Goal: Task Accomplishment & Management: Use online tool/utility

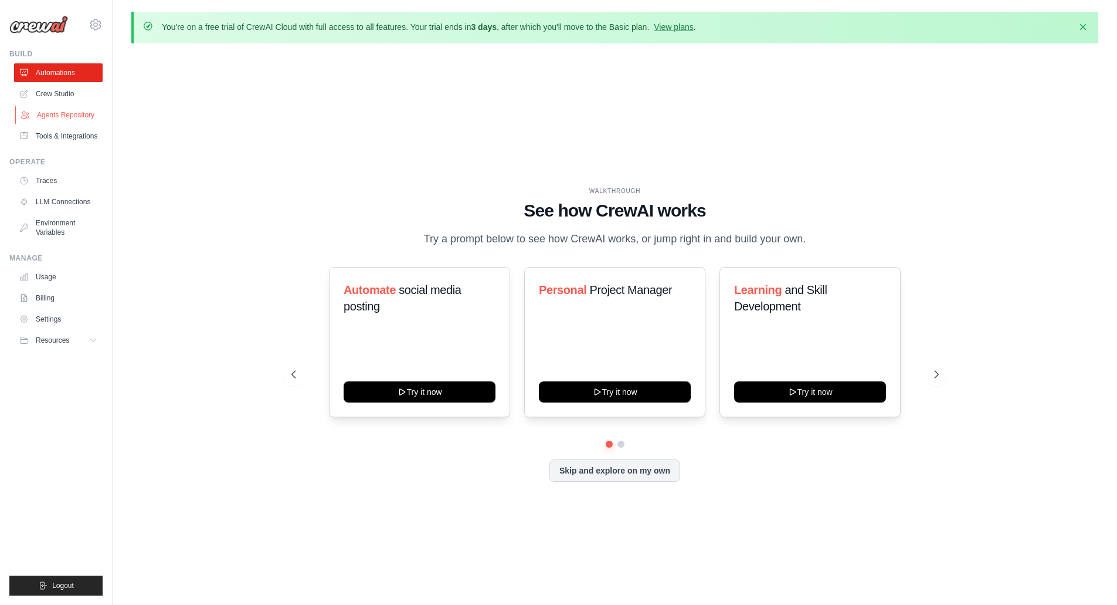
click at [47, 114] on link "Agents Repository" at bounding box center [59, 115] width 89 height 19
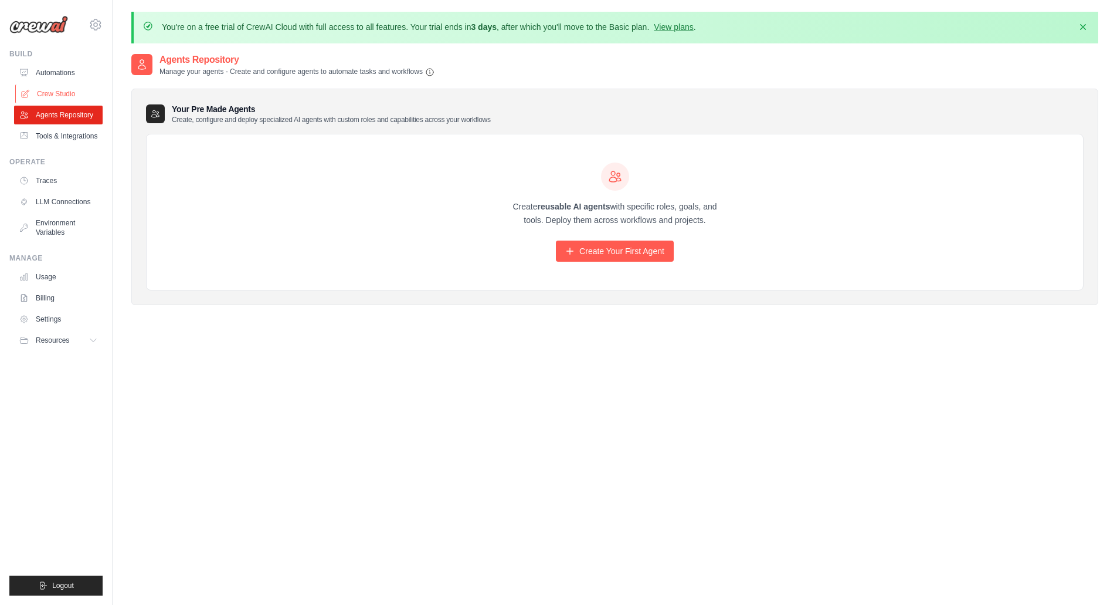
click at [53, 89] on link "Crew Studio" at bounding box center [59, 93] width 89 height 19
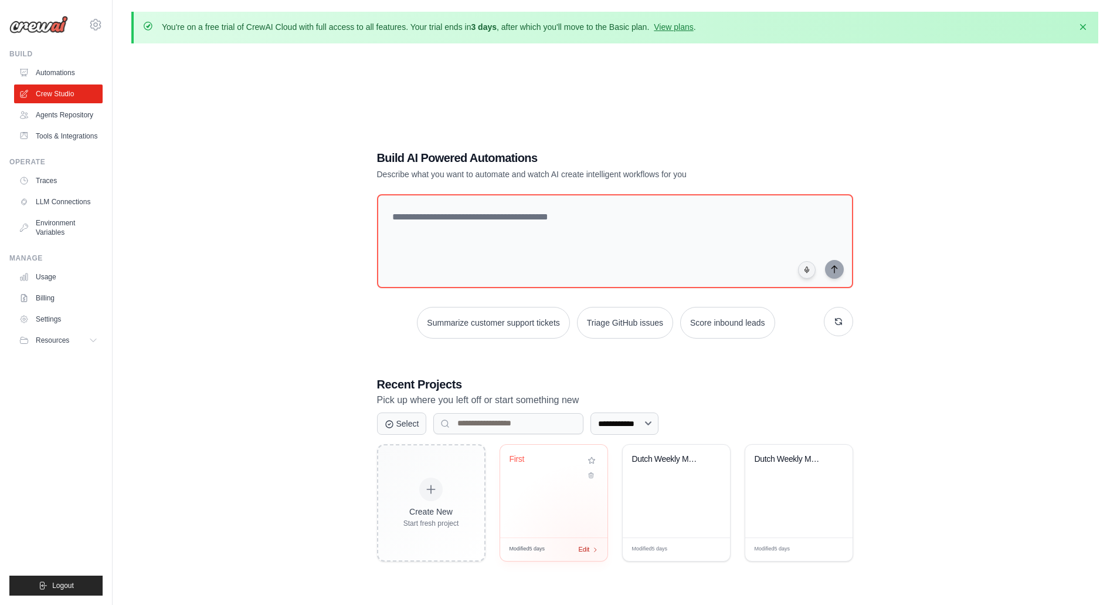
click at [585, 550] on span "Edit" at bounding box center [584, 549] width 11 height 10
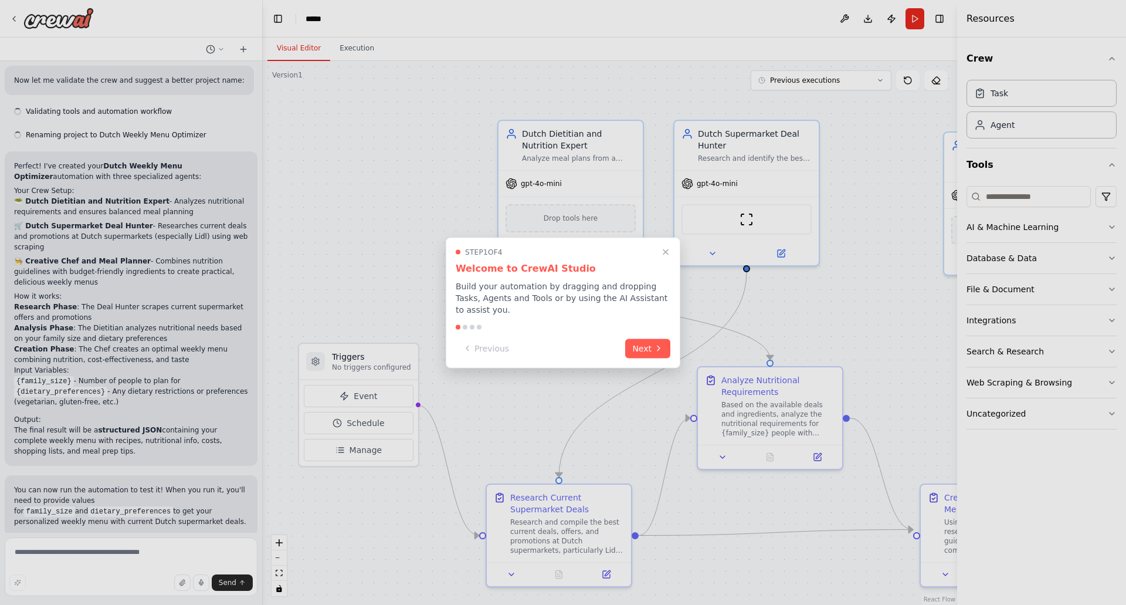
scroll to position [521, 0]
click at [642, 345] on button "Next" at bounding box center [647, 346] width 45 height 19
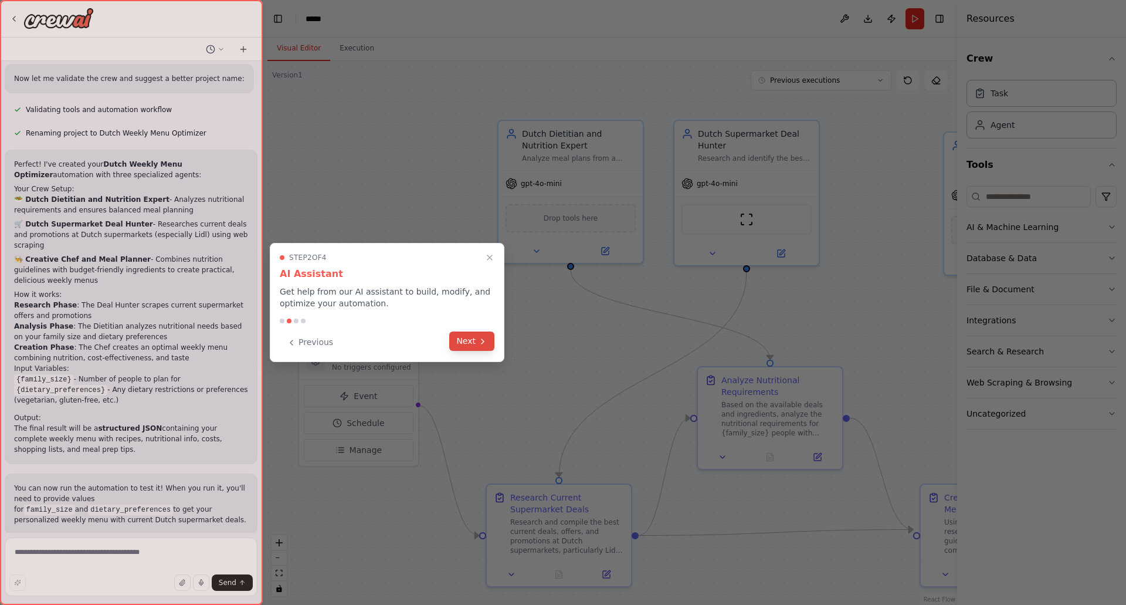
click at [473, 337] on button "Next" at bounding box center [471, 340] width 45 height 19
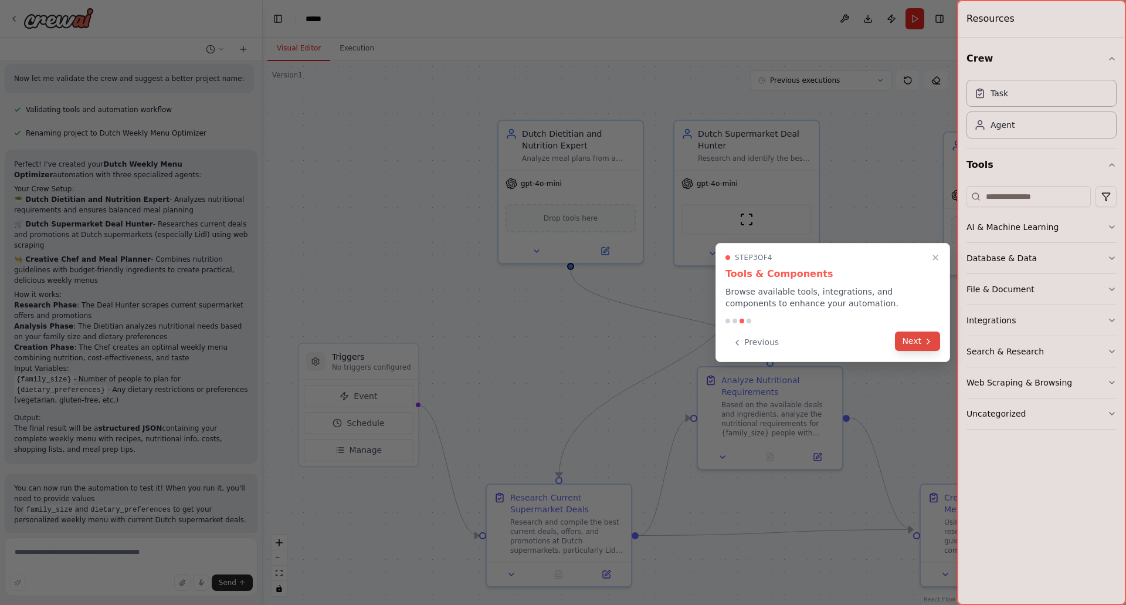
click at [907, 344] on button "Next" at bounding box center [917, 340] width 45 height 19
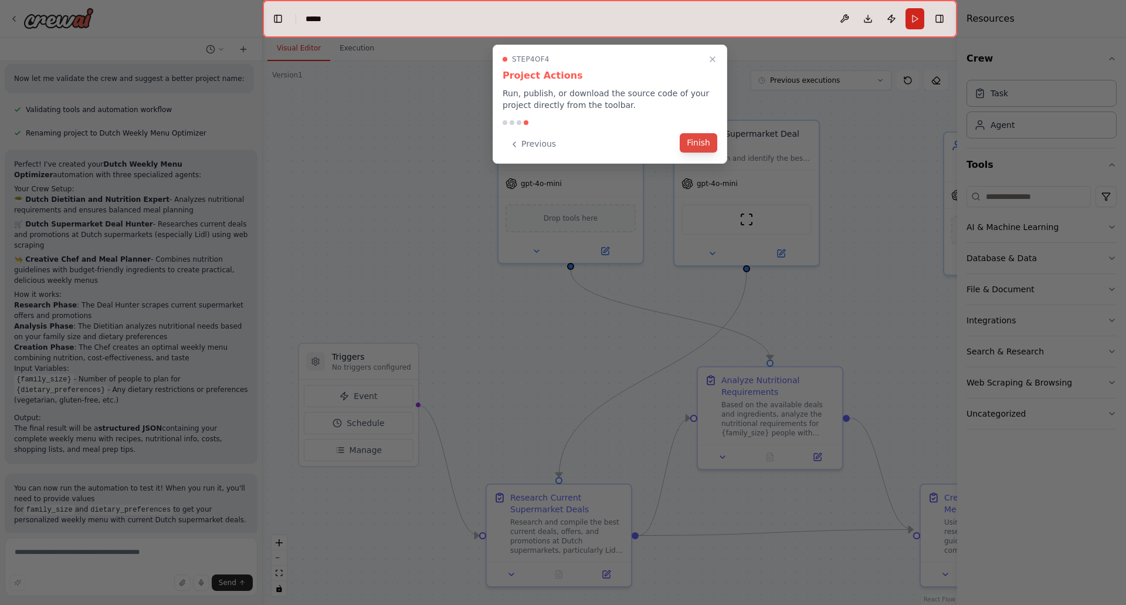
click at [705, 143] on button "Finish" at bounding box center [699, 142] width 38 height 19
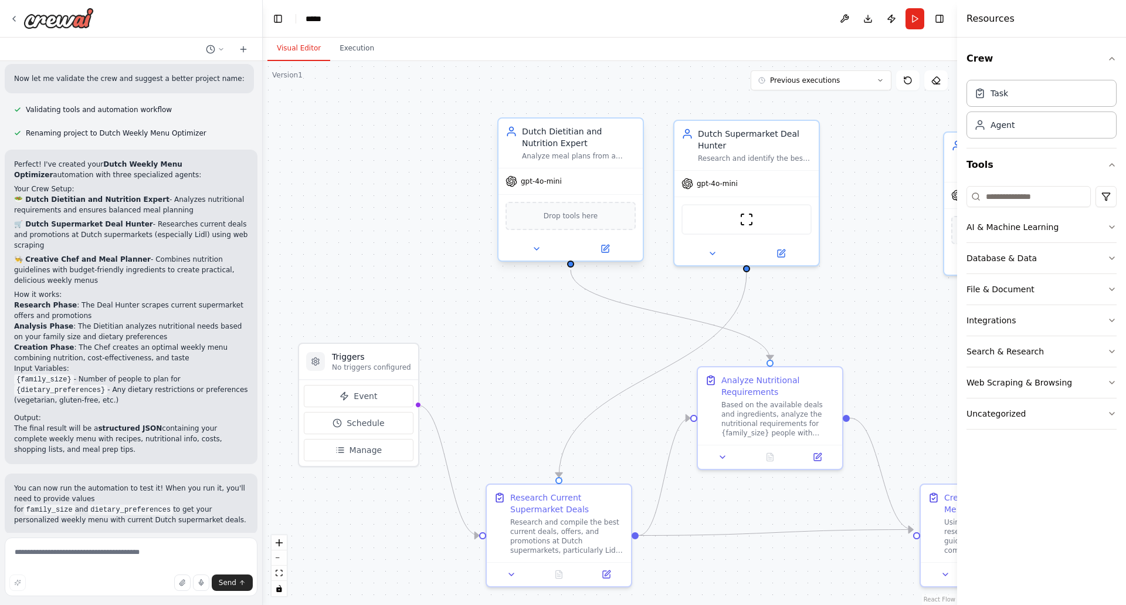
click at [528, 192] on div "gpt-4o-mini" at bounding box center [570, 181] width 144 height 26
click at [609, 248] on icon at bounding box center [605, 248] width 9 height 9
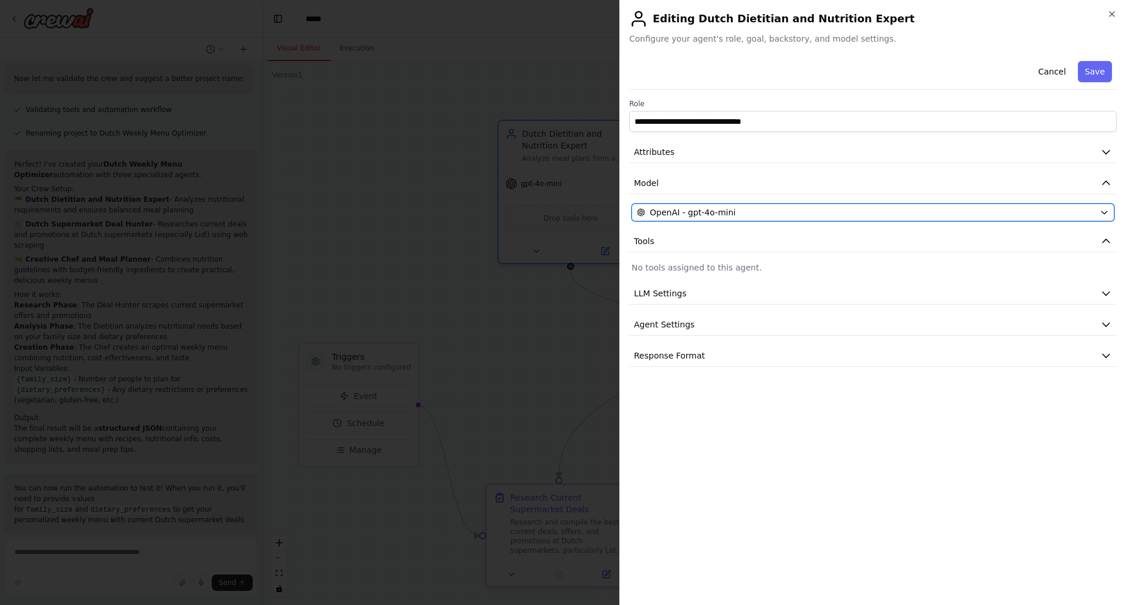
click at [700, 209] on span "OpenAI - gpt-4o-mini" at bounding box center [693, 212] width 86 height 12
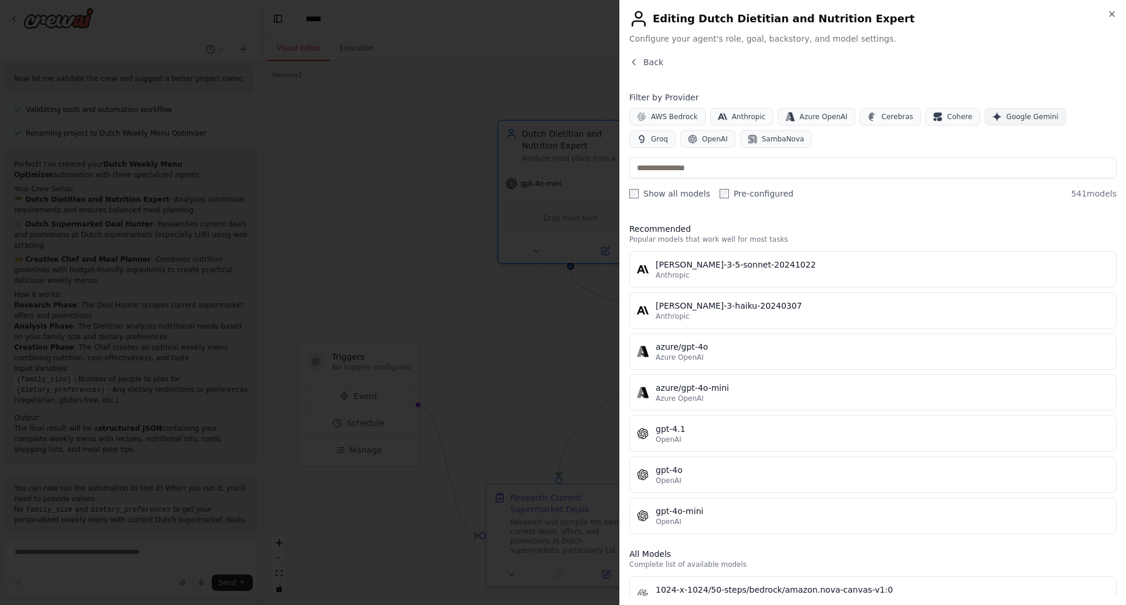
click at [1015, 115] on span "Google Gemini" at bounding box center [1032, 116] width 52 height 9
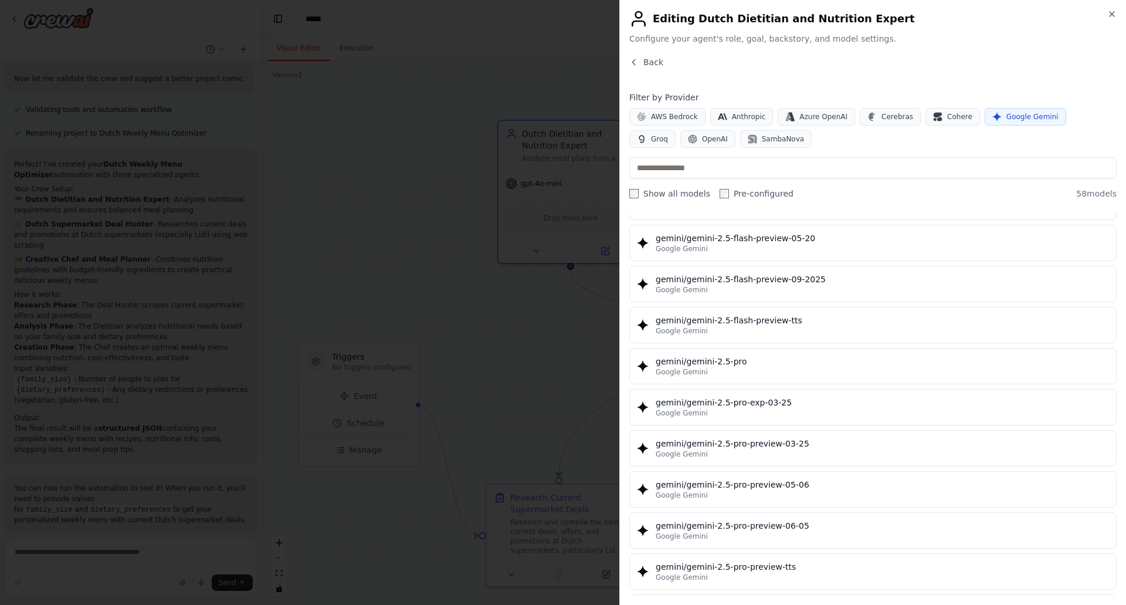
scroll to position [1250, 0]
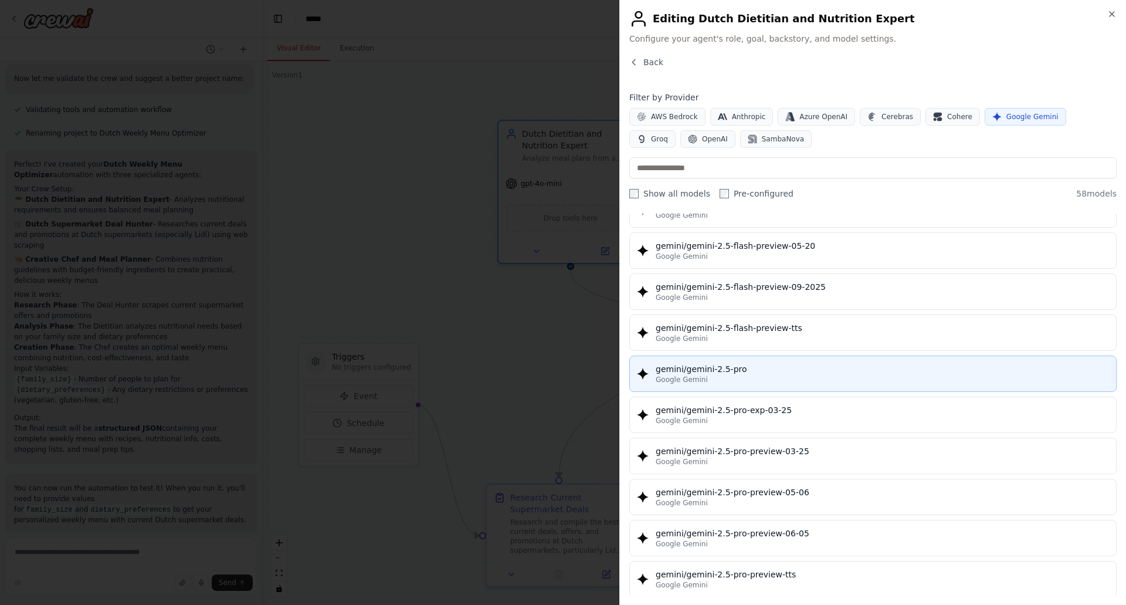
click at [752, 378] on div "Google Gemini" at bounding box center [882, 379] width 453 height 9
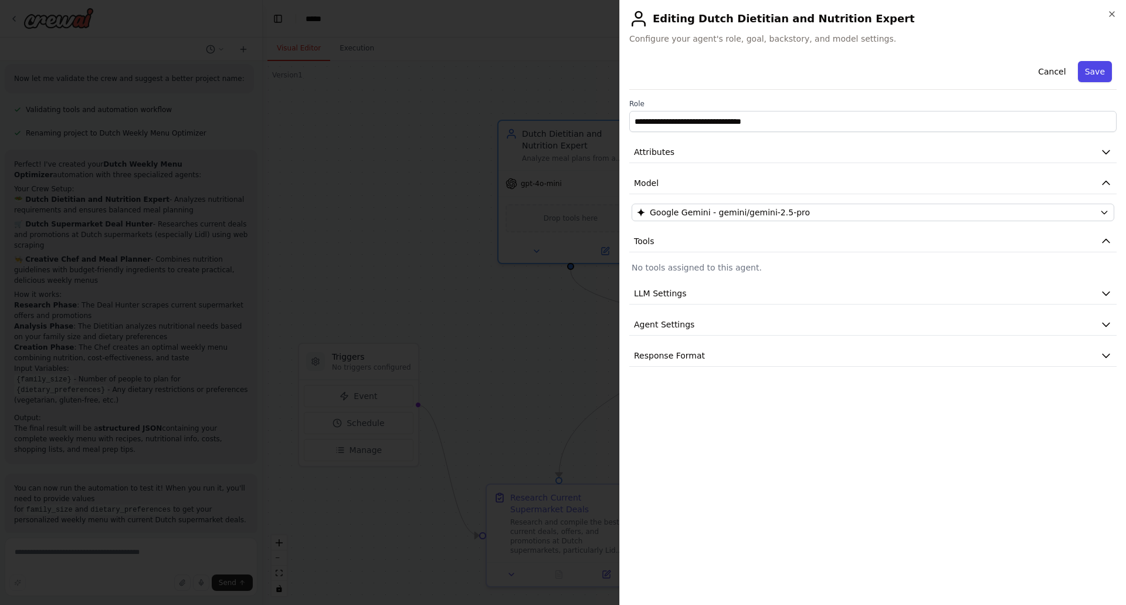
click at [1093, 76] on button "Save" at bounding box center [1095, 71] width 34 height 21
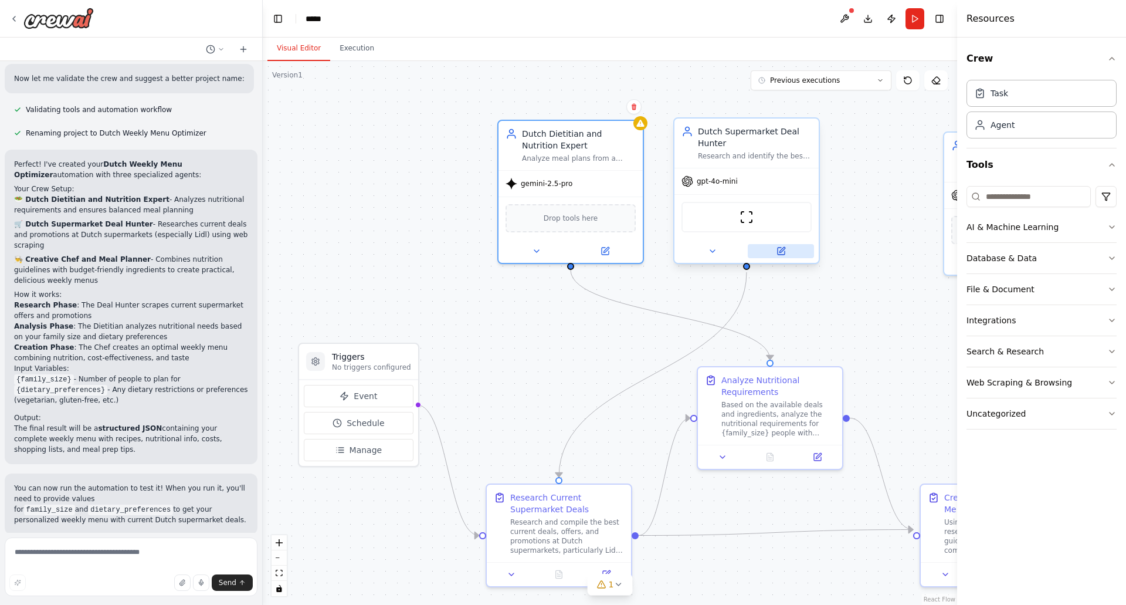
click at [785, 250] on icon at bounding box center [780, 250] width 9 height 9
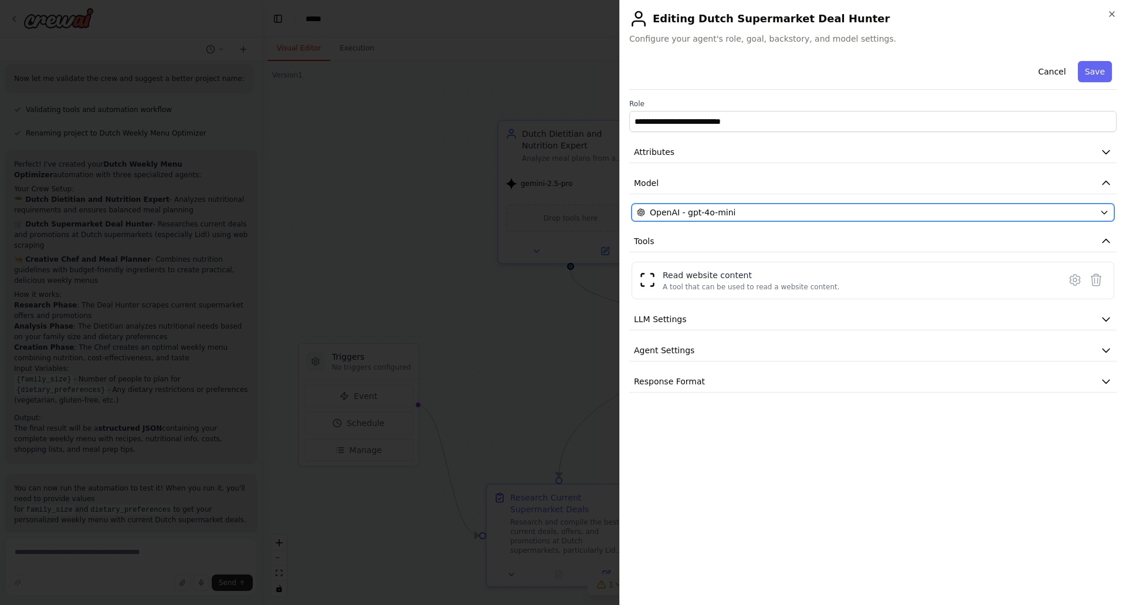
click at [743, 210] on div "OpenAI - gpt-4o-mini" at bounding box center [866, 212] width 458 height 12
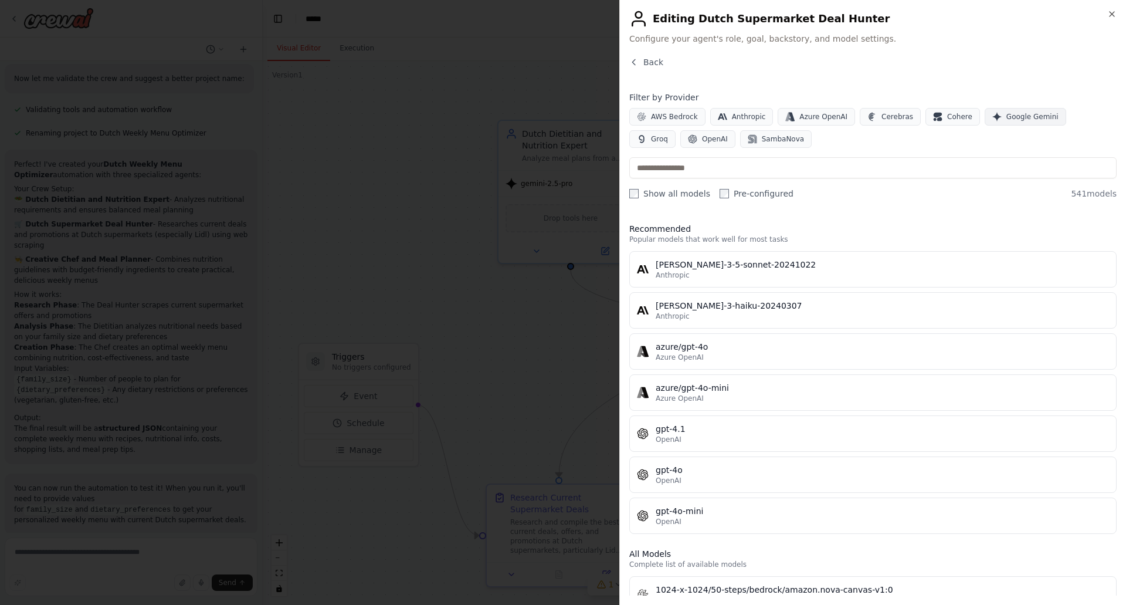
click at [1006, 117] on span "Google Gemini" at bounding box center [1032, 116] width 52 height 9
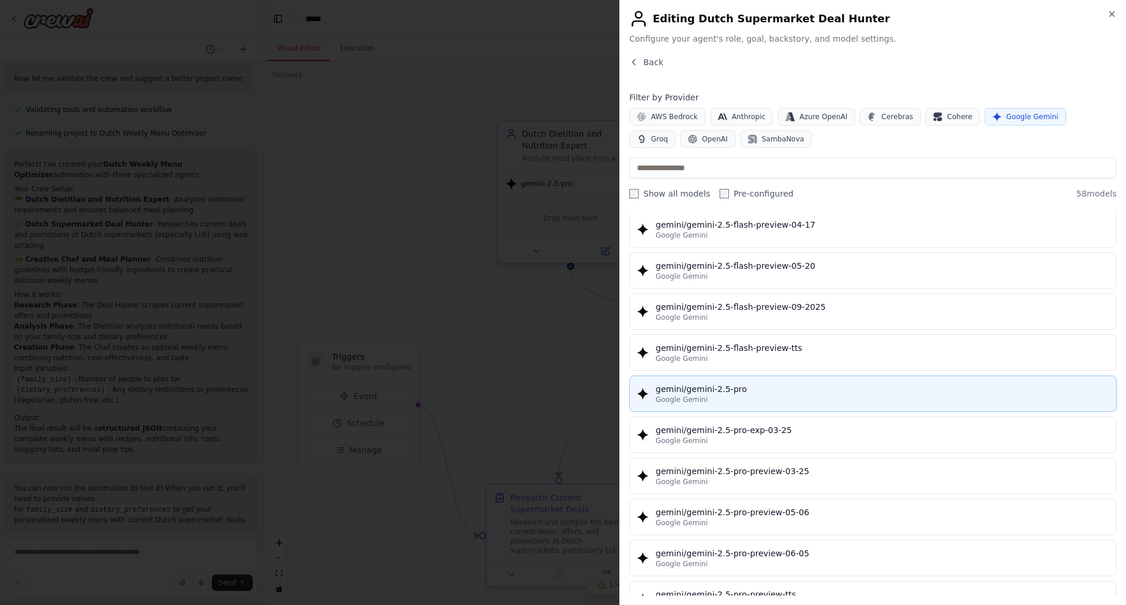
scroll to position [1232, 0]
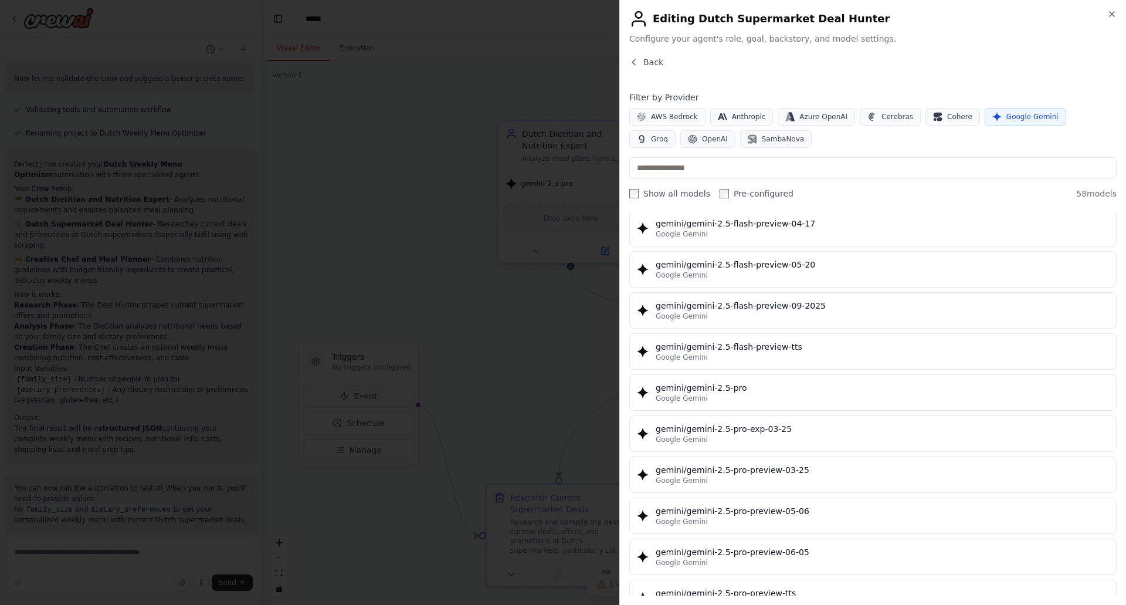
click at [769, 391] on div "gemini/gemini-2.5-pro" at bounding box center [882, 388] width 453 height 12
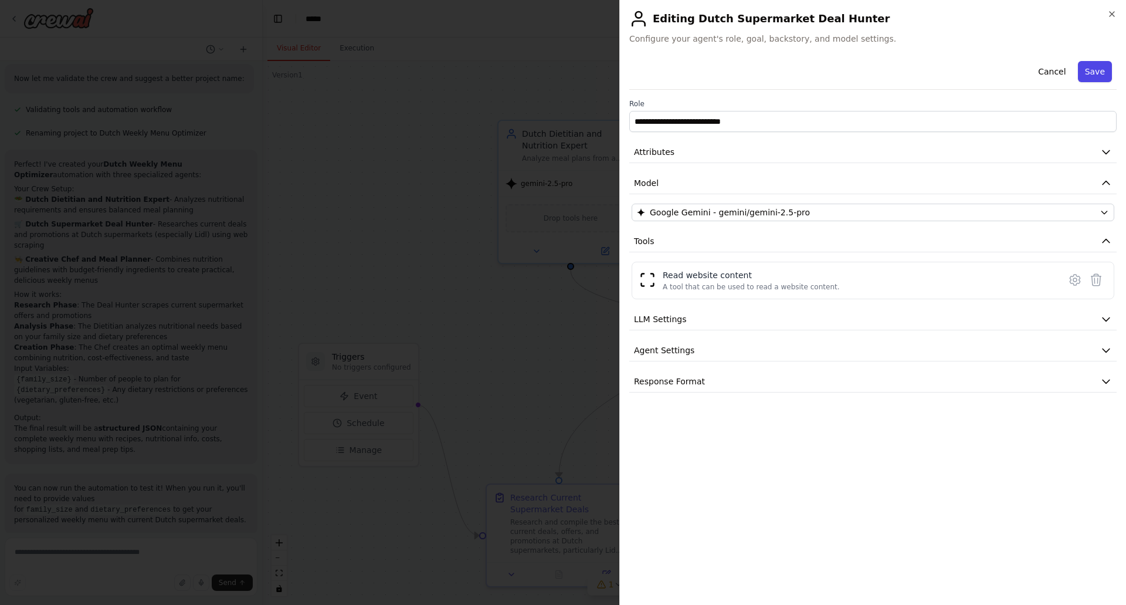
click at [1094, 69] on button "Save" at bounding box center [1095, 71] width 34 height 21
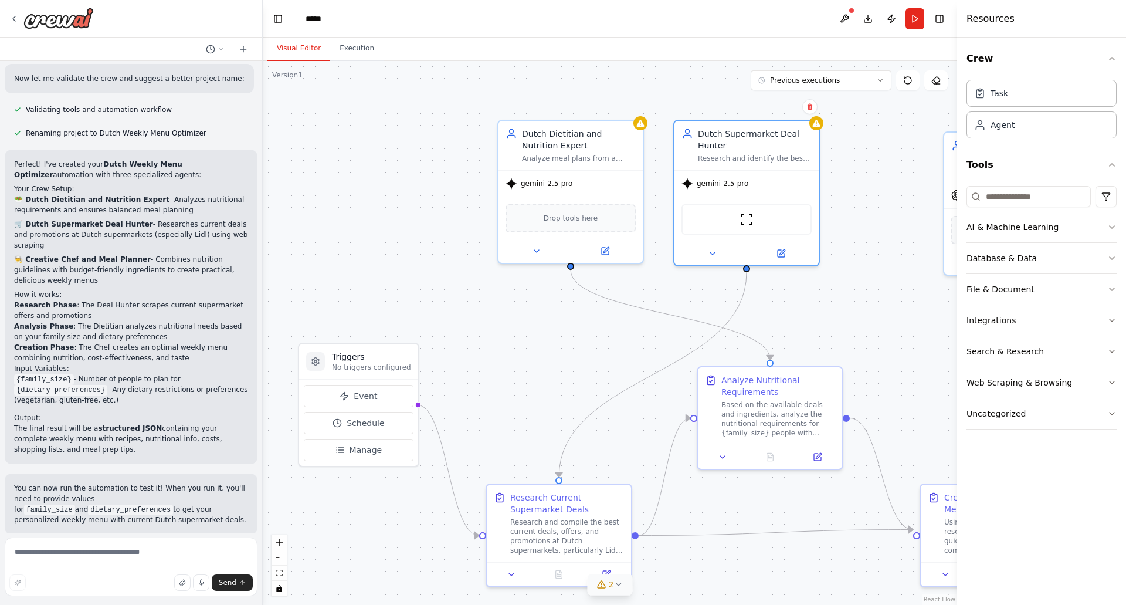
click at [624, 582] on button "2" at bounding box center [610, 585] width 45 height 22
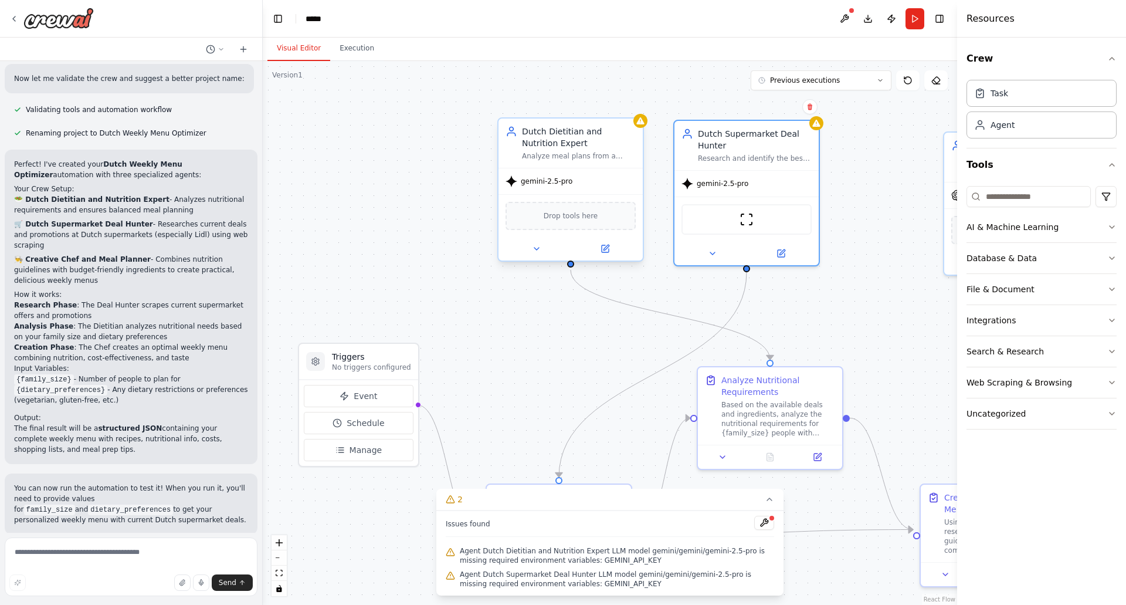
click at [563, 208] on div "Drop tools here" at bounding box center [571, 216] width 130 height 28
click at [606, 247] on icon at bounding box center [605, 247] width 5 height 5
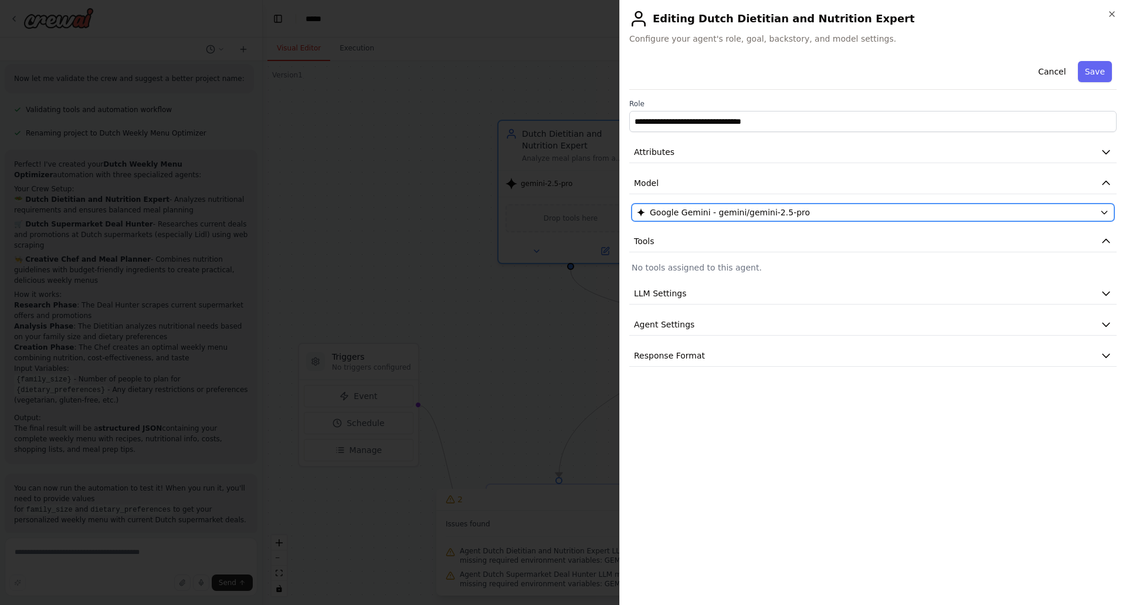
click at [813, 209] on div "Google Gemini - gemini/gemini-2.5-pro" at bounding box center [866, 212] width 458 height 12
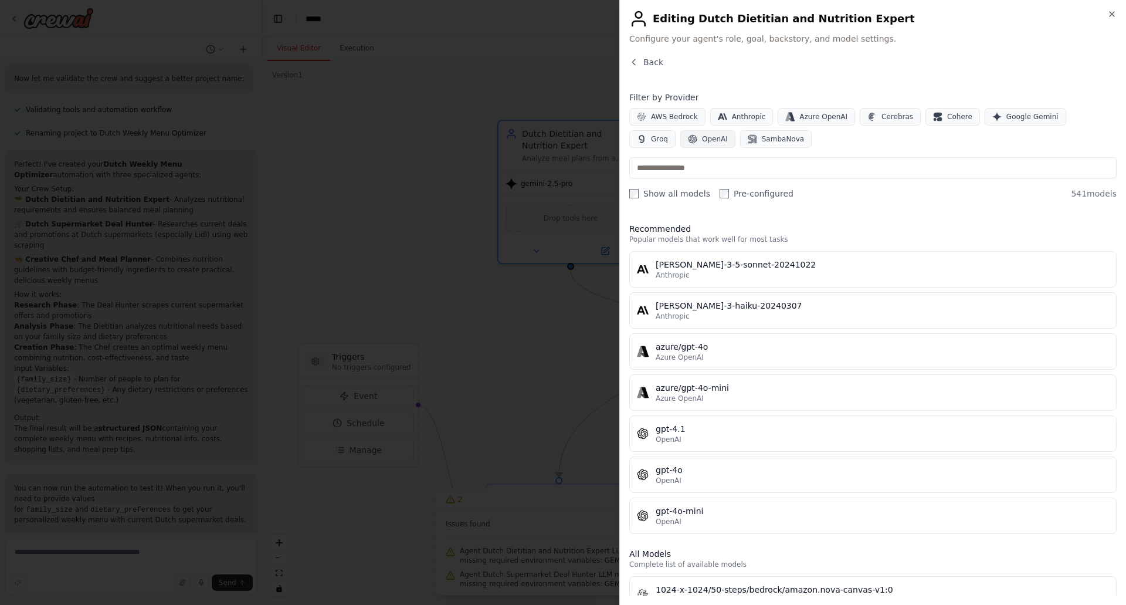
click at [702, 140] on span "OpenAI" at bounding box center [715, 138] width 26 height 9
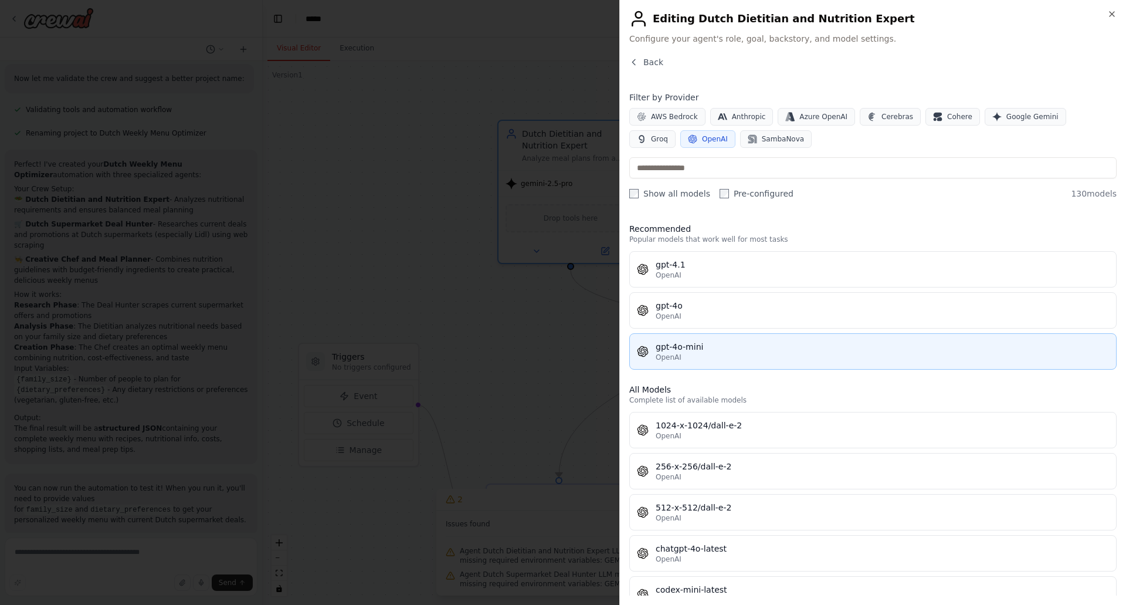
click at [744, 357] on div "OpenAI" at bounding box center [882, 356] width 453 height 9
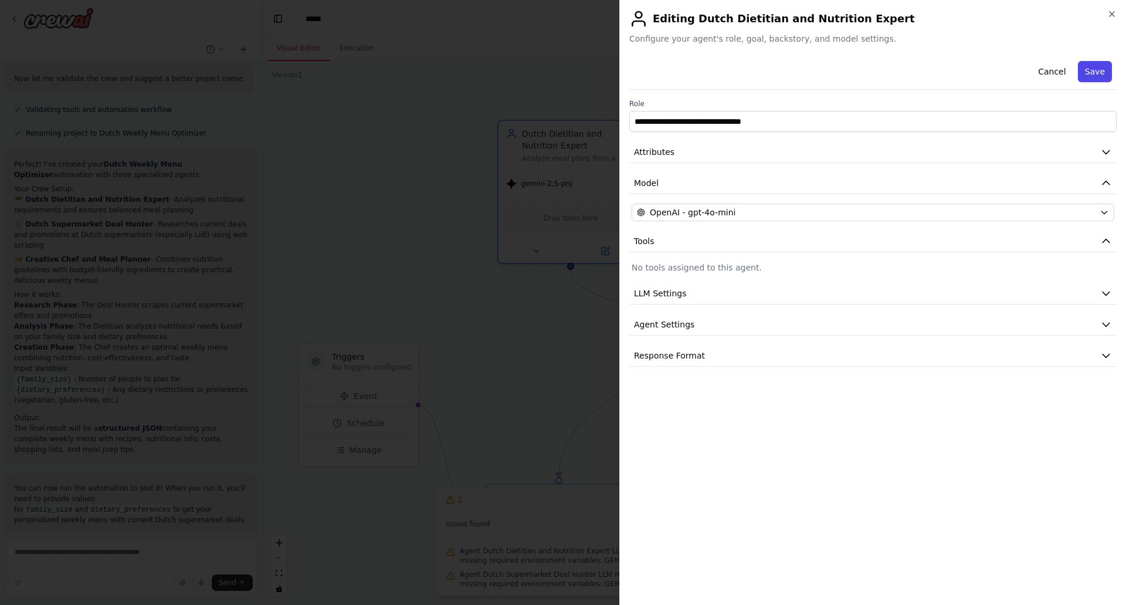
click at [1090, 71] on button "Save" at bounding box center [1095, 71] width 34 height 21
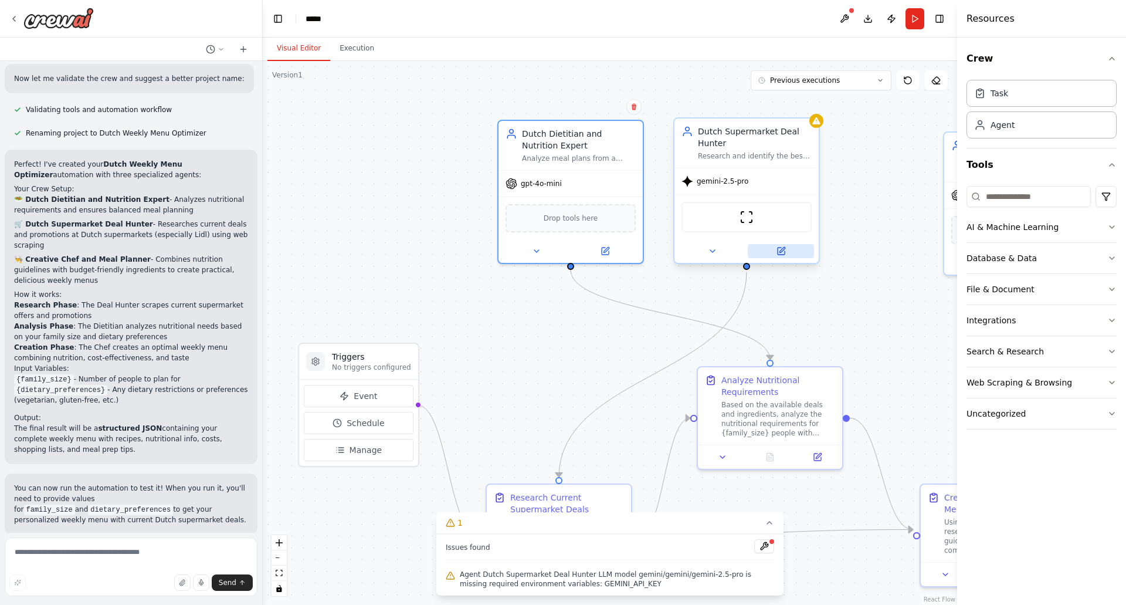
click at [781, 247] on icon at bounding box center [780, 250] width 9 height 9
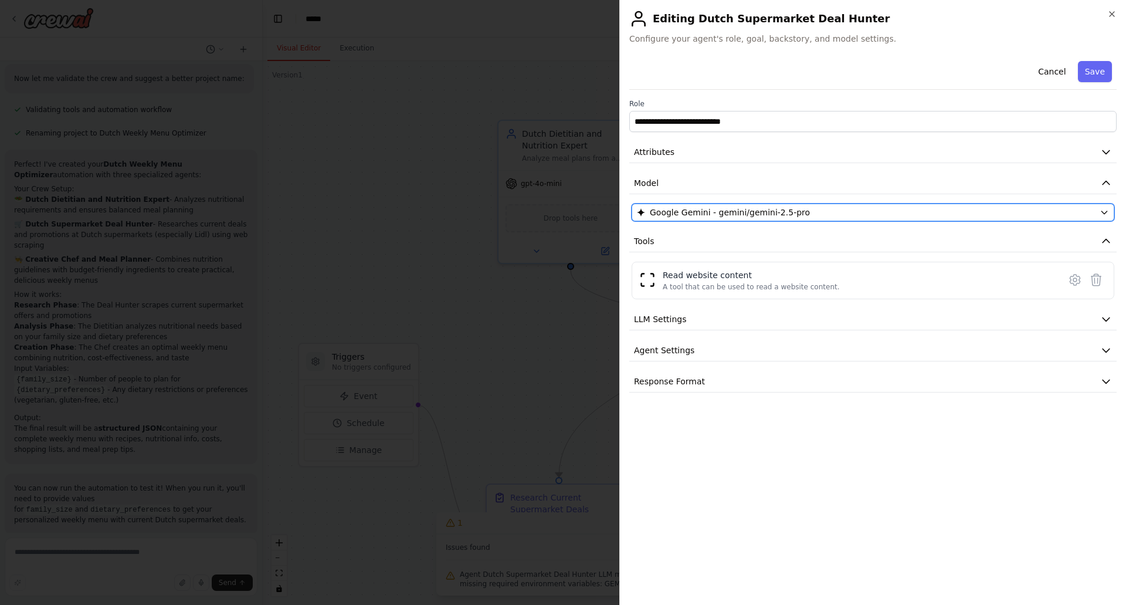
click at [769, 210] on span "Google Gemini - gemini/gemini-2.5-pro" at bounding box center [730, 212] width 160 height 12
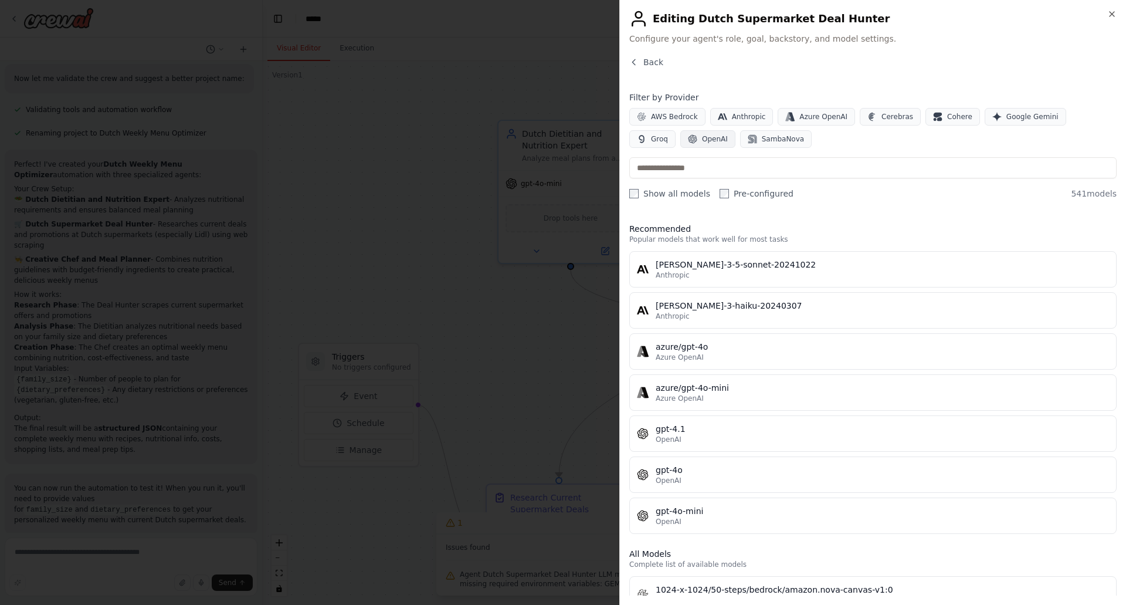
click at [702, 135] on span "OpenAI" at bounding box center [715, 138] width 26 height 9
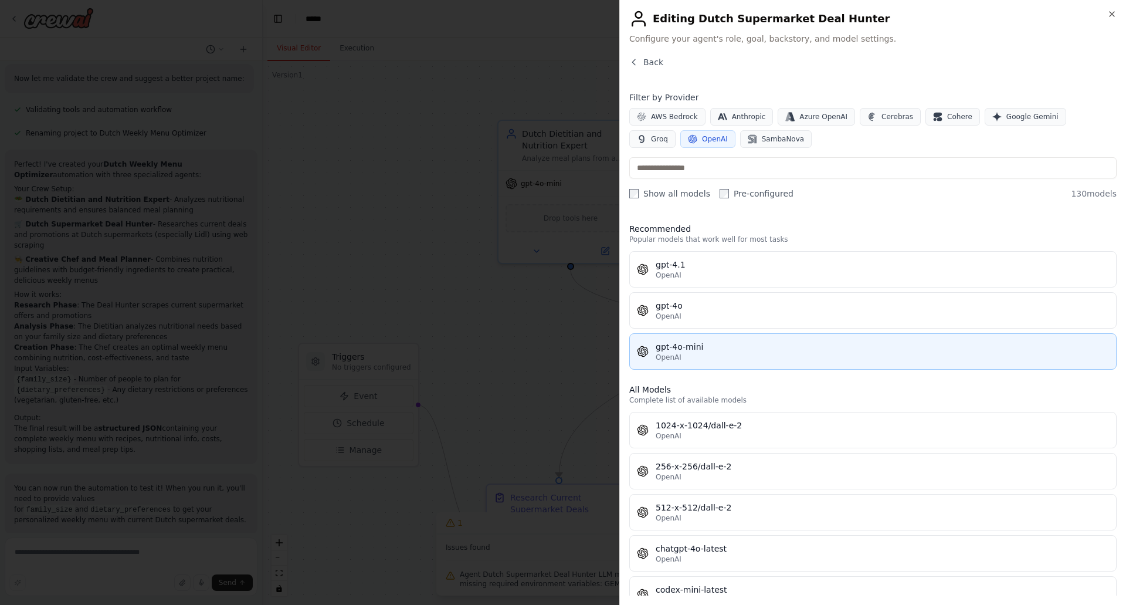
click at [713, 352] on div "gpt-4o-mini" at bounding box center [882, 347] width 453 height 12
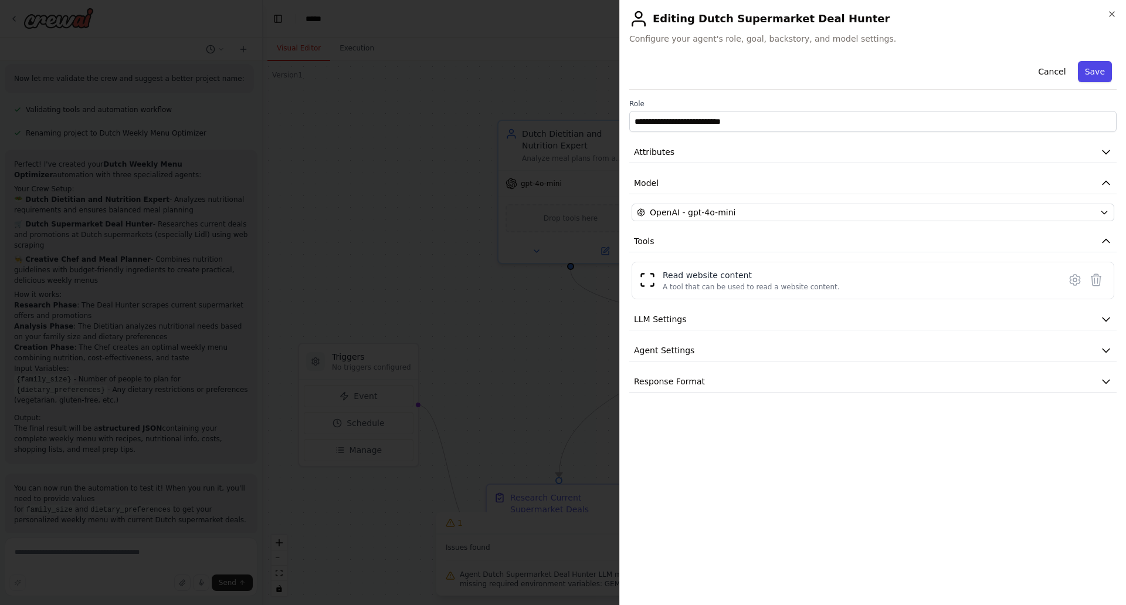
click at [1094, 68] on button "Save" at bounding box center [1095, 71] width 34 height 21
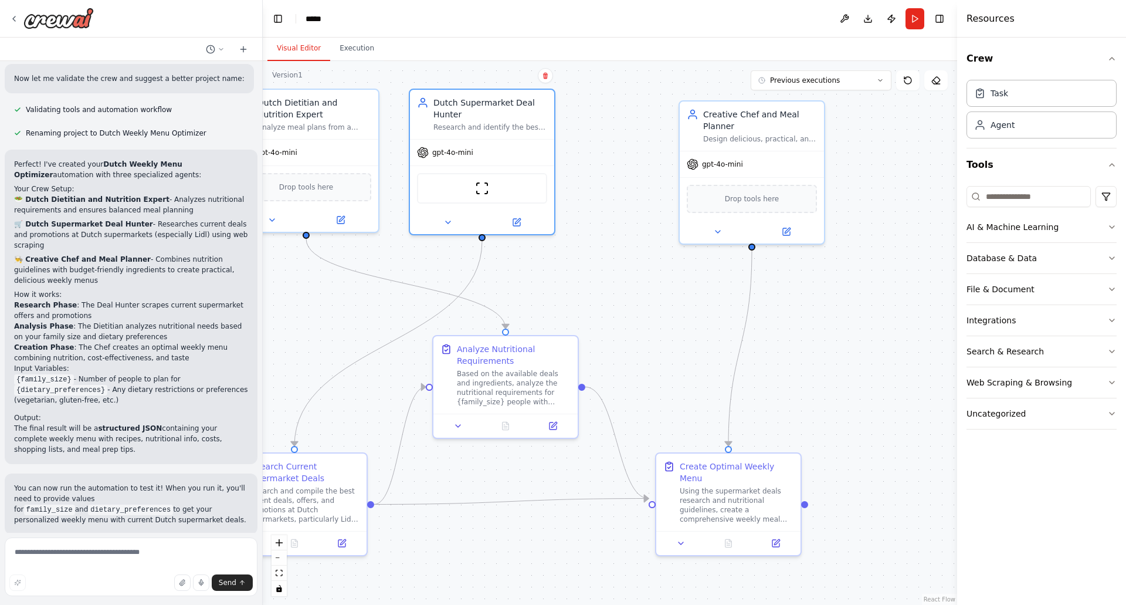
drag, startPoint x: 521, startPoint y: 335, endPoint x: 348, endPoint y: 321, distance: 174.2
click at [317, 328] on div ".deletable-edge-delete-btn { width: 20px; height: 20px; border: 0px solid #ffff…" at bounding box center [610, 333] width 694 height 544
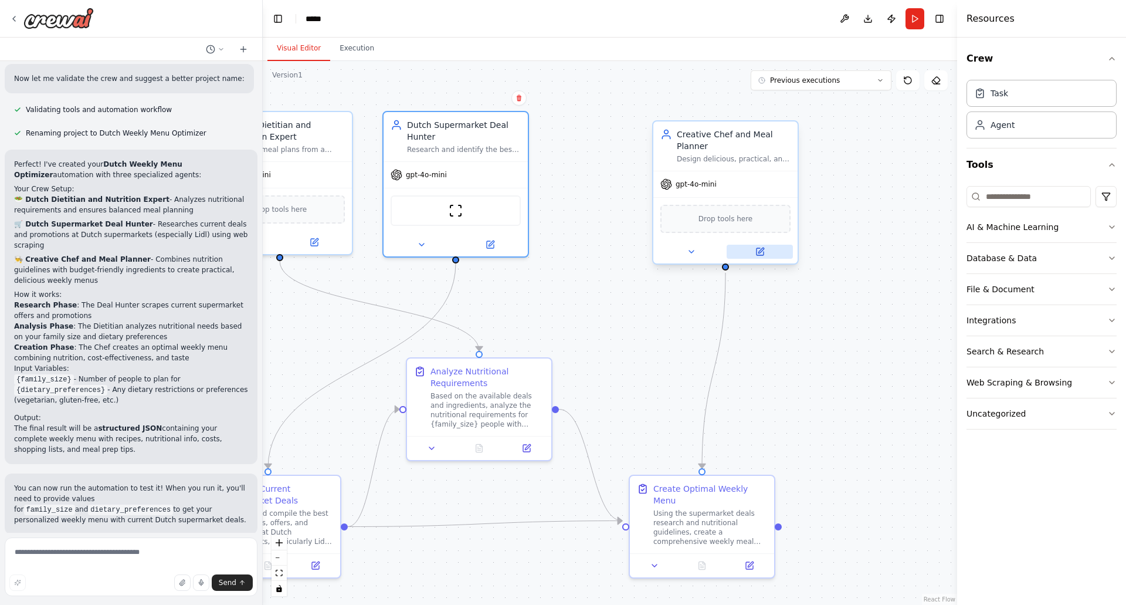
click at [761, 251] on icon at bounding box center [760, 249] width 5 height 5
click at [758, 247] on icon at bounding box center [759, 251] width 9 height 9
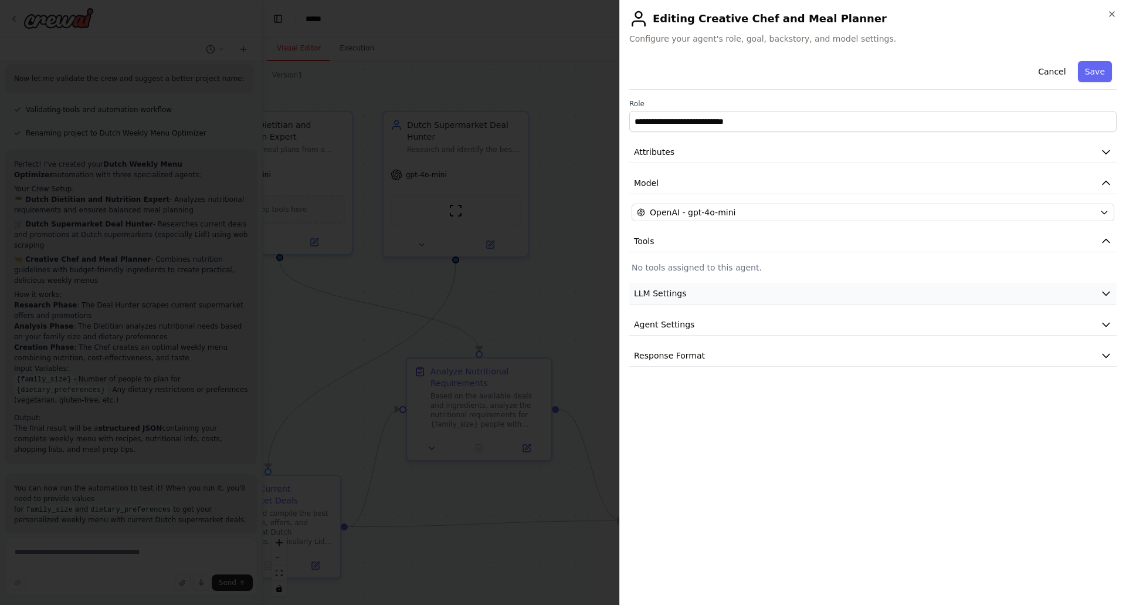
click at [693, 291] on button "LLM Settings" at bounding box center [872, 294] width 487 height 22
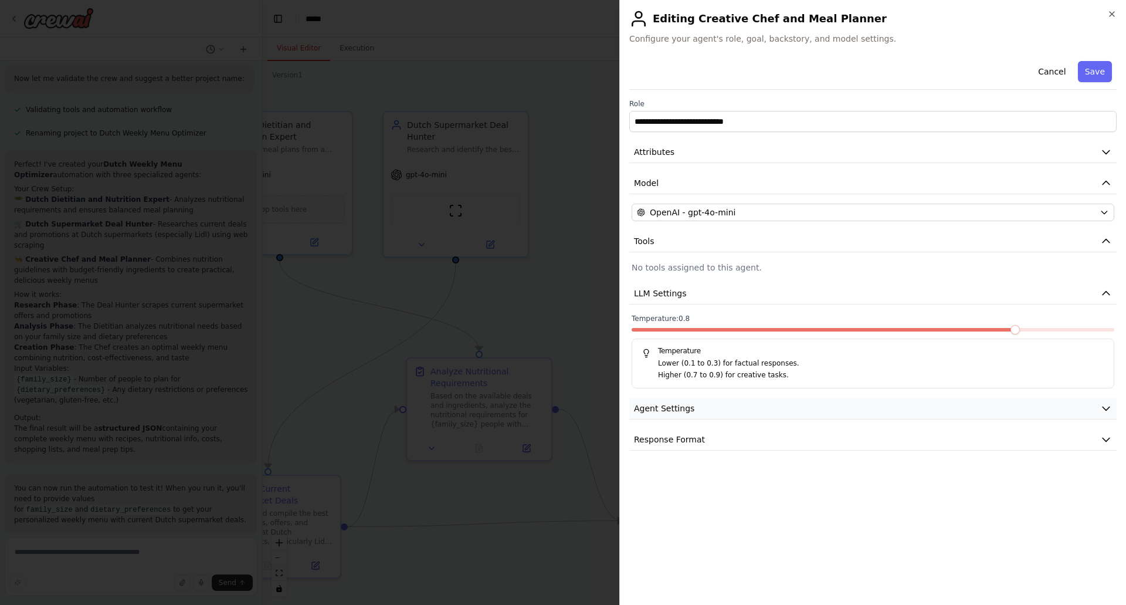
click at [680, 410] on span "Agent Settings" at bounding box center [664, 408] width 60 height 12
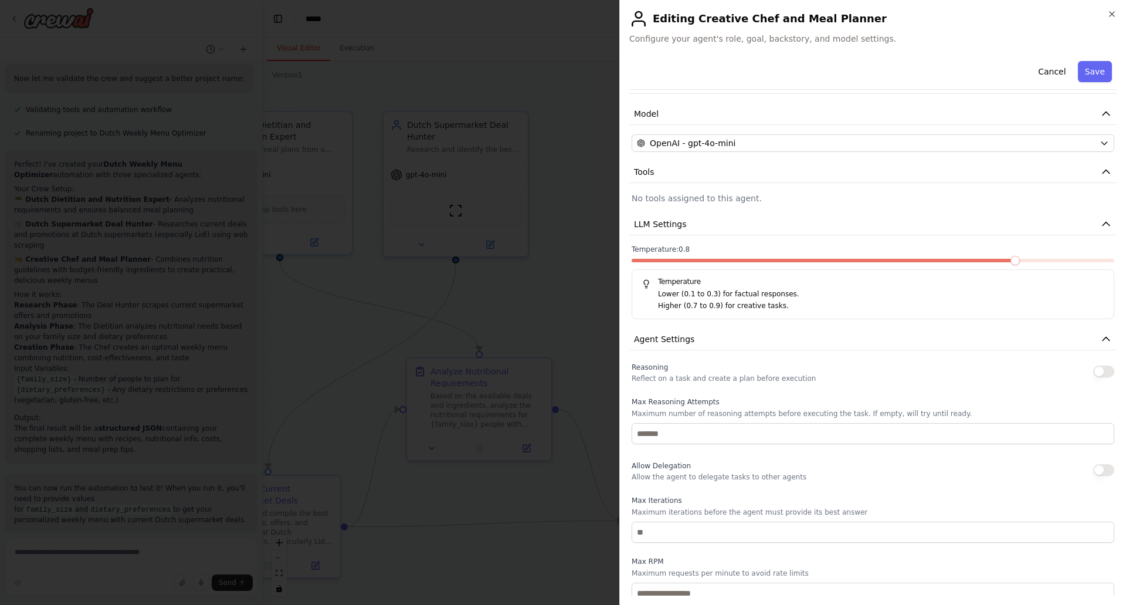
scroll to position [62, 0]
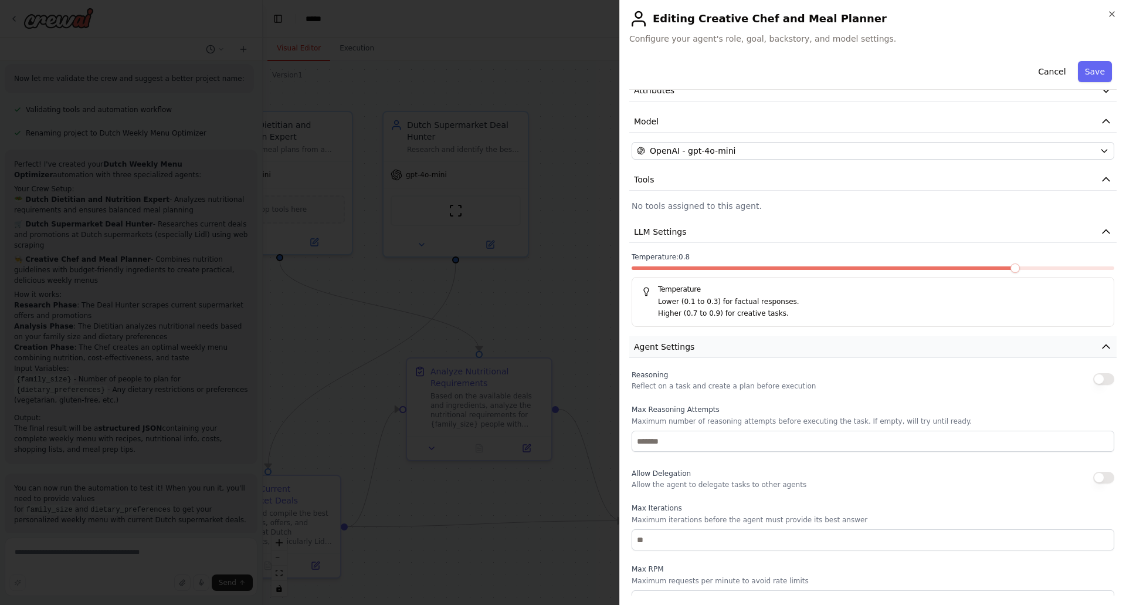
click at [725, 346] on button "Agent Settings" at bounding box center [872, 347] width 487 height 22
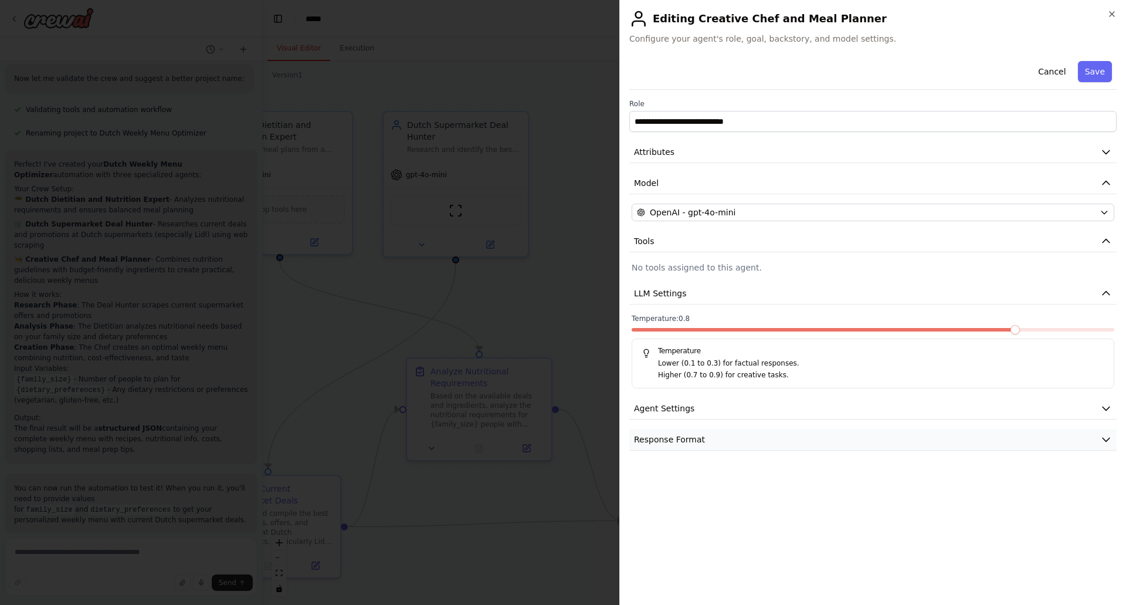
click at [686, 440] on span "Response Format" at bounding box center [669, 439] width 71 height 12
click at [748, 431] on button "Response Format" at bounding box center [872, 440] width 487 height 22
click at [712, 436] on button "Response Format" at bounding box center [872, 440] width 487 height 22
click at [931, 16] on h2 "Editing Creative Chef and Meal Planner" at bounding box center [872, 18] width 487 height 19
click at [1054, 73] on button "Cancel" at bounding box center [1052, 71] width 42 height 21
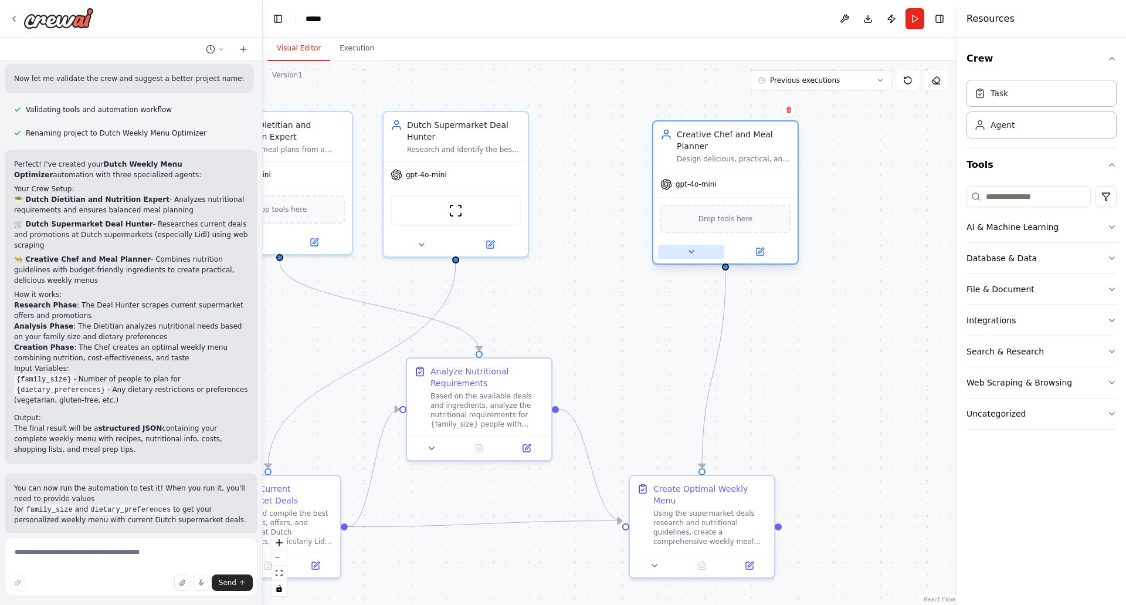
click at [687, 252] on icon at bounding box center [691, 251] width 9 height 9
click at [693, 249] on icon at bounding box center [691, 251] width 9 height 9
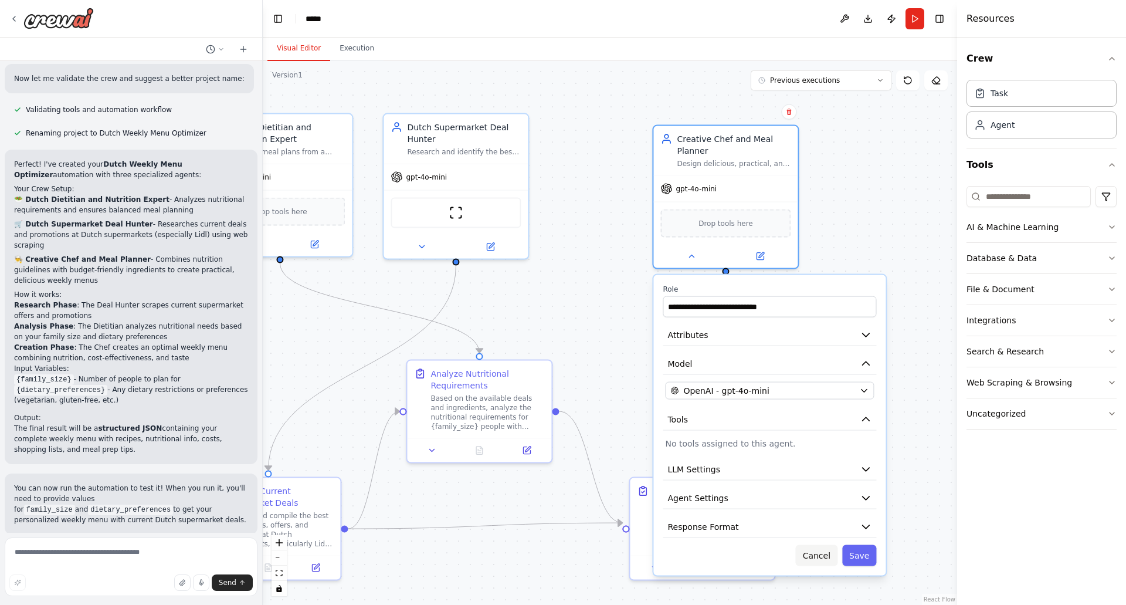
click at [820, 552] on button "Cancel" at bounding box center [817, 555] width 42 height 21
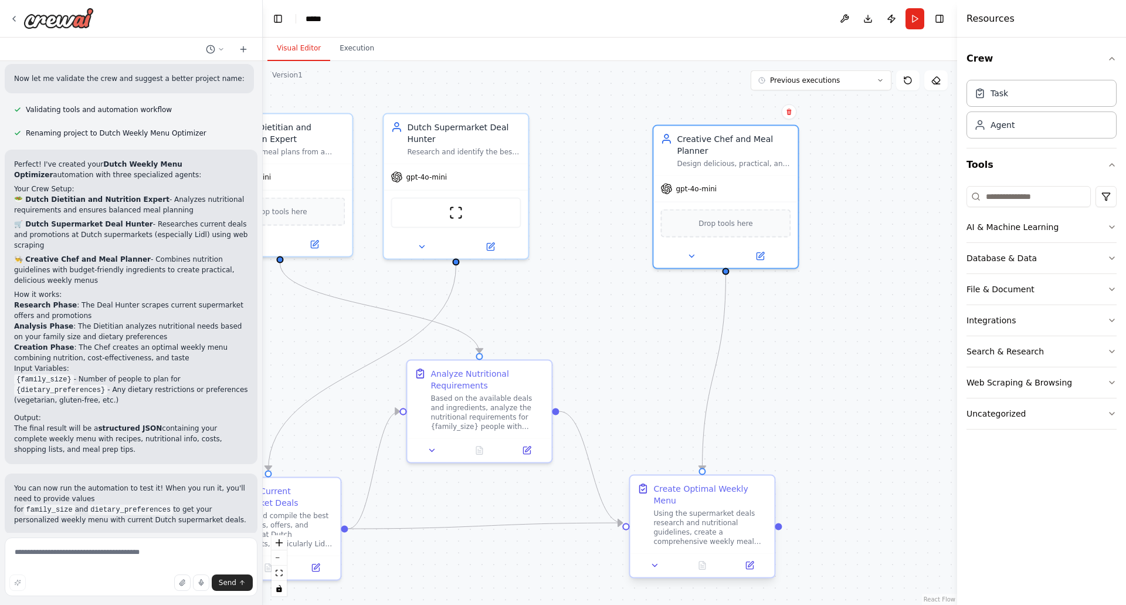
click at [727, 494] on div "Create Optimal Weekly Menu" at bounding box center [710, 494] width 114 height 23
click at [724, 515] on div "Using the supermarket deals research and nutritional guidelines, create a compr…" at bounding box center [710, 527] width 114 height 38
click at [750, 561] on icon at bounding box center [750, 563] width 5 height 5
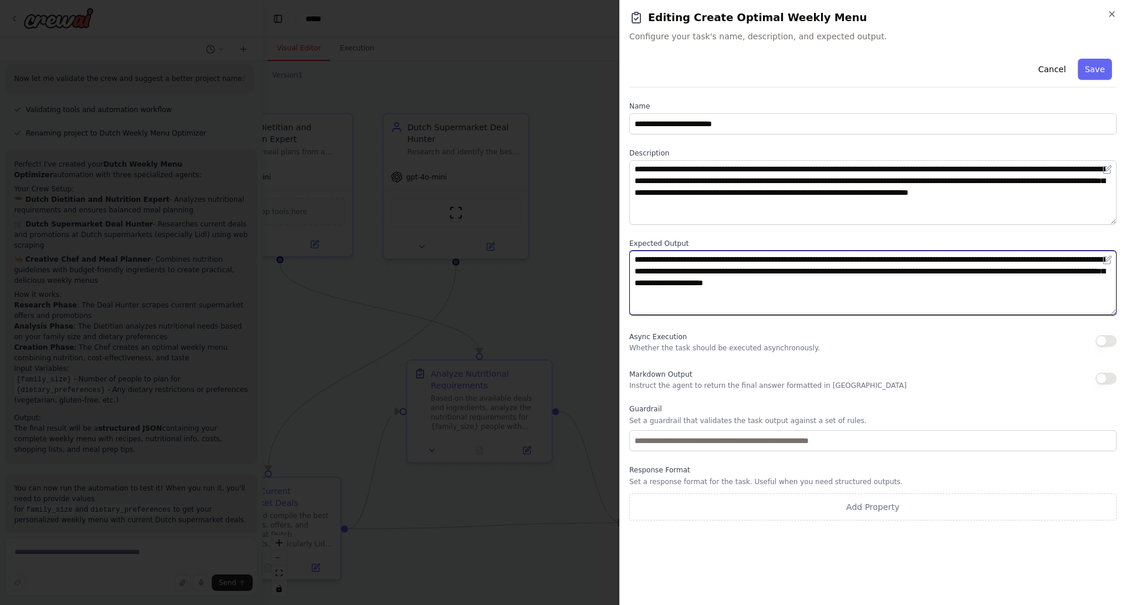
click at [988, 281] on textarea "**********" at bounding box center [872, 282] width 487 height 65
paste textarea "**********"
type textarea "**********"
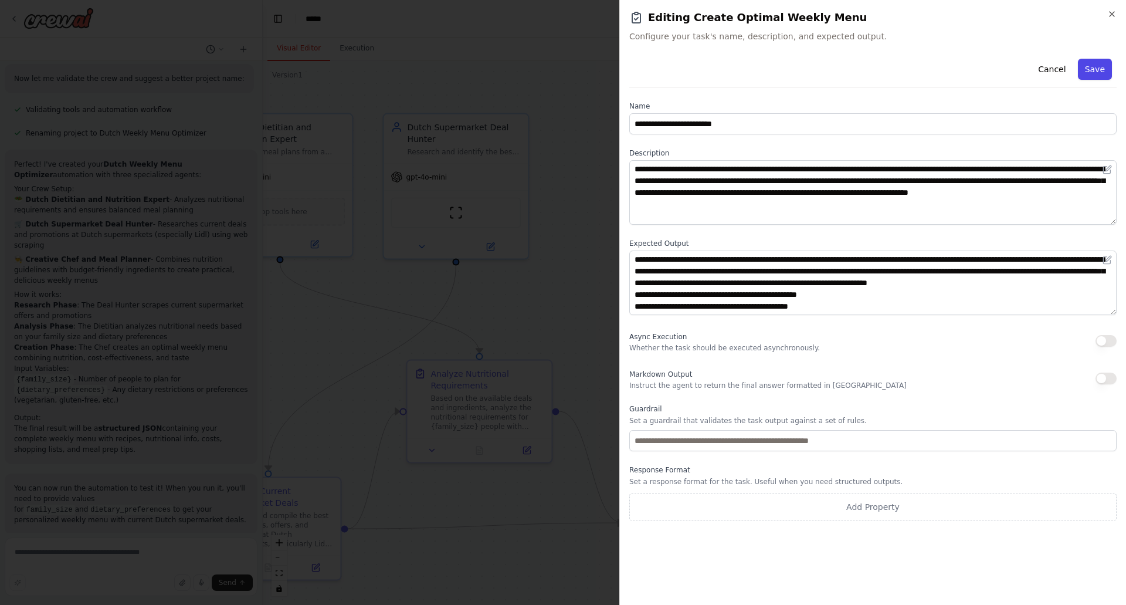
click at [1100, 66] on button "Save" at bounding box center [1095, 69] width 34 height 21
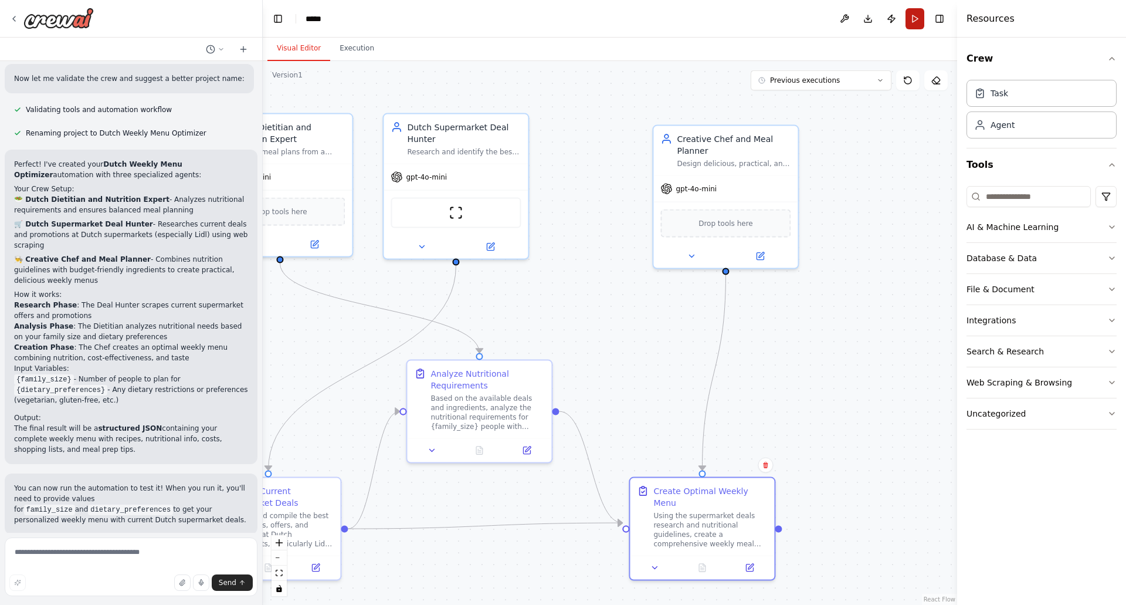
click at [917, 16] on button "Run" at bounding box center [914, 18] width 19 height 21
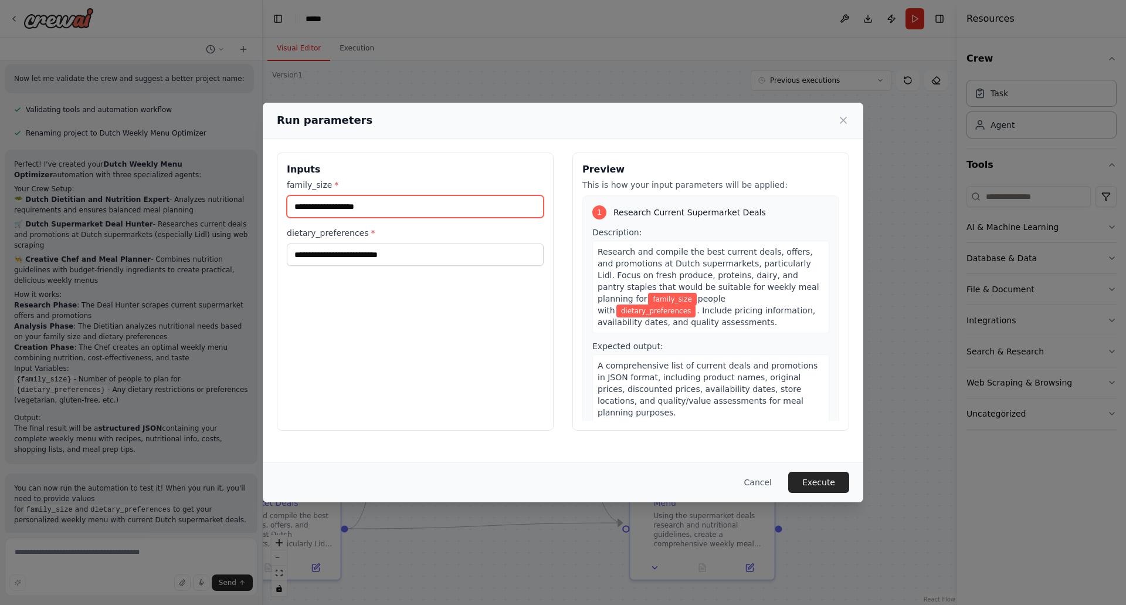
click at [370, 208] on input "family_size *" at bounding box center [415, 206] width 257 height 22
type input "*"
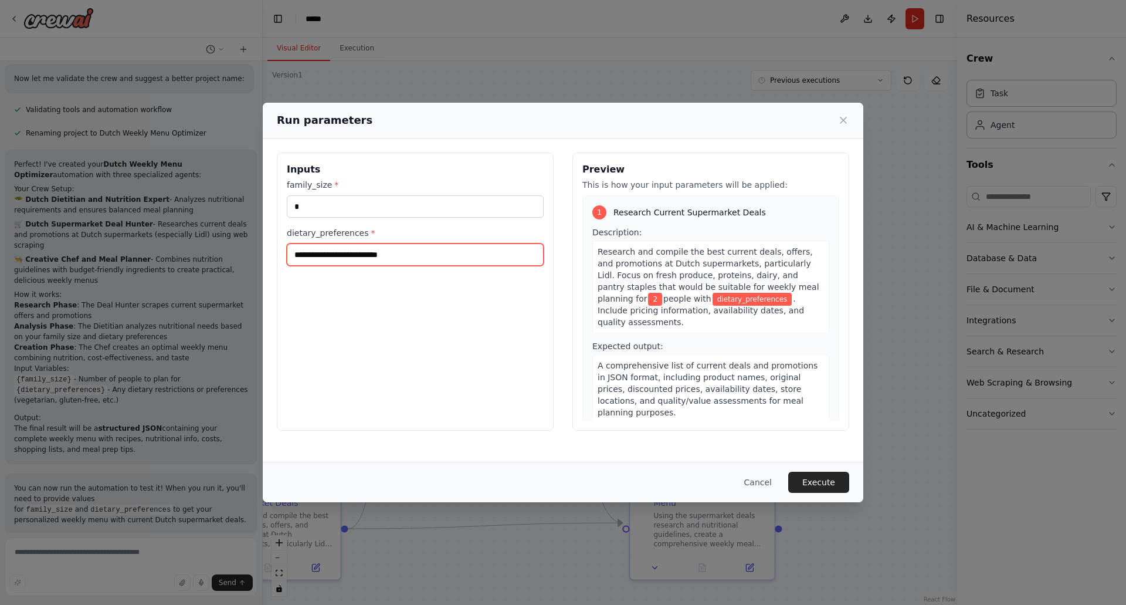
click at [361, 255] on input "dietary_preferences *" at bounding box center [415, 254] width 257 height 22
type input "****"
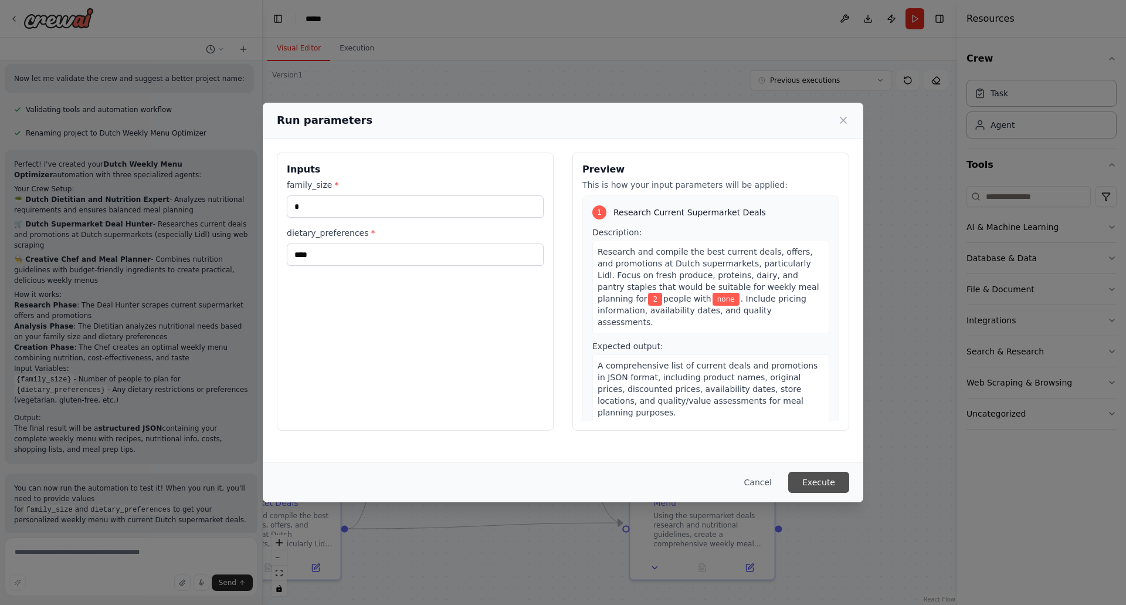
click at [812, 486] on button "Execute" at bounding box center [818, 482] width 61 height 21
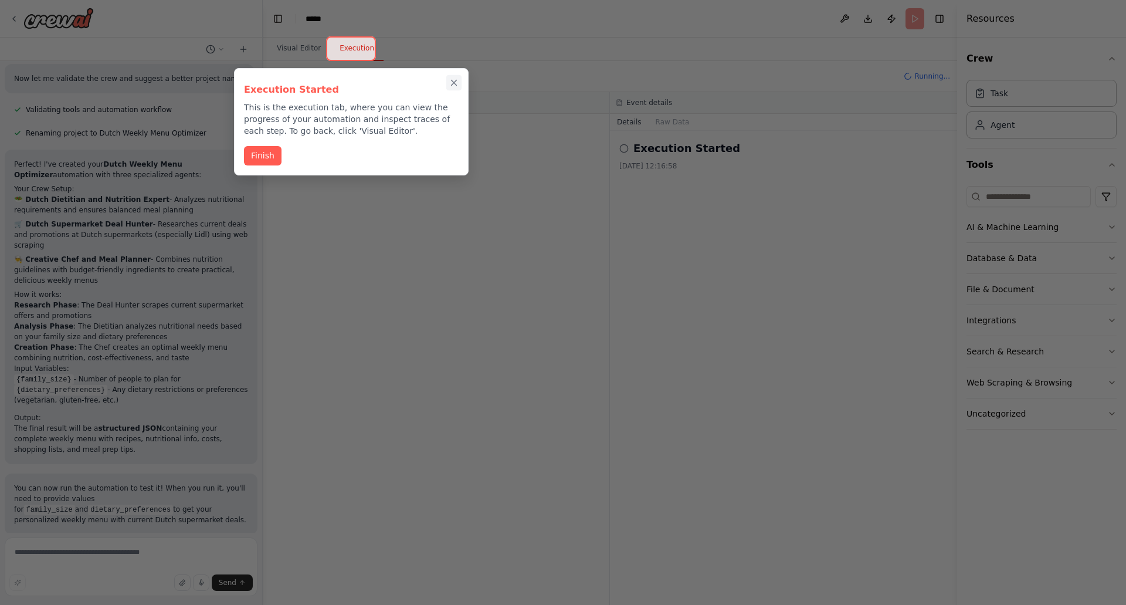
click at [454, 83] on icon "Close walkthrough" at bounding box center [454, 82] width 5 height 5
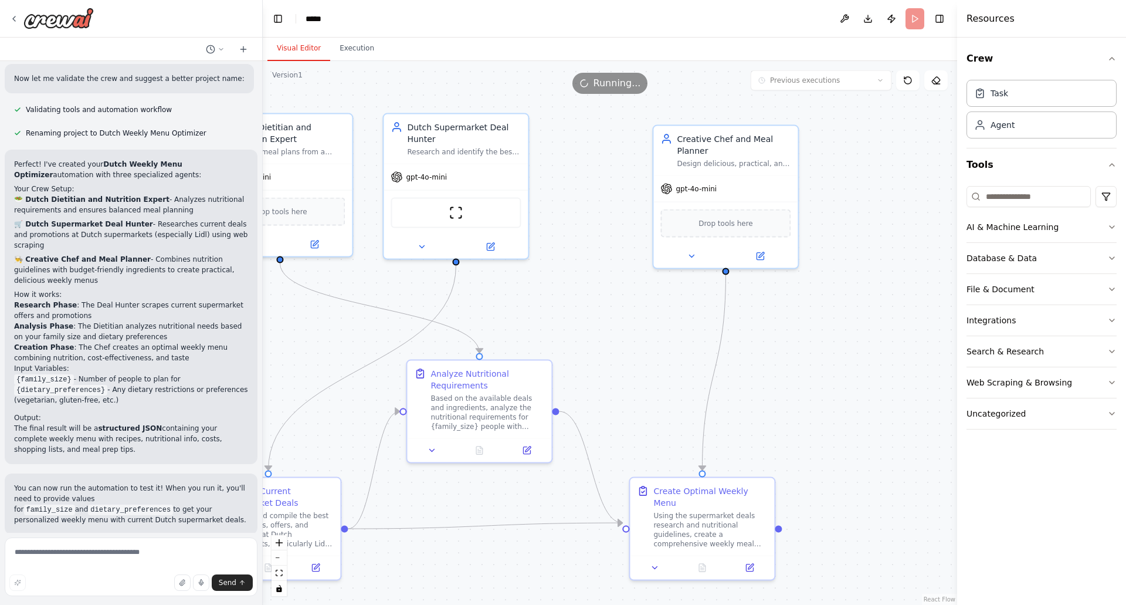
click at [303, 50] on button "Visual Editor" at bounding box center [298, 48] width 63 height 25
click at [348, 47] on button "Execution" at bounding box center [356, 48] width 53 height 25
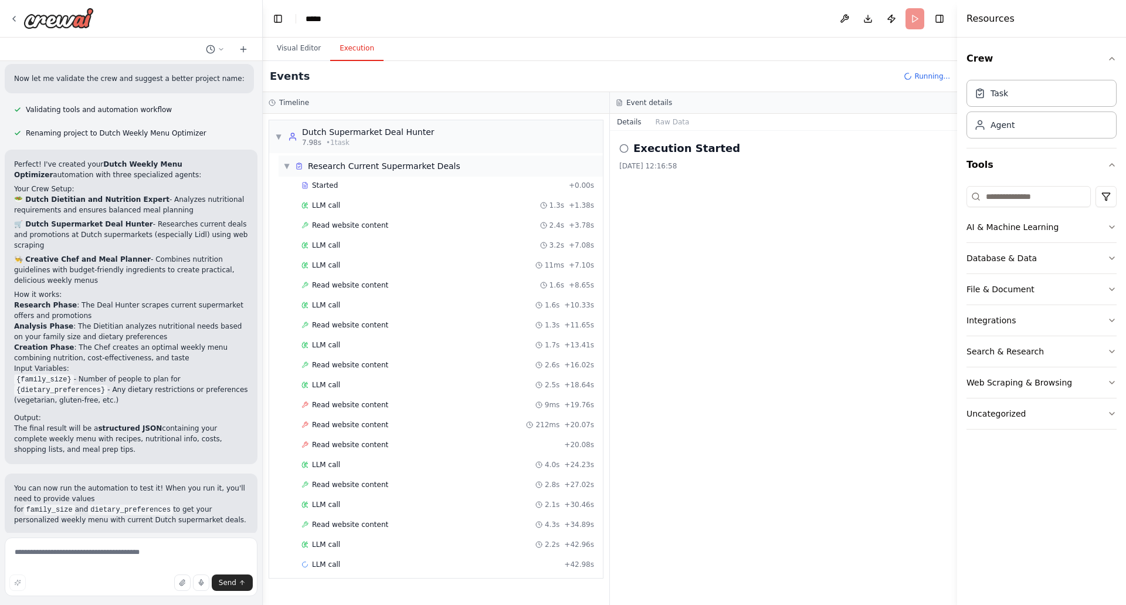
click at [283, 166] on span "▼" at bounding box center [286, 165] width 7 height 9
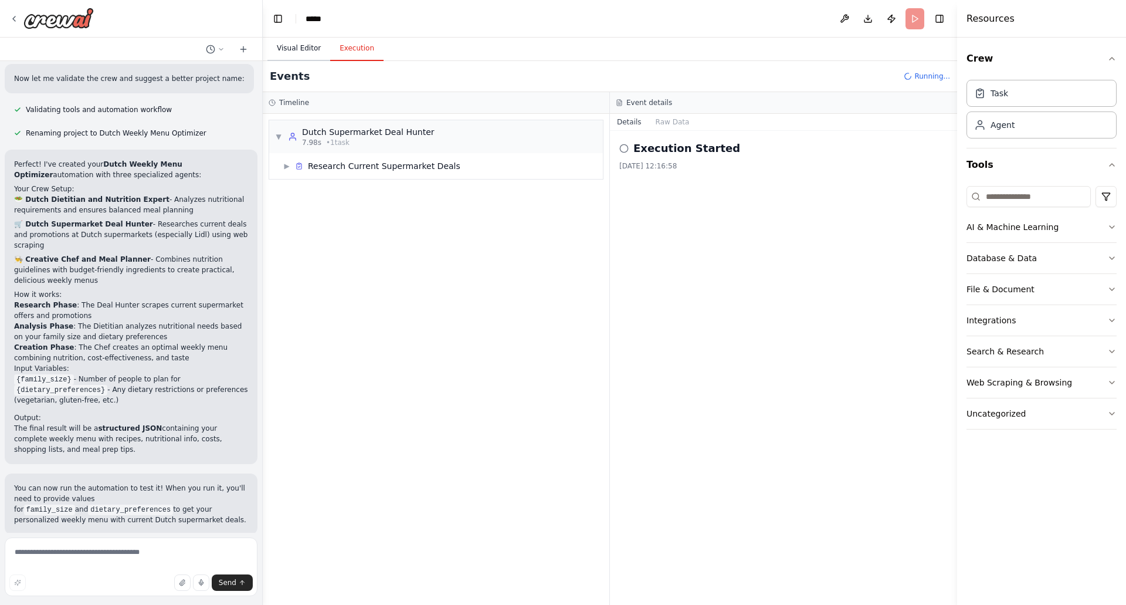
click at [312, 44] on button "Visual Editor" at bounding box center [298, 48] width 63 height 25
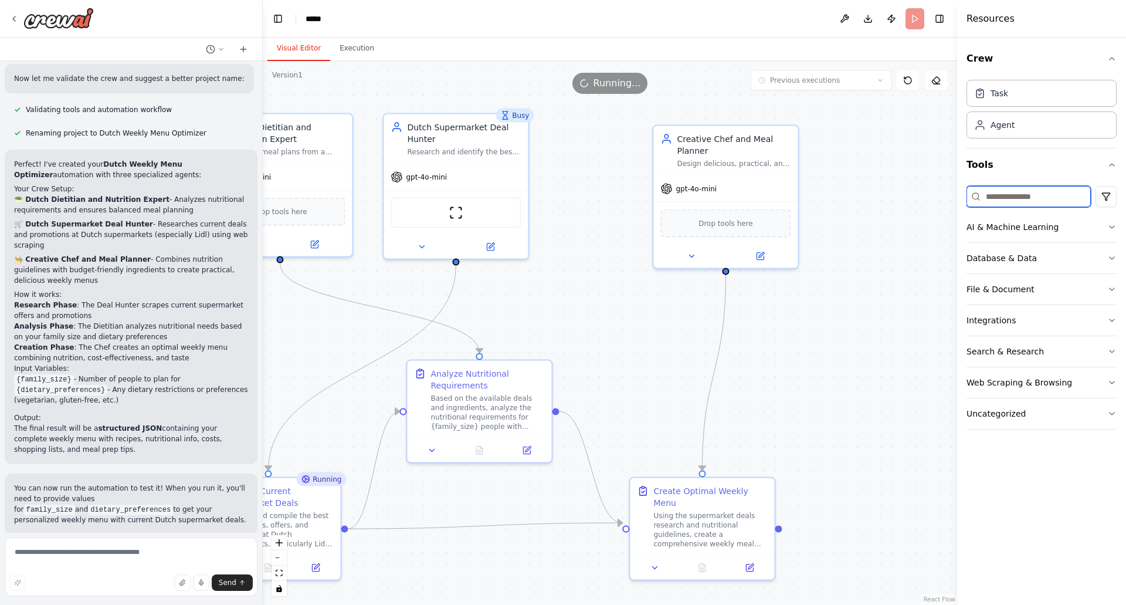
click at [1029, 199] on input at bounding box center [1028, 196] width 124 height 21
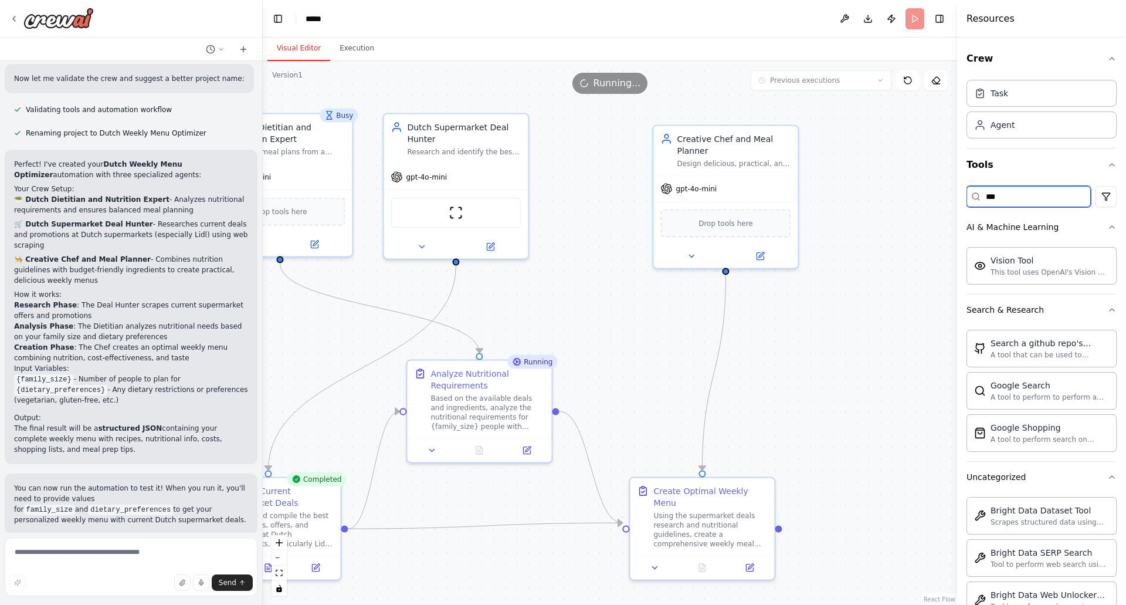
type input "***"
click at [894, 171] on div ".deletable-edge-delete-btn { width: 20px; height: 20px; border: 0px solid #ffff…" at bounding box center [610, 333] width 694 height 544
click at [869, 212] on div ".deletable-edge-delete-btn { width: 20px; height: 20px; border: 0px solid #ffff…" at bounding box center [610, 333] width 694 height 544
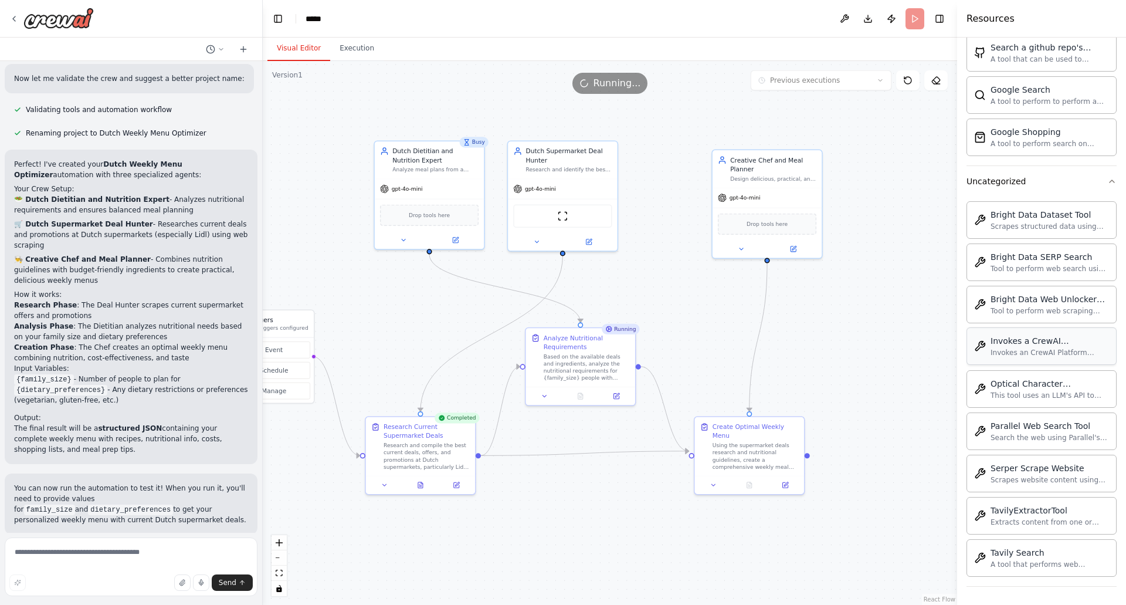
scroll to position [296, 0]
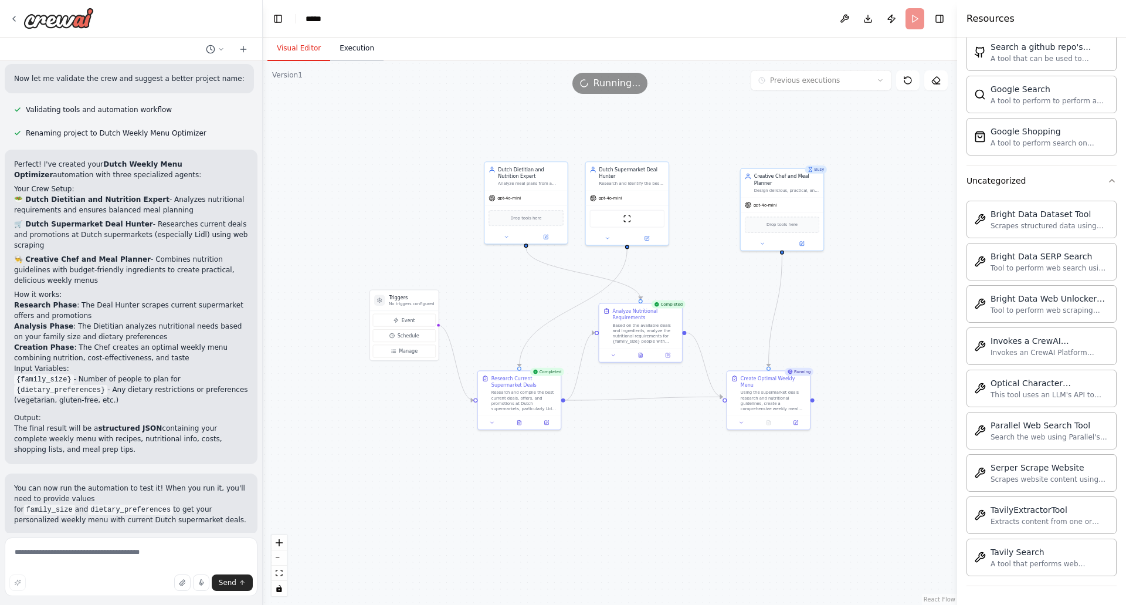
click at [347, 47] on button "Execution" at bounding box center [356, 48] width 53 height 25
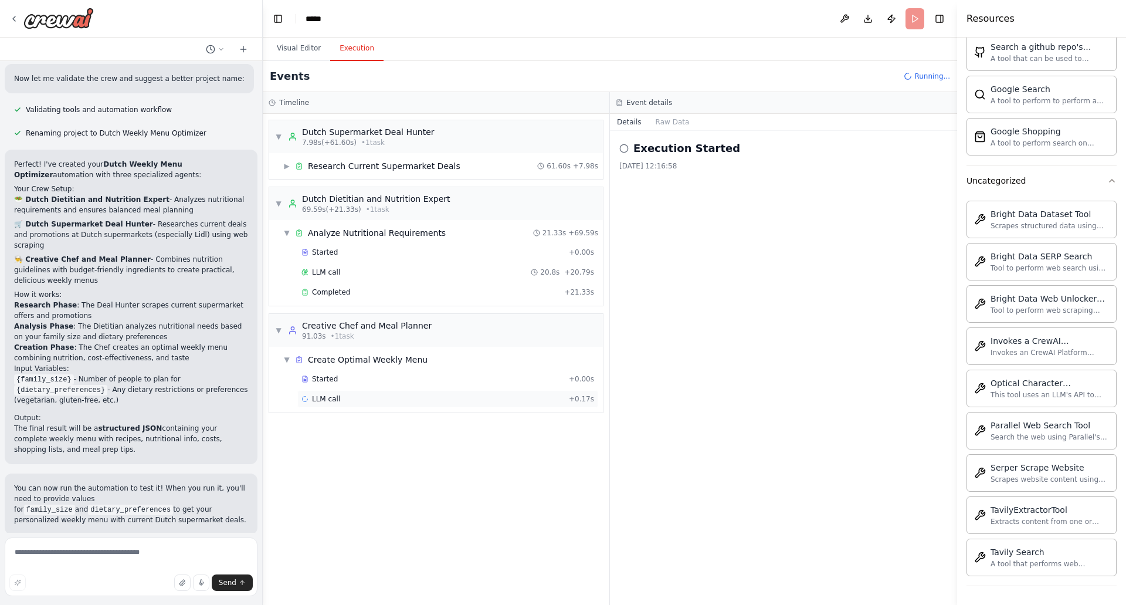
click at [363, 398] on div "LLM call + 0.17s" at bounding box center [447, 398] width 293 height 9
click at [347, 377] on div "Started" at bounding box center [432, 378] width 263 height 9
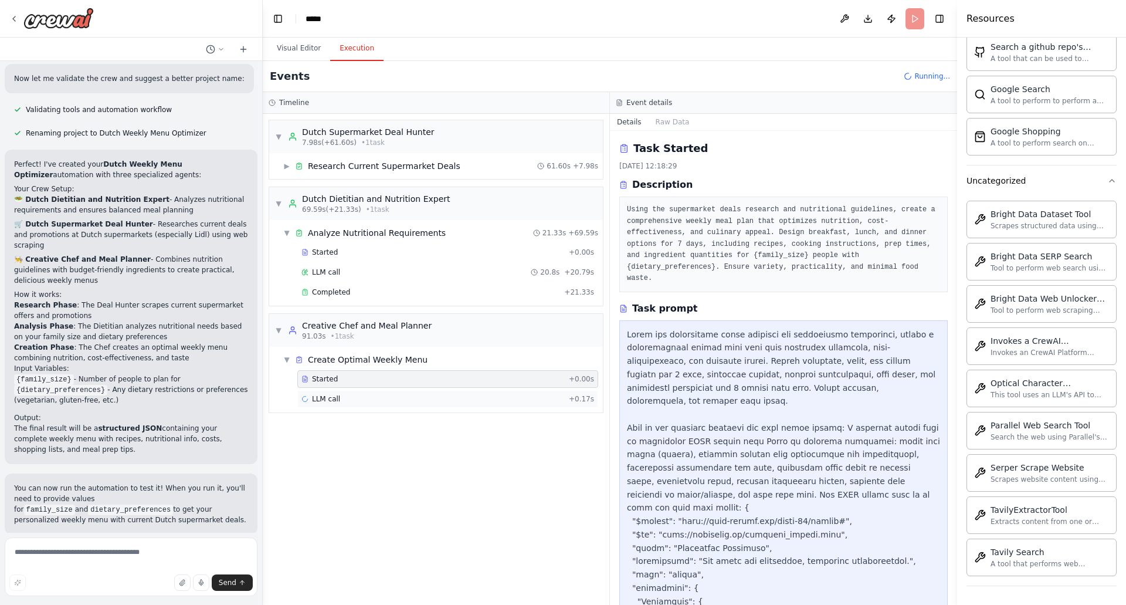
click at [388, 401] on div "LLM call + 0.17s" at bounding box center [447, 398] width 293 height 9
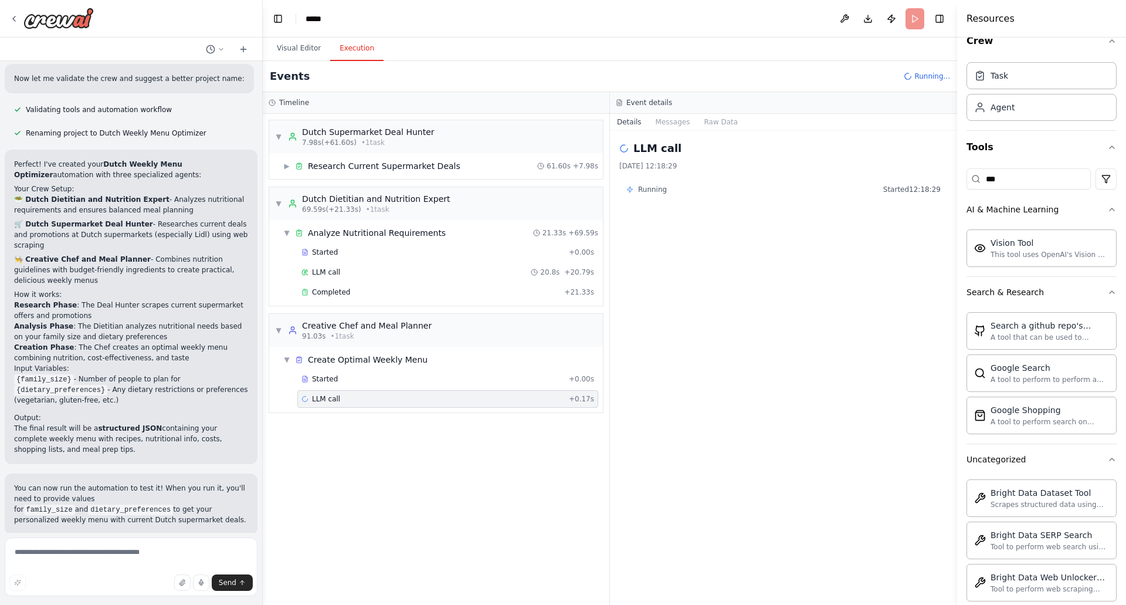
scroll to position [0, 0]
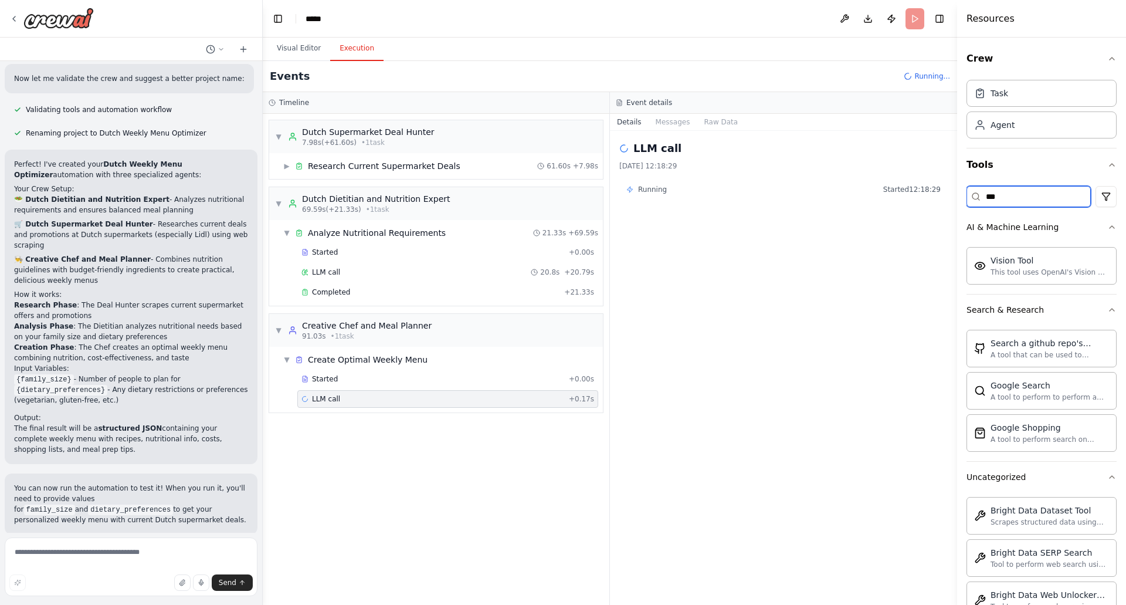
drag, startPoint x: 1067, startPoint y: 198, endPoint x: 963, endPoint y: 198, distance: 103.8
click at [963, 198] on div "Crew Task Agent Tools *** AI & Machine Learning Vision Tool This tool uses Open…" at bounding box center [1041, 321] width 169 height 567
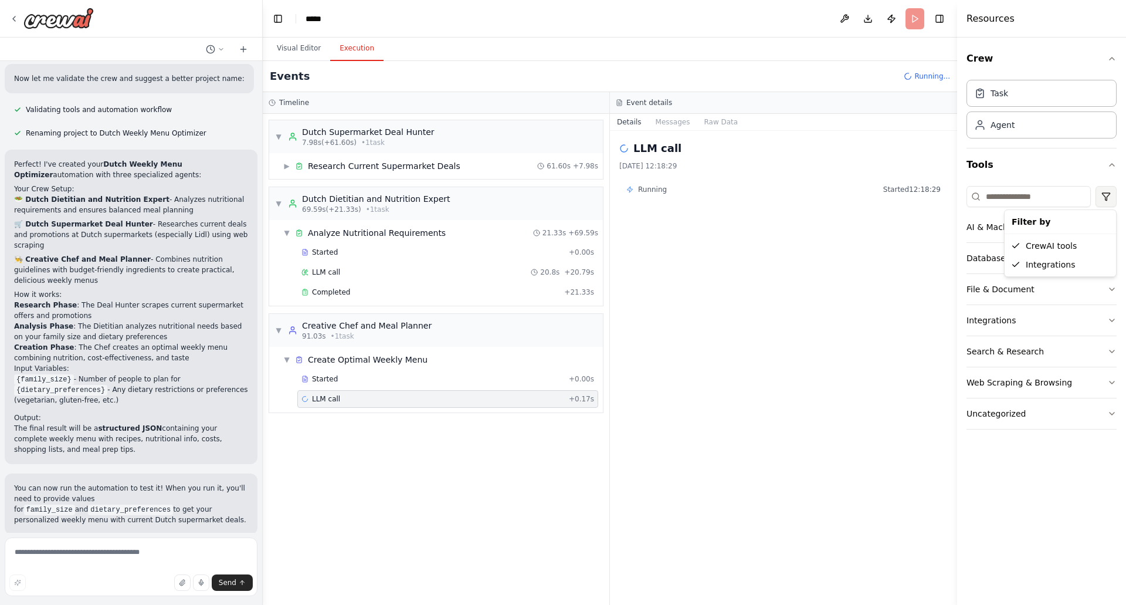
click at [1105, 196] on html "I want a diëtist, a buyer (whom knows al the offers from Dutch supermarkets esp…" at bounding box center [563, 302] width 1126 height 605
click at [1114, 321] on icon "button" at bounding box center [1111, 320] width 9 height 9
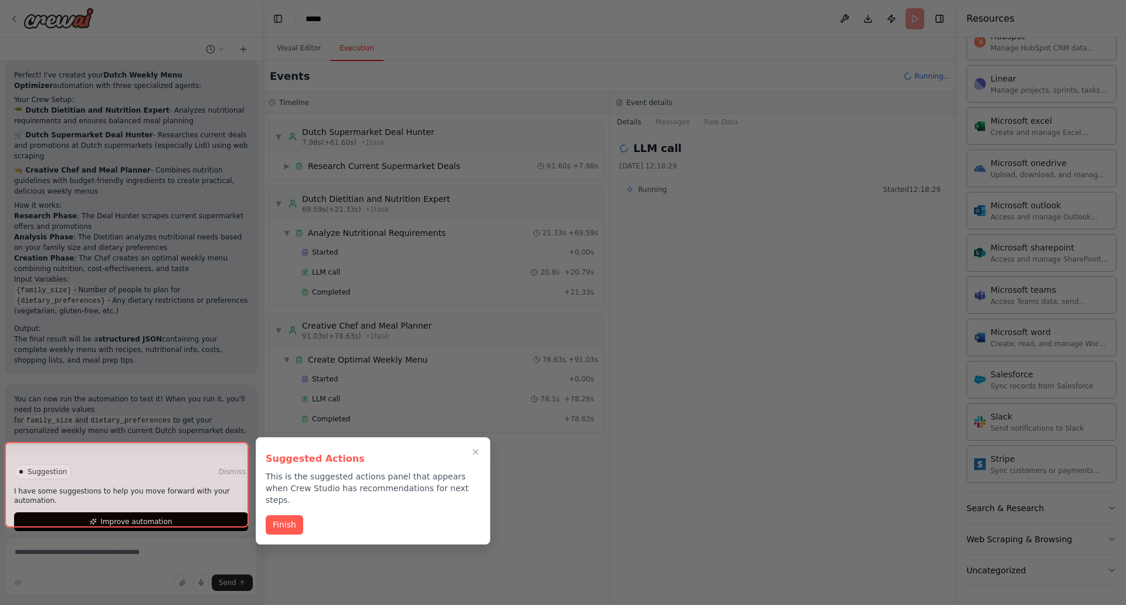
scroll to position [616, 0]
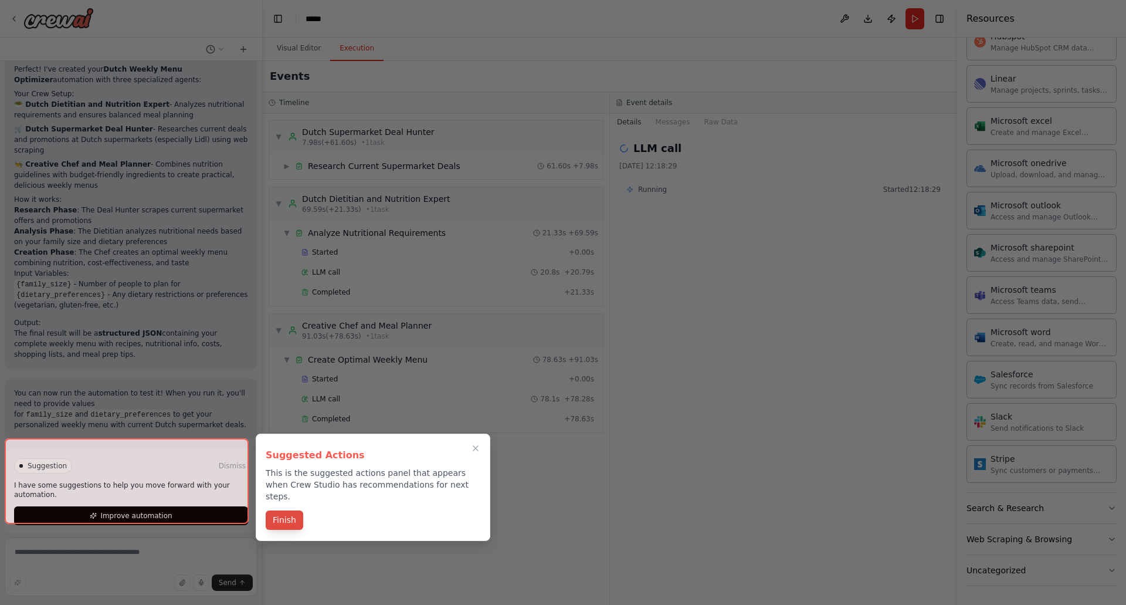
click at [281, 510] on button "Finish" at bounding box center [285, 519] width 38 height 19
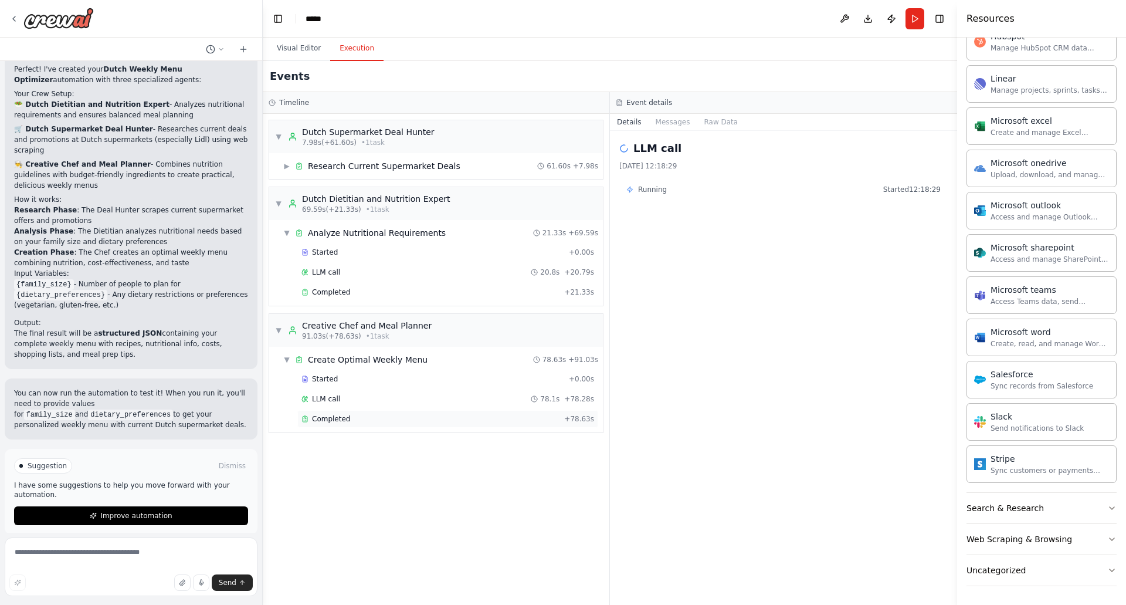
click at [335, 415] on span "Completed" at bounding box center [331, 418] width 38 height 9
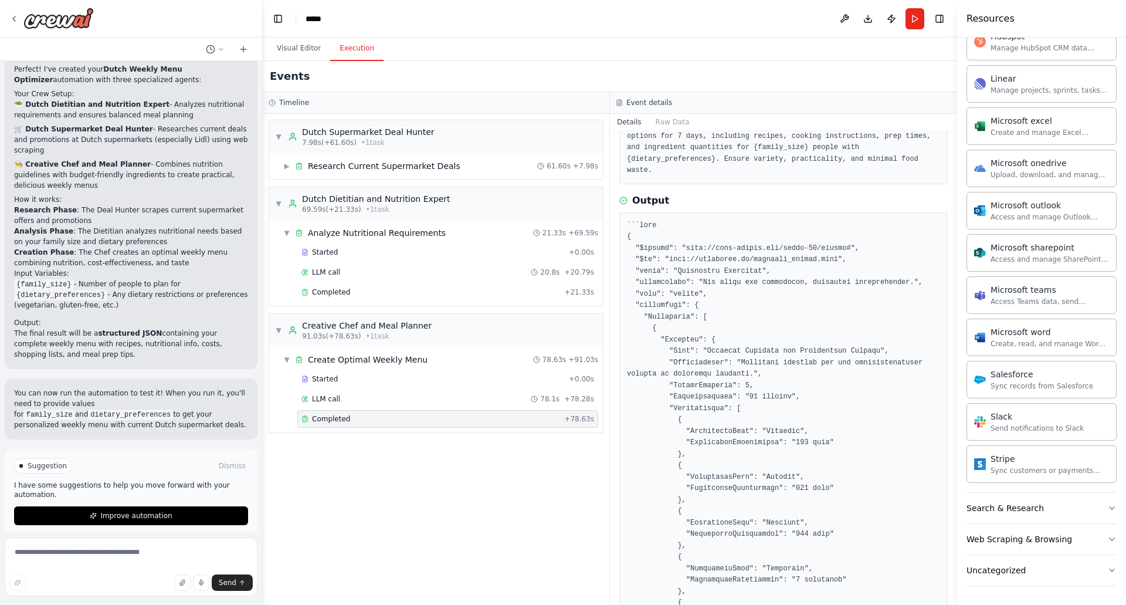
scroll to position [0, 0]
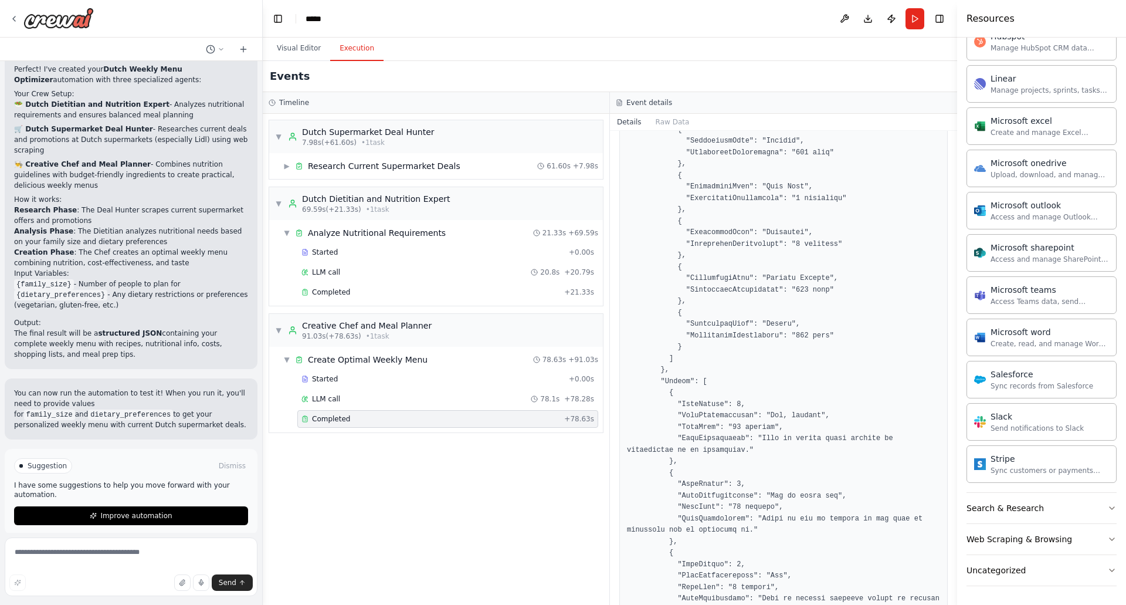
scroll to position [2170, 0]
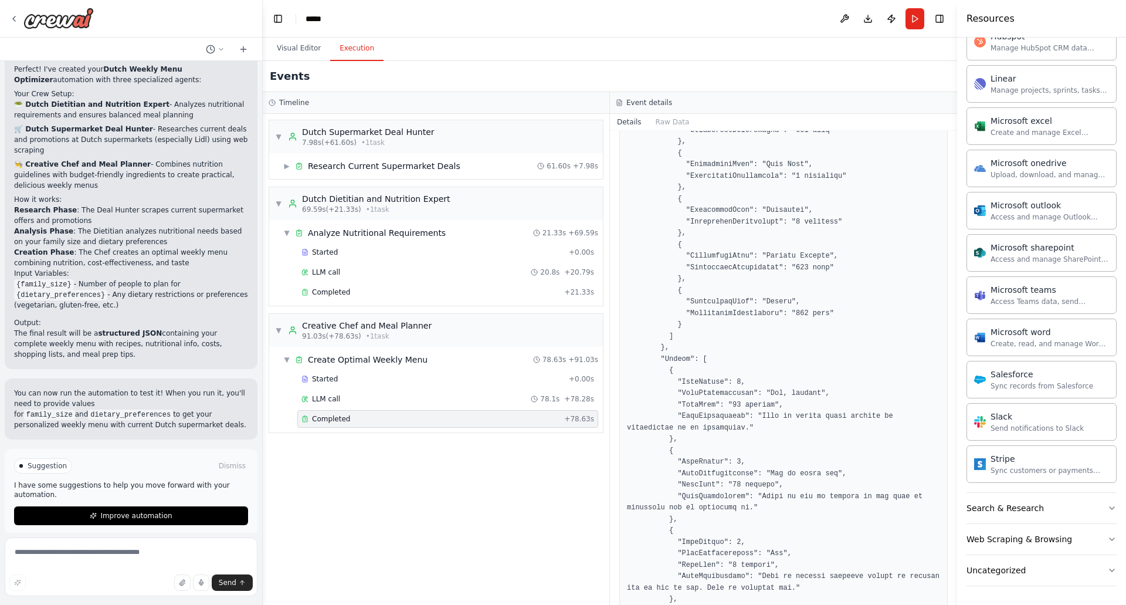
drag, startPoint x: 952, startPoint y: 328, endPoint x: 938, endPoint y: 483, distance: 154.9
click at [938, 483] on div "I want a diëtist, a buyer (whom knows al the offers from Dutch supermarkets esp…" at bounding box center [563, 302] width 1126 height 605
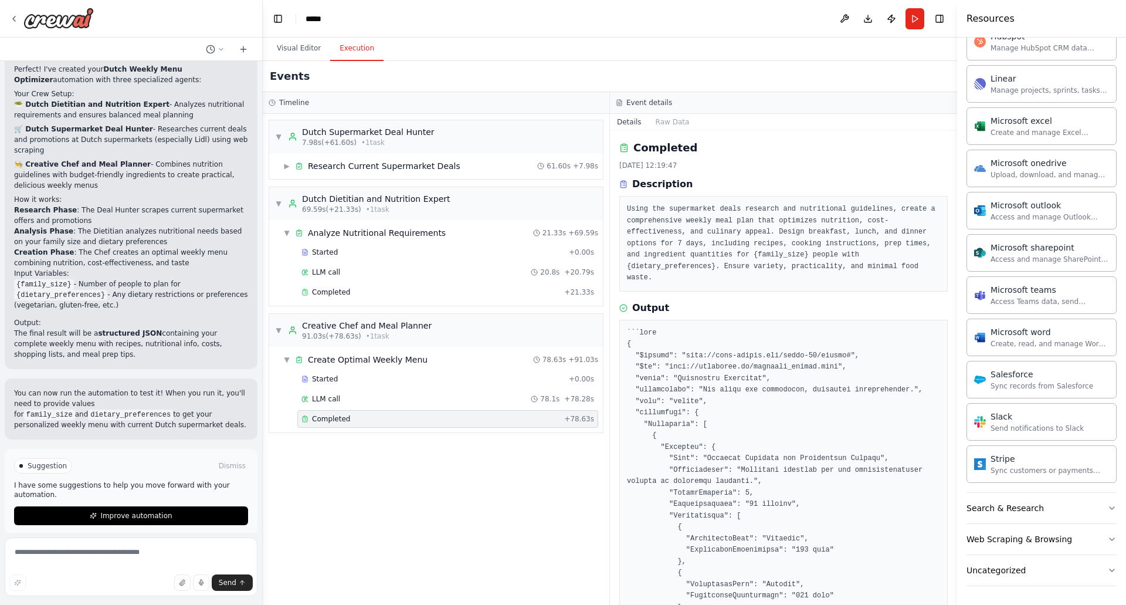
scroll to position [0, 0]
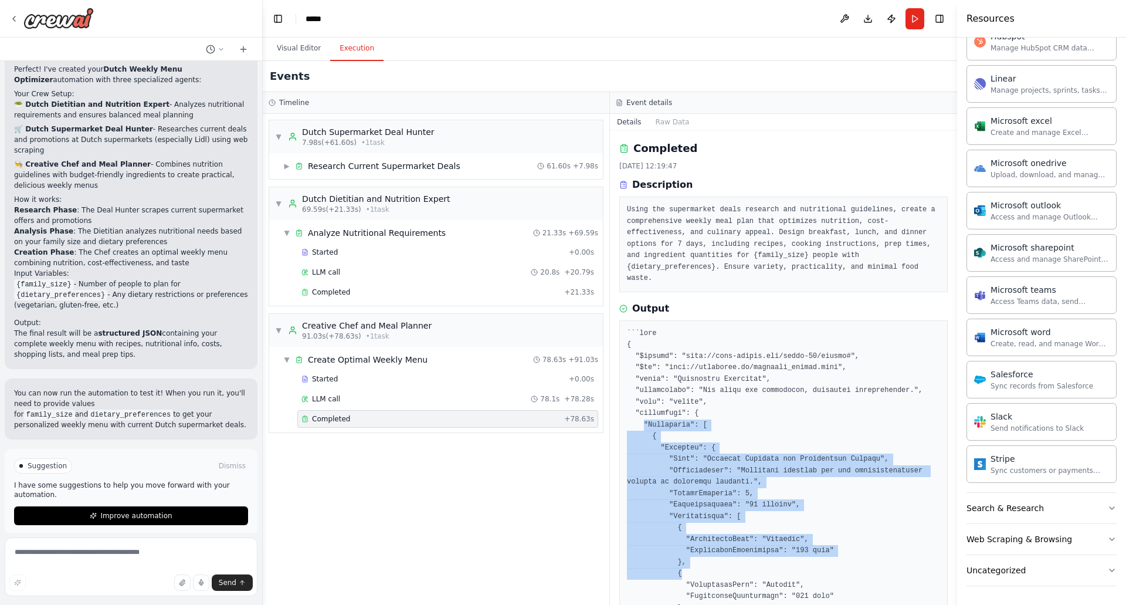
drag, startPoint x: 642, startPoint y: 413, endPoint x: 697, endPoint y: 554, distance: 151.5
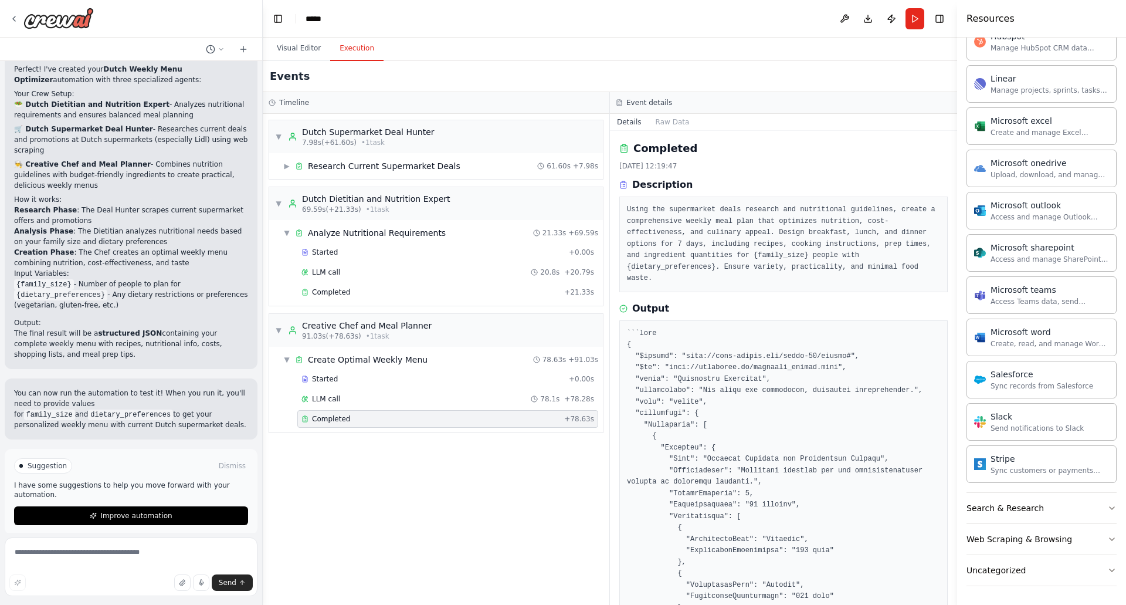
click at [66, 547] on textarea at bounding box center [131, 566] width 253 height 59
type textarea "**********"
click at [229, 582] on span "Send" at bounding box center [228, 582] width 18 height 9
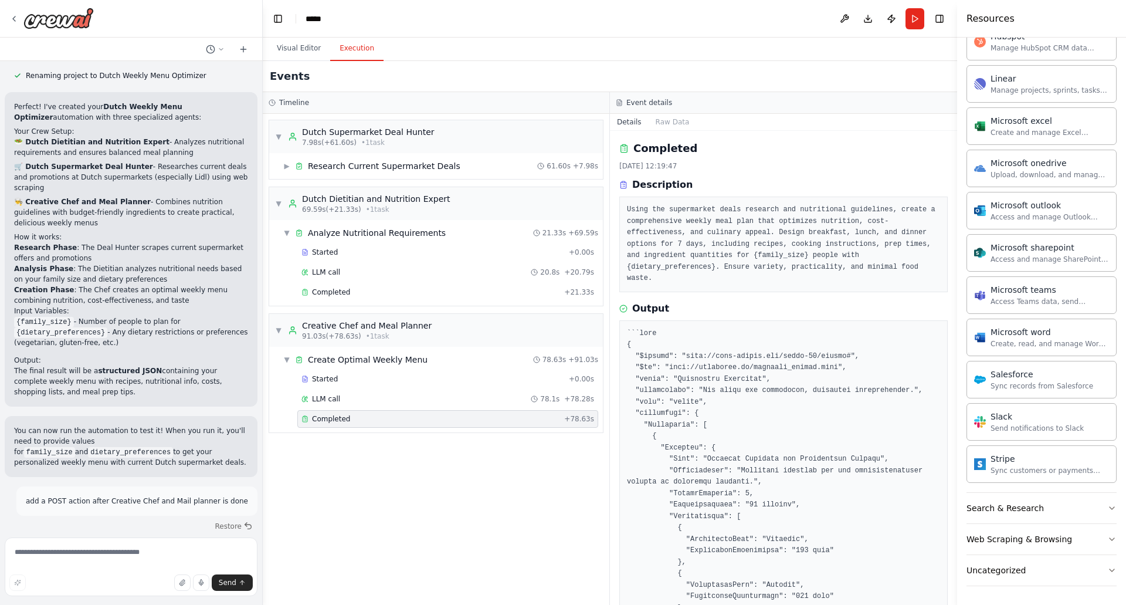
scroll to position [625, 0]
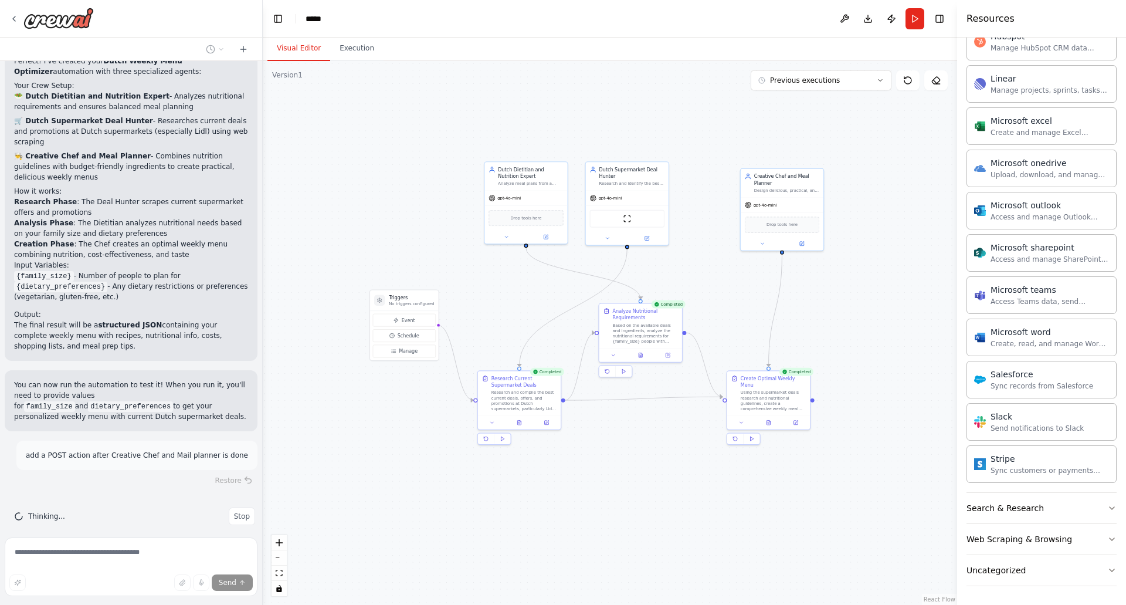
click at [305, 44] on button "Visual Editor" at bounding box center [298, 48] width 63 height 25
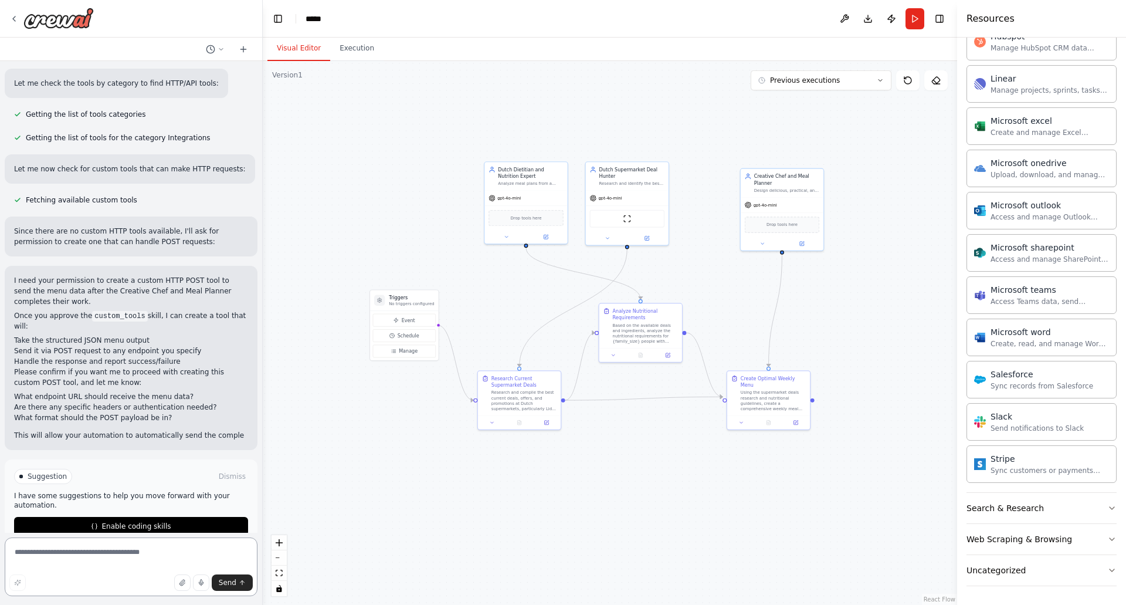
scroll to position [1288, 0]
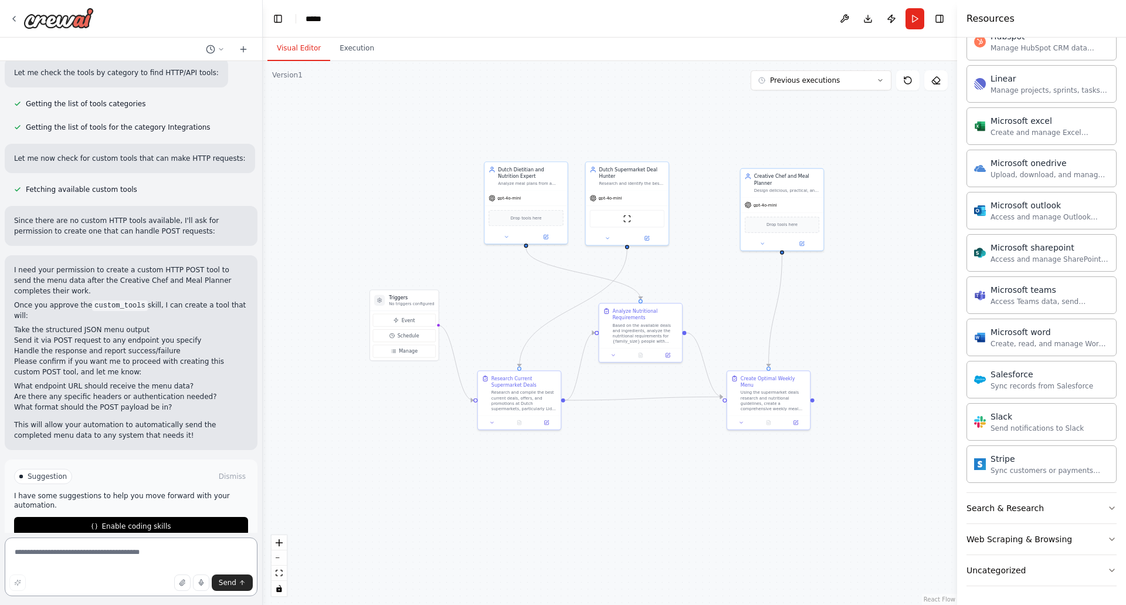
click at [91, 551] on textarea at bounding box center [131, 566] width 253 height 59
type textarea "*******"
click at [235, 587] on button "Send" at bounding box center [232, 582] width 41 height 16
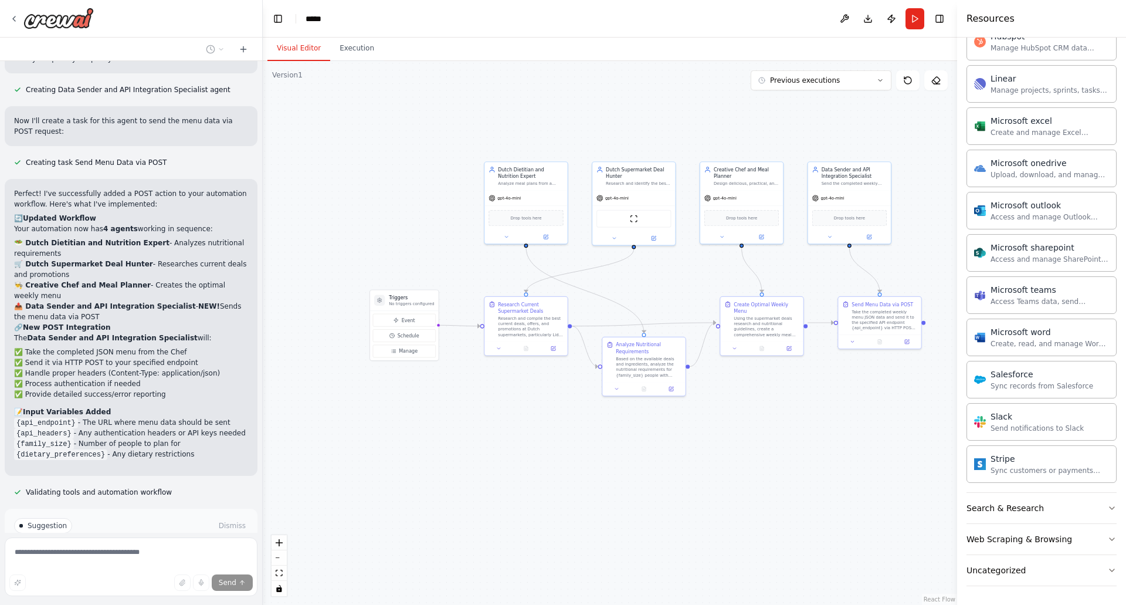
scroll to position [1956, 0]
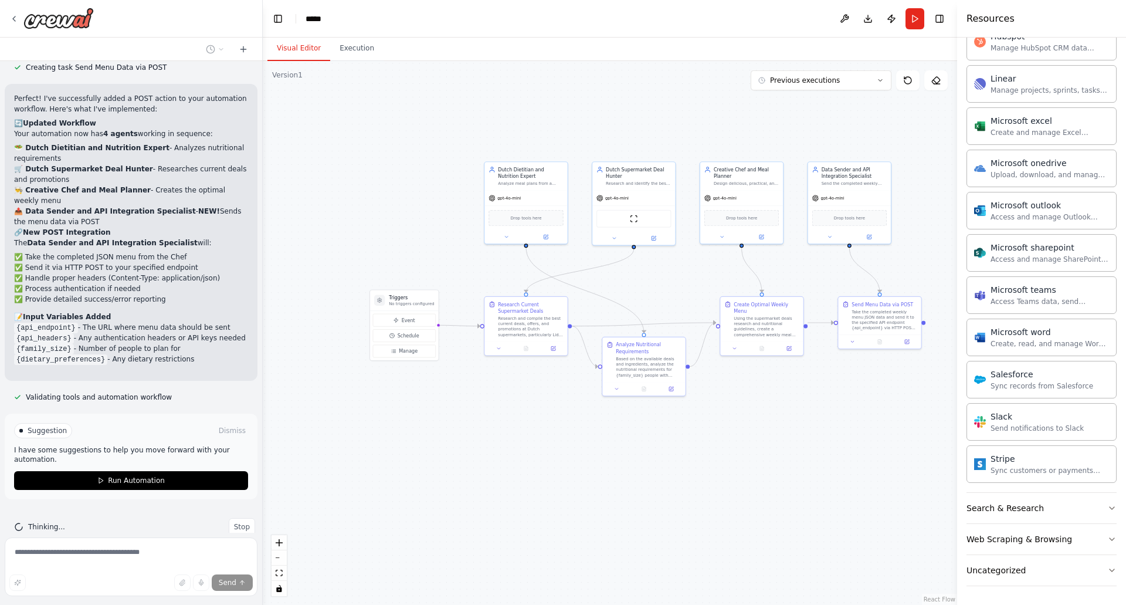
click at [15, 186] on strong "👨‍🍳 Creative Chef and Meal Planner" at bounding box center [82, 190] width 137 height 8
click at [840, 182] on div "Send the completed weekly menu data to external systems via HTTP POST requests.…" at bounding box center [854, 181] width 65 height 5
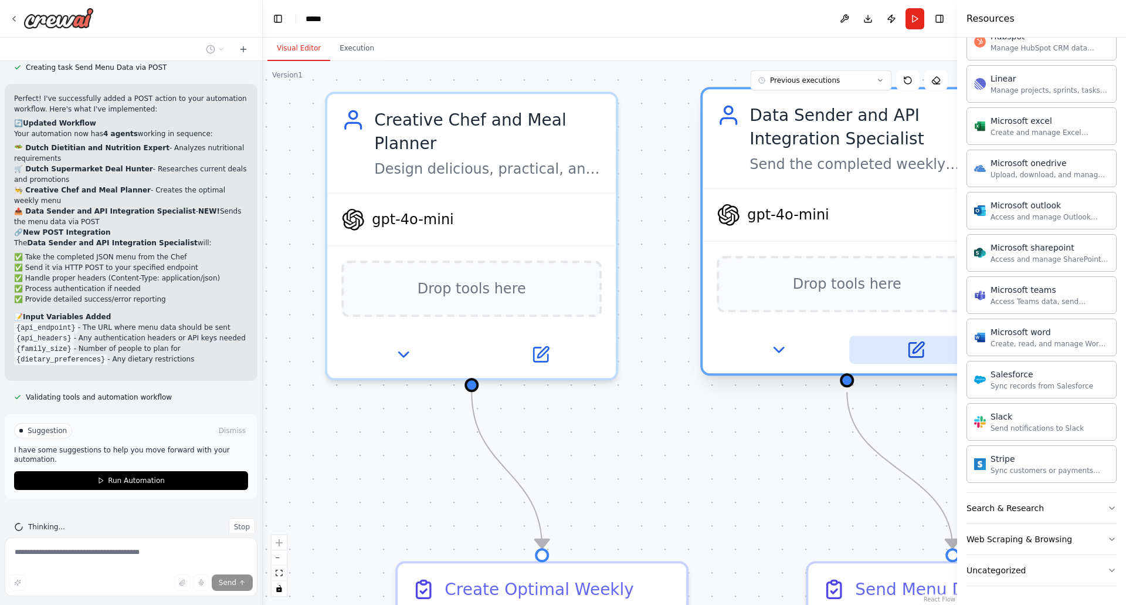
click at [915, 345] on icon at bounding box center [915, 349] width 14 height 14
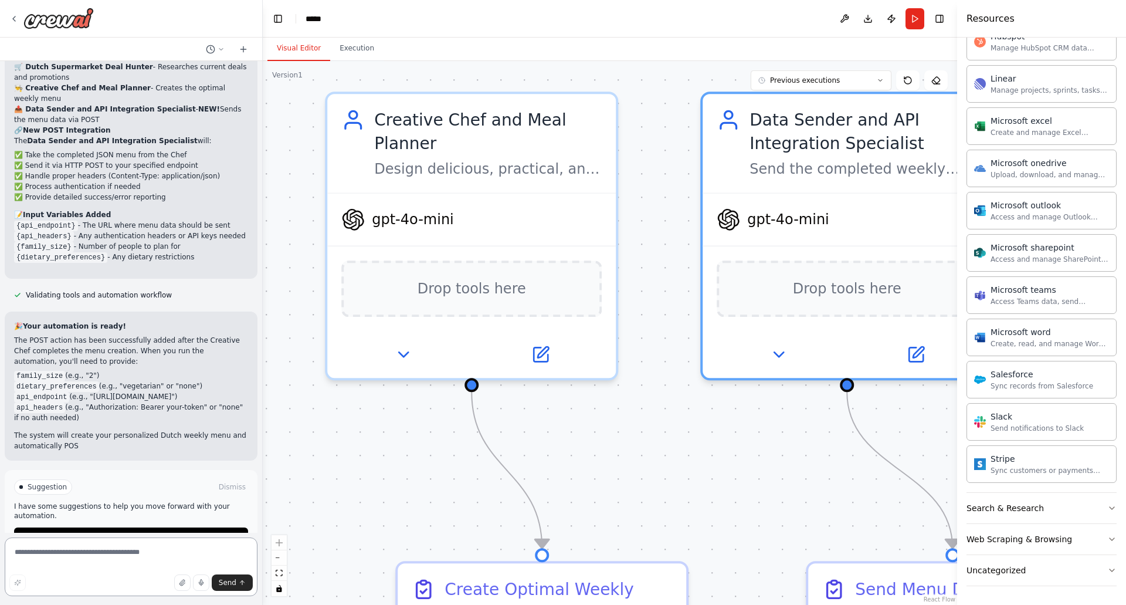
scroll to position [2068, 0]
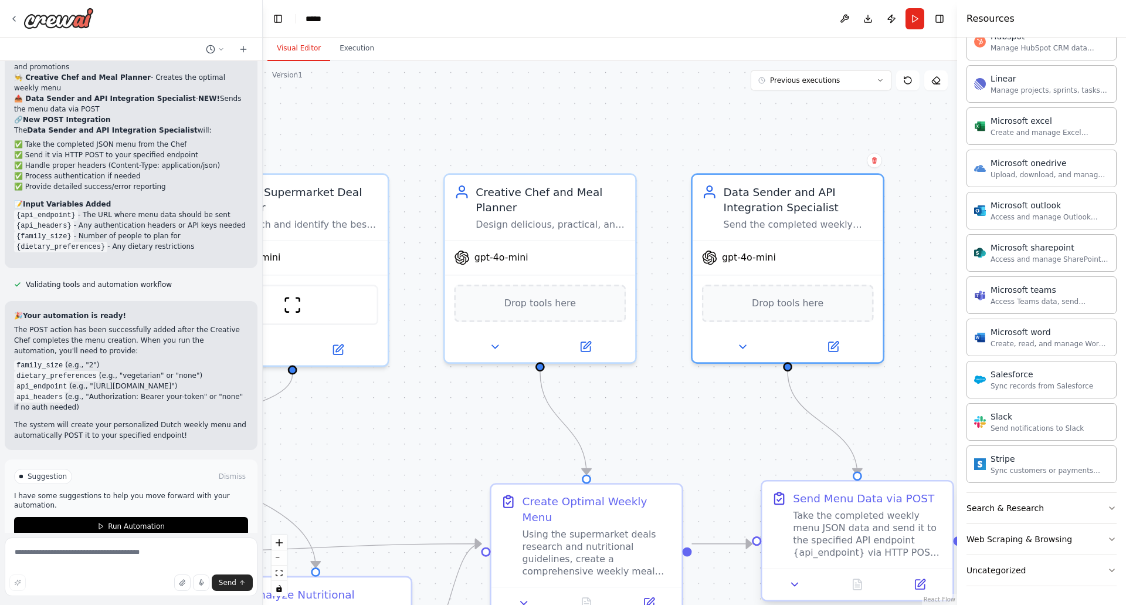
click at [849, 506] on div "Send Menu Data via POST" at bounding box center [863, 497] width 141 height 15
click at [916, 585] on icon at bounding box center [919, 583] width 9 height 9
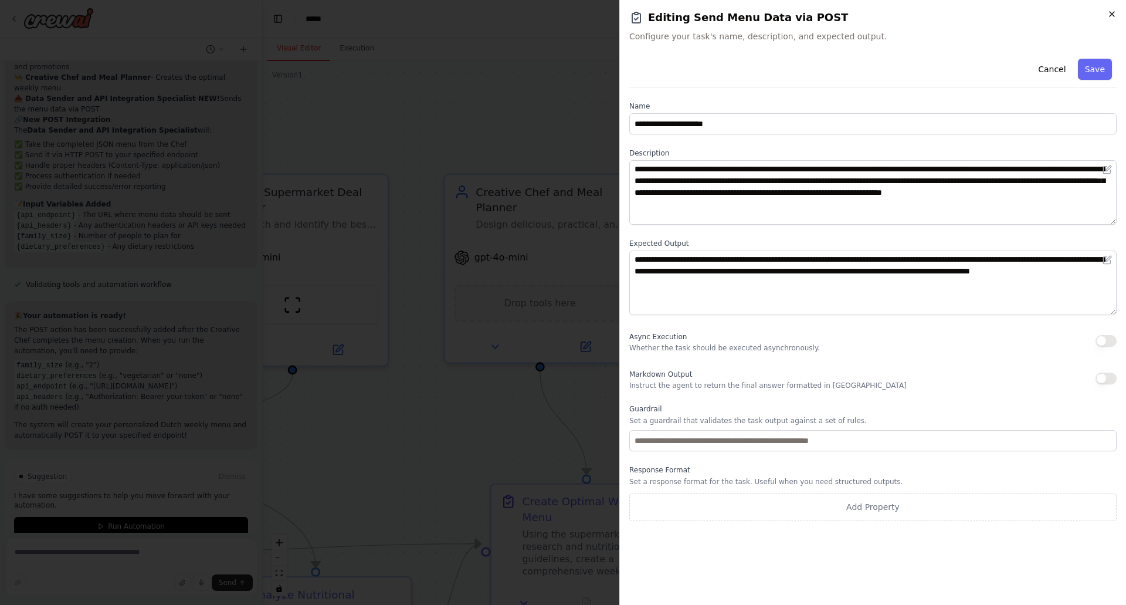
click at [1112, 11] on icon "button" at bounding box center [1111, 13] width 9 height 9
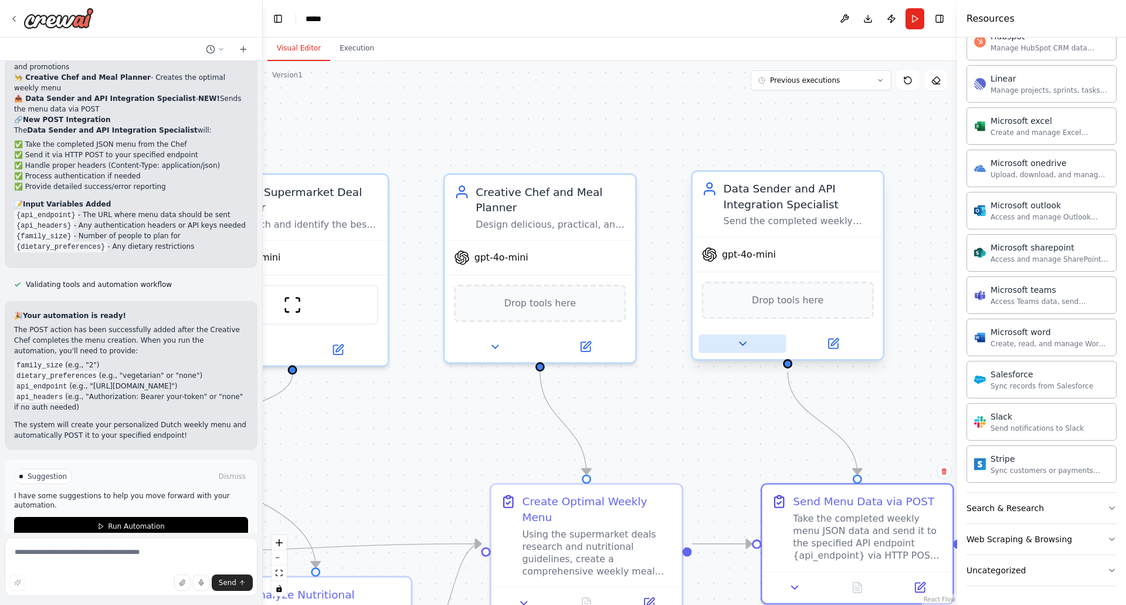
click at [744, 348] on icon at bounding box center [742, 343] width 12 height 12
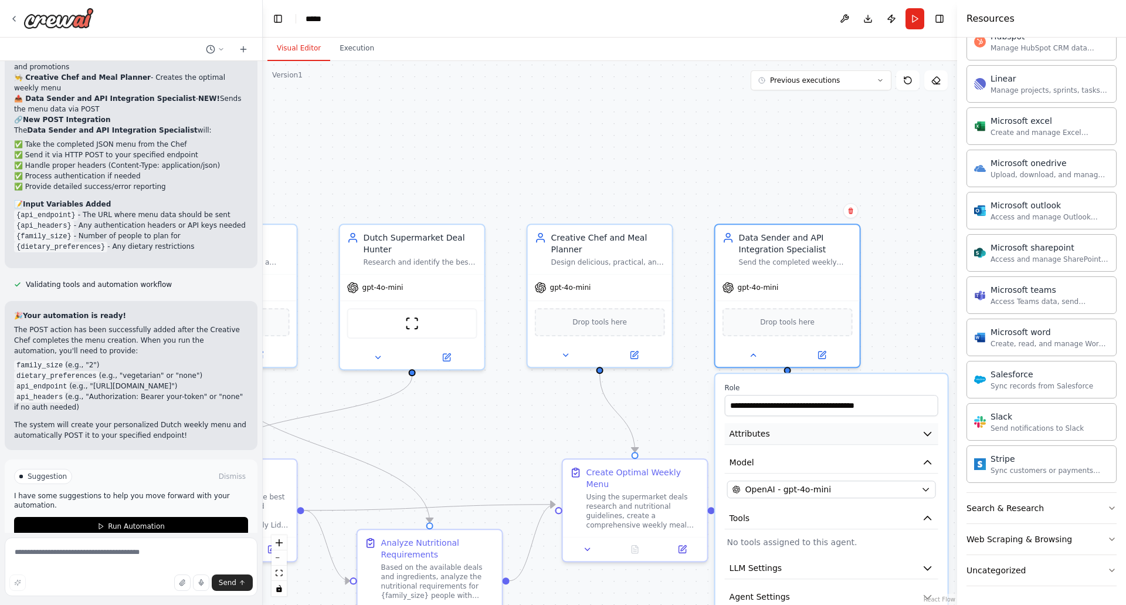
click at [921, 435] on button "Attributes" at bounding box center [831, 434] width 213 height 22
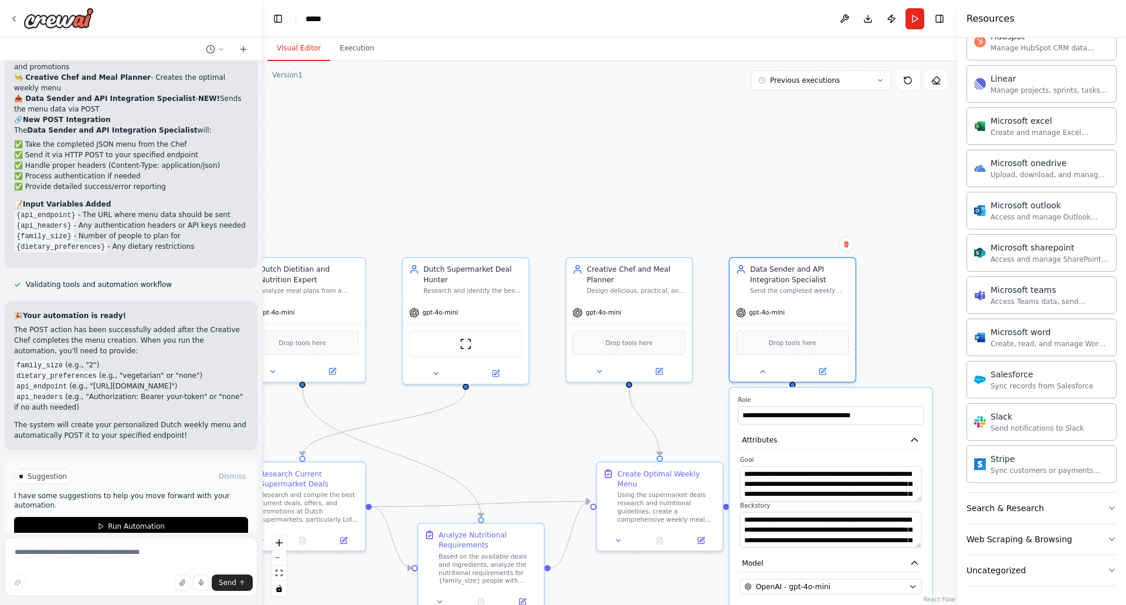
click at [841, 158] on div ".deletable-edge-delete-btn { width: 20px; height: 20px; border: 0px solid #ffff…" at bounding box center [610, 333] width 694 height 544
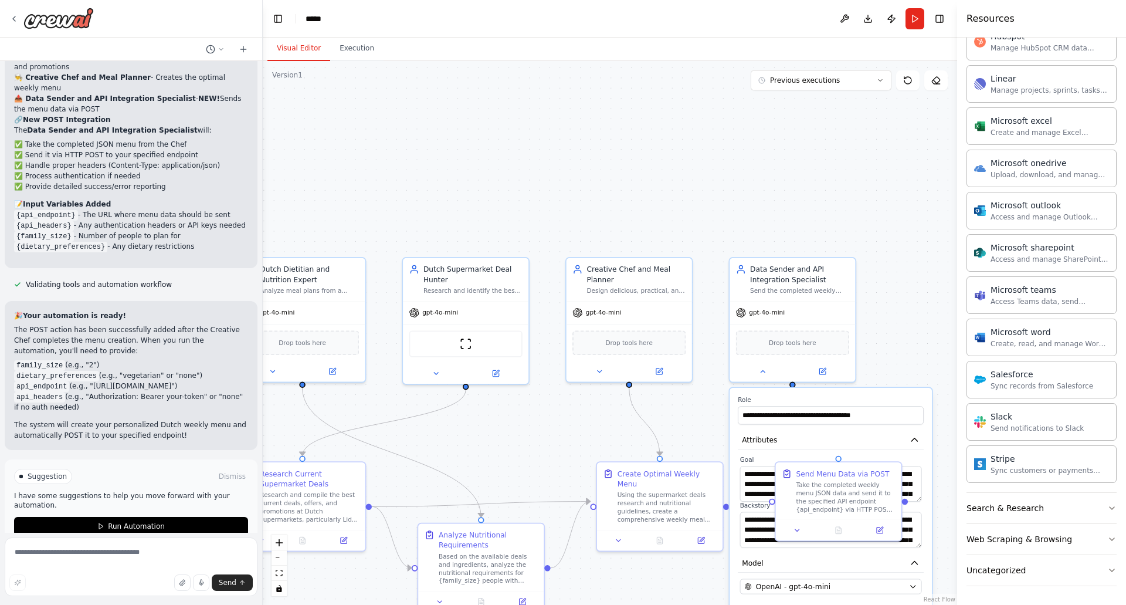
click at [799, 141] on div ".deletable-edge-delete-btn { width: 20px; height: 20px; border: 0px solid #ffff…" at bounding box center [610, 333] width 694 height 544
click at [867, 327] on div ".deletable-edge-delete-btn { width: 20px; height: 20px; border: 0px solid #ffff…" at bounding box center [610, 333] width 694 height 544
click at [786, 325] on div "Drop tools here" at bounding box center [792, 341] width 125 height 38
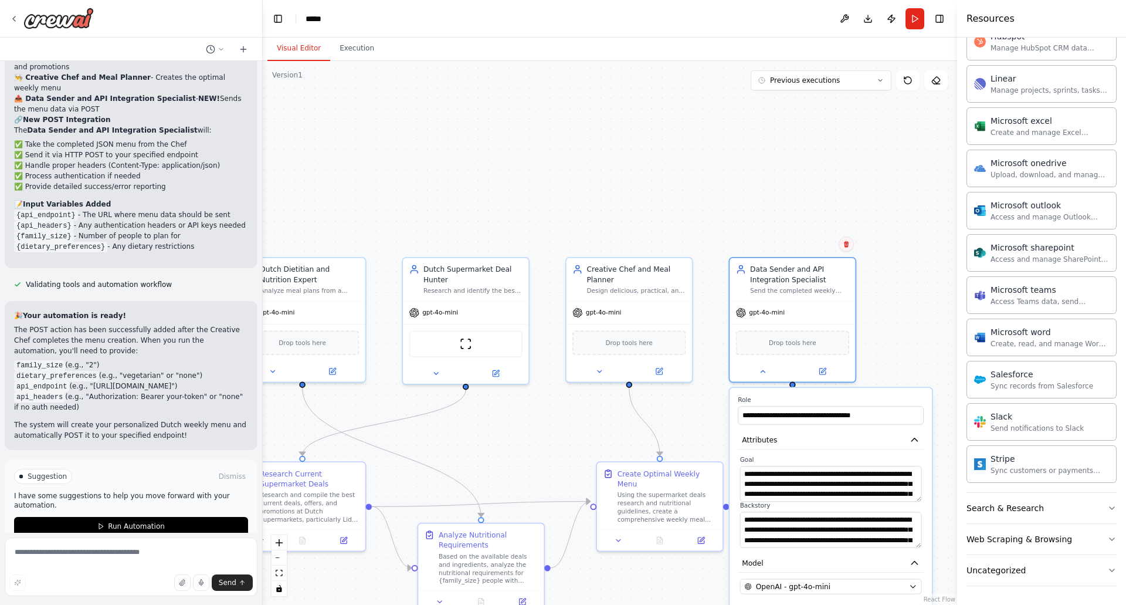
click at [847, 245] on icon at bounding box center [846, 244] width 5 height 6
click at [827, 242] on button "Confirm" at bounding box center [813, 244] width 42 height 14
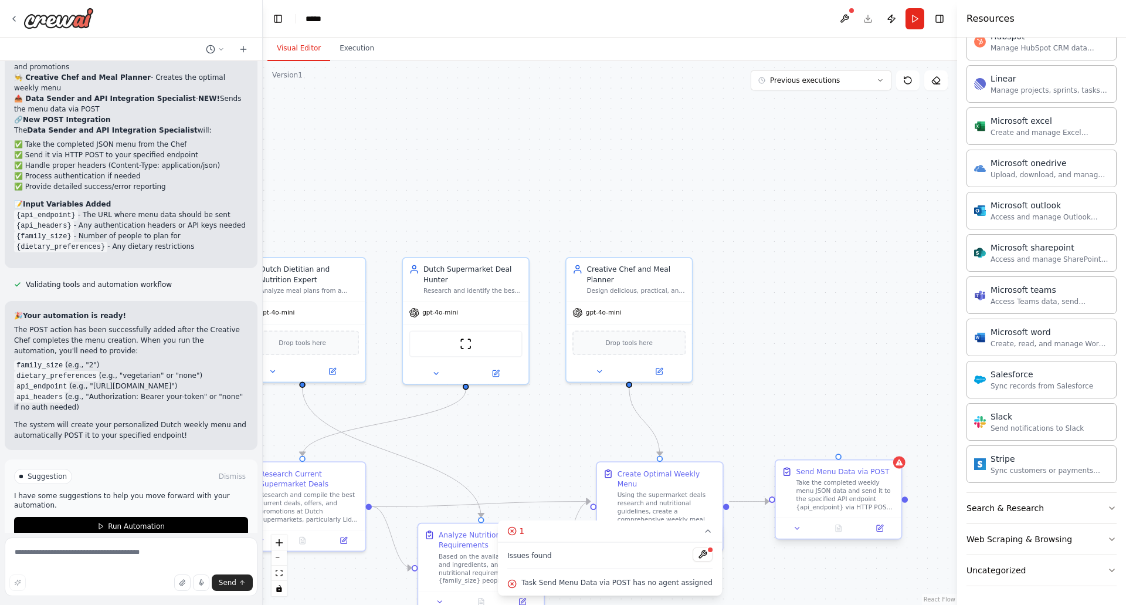
click at [834, 480] on div "Take the completed weekly menu JSON data and send it to the specified API endpo…" at bounding box center [845, 495] width 99 height 33
click at [890, 448] on icon at bounding box center [892, 449] width 5 height 6
click at [890, 448] on icon at bounding box center [891, 449] width 5 height 6
click at [864, 446] on button "Confirm" at bounding box center [858, 449] width 42 height 14
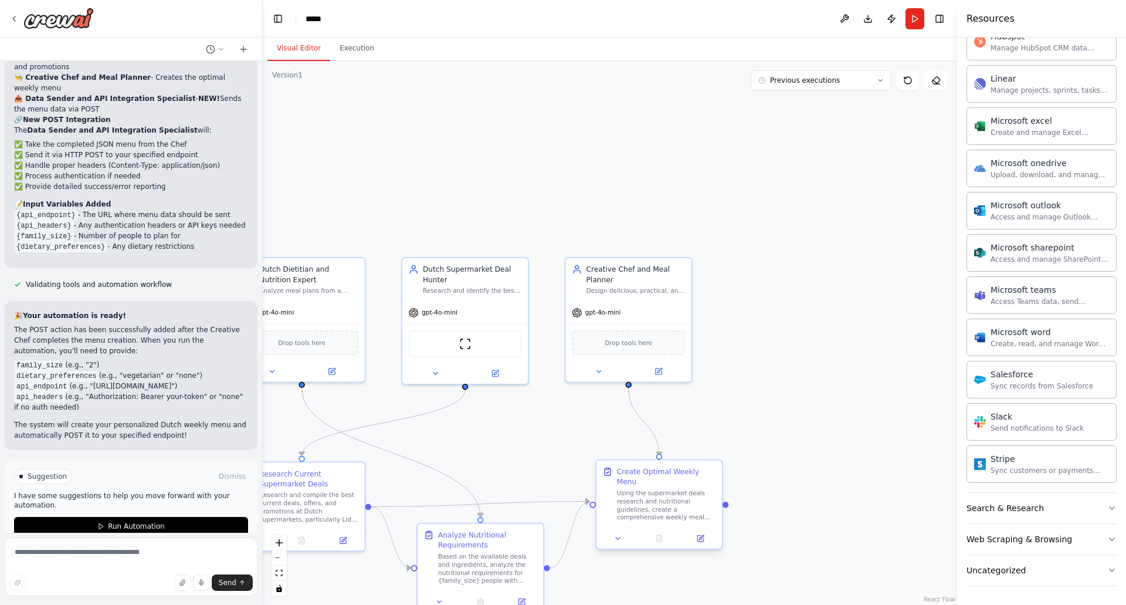
click at [653, 504] on div "Using the supermarket deals research and nutritional guidelines, create a compr…" at bounding box center [666, 505] width 99 height 33
click at [703, 535] on icon at bounding box center [700, 538] width 6 height 6
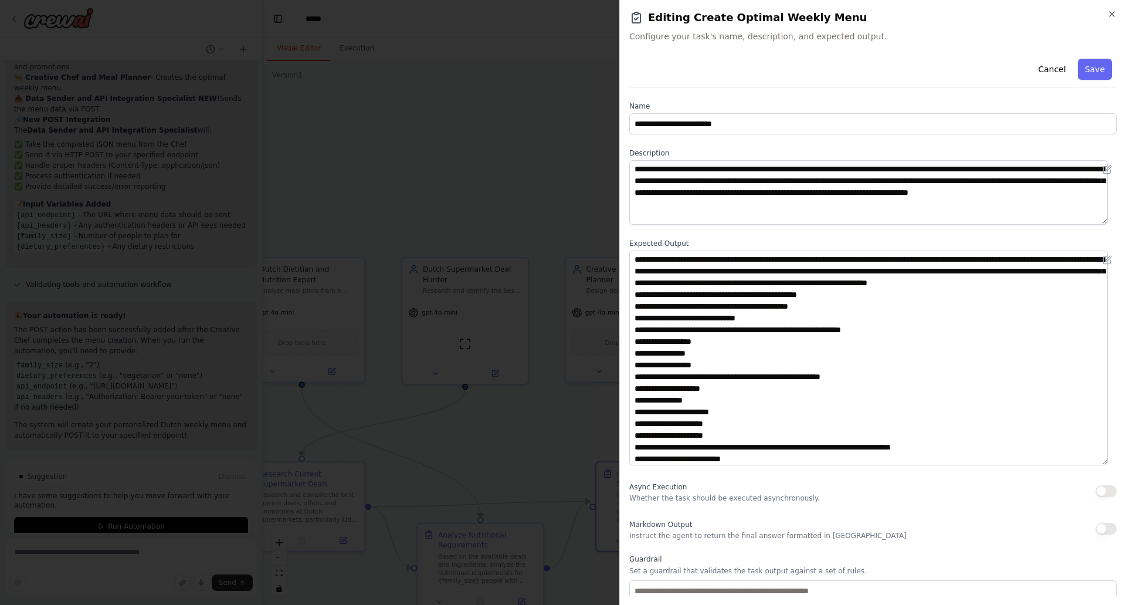
drag, startPoint x: 1113, startPoint y: 314, endPoint x: 1081, endPoint y: 464, distance: 153.6
click at [1081, 464] on textarea at bounding box center [868, 357] width 479 height 215
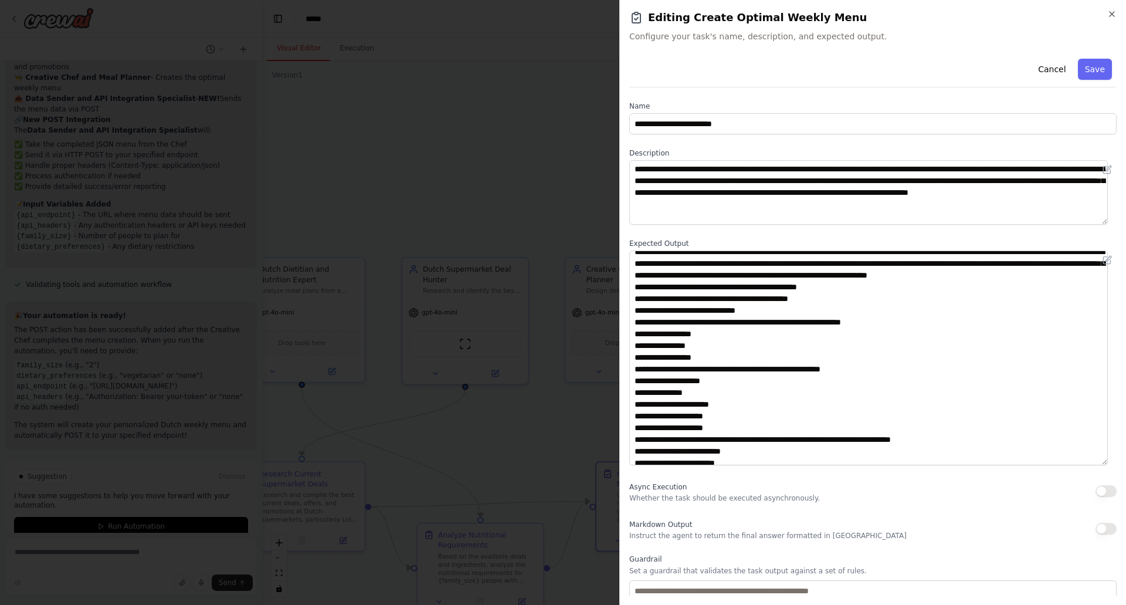
scroll to position [0, 0]
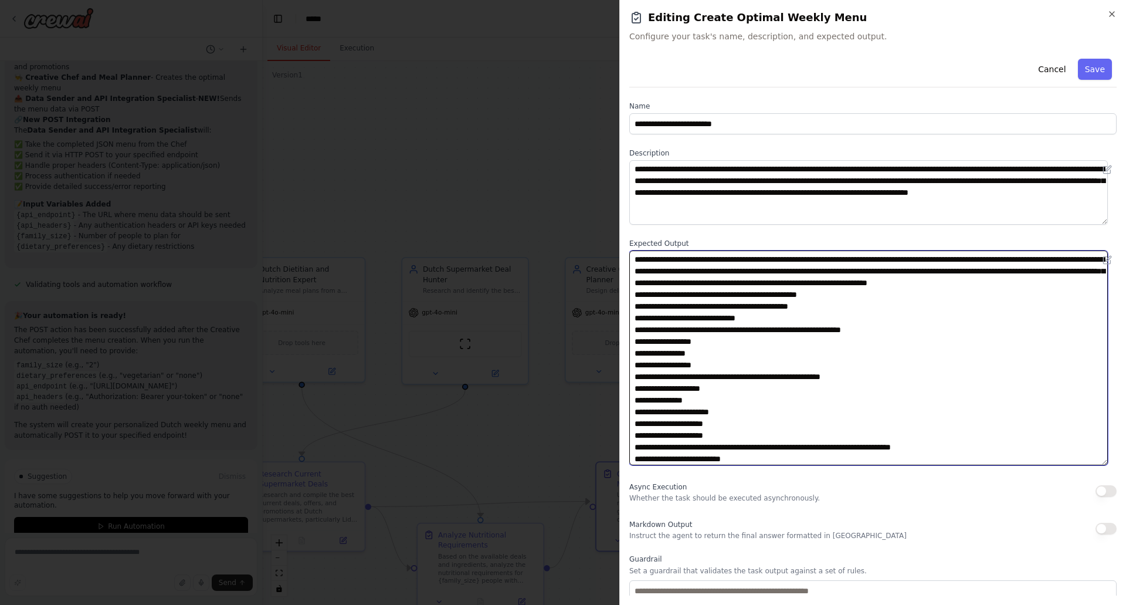
click at [765, 388] on textarea at bounding box center [868, 357] width 479 height 215
drag, startPoint x: 684, startPoint y: 363, endPoint x: 629, endPoint y: 303, distance: 82.2
click at [629, 303] on div "**********" at bounding box center [872, 302] width 507 height 605
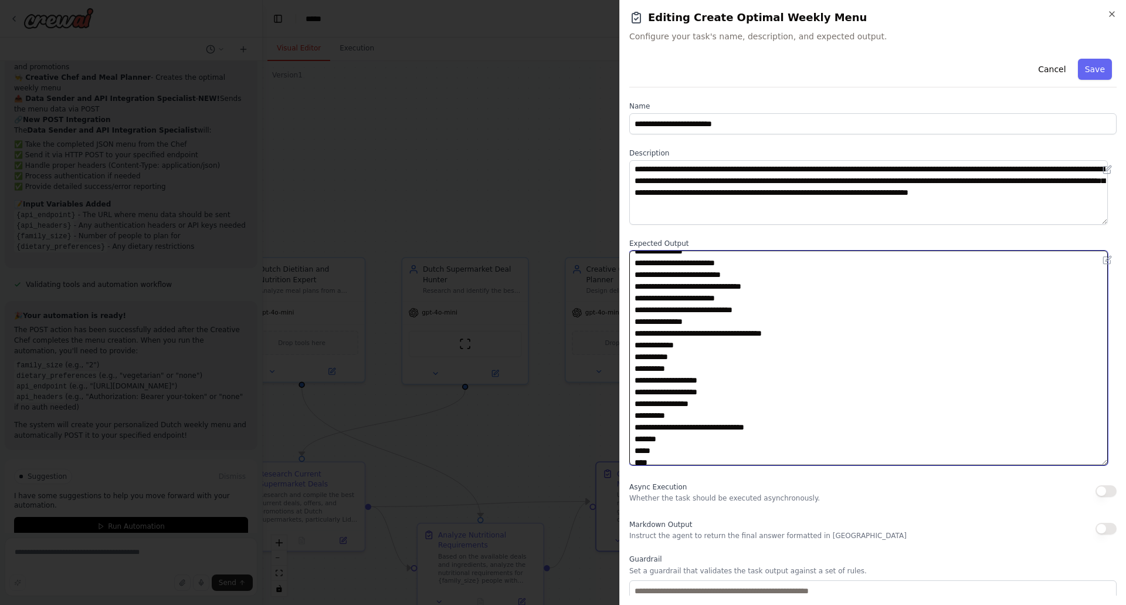
scroll to position [1070, 0]
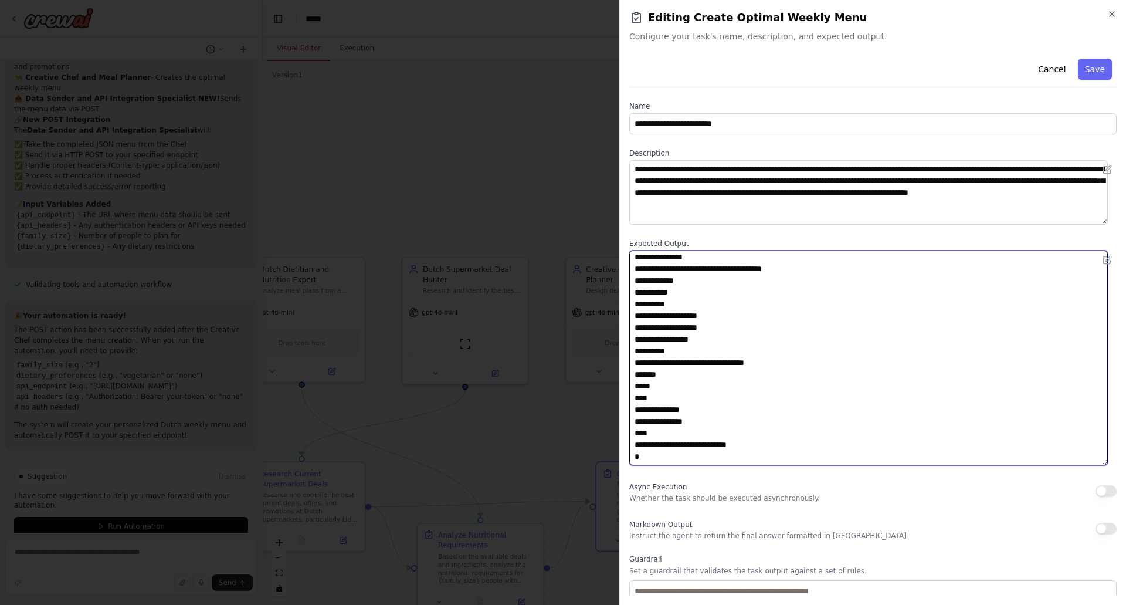
click at [737, 396] on textarea at bounding box center [868, 357] width 479 height 215
click at [764, 322] on textarea at bounding box center [868, 357] width 479 height 215
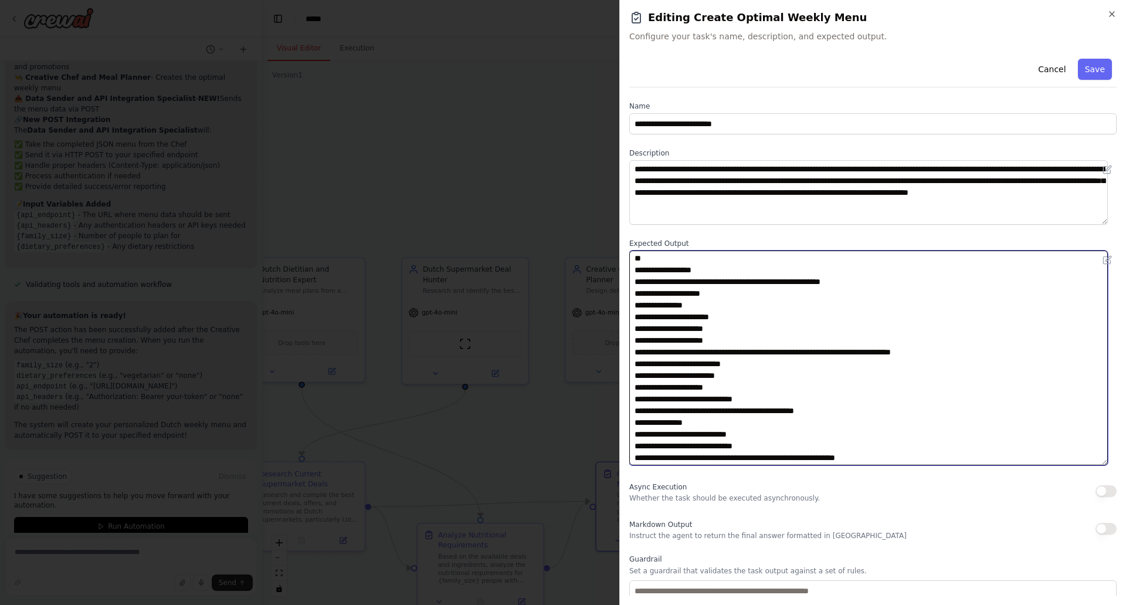
scroll to position [0, 0]
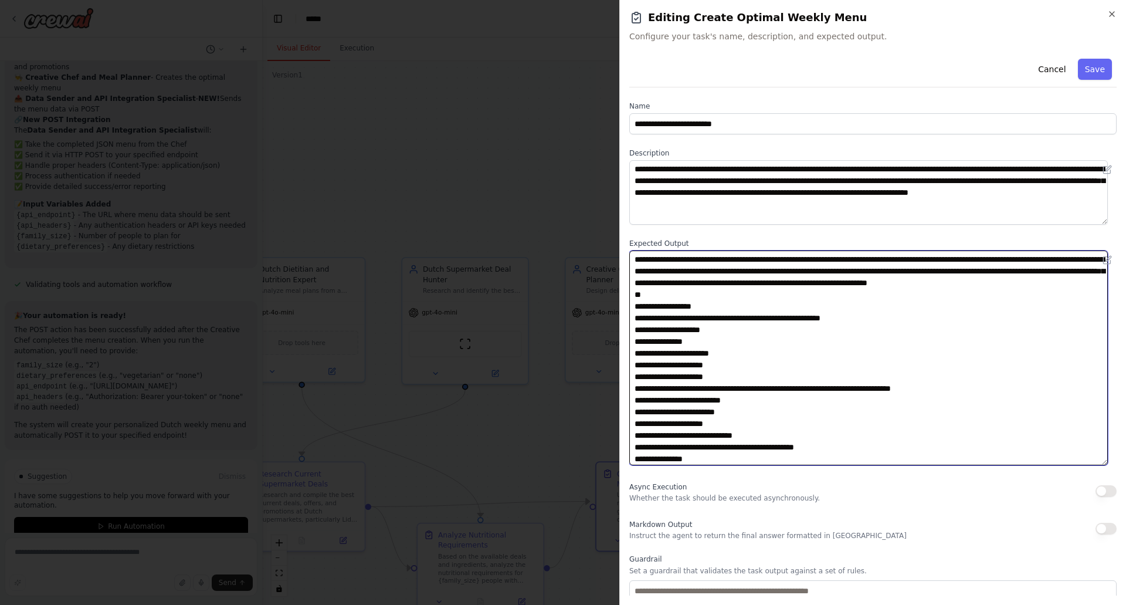
drag, startPoint x: 658, startPoint y: 457, endPoint x: 711, endPoint y: 299, distance: 167.5
click at [711, 299] on textarea at bounding box center [868, 357] width 479 height 215
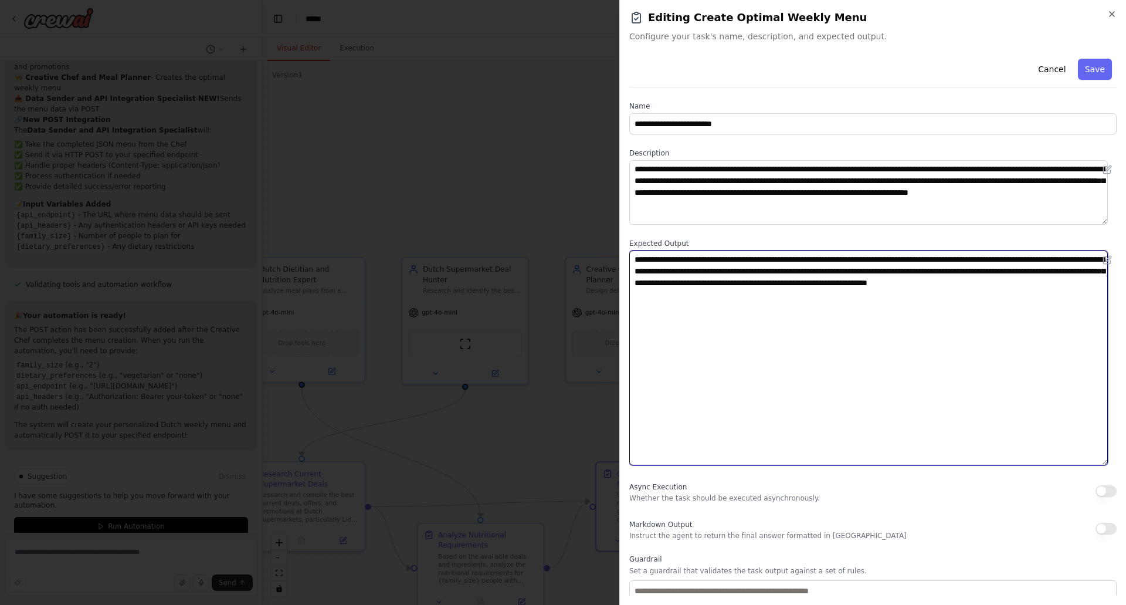
paste textarea "**********"
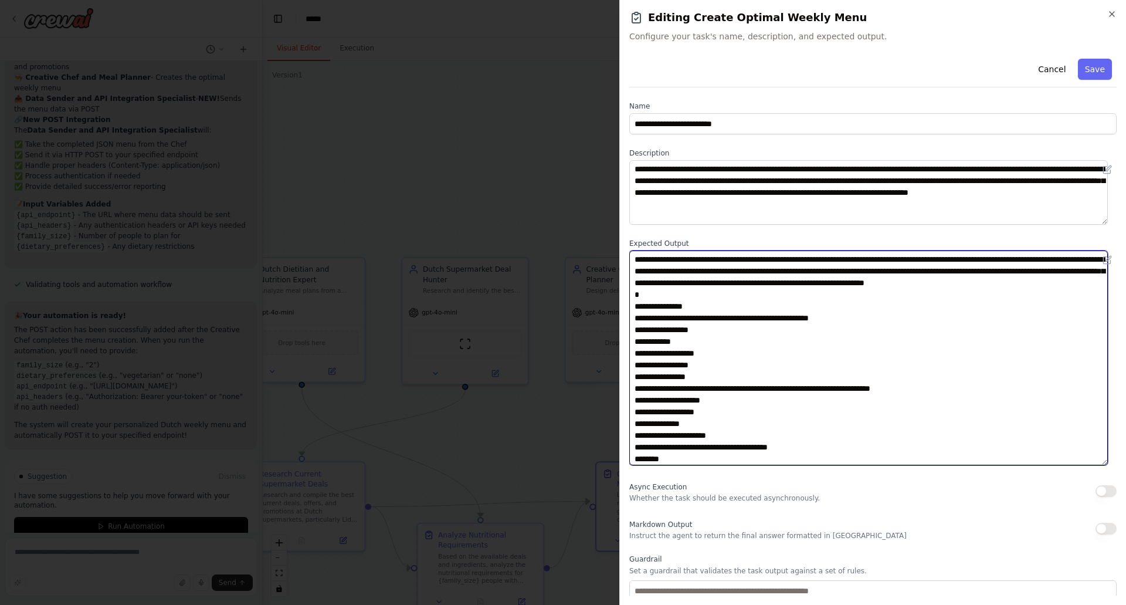
scroll to position [1008, 0]
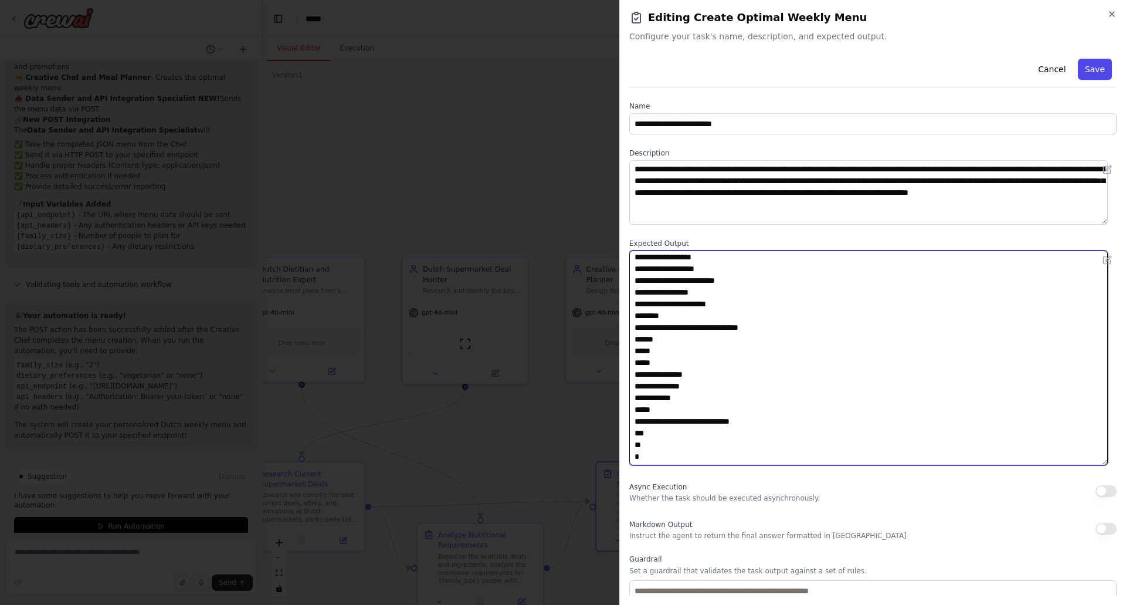
type textarea "**********"
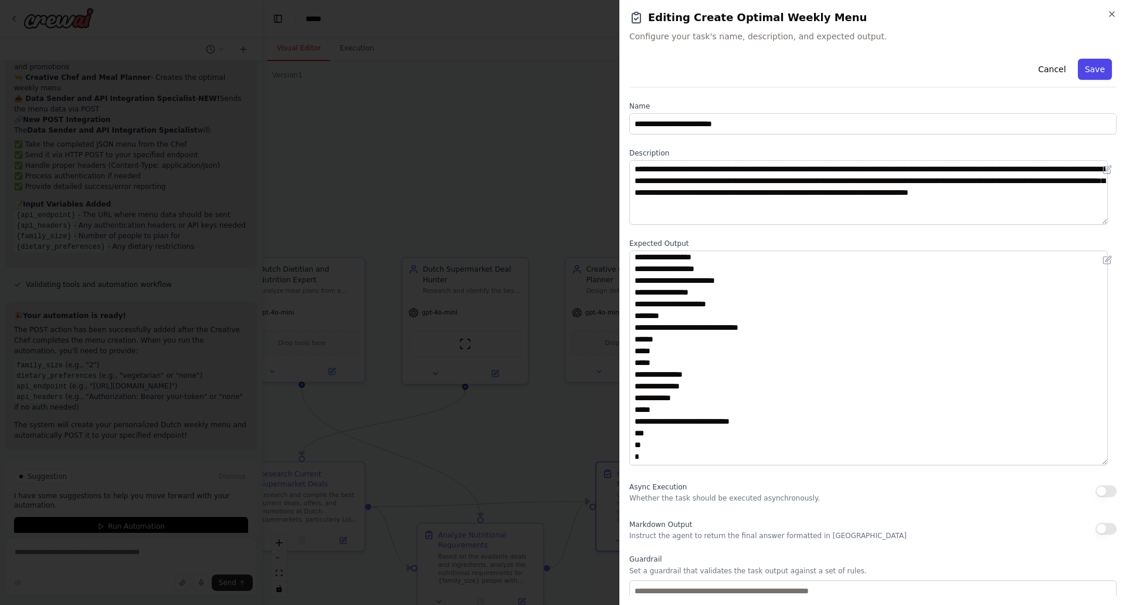
click at [1088, 70] on button "Save" at bounding box center [1095, 69] width 34 height 21
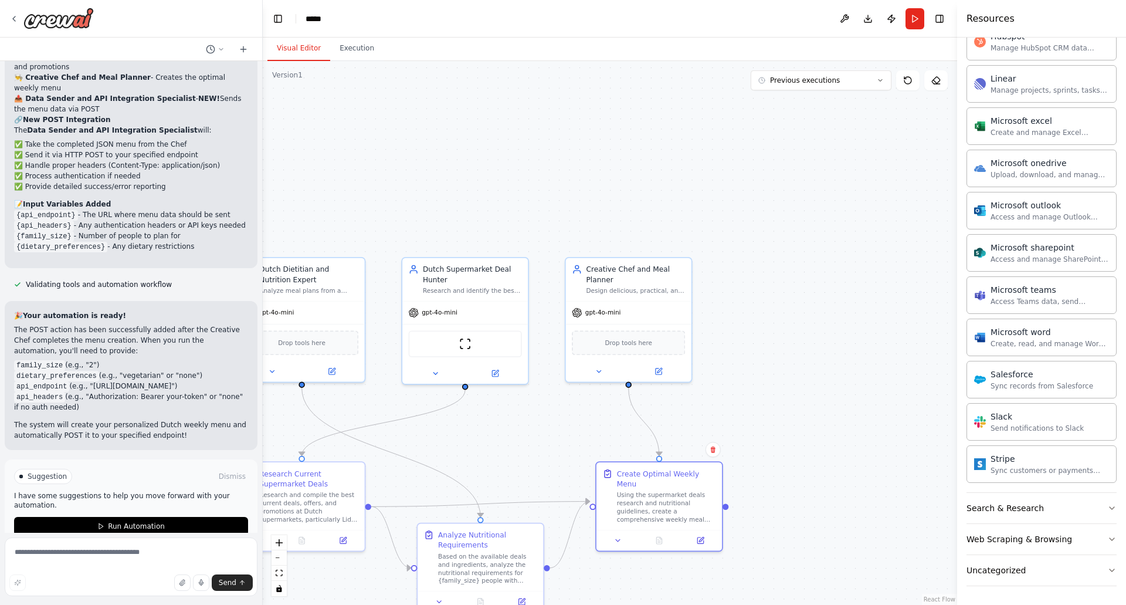
click at [498, 71] on div ".deletable-edge-delete-btn { width: 20px; height: 20px; border: 0px solid #ffff…" at bounding box center [610, 333] width 694 height 544
click at [355, 48] on button "Execution" at bounding box center [356, 48] width 53 height 25
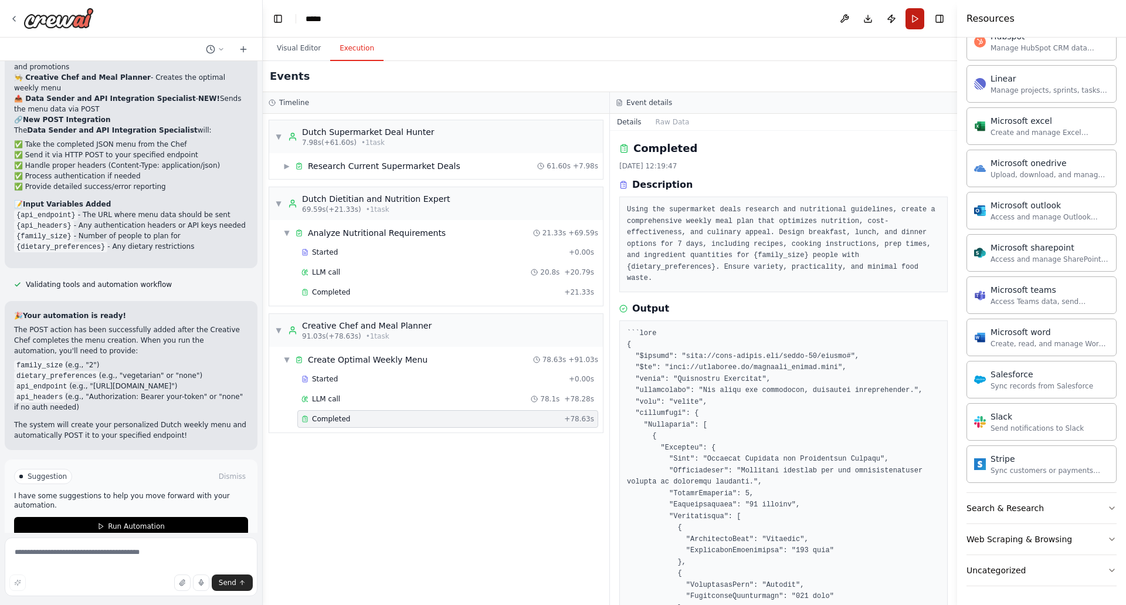
click at [911, 18] on button "Run" at bounding box center [914, 18] width 19 height 21
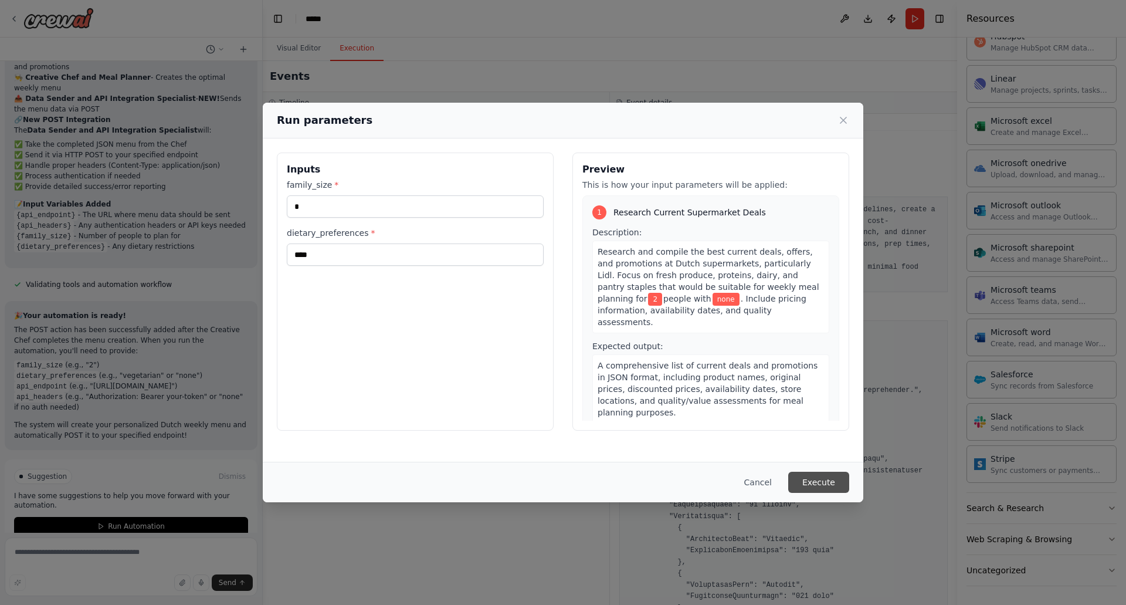
click at [825, 476] on button "Execute" at bounding box center [818, 482] width 61 height 21
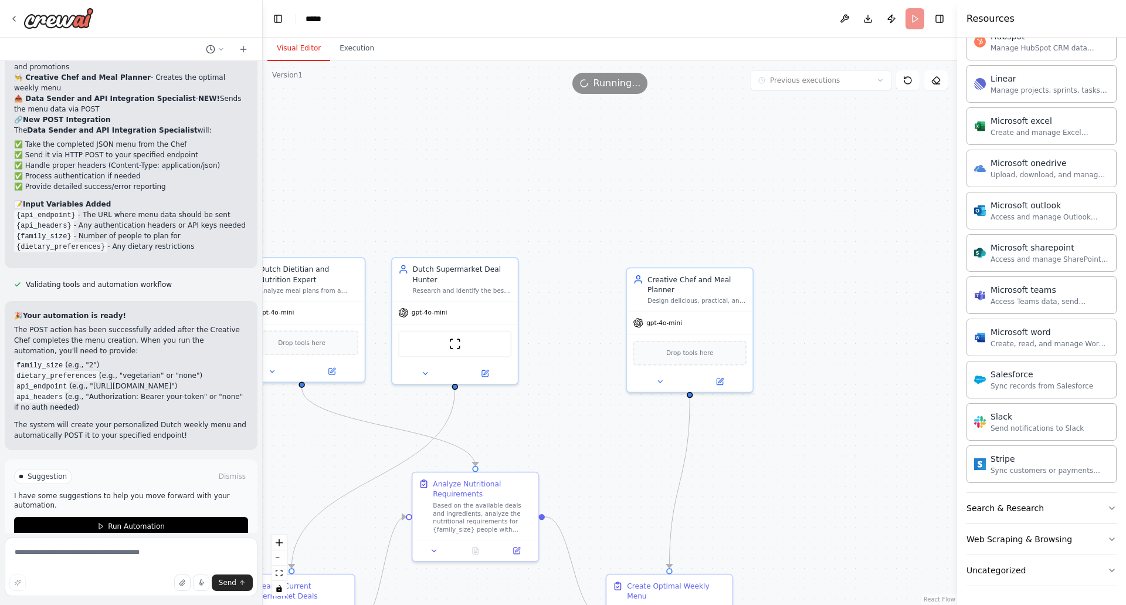
click at [289, 49] on button "Visual Editor" at bounding box center [298, 48] width 63 height 25
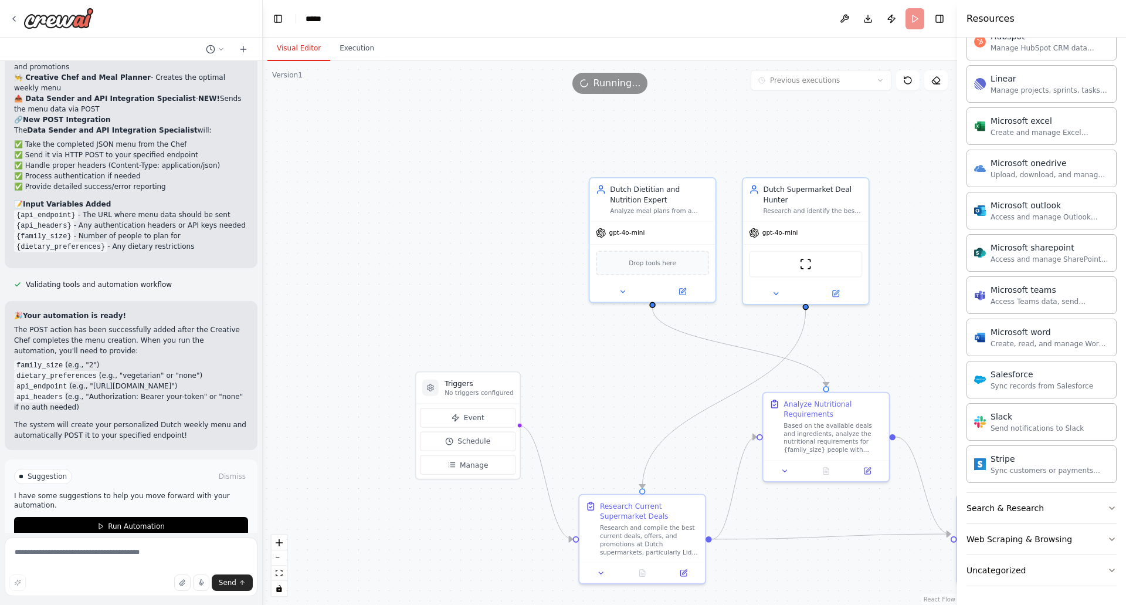
drag, startPoint x: 314, startPoint y: 463, endPoint x: 737, endPoint y: 360, distance: 434.7
click at [741, 362] on div ".deletable-edge-delete-btn { width: 20px; height: 20px; border: 0px solid #ffff…" at bounding box center [610, 333] width 694 height 544
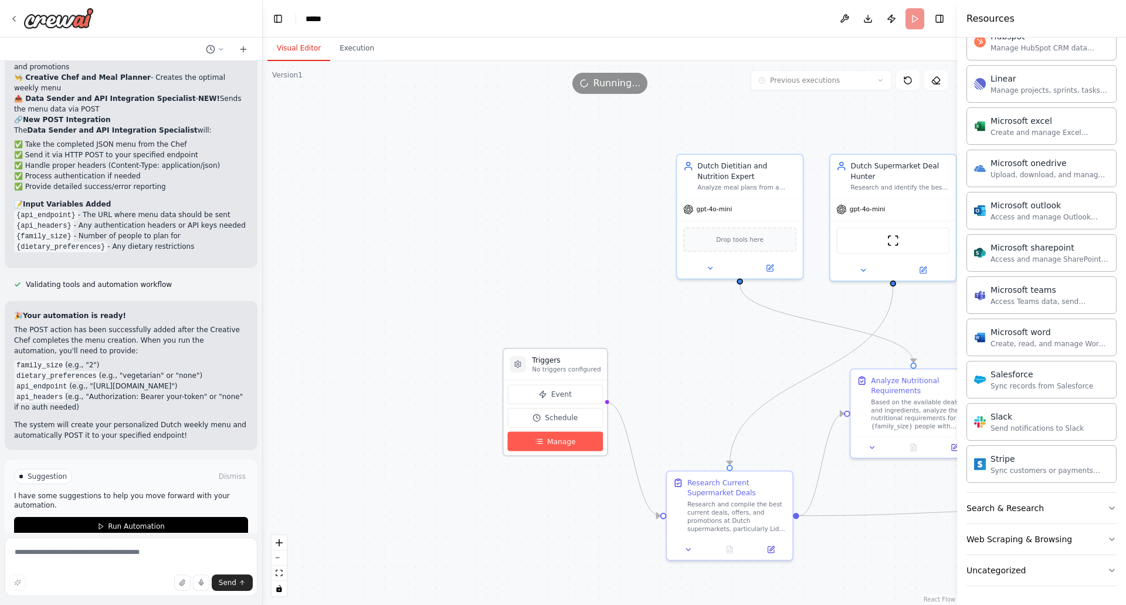
click at [551, 442] on span "Manage" at bounding box center [561, 441] width 28 height 10
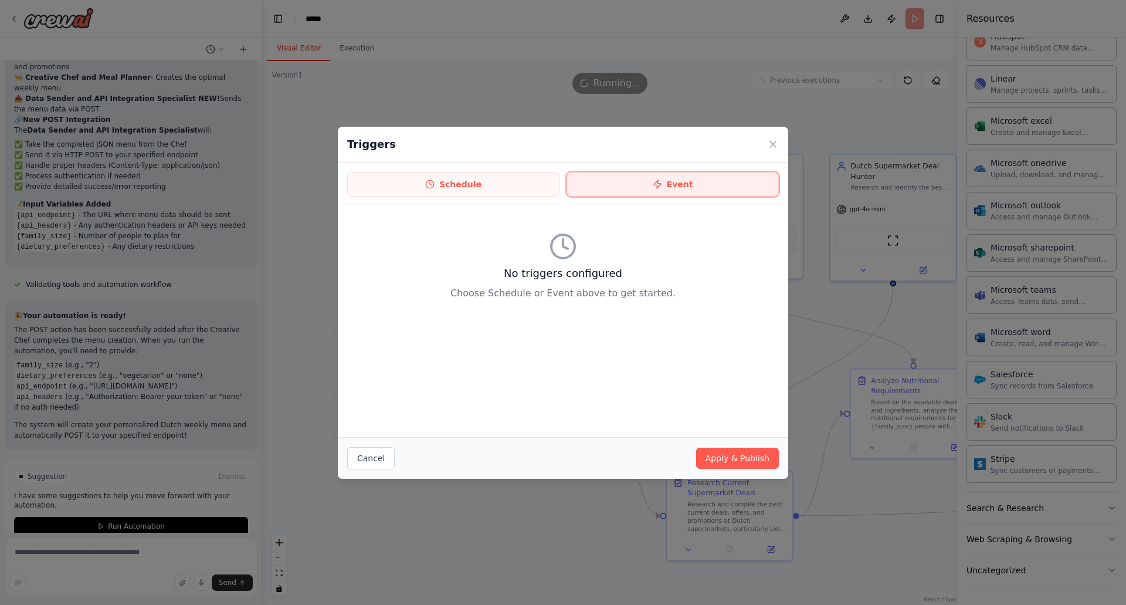
click at [639, 177] on button "Event" at bounding box center [673, 184] width 212 height 25
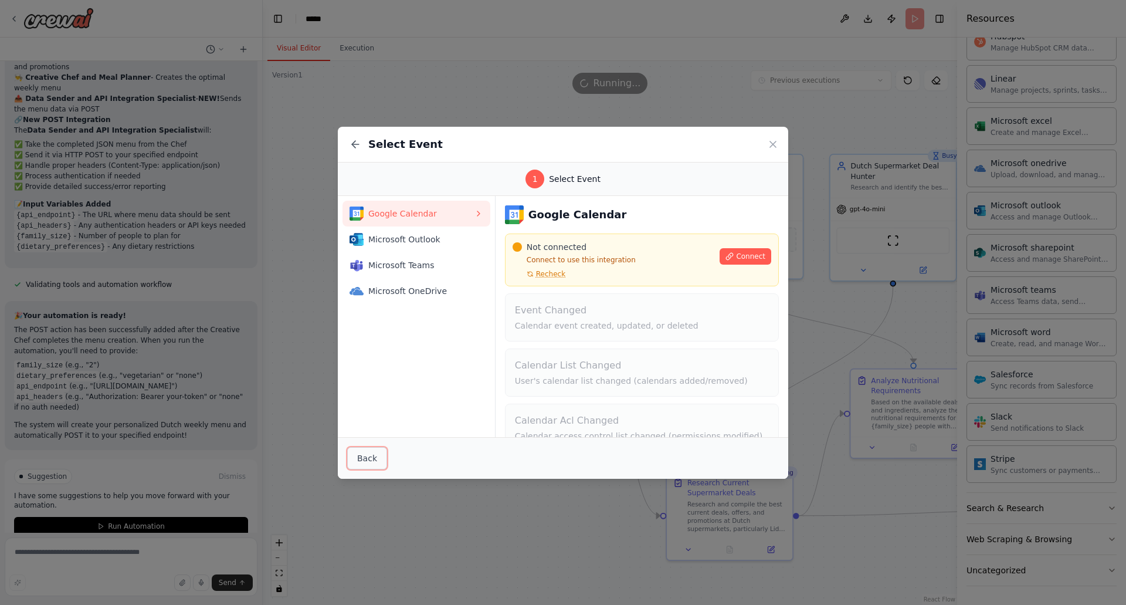
click at [367, 456] on button "Back" at bounding box center [367, 458] width 40 height 22
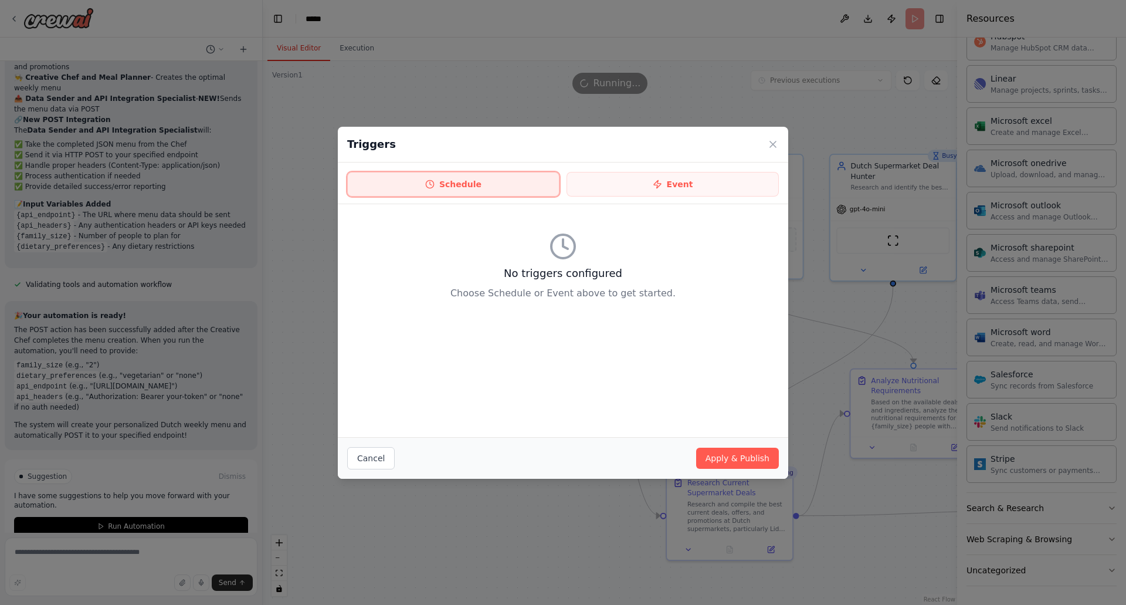
click at [492, 184] on button "Schedule" at bounding box center [453, 184] width 212 height 25
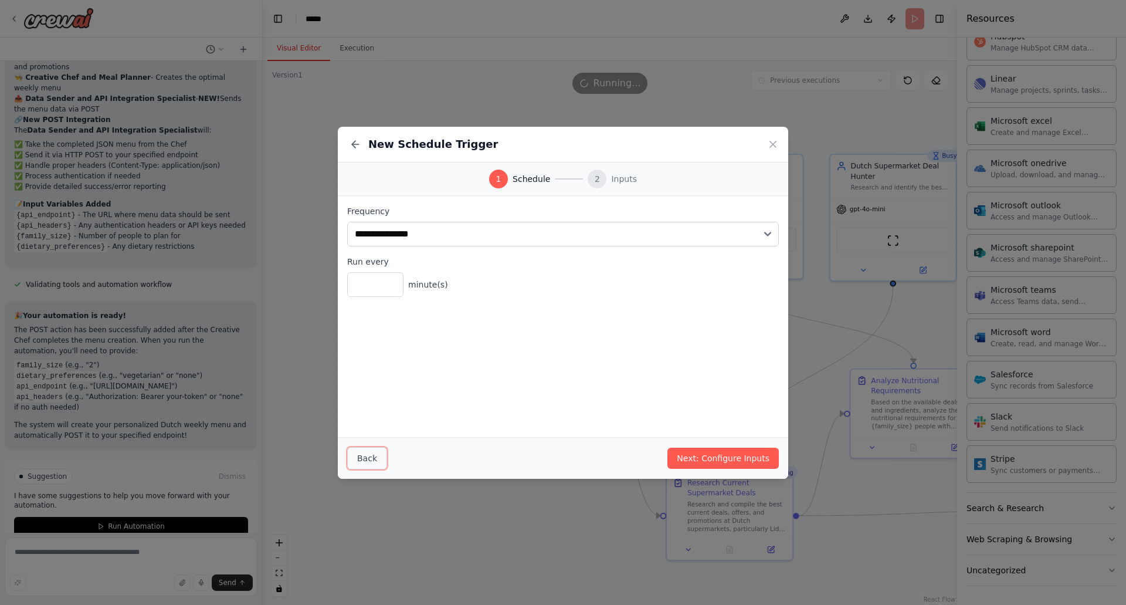
click at [365, 461] on button "Back" at bounding box center [367, 458] width 40 height 22
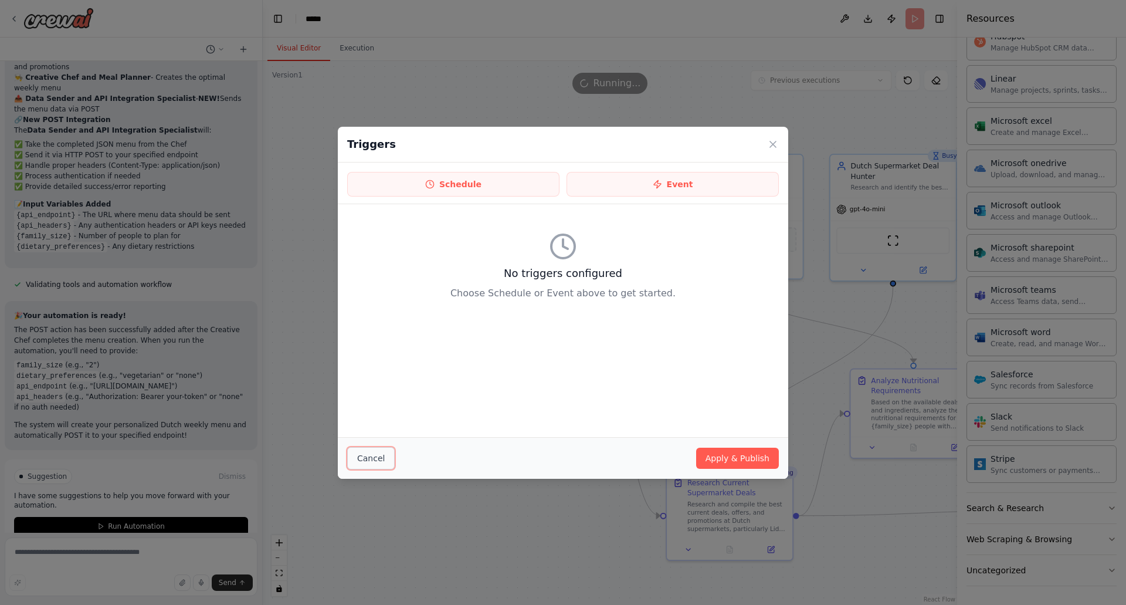
click at [365, 461] on button "Cancel" at bounding box center [371, 458] width 48 height 22
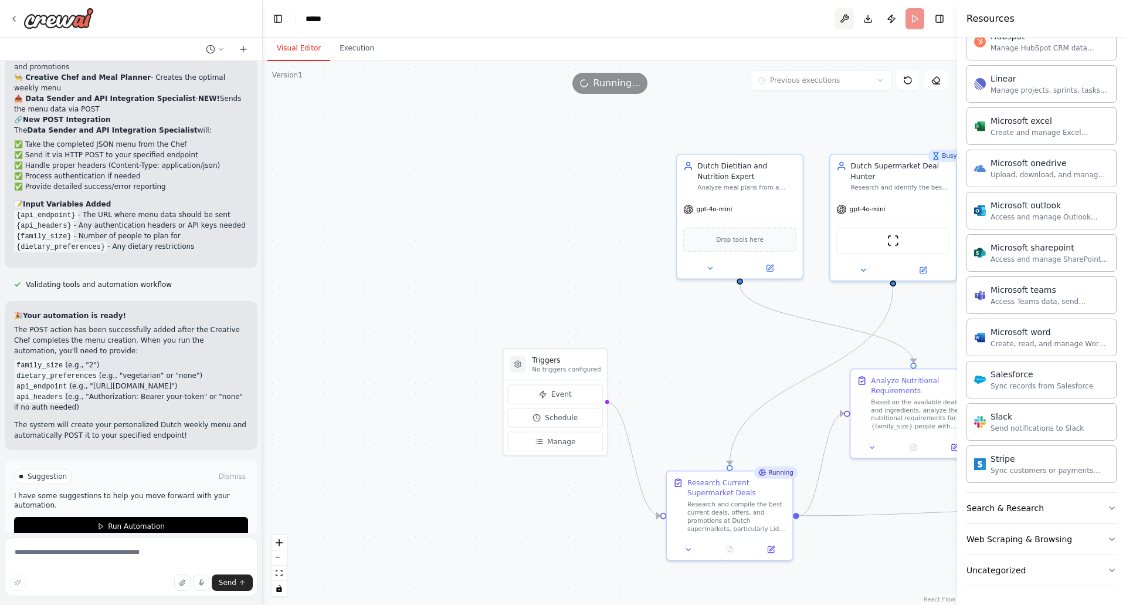
click at [844, 16] on button at bounding box center [844, 18] width 19 height 21
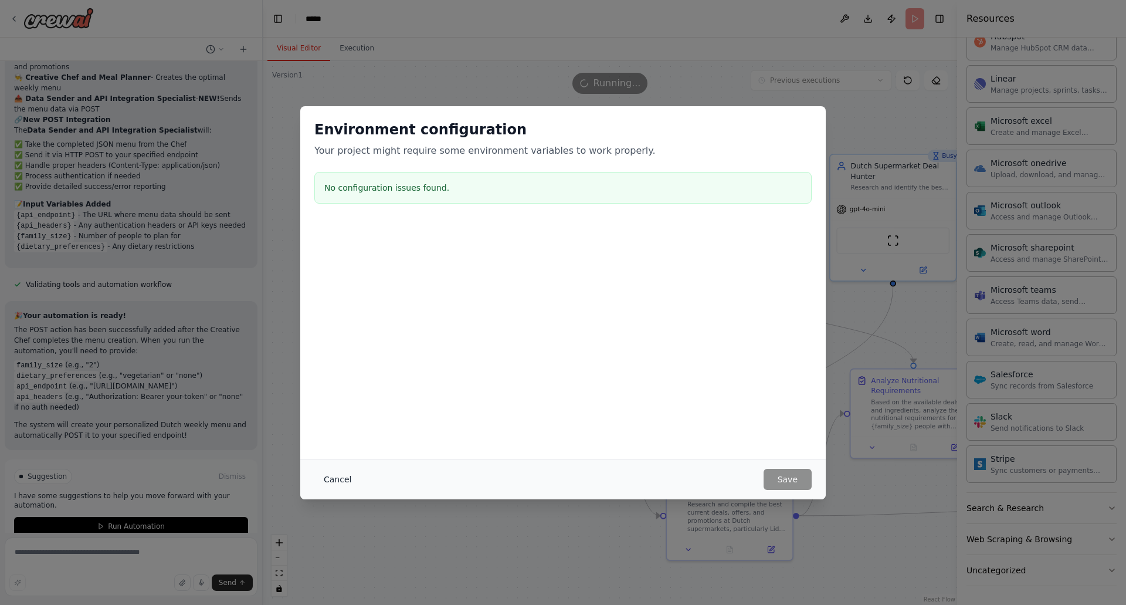
click at [318, 474] on button "Cancel" at bounding box center [337, 479] width 46 height 21
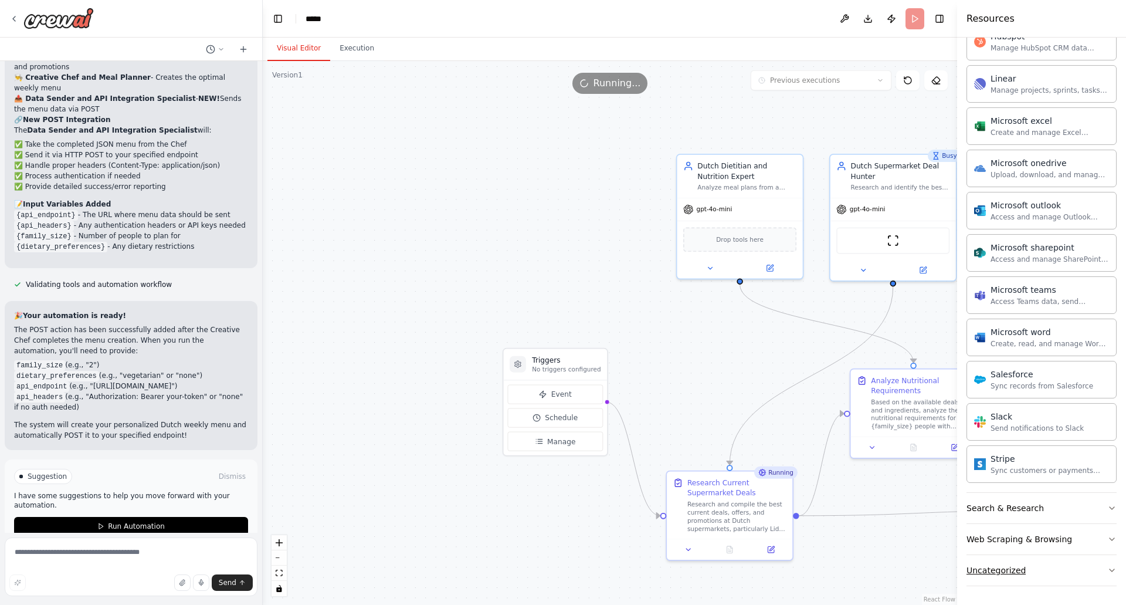
click at [1107, 569] on icon "button" at bounding box center [1111, 569] width 9 height 9
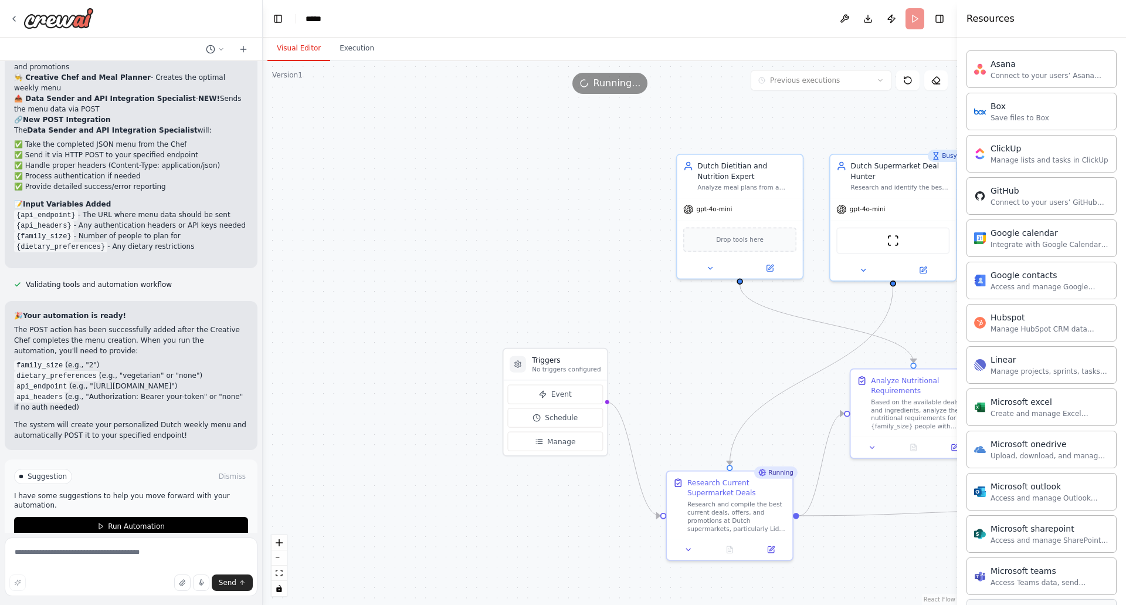
scroll to position [216, 0]
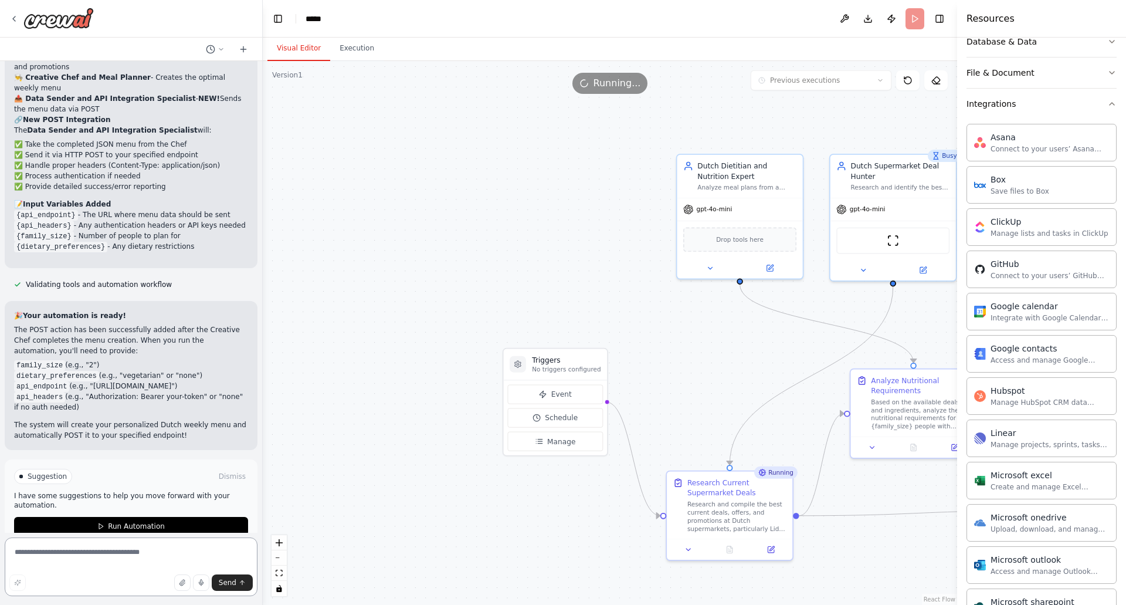
click at [86, 550] on textarea at bounding box center [131, 566] width 253 height 59
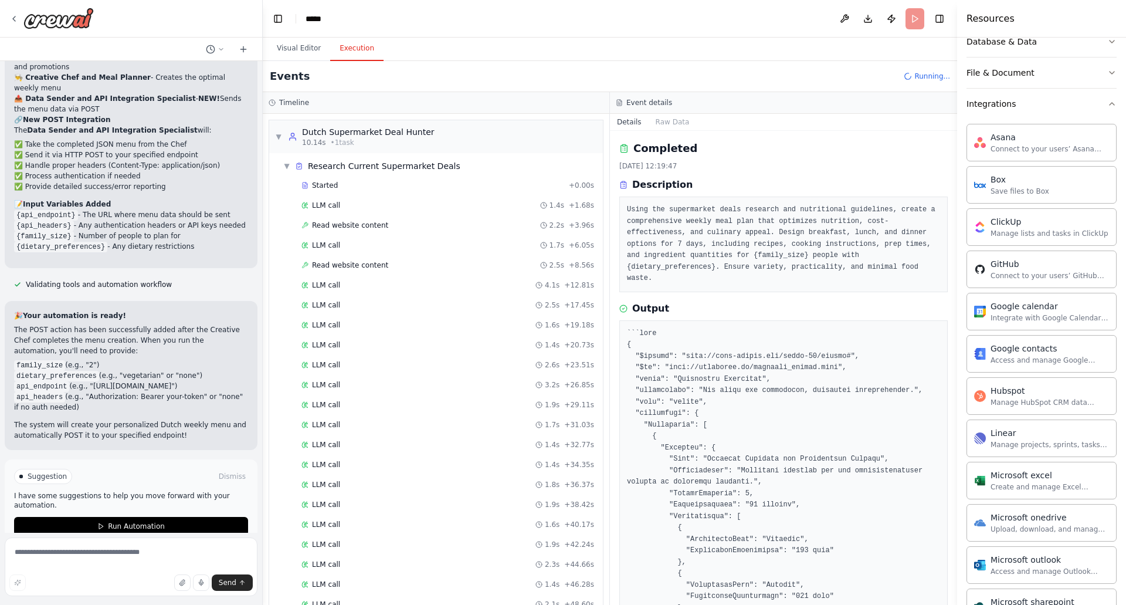
click at [355, 52] on button "Execution" at bounding box center [356, 48] width 53 height 25
click at [284, 168] on span "▼" at bounding box center [286, 165] width 7 height 9
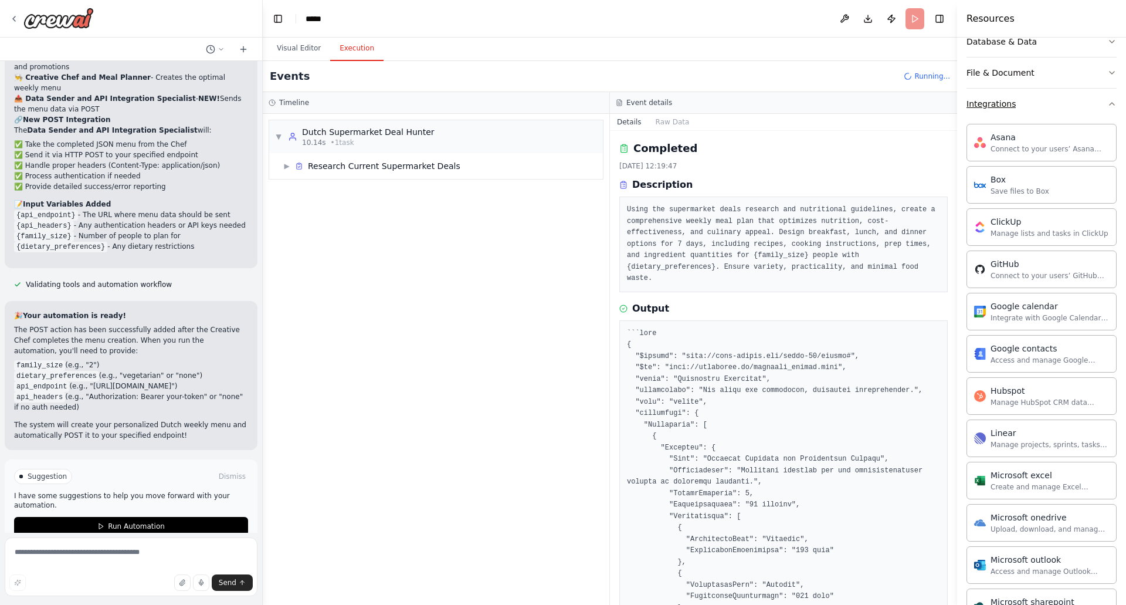
click at [1107, 102] on icon "button" at bounding box center [1111, 103] width 9 height 9
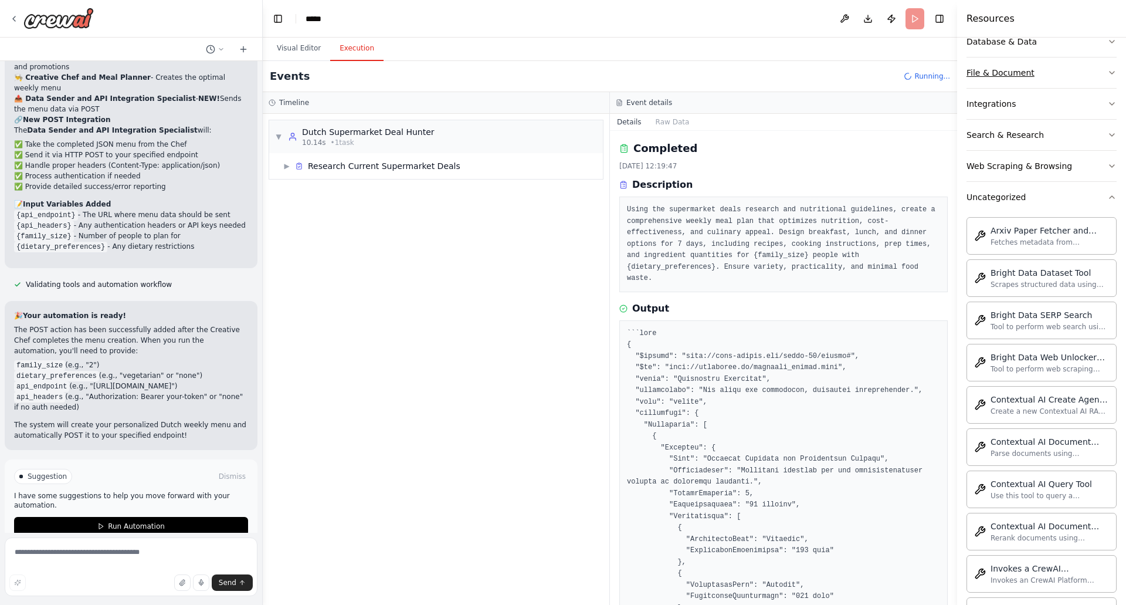
click at [1107, 70] on icon "button" at bounding box center [1111, 72] width 9 height 9
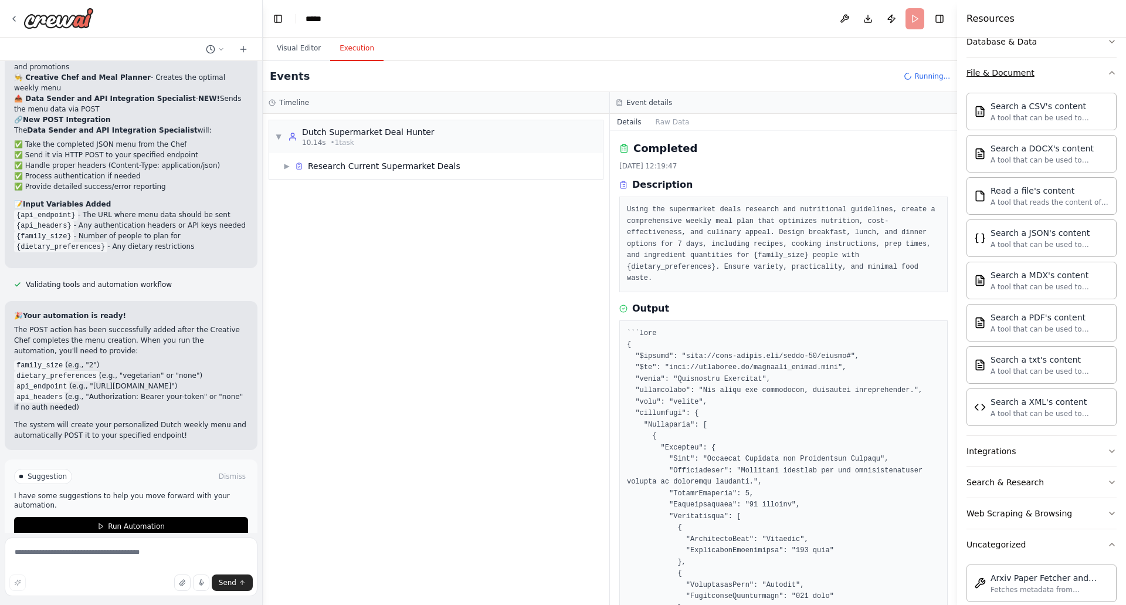
click at [1107, 70] on icon "button" at bounding box center [1111, 72] width 9 height 9
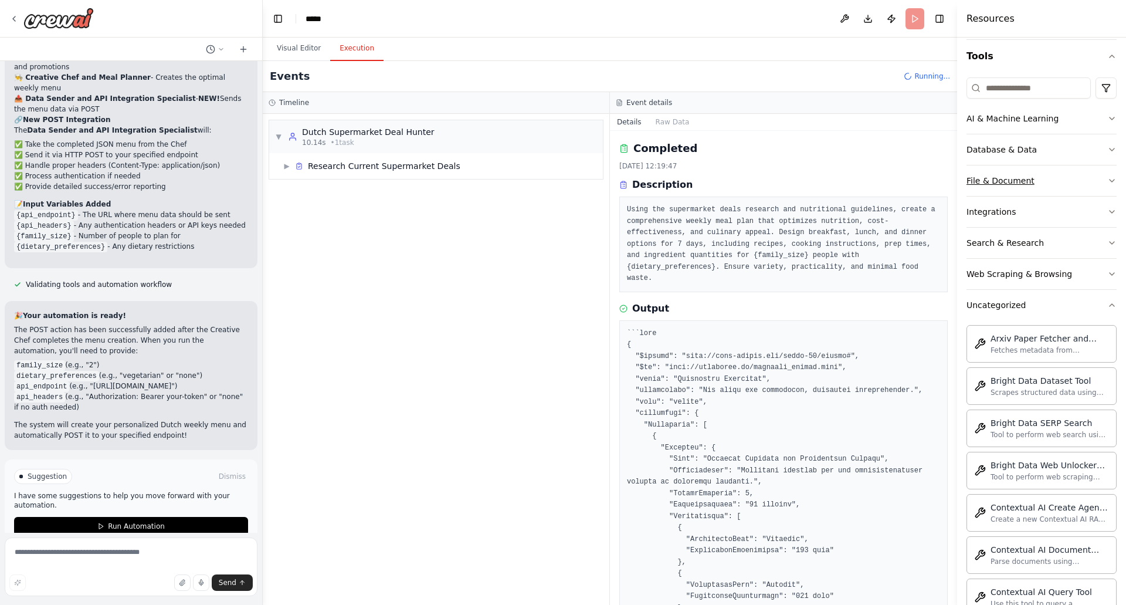
scroll to position [99, 0]
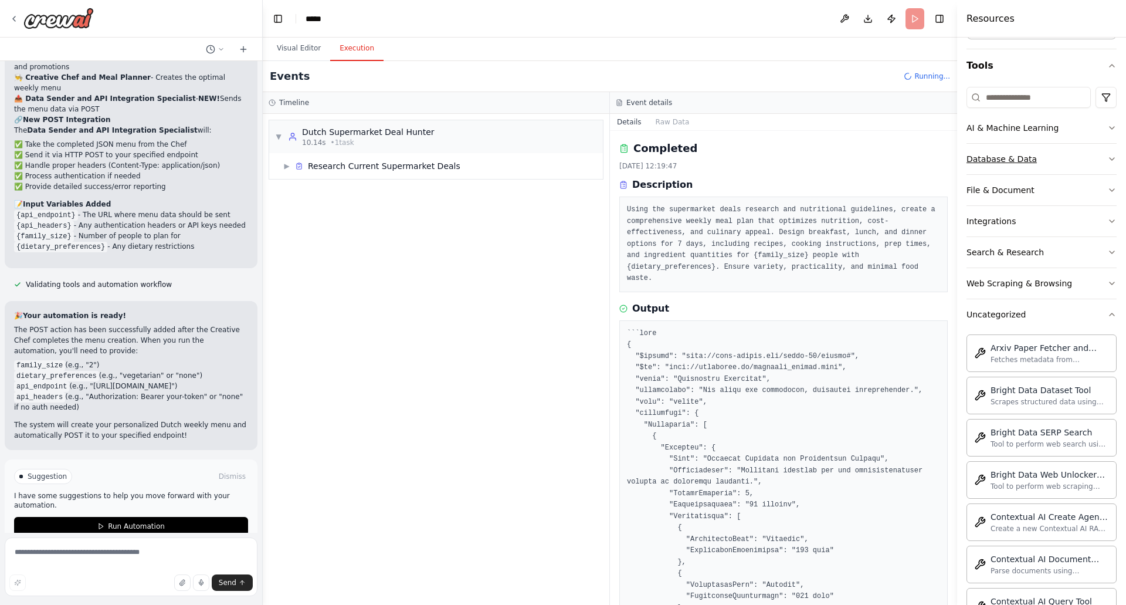
click at [1104, 163] on button "Database & Data" at bounding box center [1041, 159] width 150 height 30
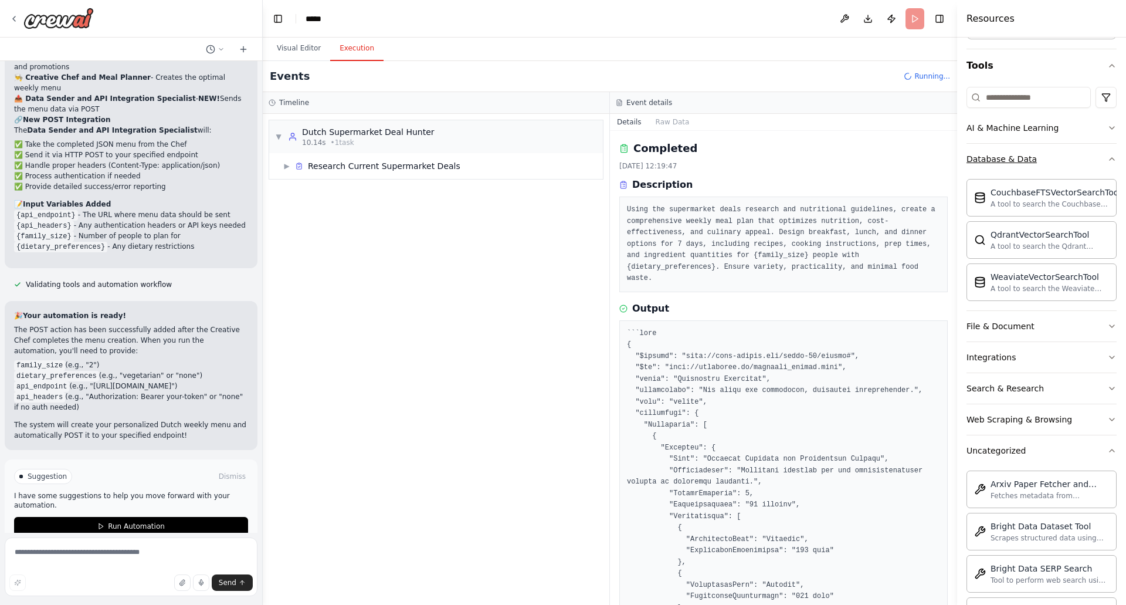
click at [1107, 155] on icon "button" at bounding box center [1111, 158] width 9 height 9
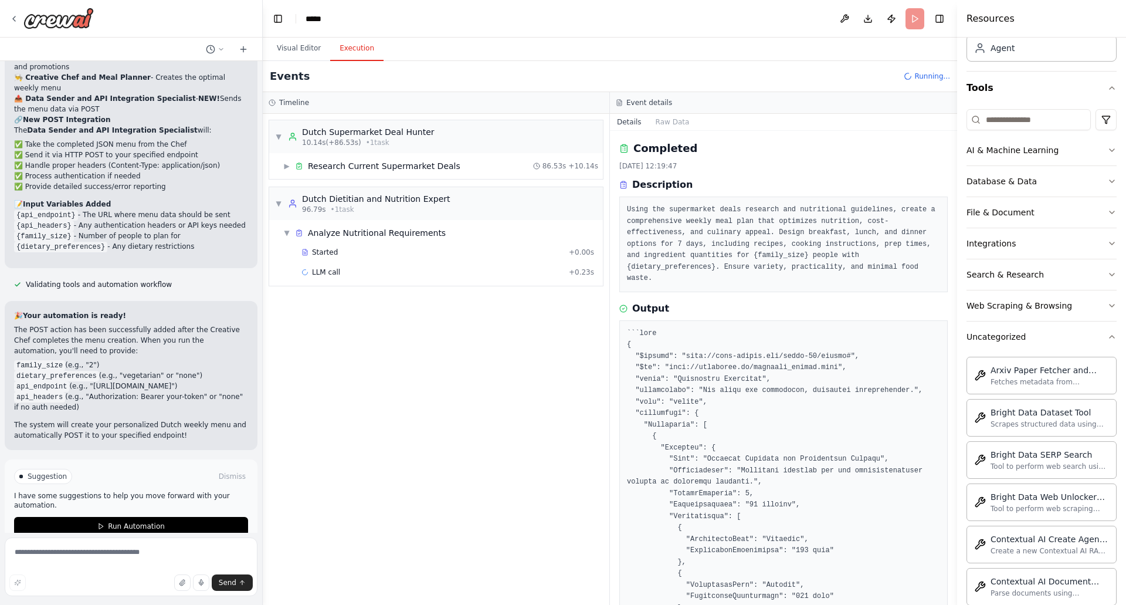
scroll to position [76, 0]
click at [1107, 338] on icon "button" at bounding box center [1111, 337] width 9 height 9
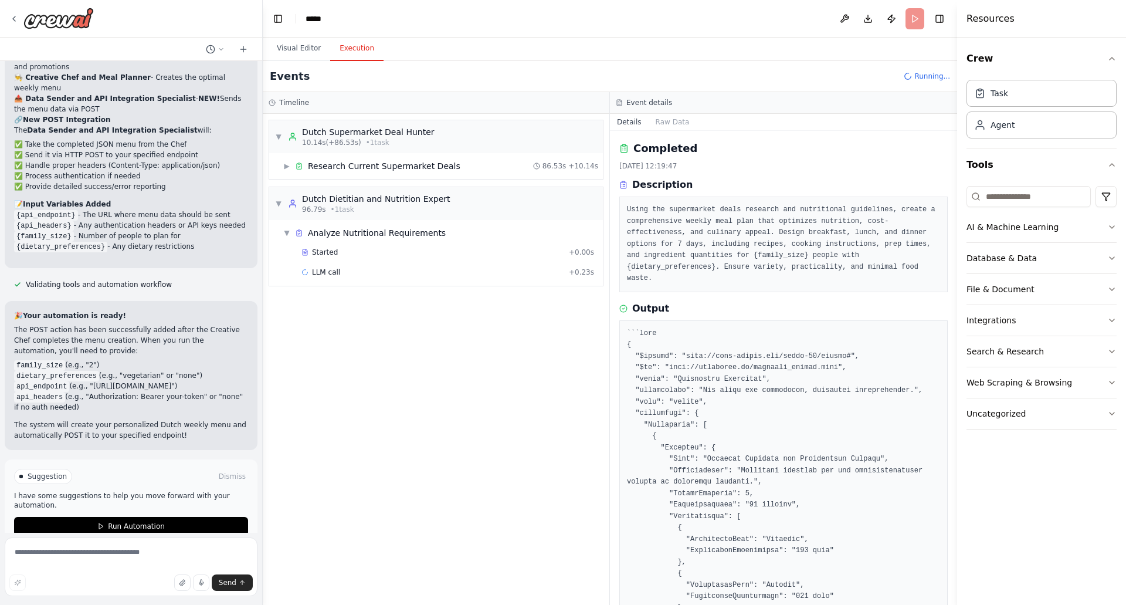
click at [1117, 320] on div "Crew Task Agent Tools AI & Machine Learning Database & Data File & Document Int…" at bounding box center [1041, 321] width 169 height 567
click at [1110, 317] on icon "button" at bounding box center [1111, 320] width 9 height 9
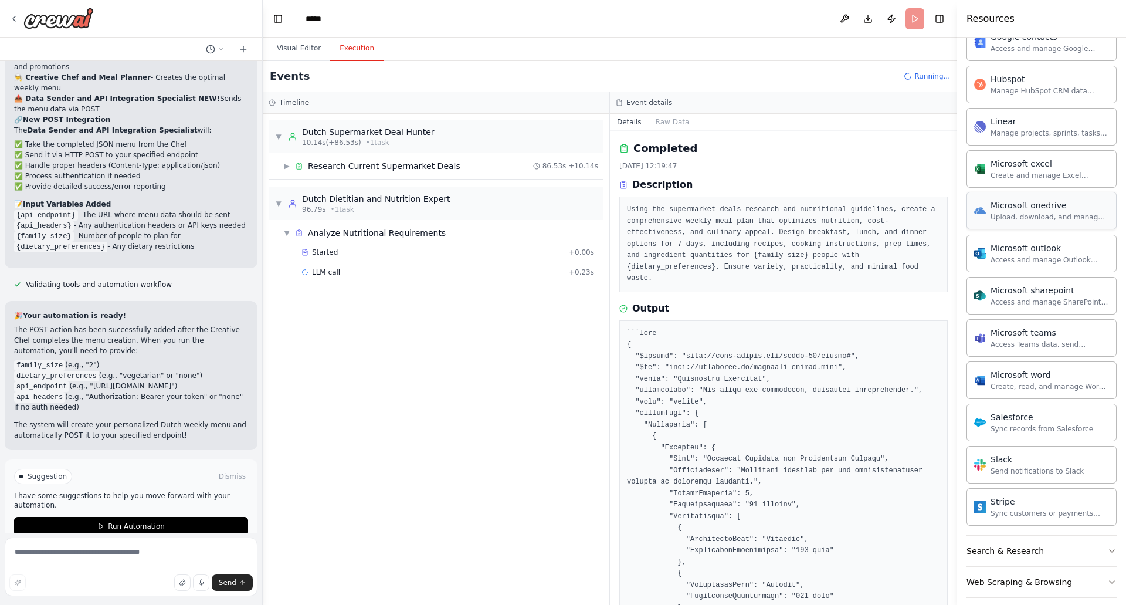
scroll to position [571, 0]
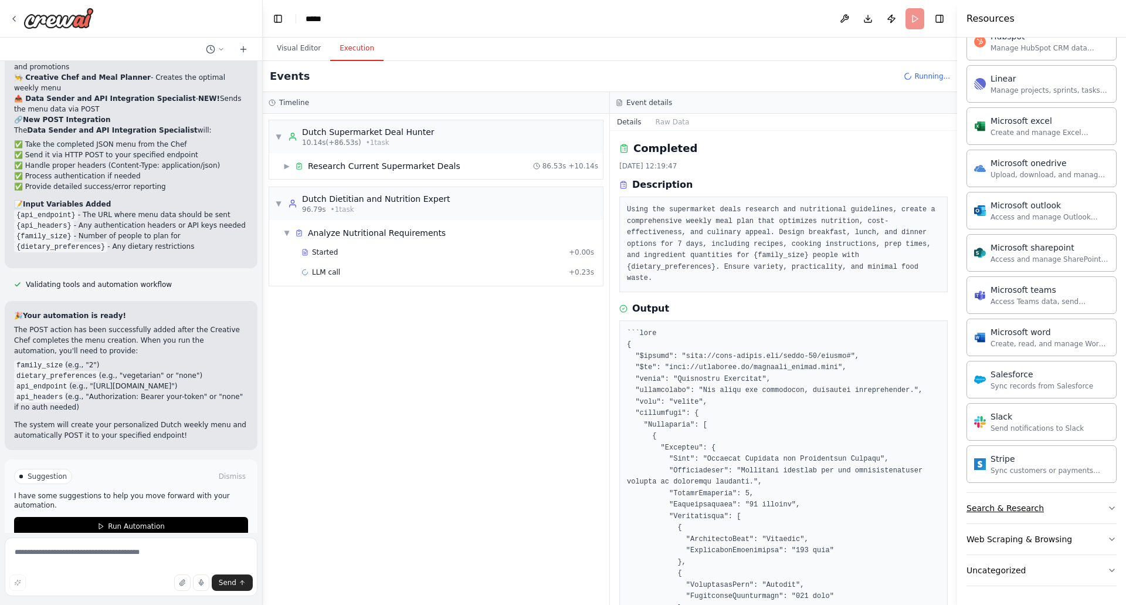
click at [1034, 507] on div "Search & Research" at bounding box center [1004, 508] width 77 height 12
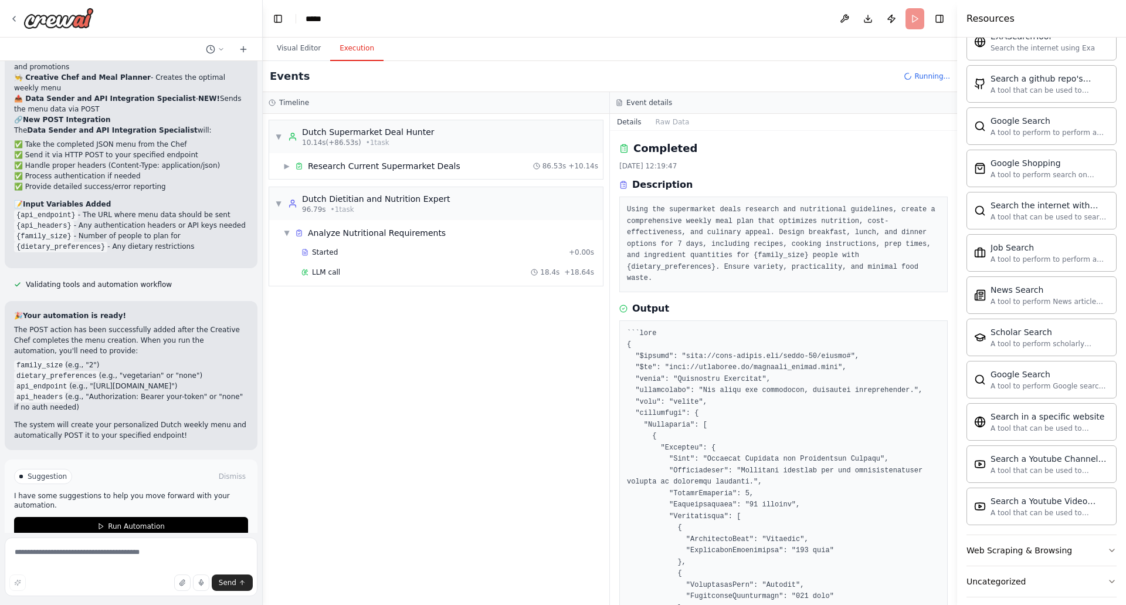
scroll to position [1171, 0]
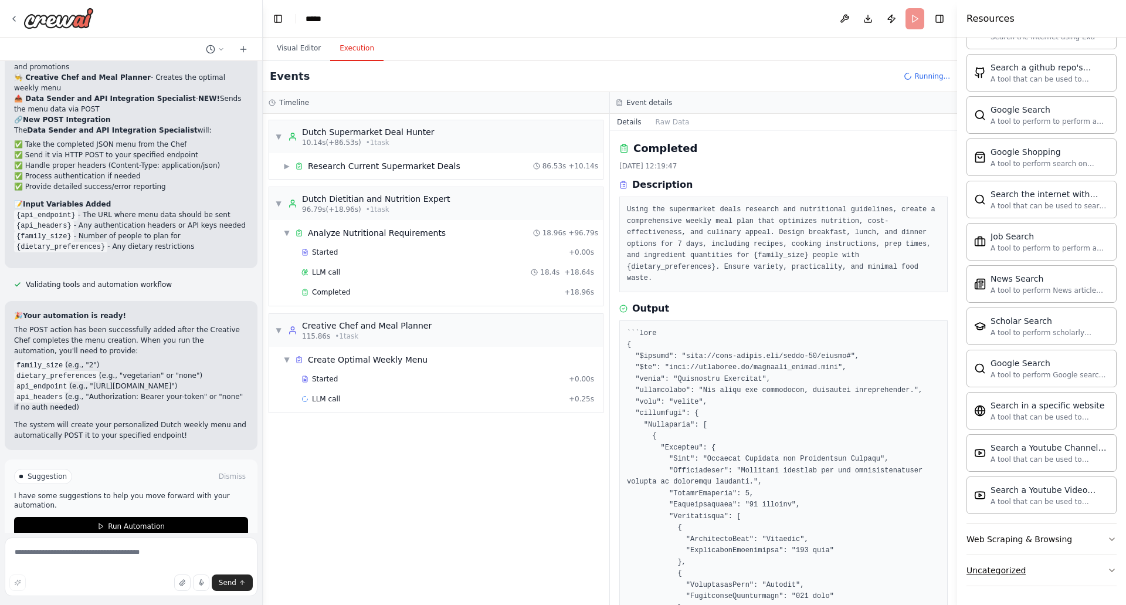
click at [1107, 569] on icon "button" at bounding box center [1111, 569] width 9 height 9
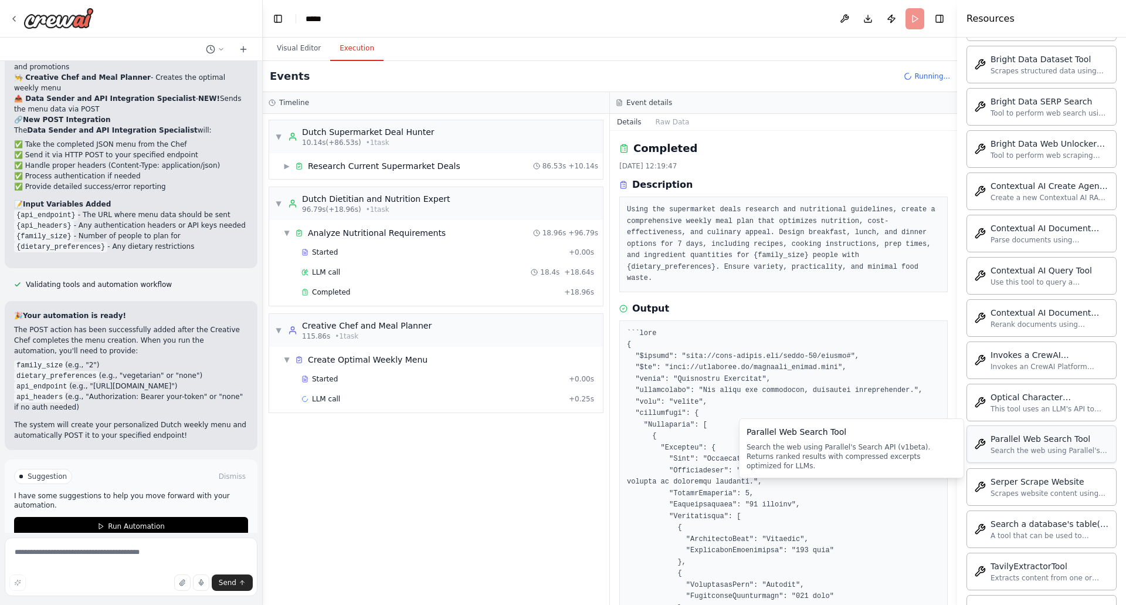
scroll to position [1814, 0]
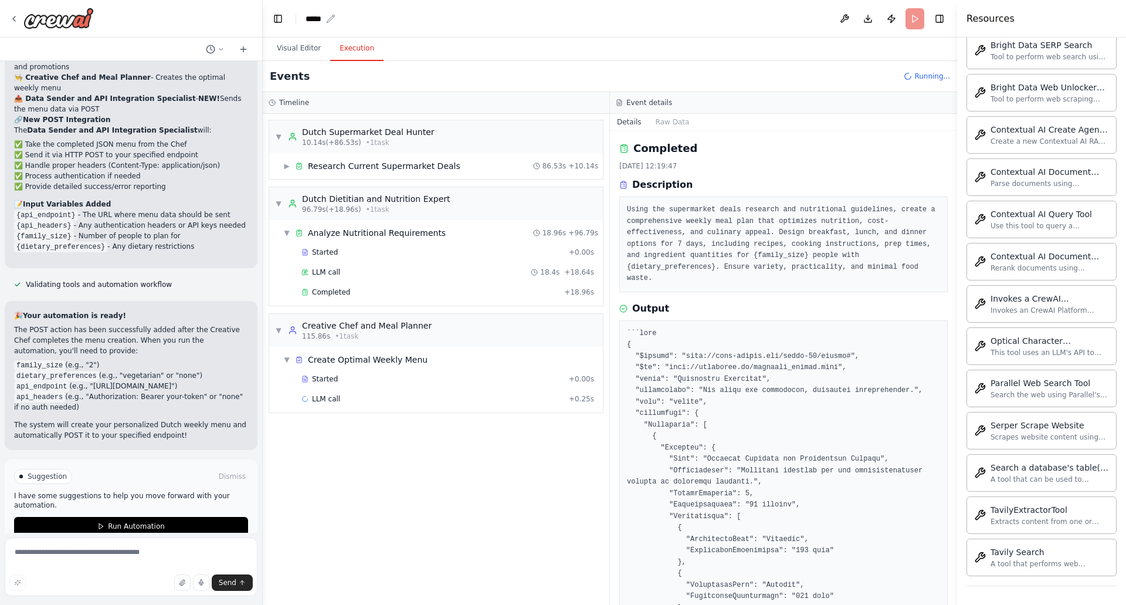
click at [330, 19] on icon "breadcrumb" at bounding box center [330, 18] width 9 height 9
click at [327, 19] on icon "breadcrumb" at bounding box center [330, 18] width 9 height 9
click at [319, 21] on div "*****" at bounding box center [314, 19] width 16 height 12
click at [324, 19] on div "*****" at bounding box center [350, 19] width 88 height 12
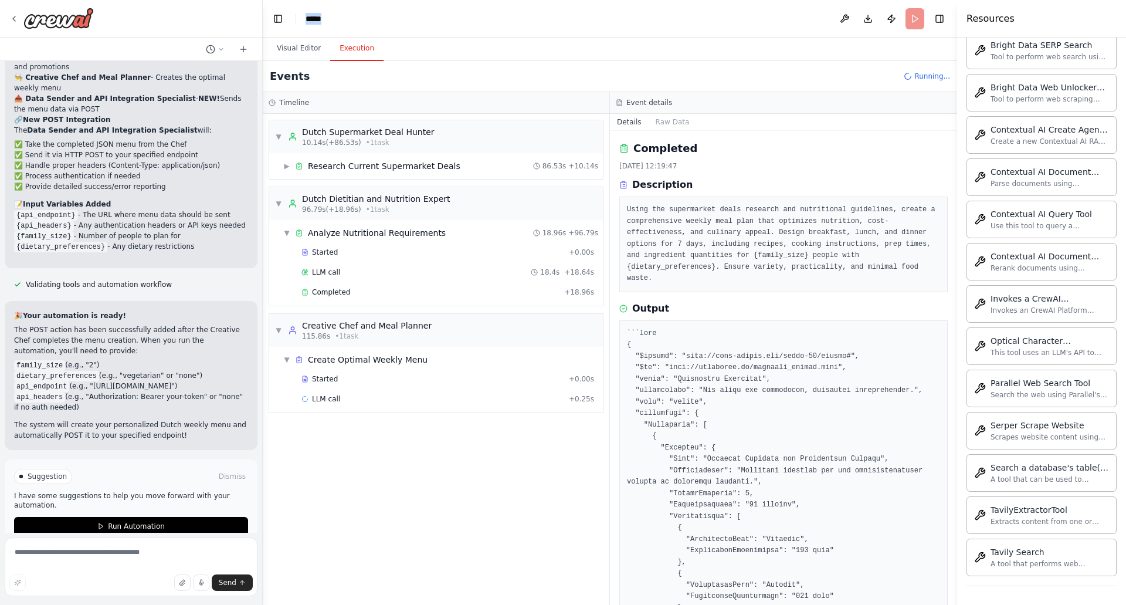
click at [324, 19] on div "*****" at bounding box center [350, 19] width 88 height 12
click at [272, 16] on button "Toggle Left Sidebar" at bounding box center [278, 19] width 16 height 16
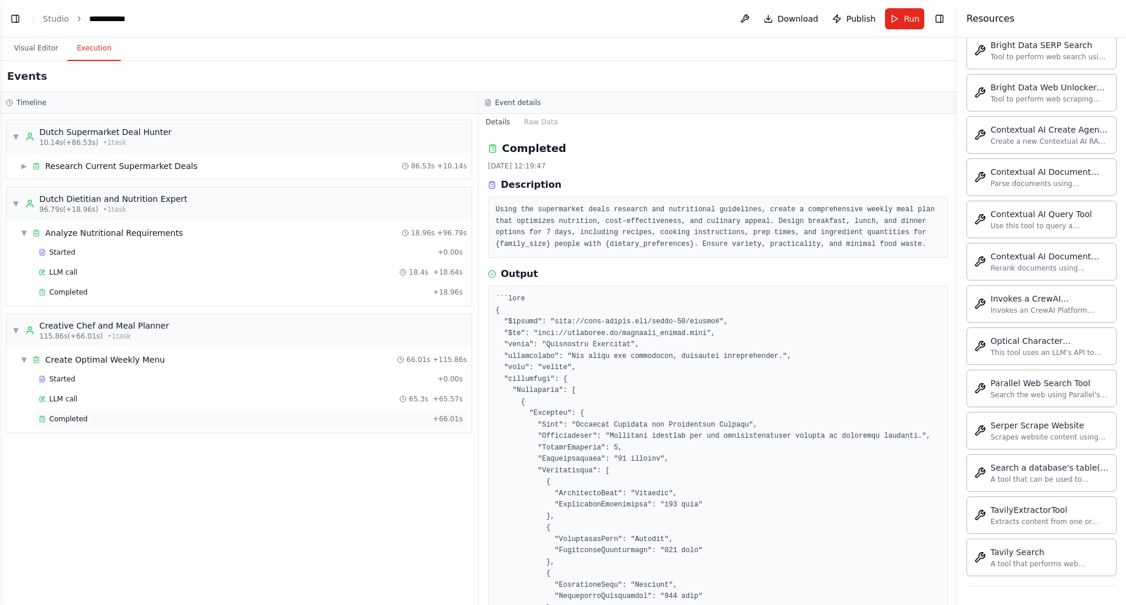
click at [72, 419] on span "Completed" at bounding box center [68, 418] width 38 height 9
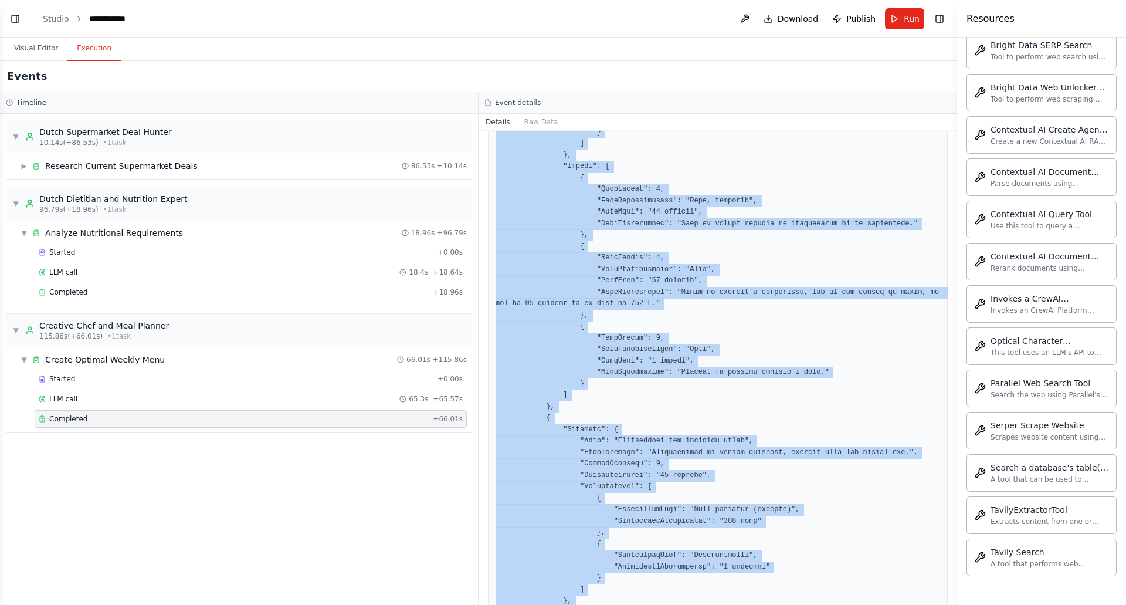
scroll to position [3329, 0]
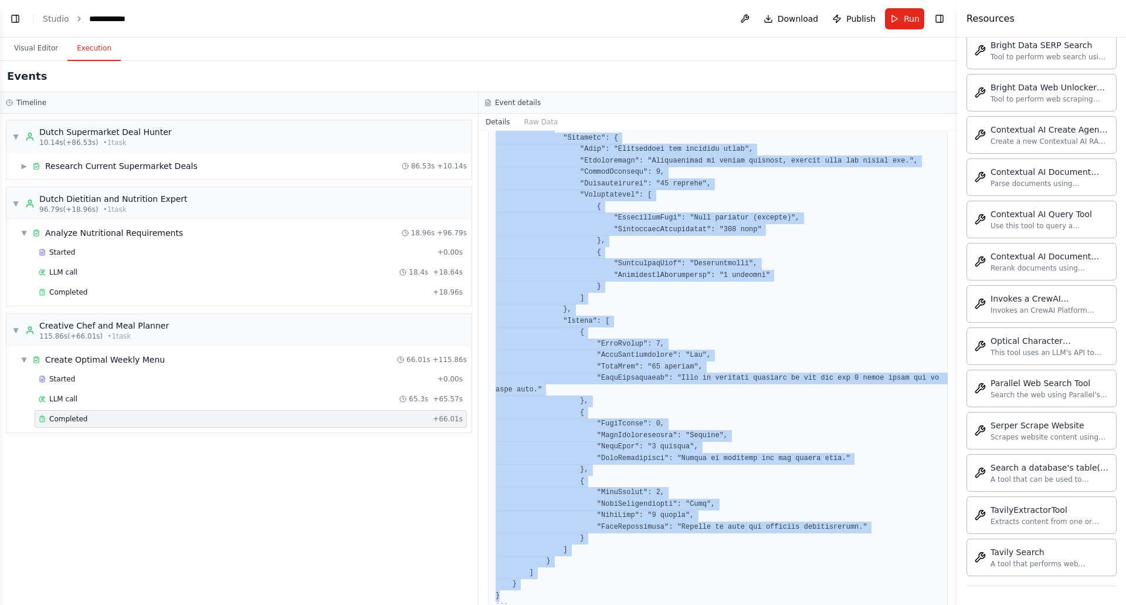
drag, startPoint x: 517, startPoint y: 363, endPoint x: 618, endPoint y: 559, distance: 220.3
copy pre "{ "Maaltijden": { "description": "Een array van afzonderlijke maaltijden.", "ty…"
click at [870, 17] on span "Publish" at bounding box center [860, 19] width 29 height 12
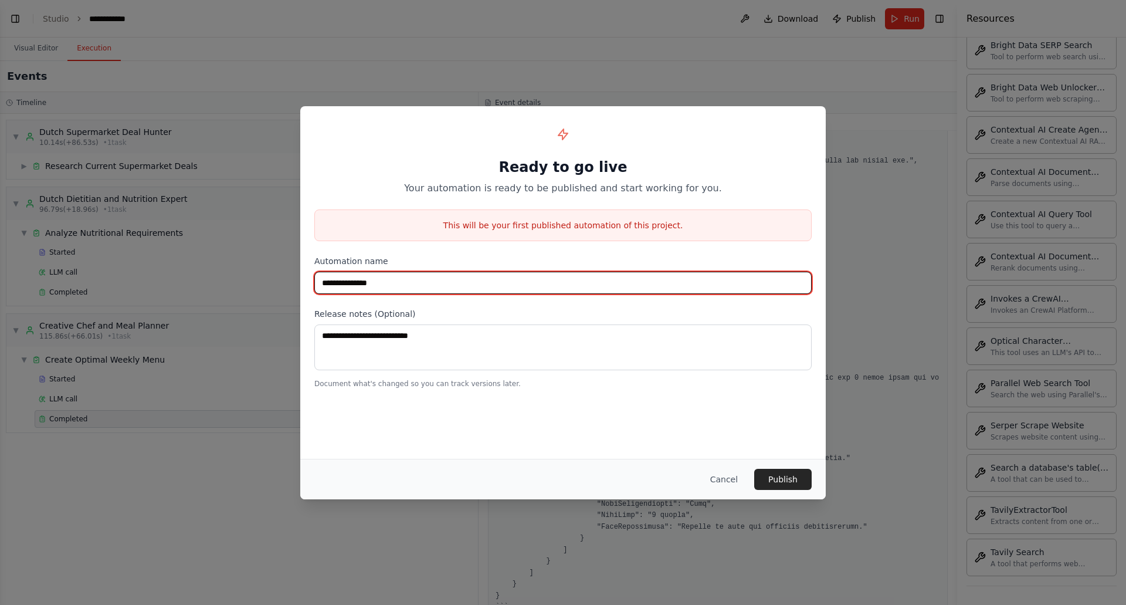
click at [388, 290] on input "**********" at bounding box center [562, 283] width 497 height 22
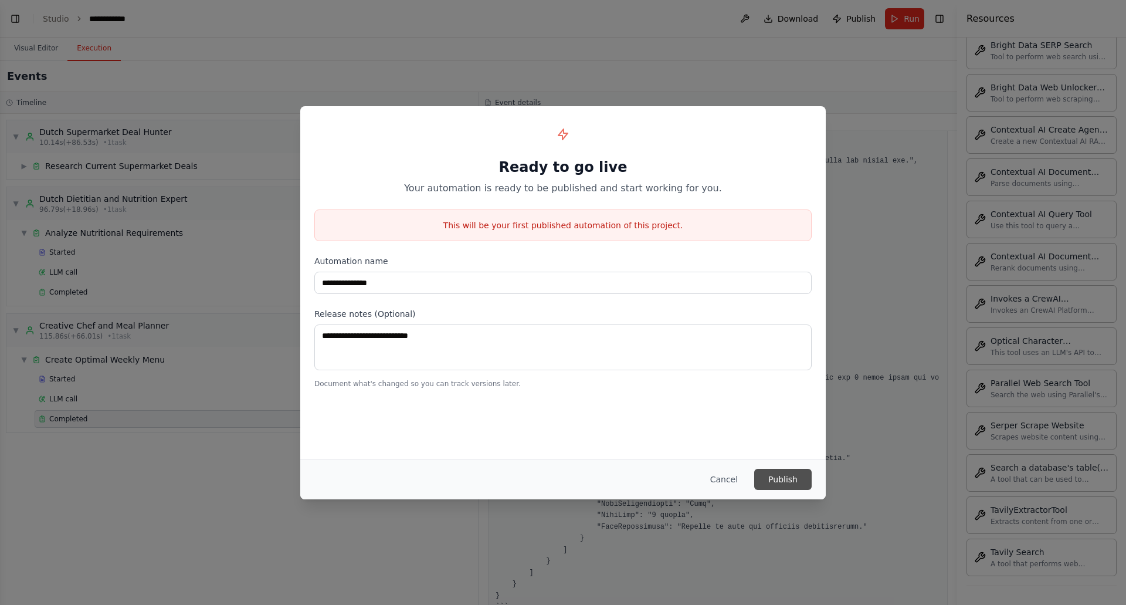
click at [792, 476] on button "Publish" at bounding box center [782, 479] width 57 height 21
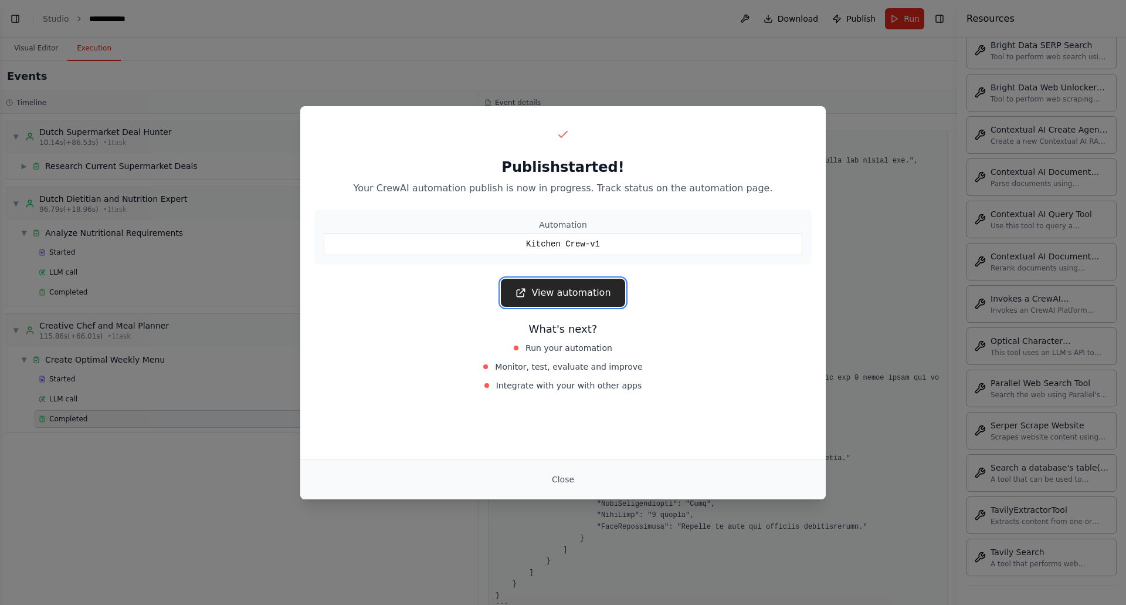
click at [584, 293] on link "View automation" at bounding box center [563, 293] width 124 height 28
click at [567, 479] on button "Close" at bounding box center [562, 479] width 41 height 21
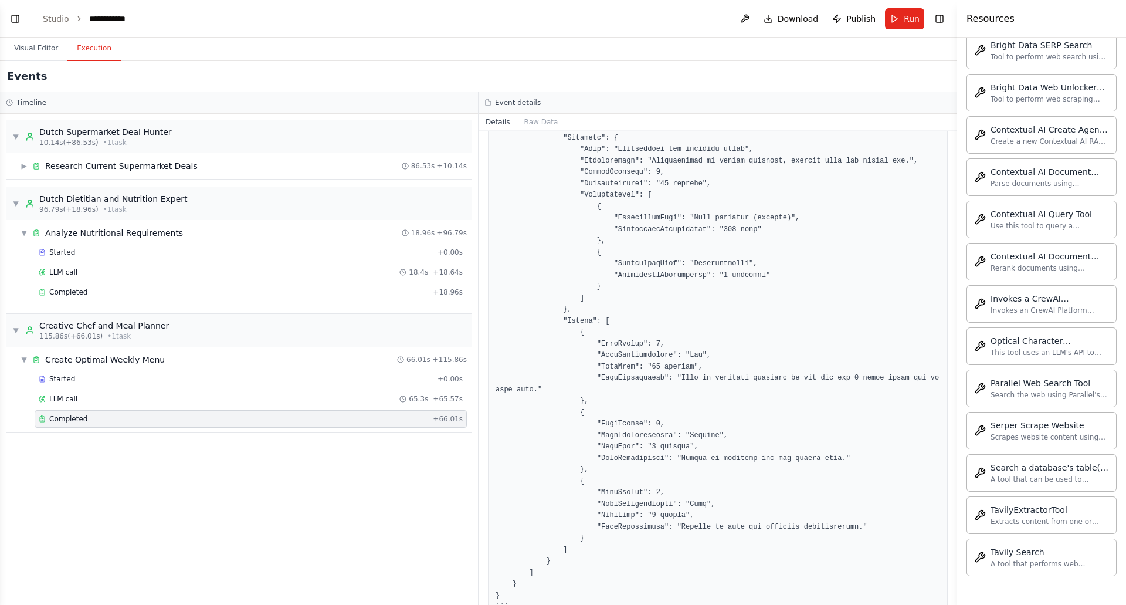
click at [90, 44] on button "Execution" at bounding box center [93, 48] width 53 height 25
click at [36, 50] on button "Visual Editor" at bounding box center [36, 48] width 63 height 25
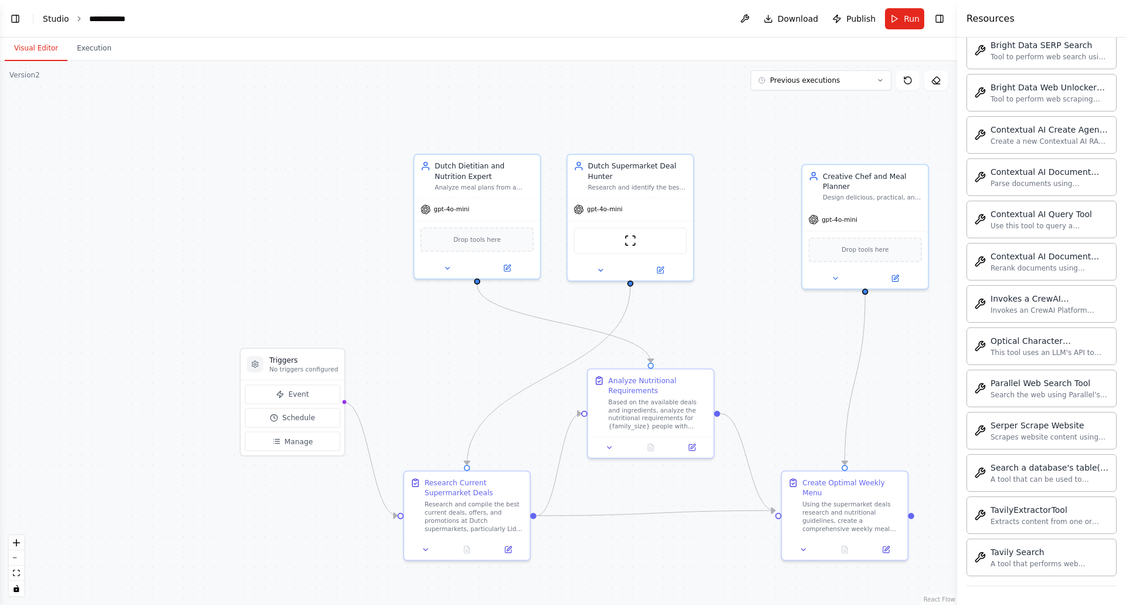
click at [60, 18] on link "Studio" at bounding box center [56, 18] width 26 height 9
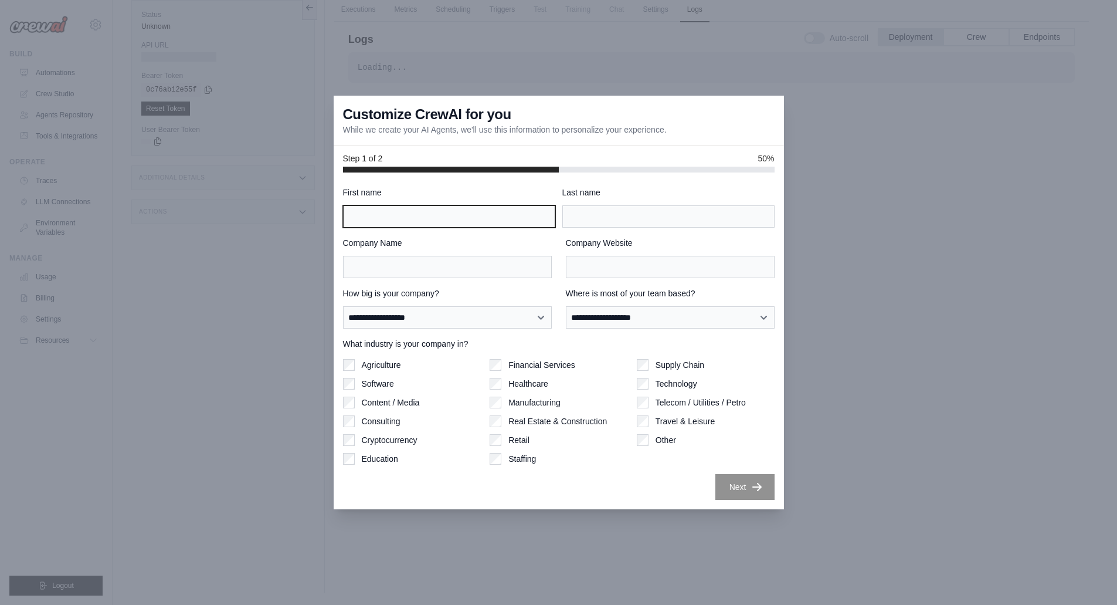
click at [493, 215] on input "First name" at bounding box center [449, 216] width 212 height 22
type input "*******"
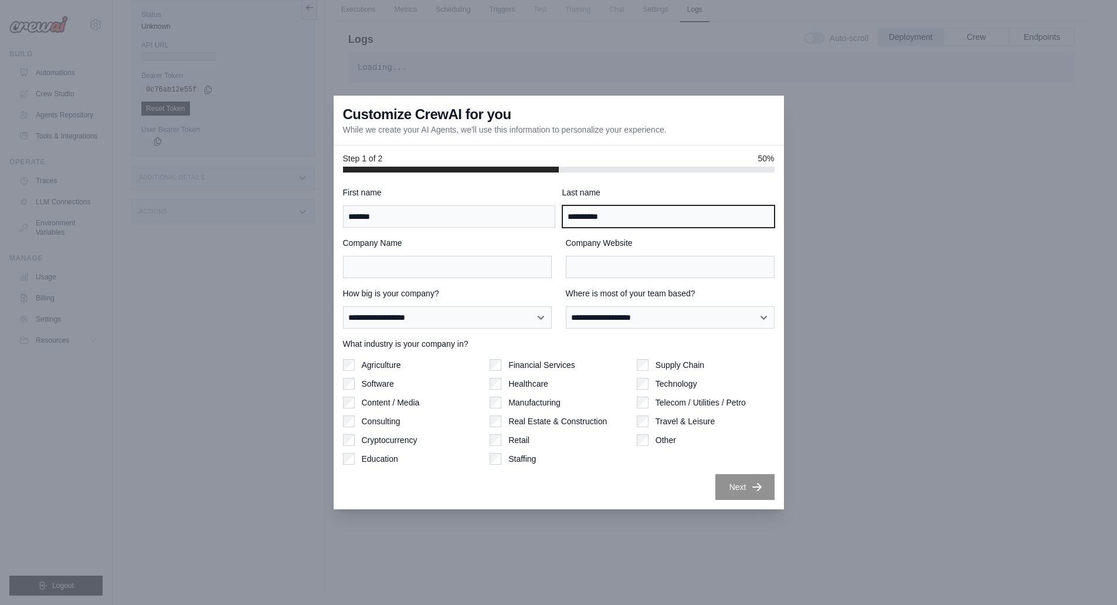
type input "**********"
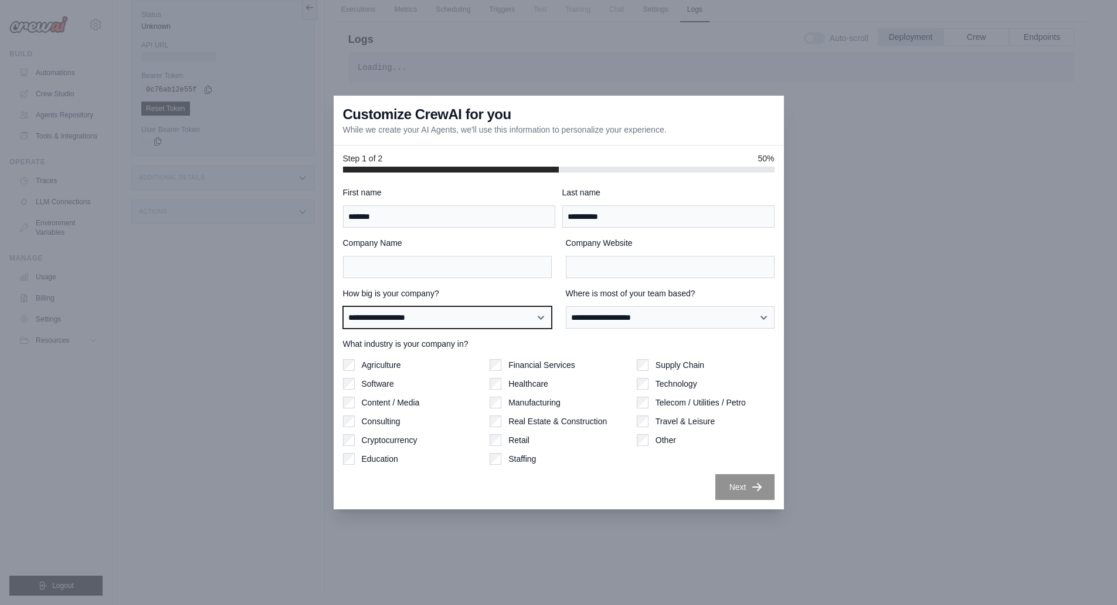
click at [514, 322] on select "**********" at bounding box center [447, 317] width 209 height 22
select select "**********"
click at [343, 306] on select "**********" at bounding box center [447, 317] width 209 height 22
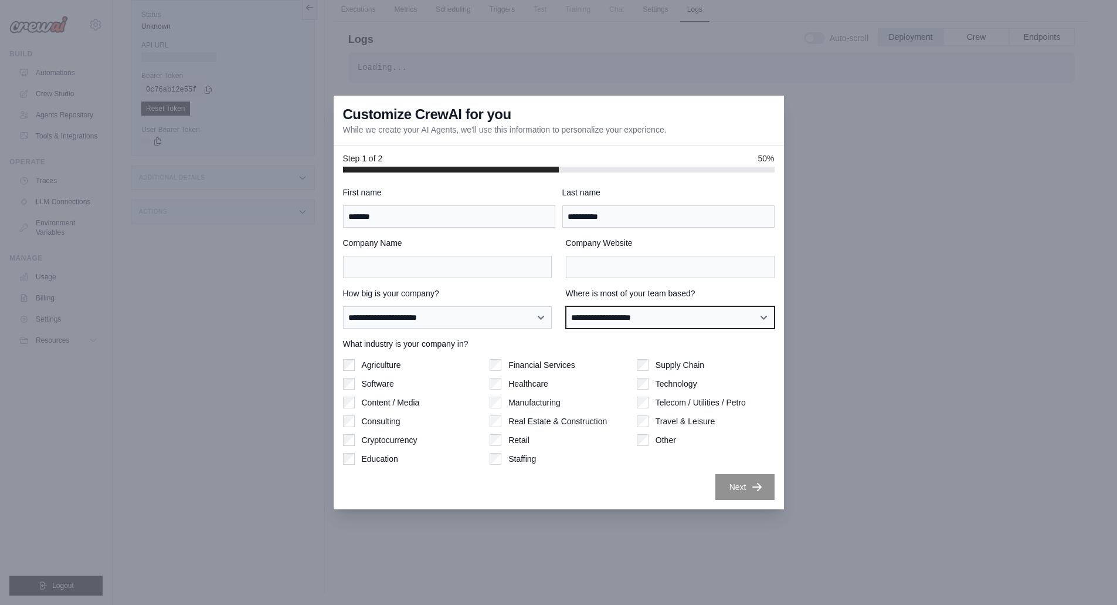
click at [633, 318] on select "**********" at bounding box center [670, 317] width 209 height 22
select select "******"
click at [566, 306] on select "**********" at bounding box center [670, 317] width 209 height 22
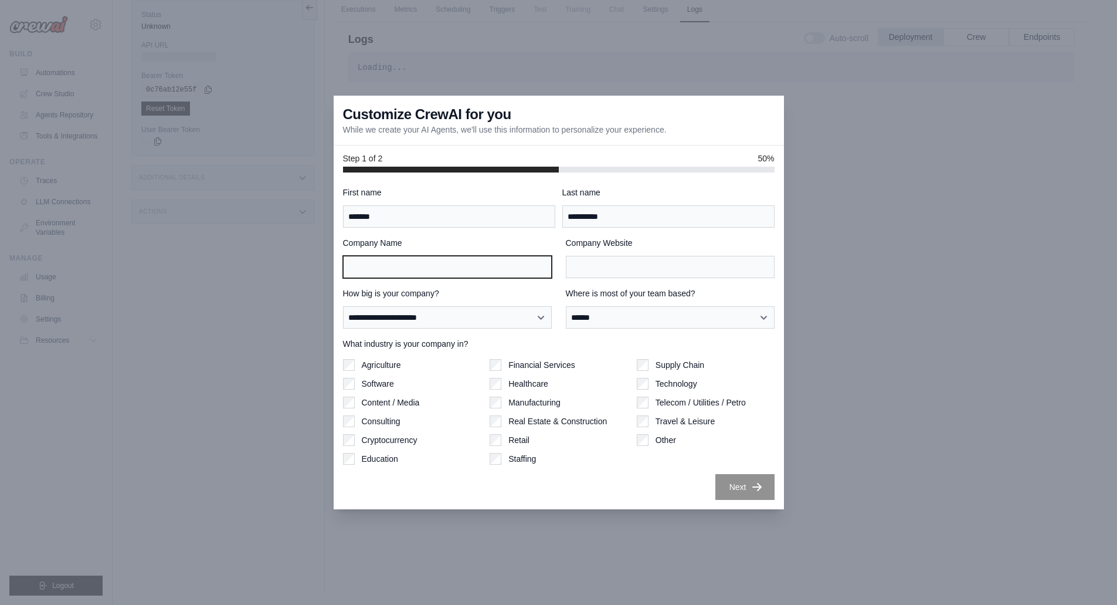
click at [469, 257] on input "Company Name" at bounding box center [447, 267] width 209 height 22
type input "****"
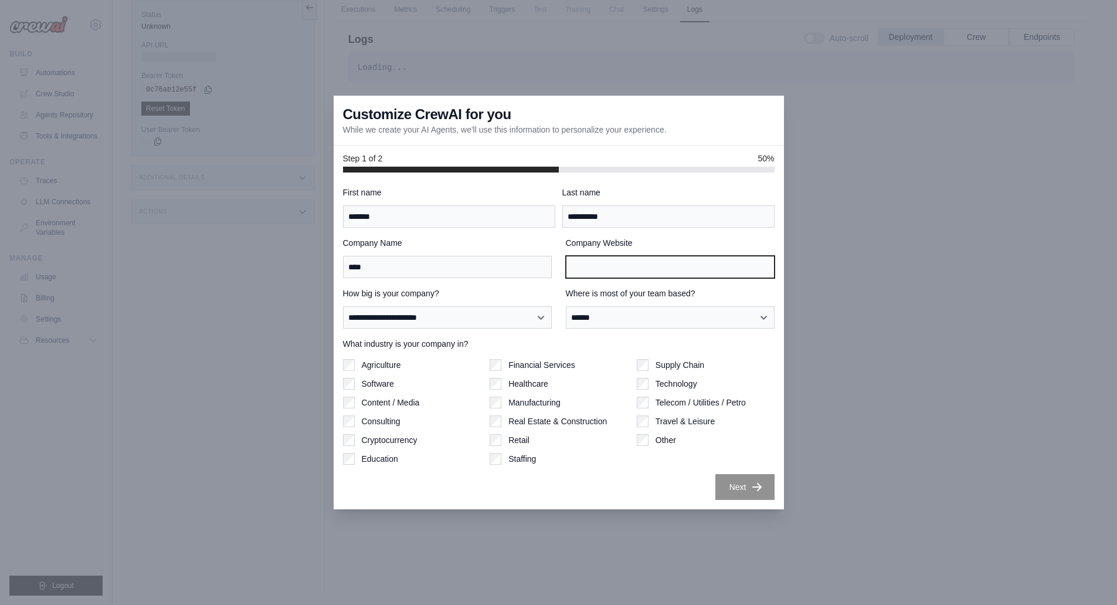
click at [635, 268] on input "Company Website" at bounding box center [670, 267] width 209 height 22
type input "****"
click at [739, 490] on button "Next" at bounding box center [744, 486] width 59 height 26
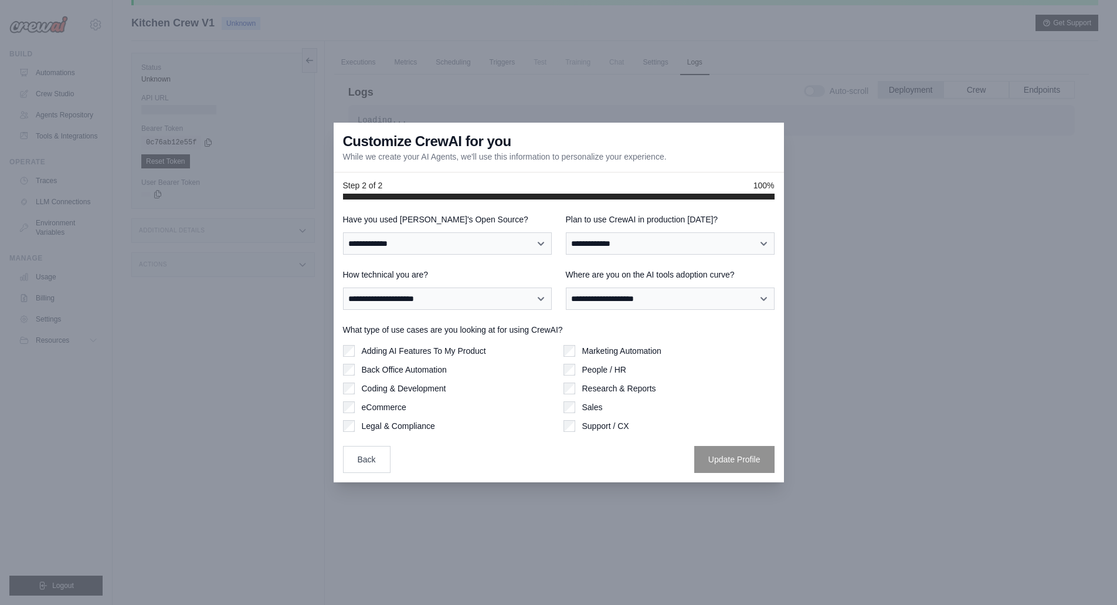
scroll to position [59, 0]
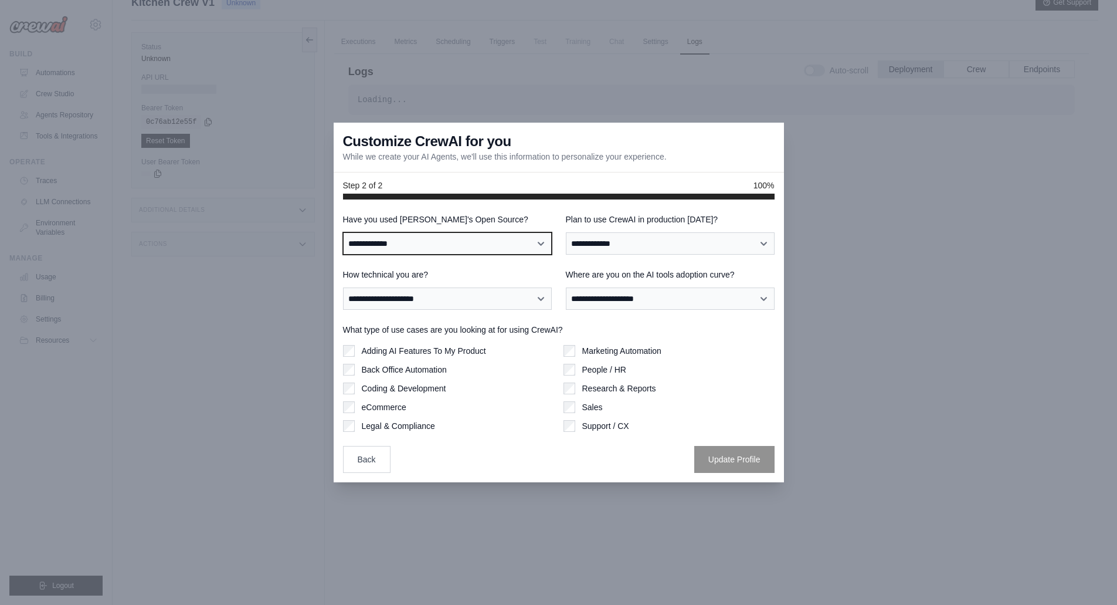
click at [490, 245] on select "**********" at bounding box center [447, 243] width 209 height 22
select select "**********"
click at [343, 232] on select "**********" at bounding box center [447, 243] width 209 height 22
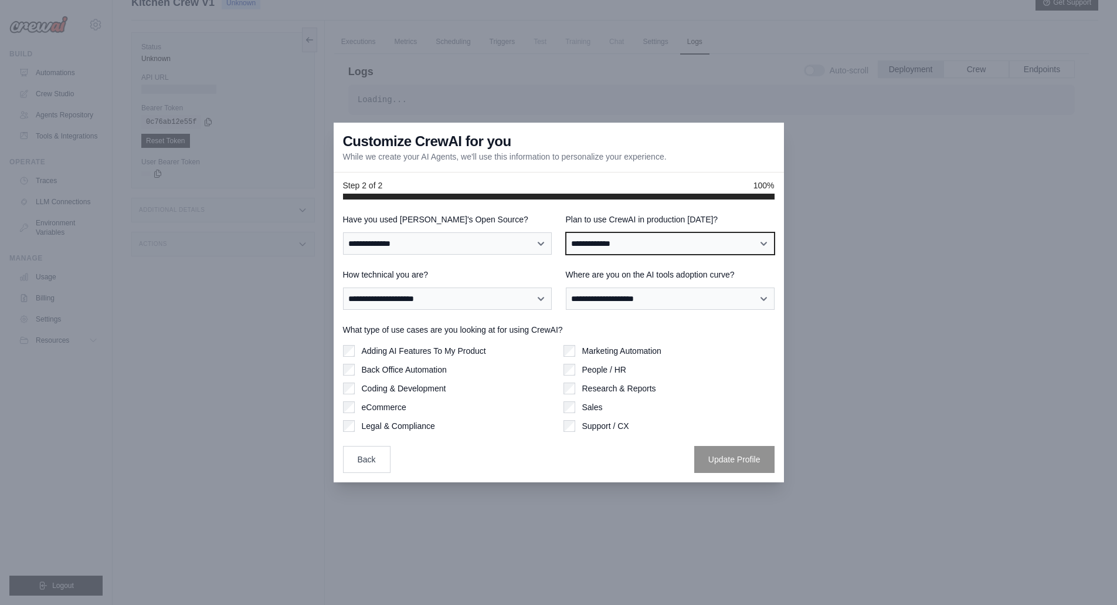
click at [628, 245] on select "**********" at bounding box center [670, 243] width 209 height 22
select select "*****"
click at [566, 232] on select "**********" at bounding box center [670, 243] width 209 height 22
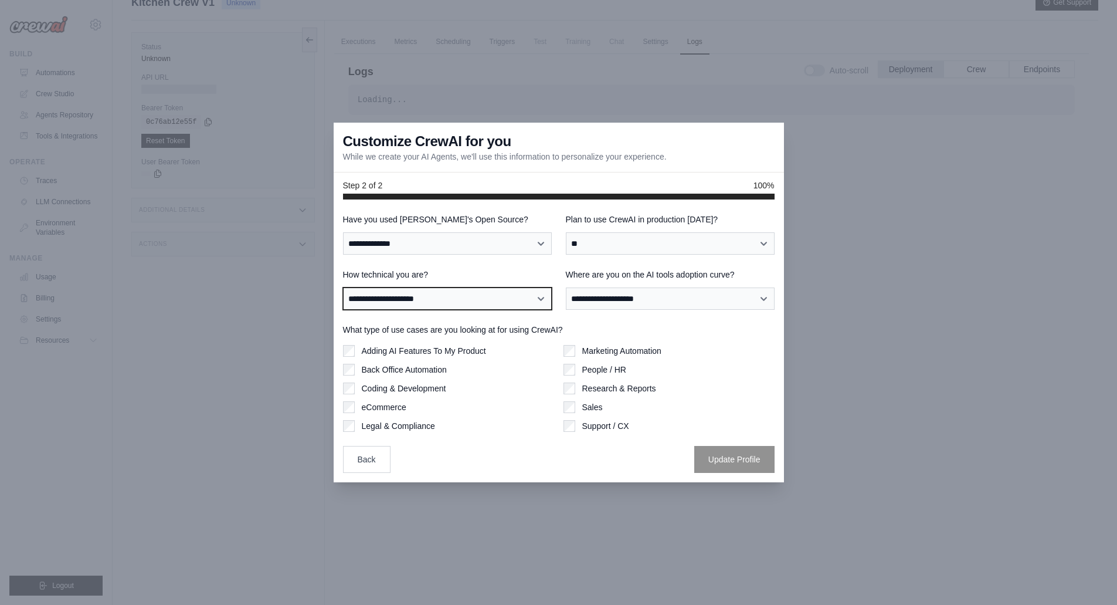
click at [494, 301] on select "**********" at bounding box center [447, 298] width 209 height 22
select select "**********"
click at [343, 287] on select "**********" at bounding box center [447, 298] width 209 height 22
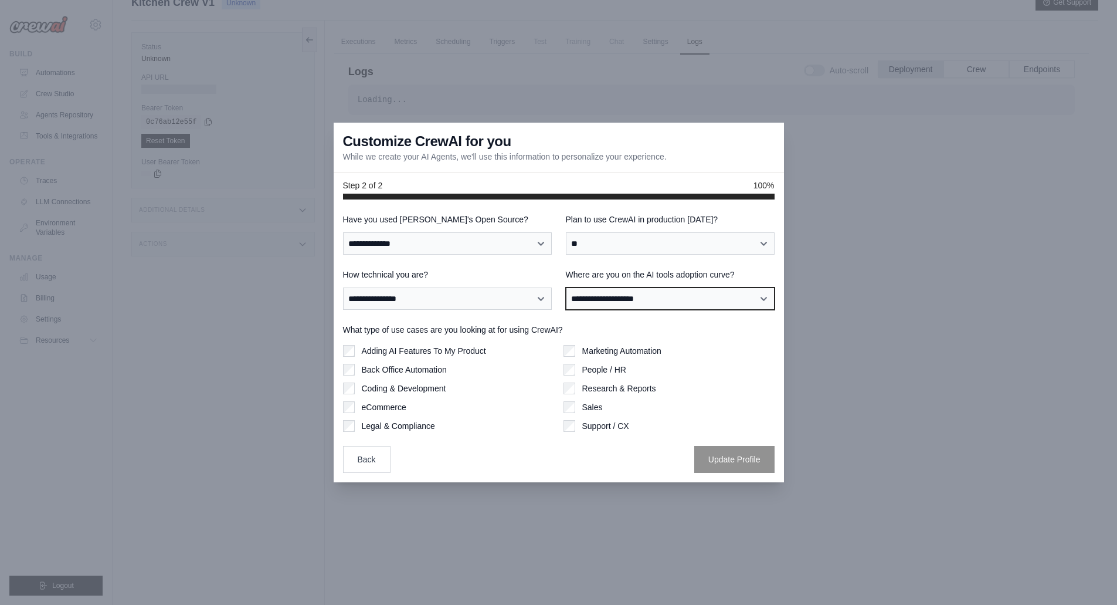
click at [617, 300] on select "**********" at bounding box center [670, 298] width 209 height 22
select select "**********"
click at [566, 287] on select "**********" at bounding box center [670, 298] width 209 height 22
click at [443, 338] on div "What type of use cases are you looking at for using CrewAI? Adding AI Features …" at bounding box center [559, 378] width 432 height 108
click at [433, 350] on label "Adding AI Features To My Product" at bounding box center [424, 351] width 124 height 12
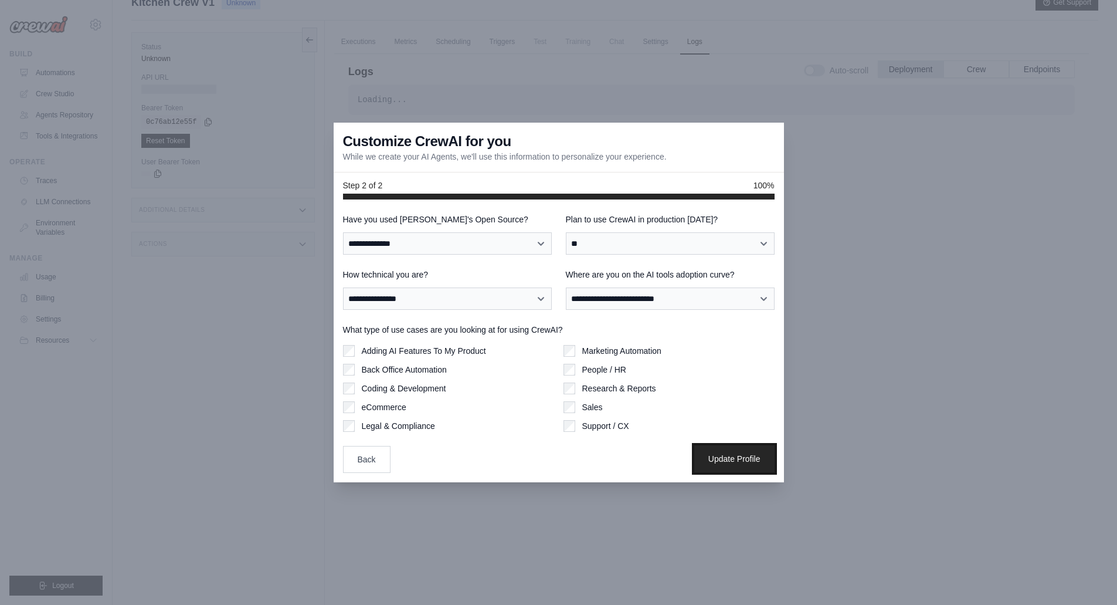
click at [727, 457] on button "Update Profile" at bounding box center [734, 458] width 80 height 27
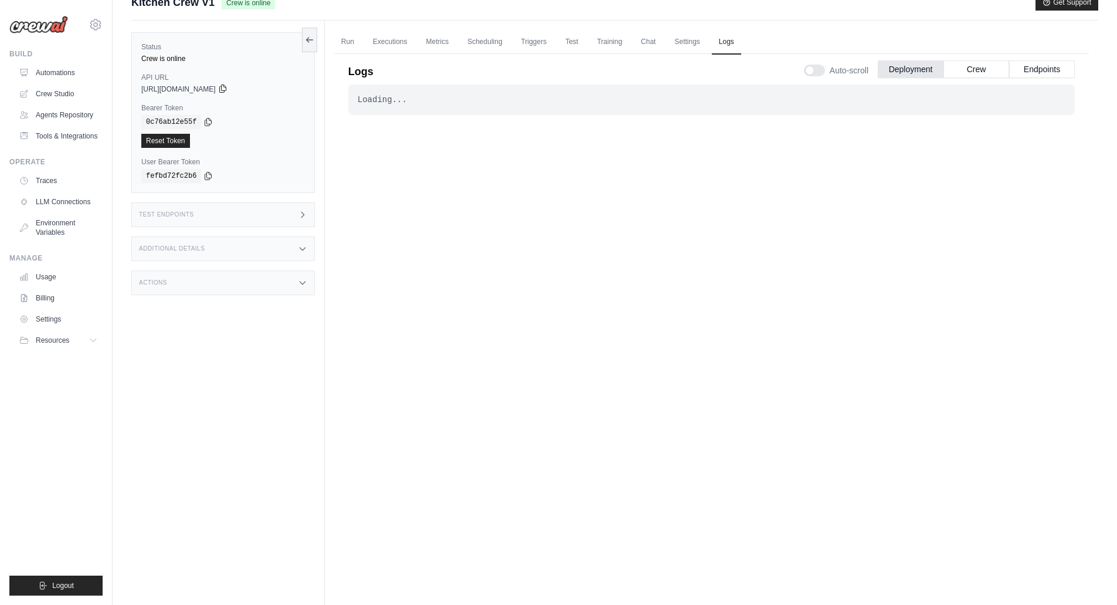
click at [226, 90] on icon at bounding box center [222, 89] width 6 height 8
click at [305, 218] on icon at bounding box center [302, 214] width 9 height 9
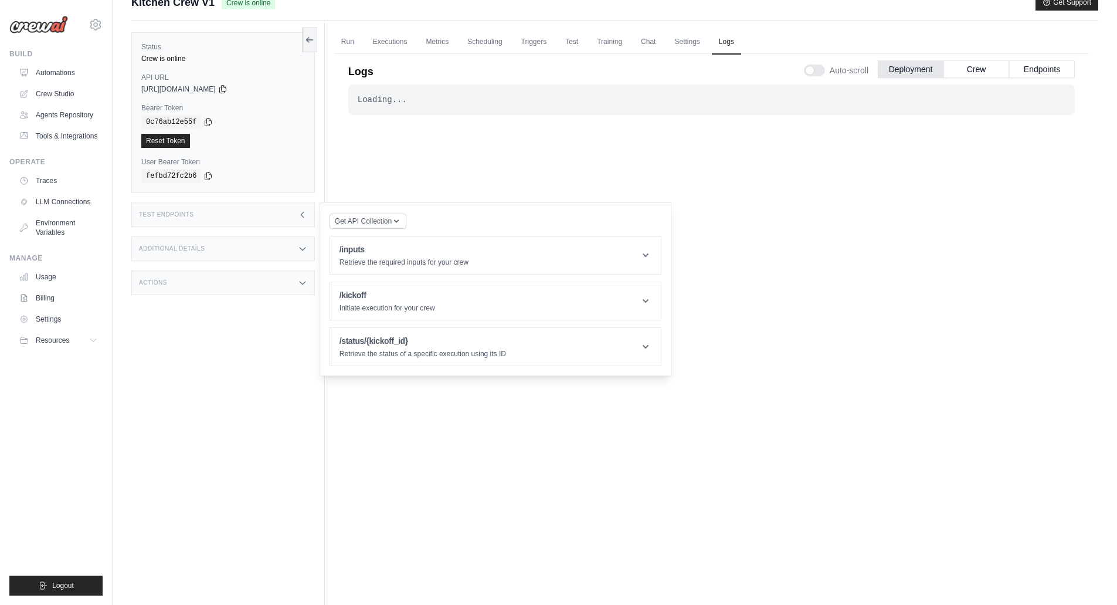
click at [301, 252] on icon at bounding box center [302, 248] width 9 height 9
click at [295, 354] on div "Actions" at bounding box center [223, 352] width 184 height 25
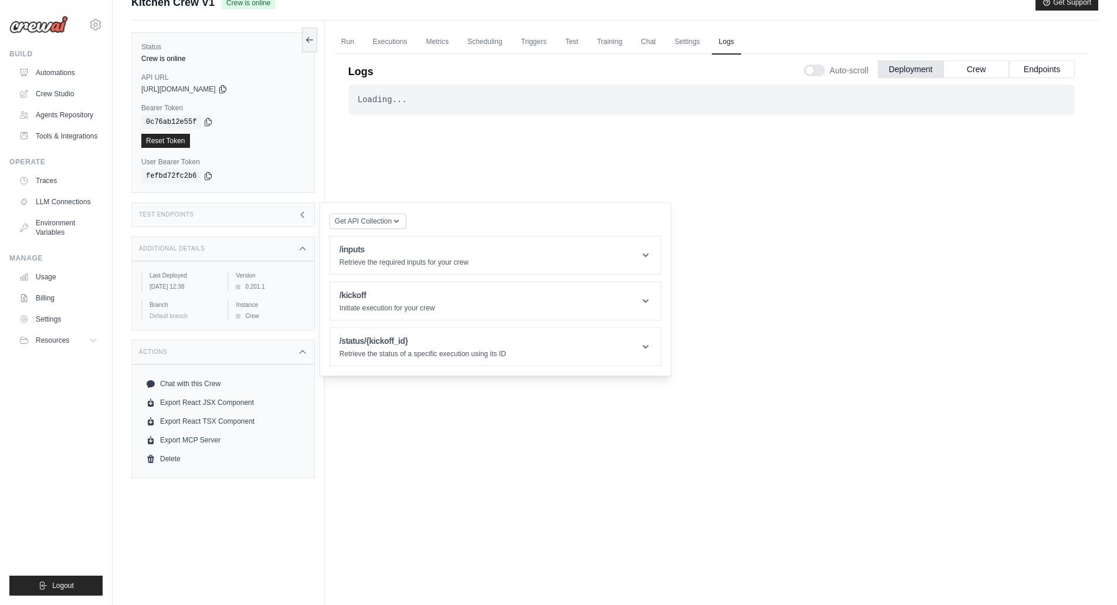
click at [300, 216] on icon at bounding box center [302, 214] width 9 height 9
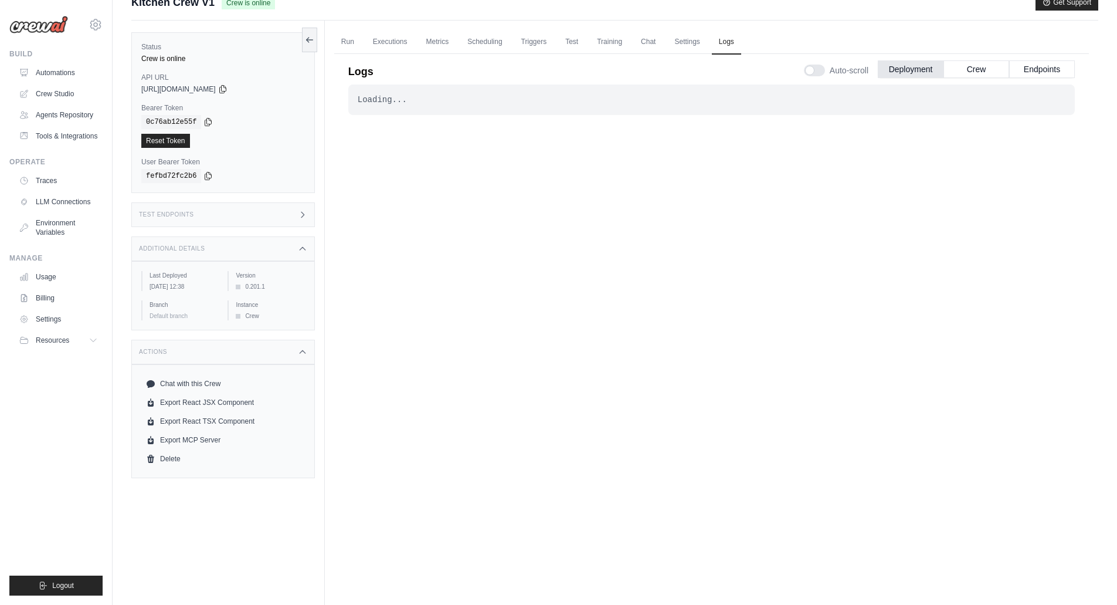
click at [301, 216] on icon at bounding box center [302, 214] width 9 height 9
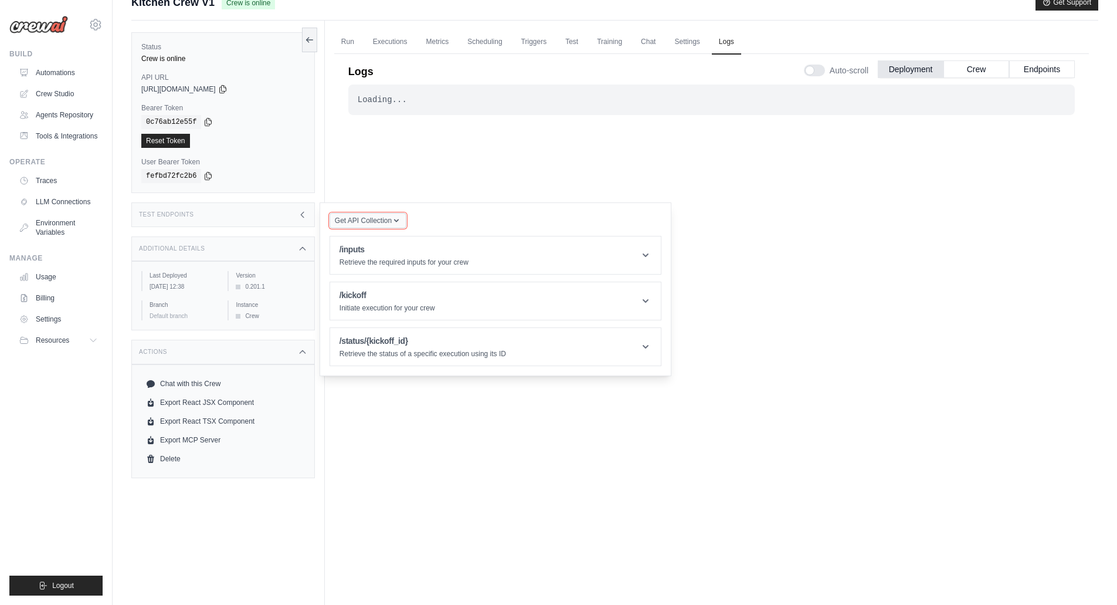
click at [379, 222] on span "Get API Collection" at bounding box center [363, 220] width 57 height 9
click at [382, 249] on div "Postman API Collection" at bounding box center [395, 252] width 113 height 19
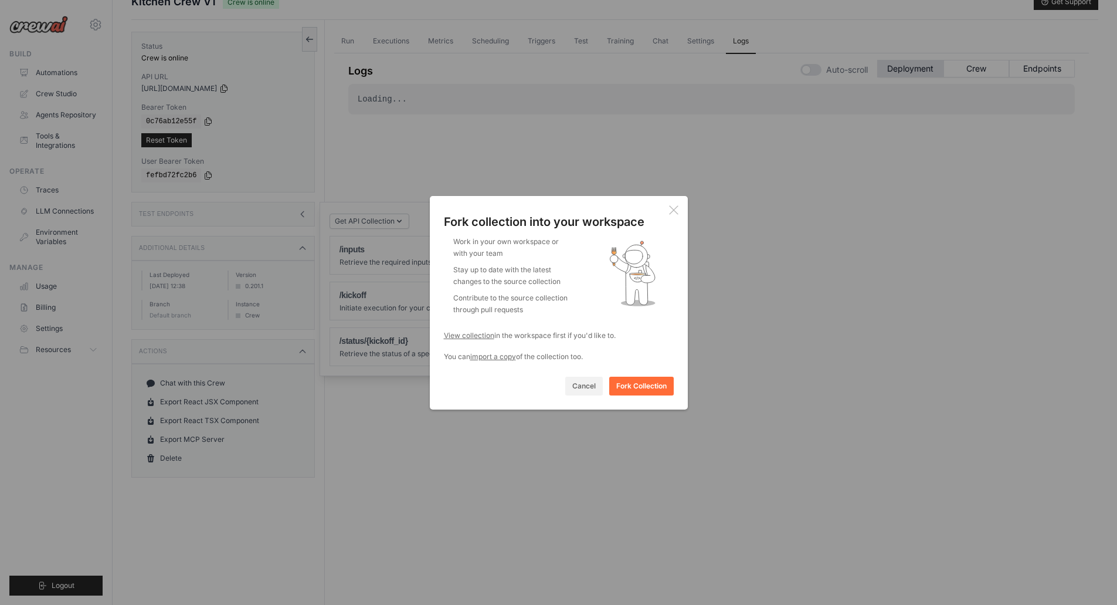
click at [640, 386] on button "Fork Collection" at bounding box center [641, 385] width 65 height 19
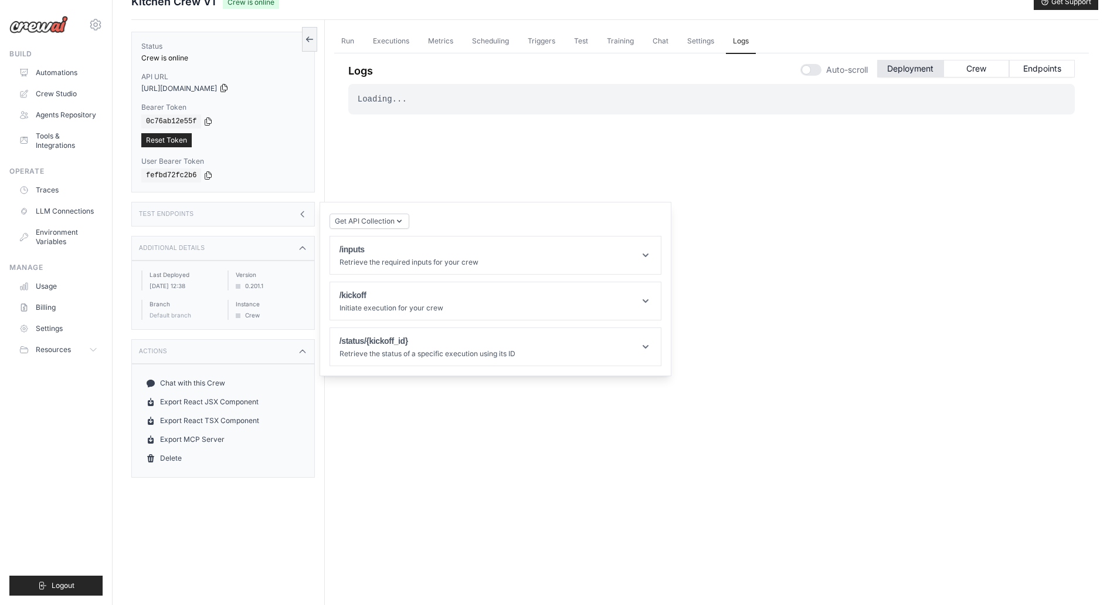
click at [229, 89] on icon at bounding box center [223, 87] width 9 height 9
click at [205, 175] on icon at bounding box center [207, 174] width 9 height 9
click at [219, 212] on div "Test Endpoints" at bounding box center [223, 214] width 184 height 25
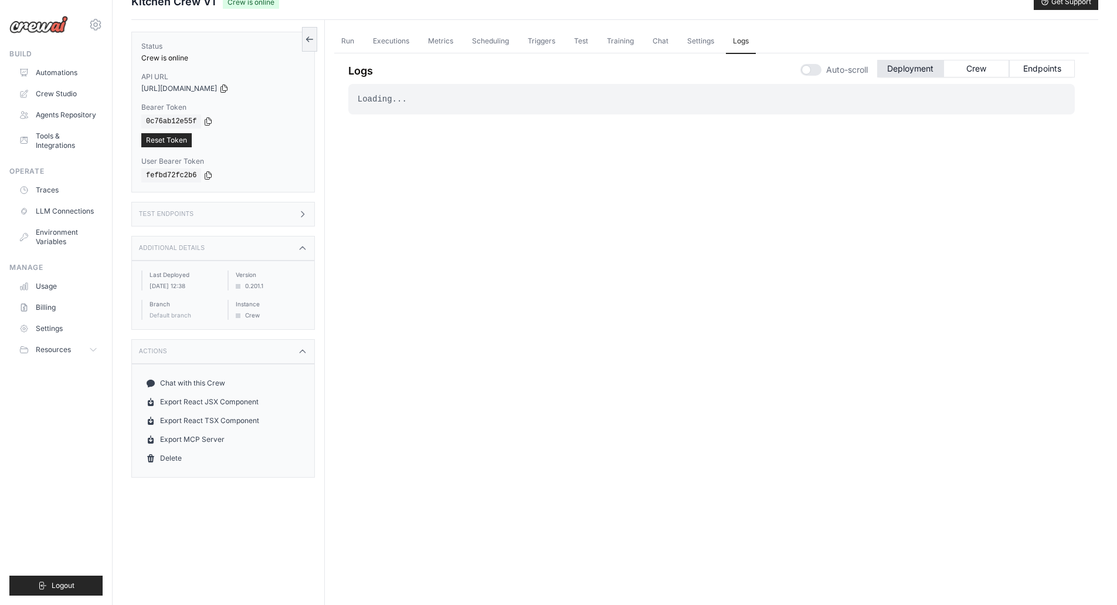
click at [300, 211] on icon at bounding box center [302, 213] width 9 height 9
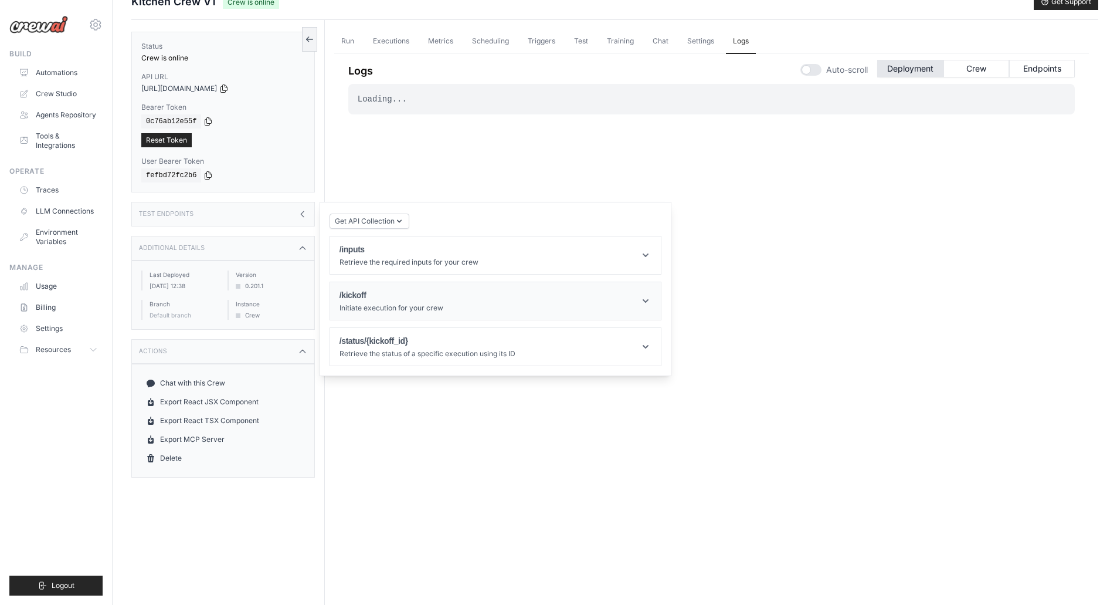
click at [647, 300] on icon at bounding box center [646, 301] width 6 height 4
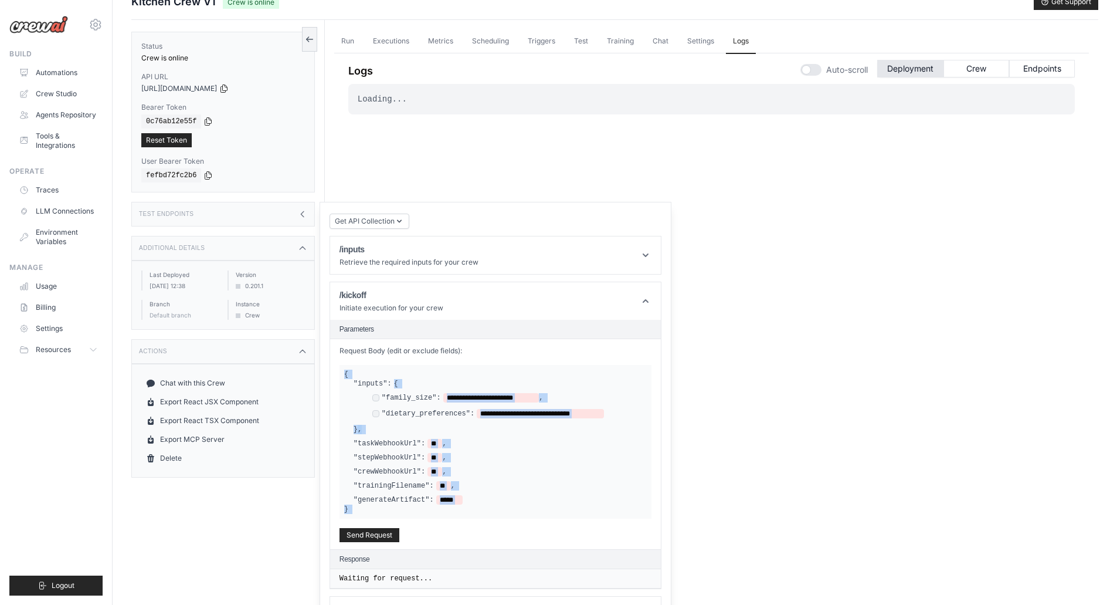
drag, startPoint x: 357, startPoint y: 517, endPoint x: 328, endPoint y: 374, distance: 146.6
click at [328, 374] on div "Get API Collection Postman API Collection /inputs Retrieve the required inputs …" at bounding box center [496, 423] width 352 height 443
copy div "**********"
drag, startPoint x: 518, startPoint y: 497, endPoint x: 489, endPoint y: 497, distance: 29.9
click at [520, 497] on div ""generateArtifact": *****" at bounding box center [500, 499] width 293 height 9
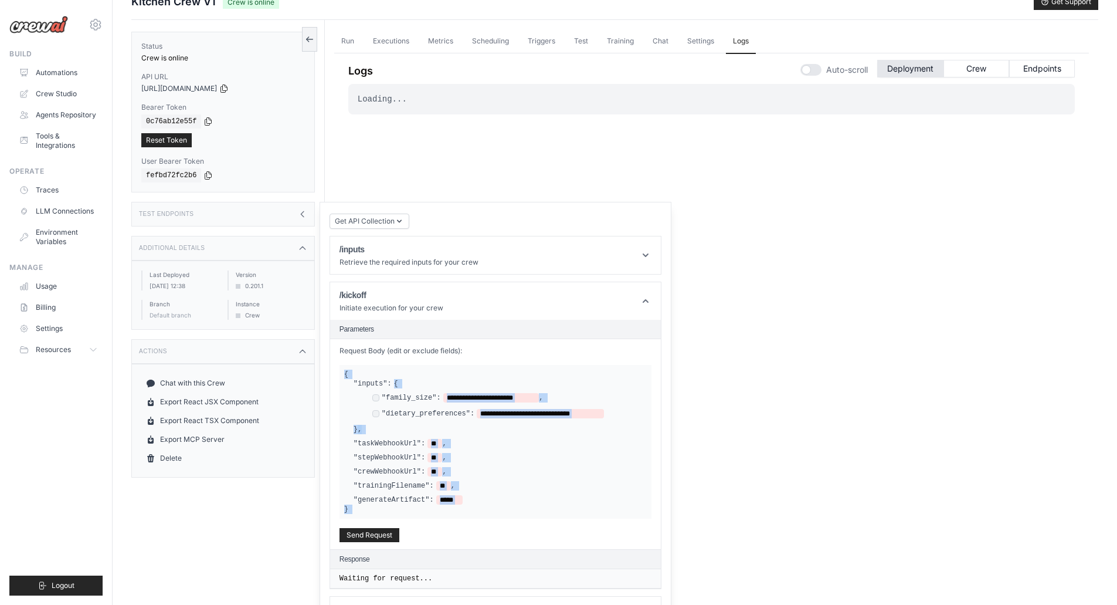
click at [388, 379] on label ""inputs":" at bounding box center [373, 383] width 38 height 9
click at [349, 374] on div "**********" at bounding box center [496, 442] width 312 height 154
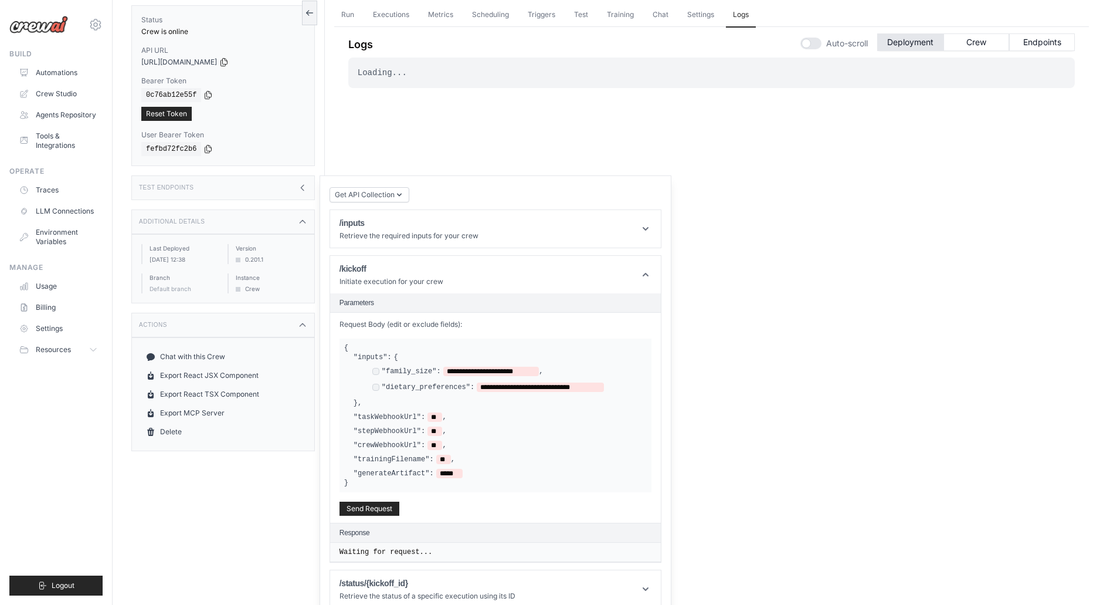
scroll to position [97, 0]
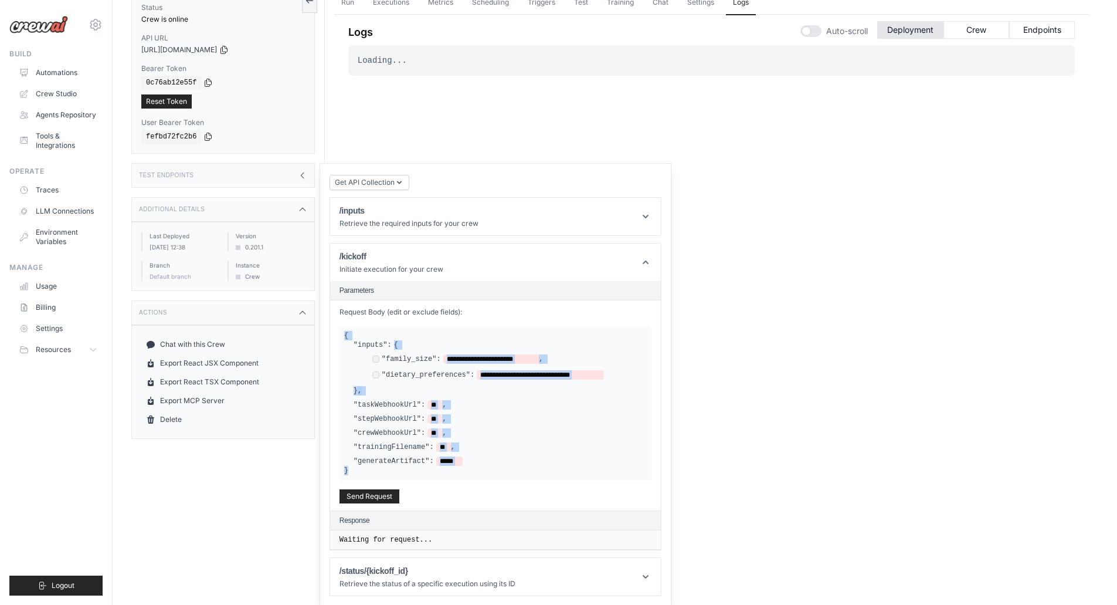
drag, startPoint x: 357, startPoint y: 473, endPoint x: 327, endPoint y: 335, distance: 140.9
click at [327, 335] on div "Get API Collection Postman API Collection /inputs Retrieve the required inputs …" at bounding box center [496, 384] width 352 height 443
click at [560, 462] on div ""generateArtifact": *****" at bounding box center [500, 460] width 293 height 9
drag, startPoint x: 527, startPoint y: 358, endPoint x: 445, endPoint y: 355, distance: 82.7
click at [445, 355] on span "**********" at bounding box center [491, 358] width 96 height 9
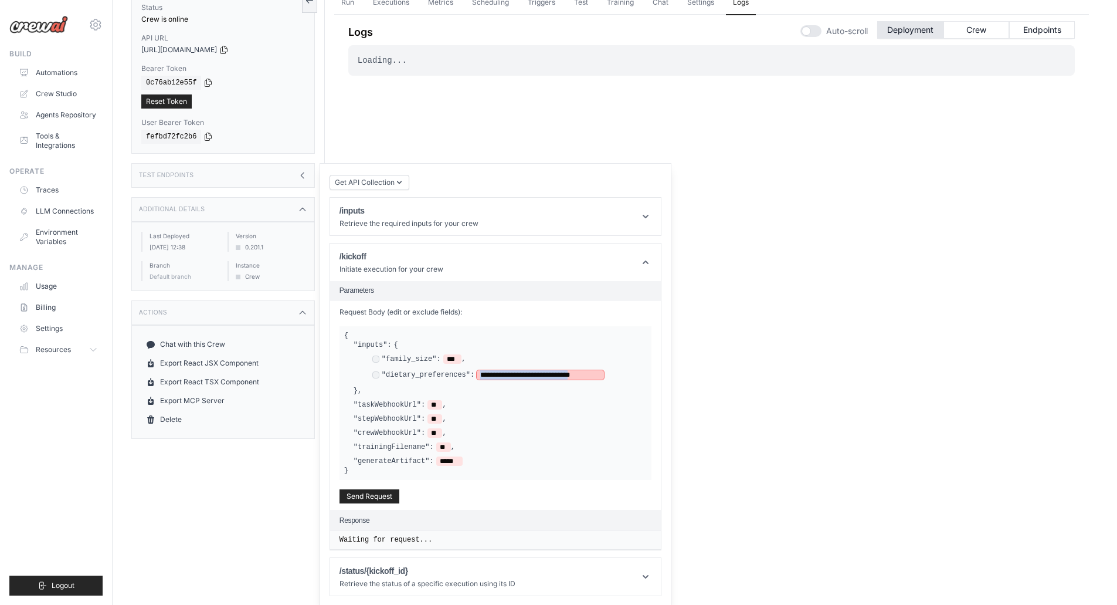
drag, startPoint x: 590, startPoint y: 376, endPoint x: 474, endPoint y: 371, distance: 116.2
click at [477, 371] on span "**********" at bounding box center [540, 374] width 127 height 9
click at [373, 495] on button "Send Request" at bounding box center [370, 496] width 60 height 14
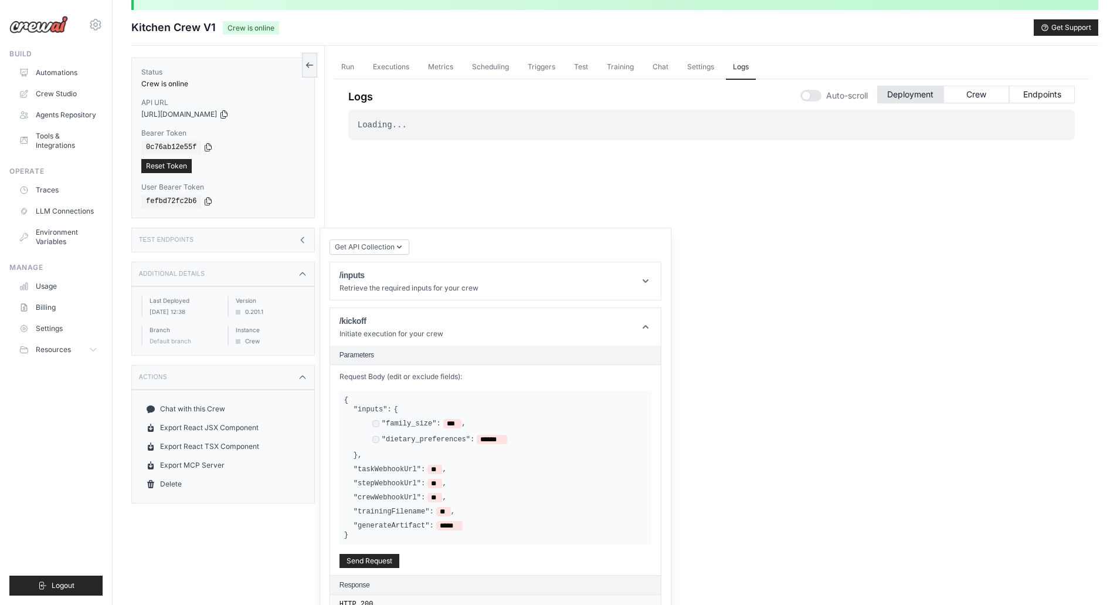
scroll to position [30, 0]
click at [205, 150] on icon at bounding box center [207, 148] width 9 height 9
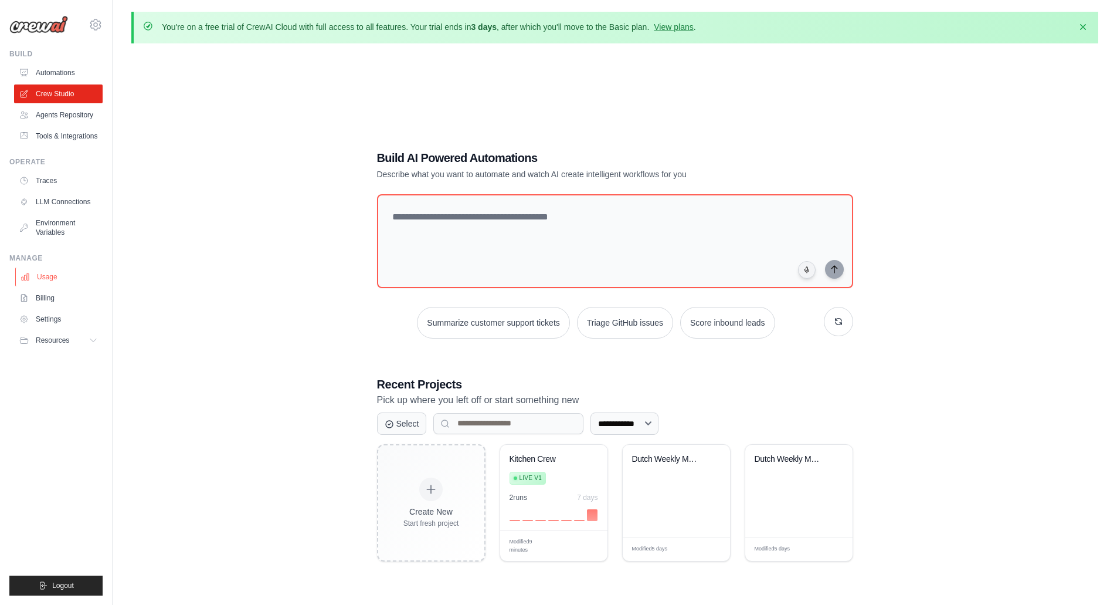
click at [43, 279] on link "Usage" at bounding box center [59, 276] width 89 height 19
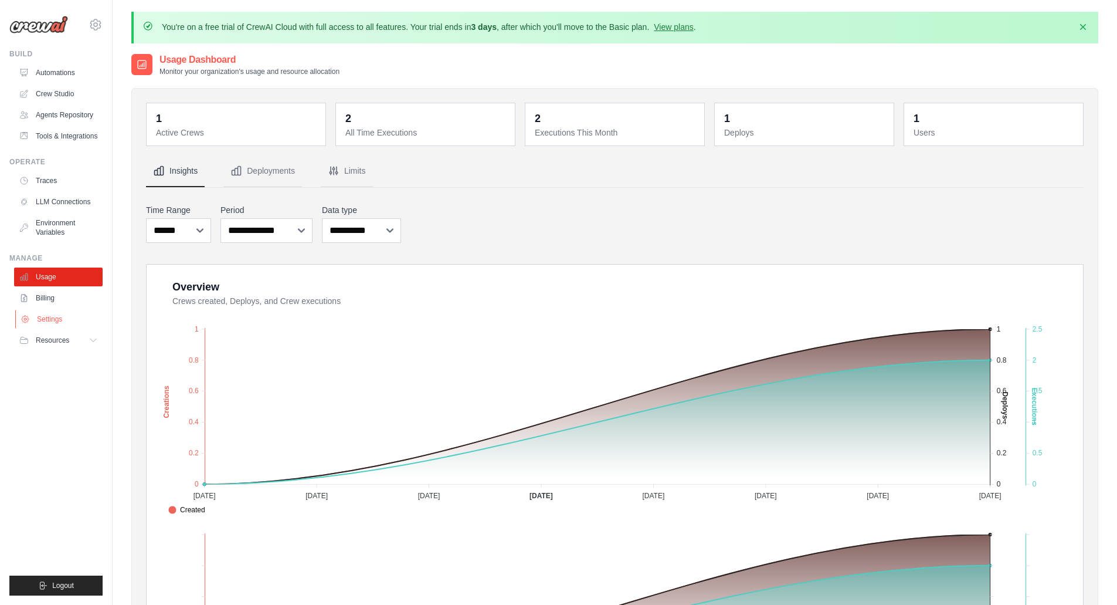
click at [62, 318] on link "Settings" at bounding box center [59, 319] width 89 height 19
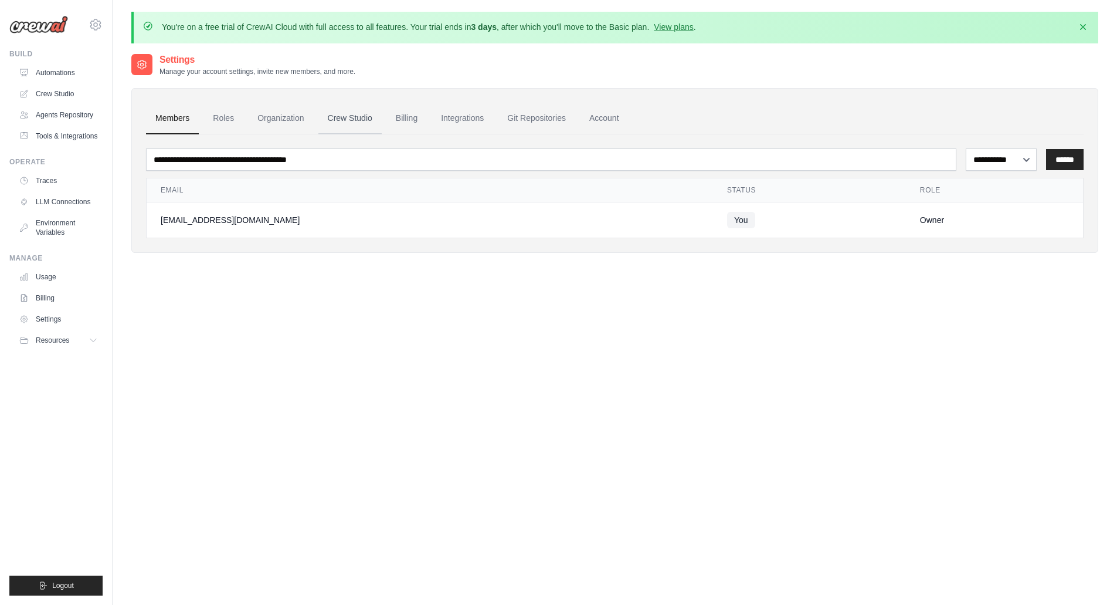
click at [365, 116] on link "Crew Studio" at bounding box center [349, 119] width 63 height 32
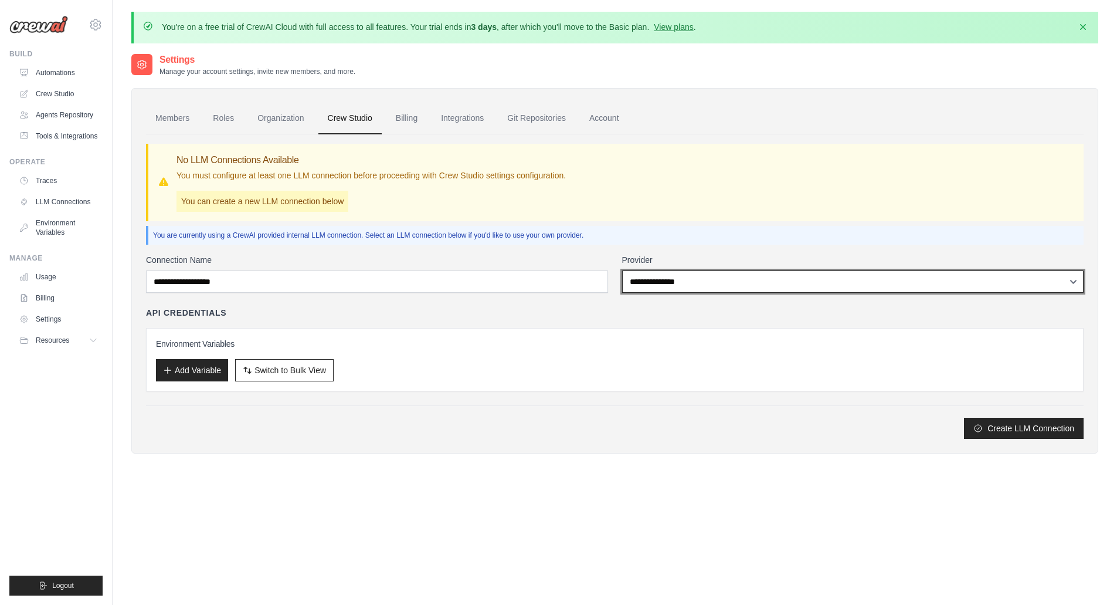
click at [727, 284] on select "**********" at bounding box center [853, 281] width 462 height 22
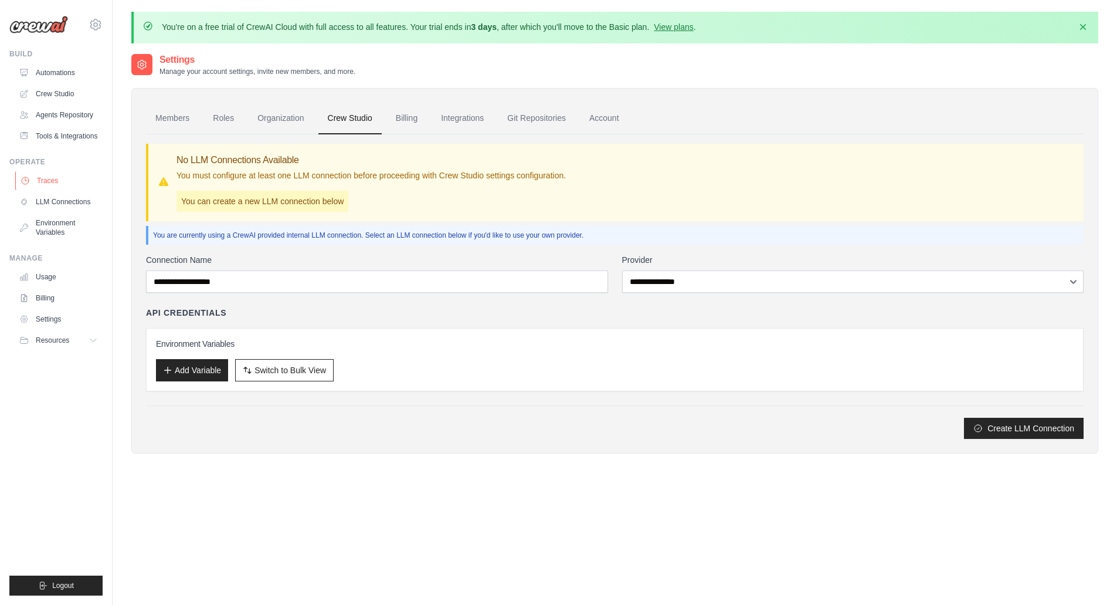
click at [52, 183] on link "Traces" at bounding box center [59, 180] width 89 height 19
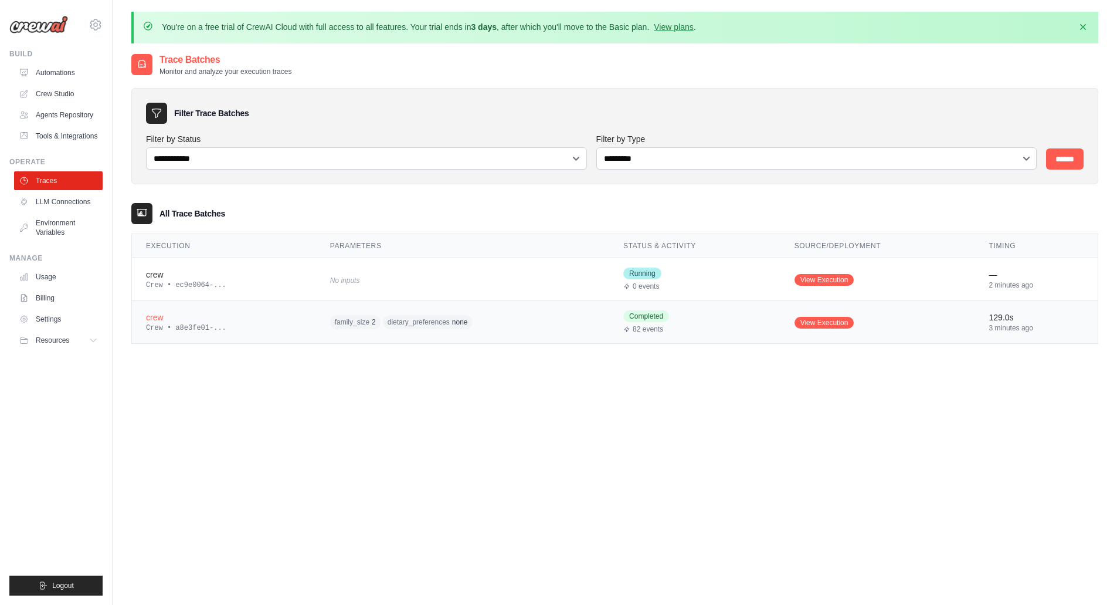
click at [215, 323] on div "crew" at bounding box center [224, 317] width 156 height 12
click at [195, 326] on div "Crew • a8e3fe01-..." at bounding box center [224, 327] width 156 height 9
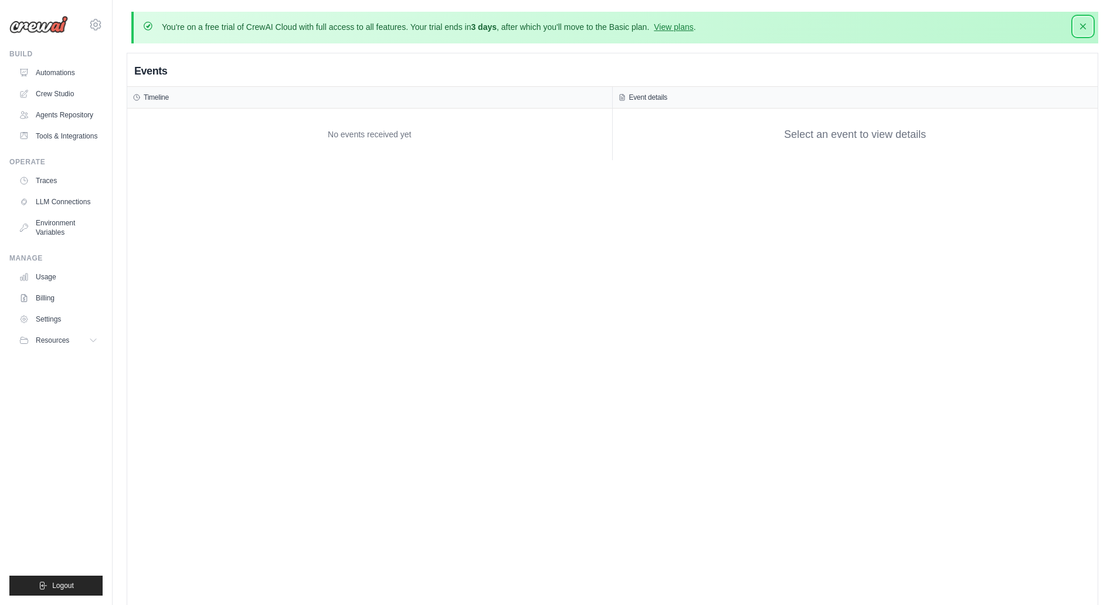
click at [1078, 28] on icon "button" at bounding box center [1083, 27] width 12 height 12
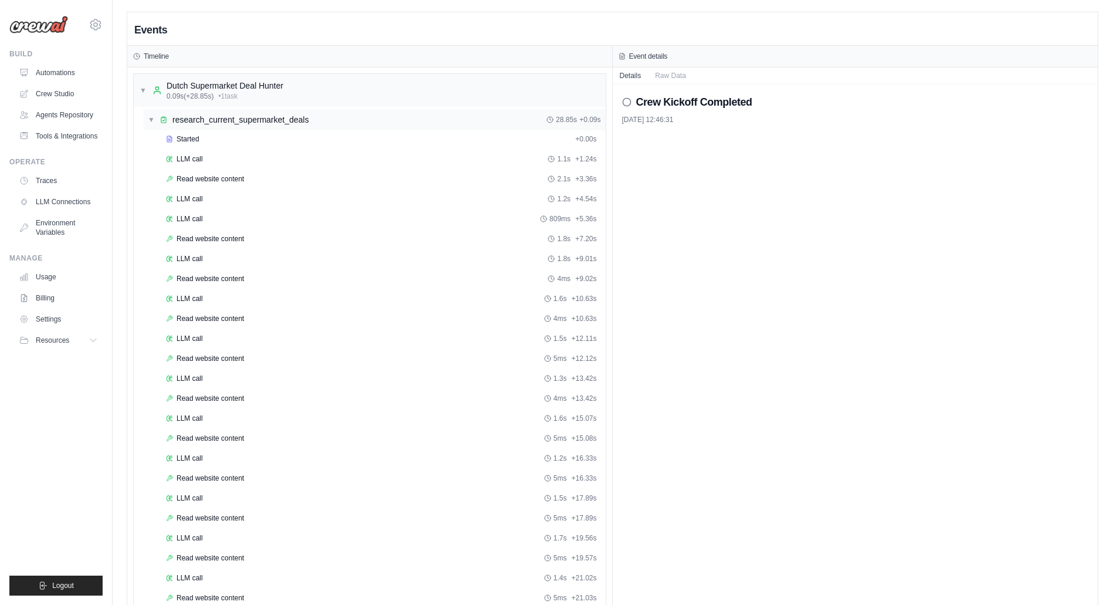
click at [150, 116] on span "▼" at bounding box center [151, 119] width 7 height 9
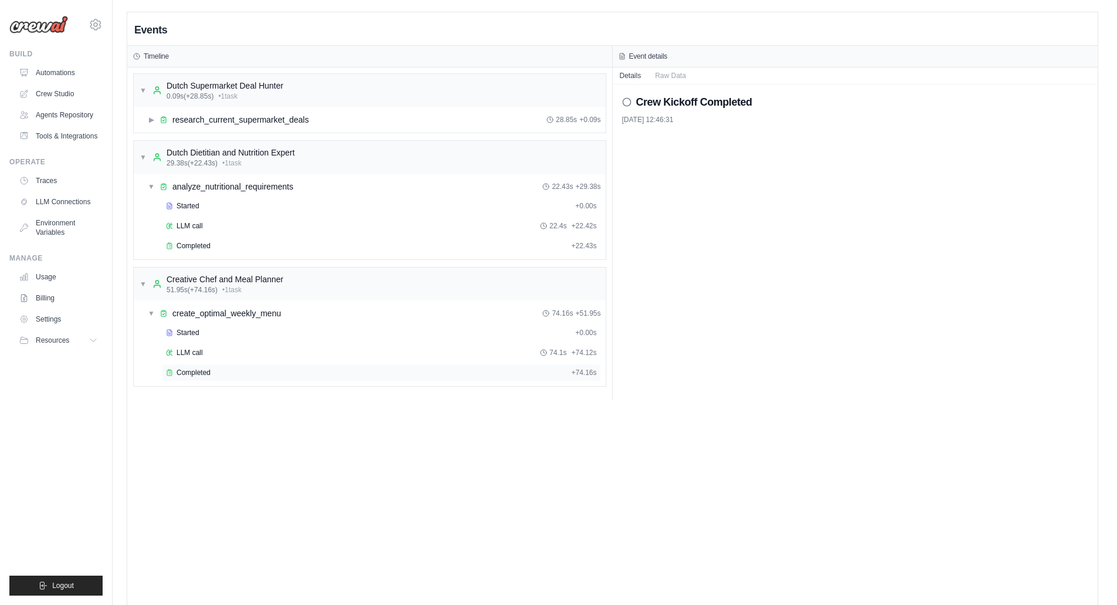
click at [221, 375] on div "Completed" at bounding box center [366, 372] width 401 height 9
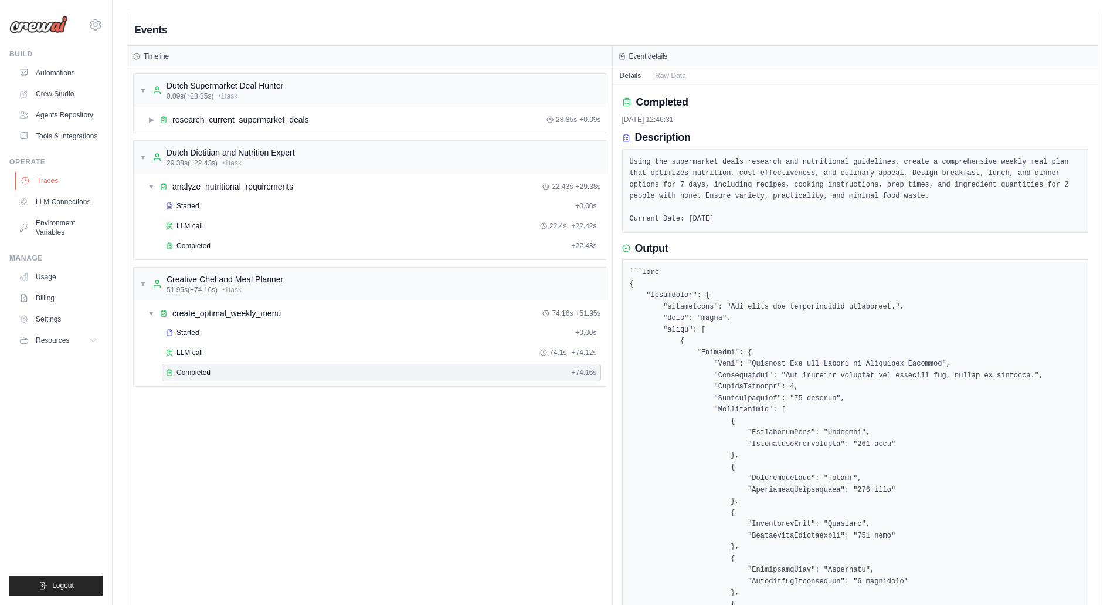
click at [42, 178] on link "Traces" at bounding box center [59, 180] width 89 height 19
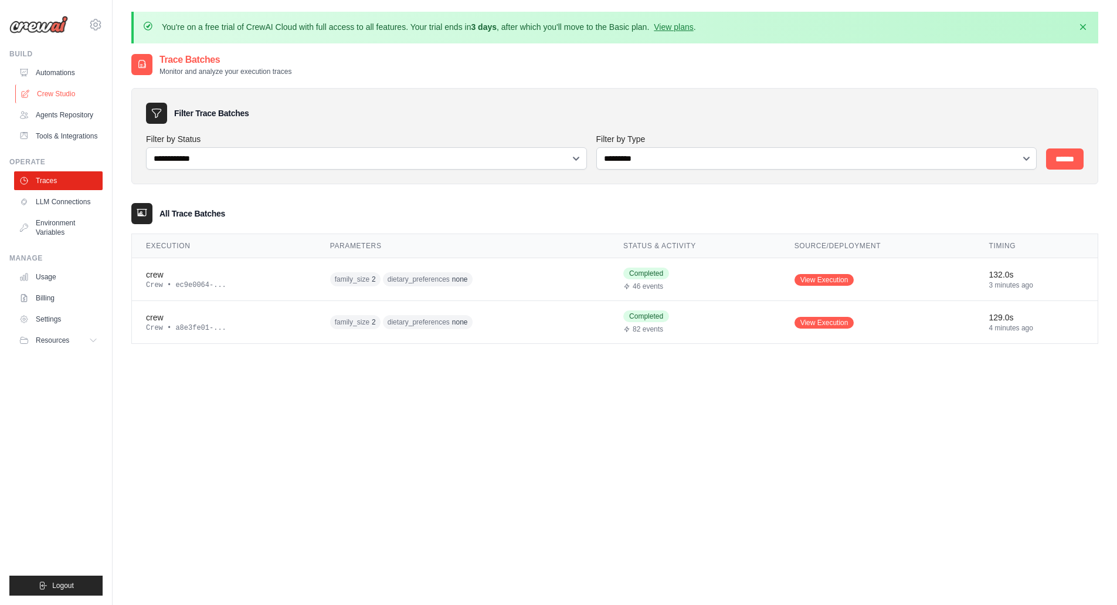
click at [63, 97] on link "Crew Studio" at bounding box center [59, 93] width 89 height 19
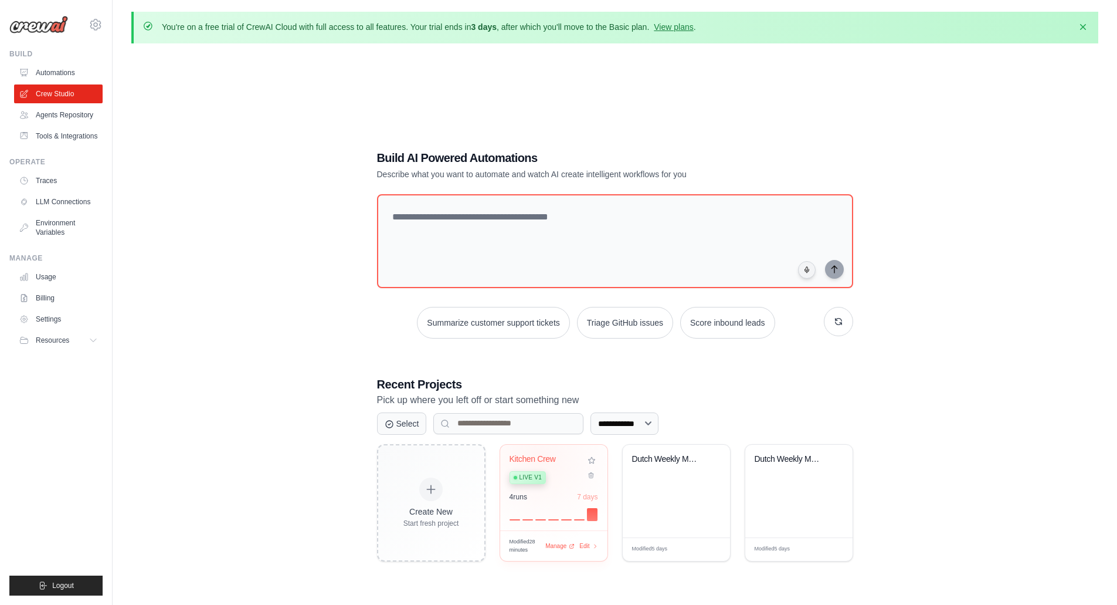
click at [540, 459] on div "Kitchen Crew" at bounding box center [545, 459] width 71 height 11
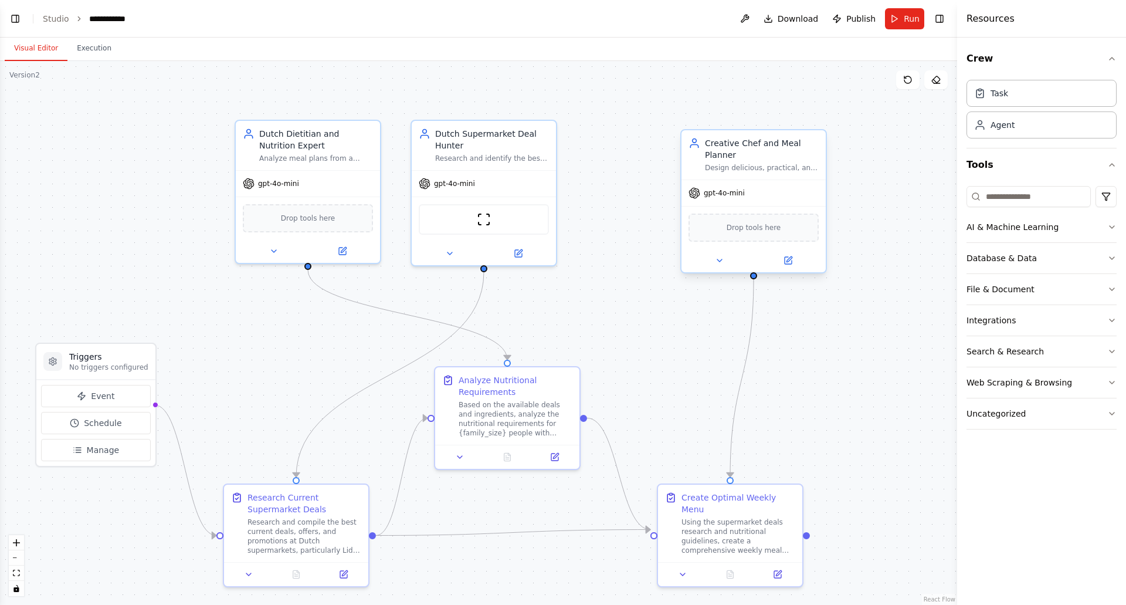
scroll to position [1973, 0]
click at [786, 262] on icon at bounding box center [788, 260] width 7 height 7
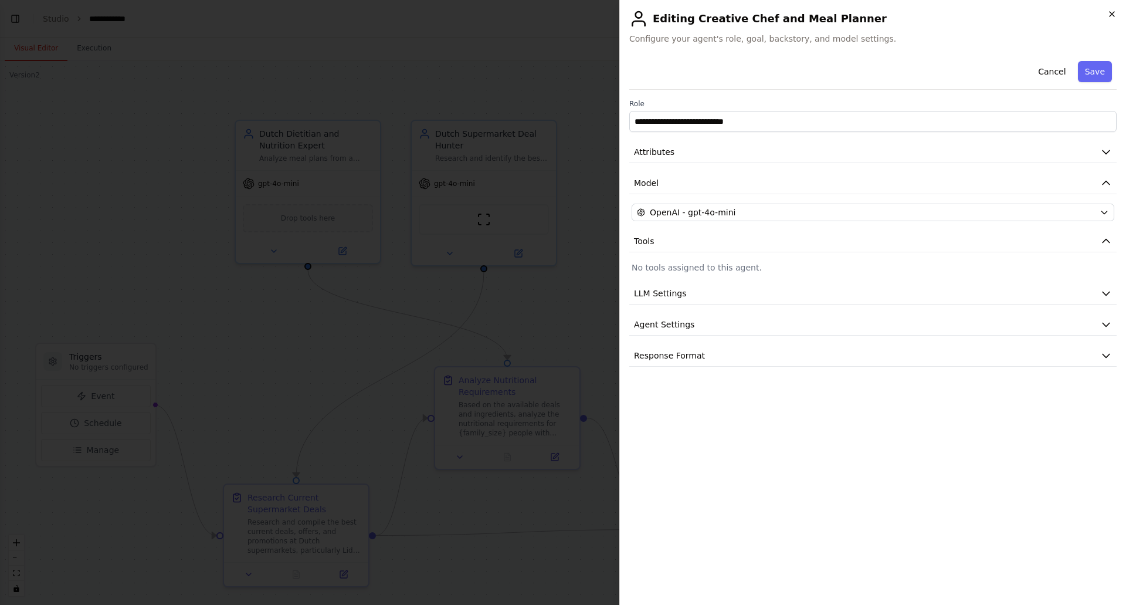
click at [1111, 15] on icon "button" at bounding box center [1112, 14] width 5 height 5
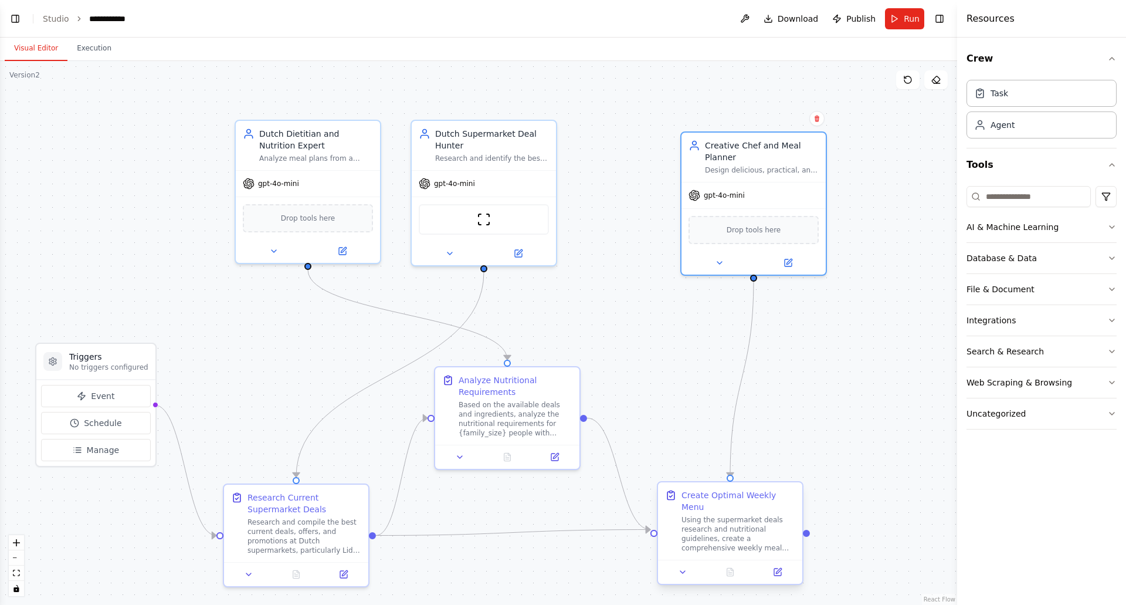
click at [714, 499] on div "Create Optimal Weekly Menu" at bounding box center [738, 500] width 114 height 23
click at [780, 568] on icon at bounding box center [778, 570] width 5 height 5
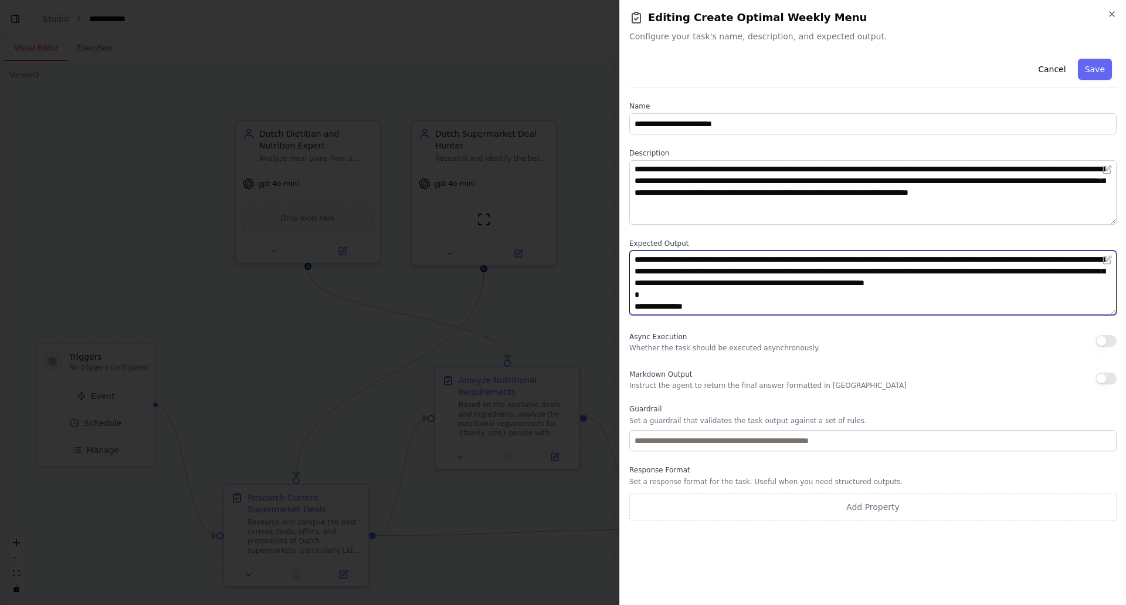
drag, startPoint x: 1114, startPoint y: 314, endPoint x: 1107, endPoint y: 356, distance: 42.2
click at [1107, 356] on div "**********" at bounding box center [872, 287] width 487 height 466
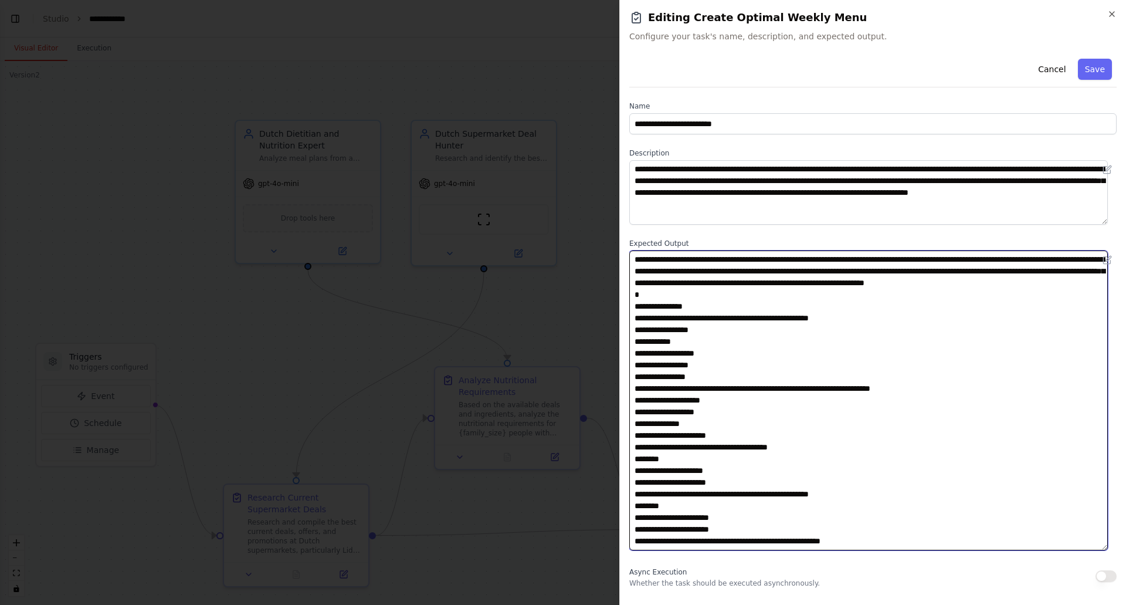
drag, startPoint x: 1110, startPoint y: 311, endPoint x: 1089, endPoint y: 547, distance: 236.1
click at [1089, 547] on textarea at bounding box center [868, 400] width 479 height 300
click at [848, 331] on textarea at bounding box center [868, 400] width 479 height 300
click at [734, 298] on textarea at bounding box center [868, 400] width 479 height 300
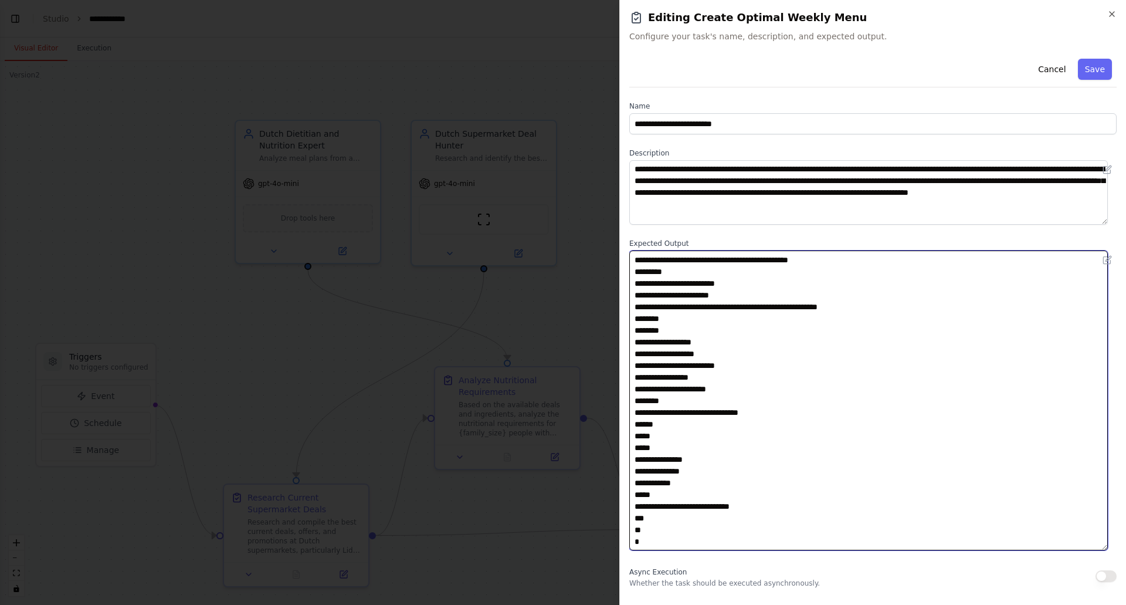
scroll to position [160, 0]
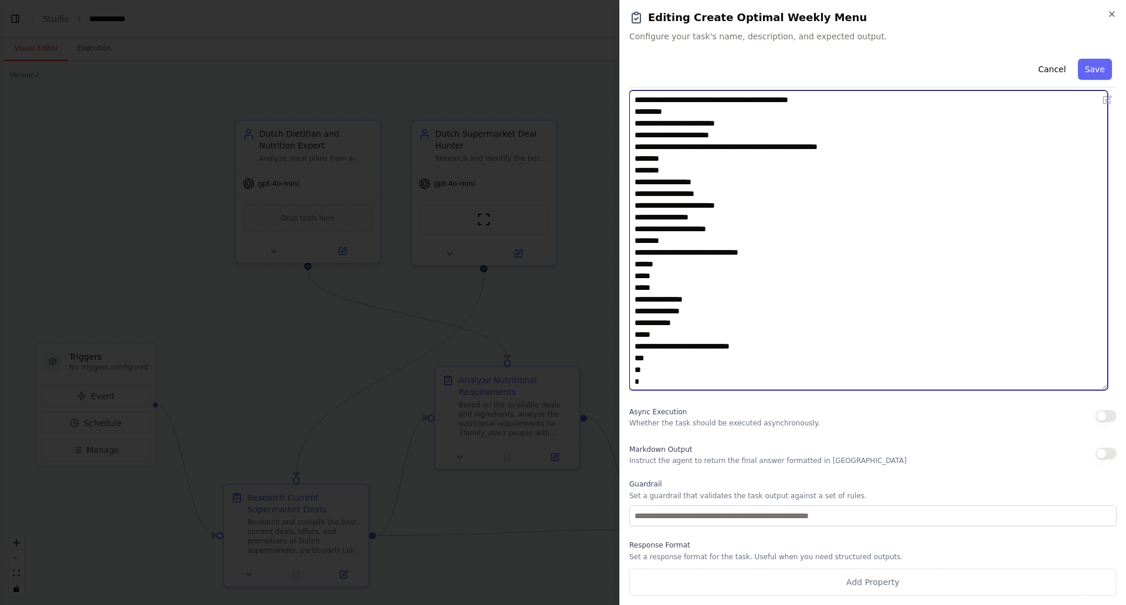
drag, startPoint x: 724, startPoint y: 293, endPoint x: 809, endPoint y: 632, distance: 349.5
click at [809, 604] on html "I want a diëtist, a buyer (whom knows al the offers from Dutch supermarkets esp…" at bounding box center [563, 302] width 1126 height 605
paste textarea "**********"
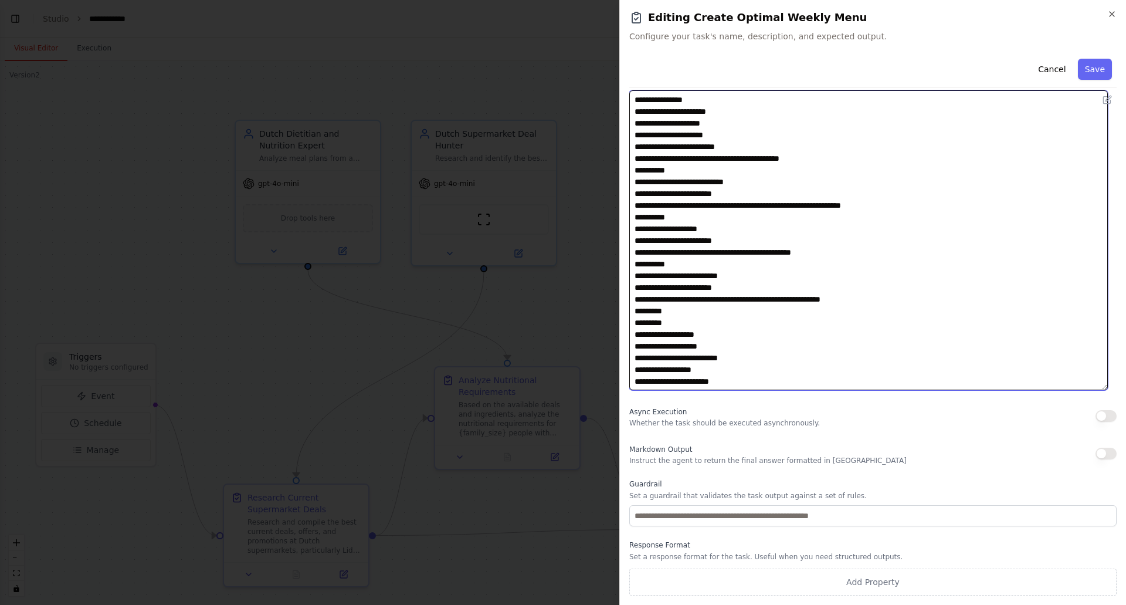
scroll to position [1228, 0]
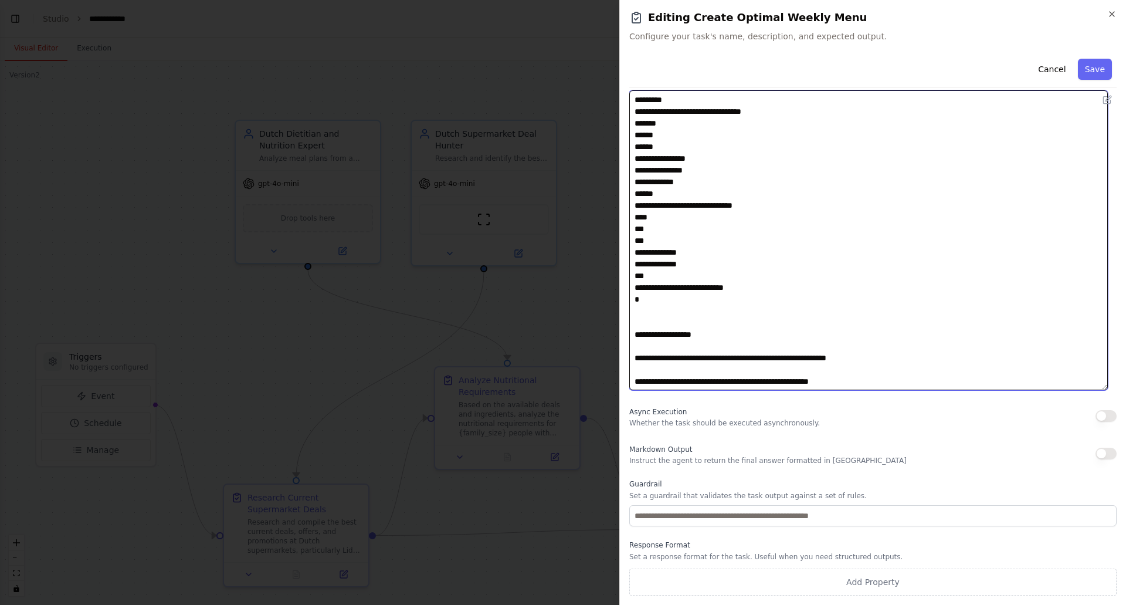
click at [670, 370] on textarea at bounding box center [868, 240] width 479 height 300
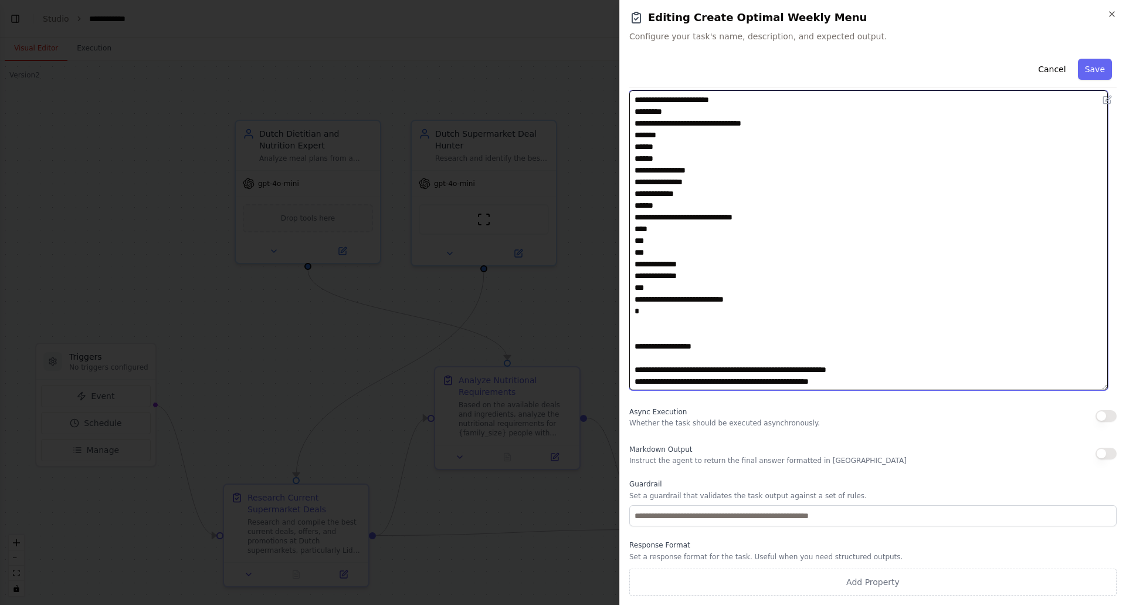
click at [667, 359] on textarea at bounding box center [868, 240] width 479 height 300
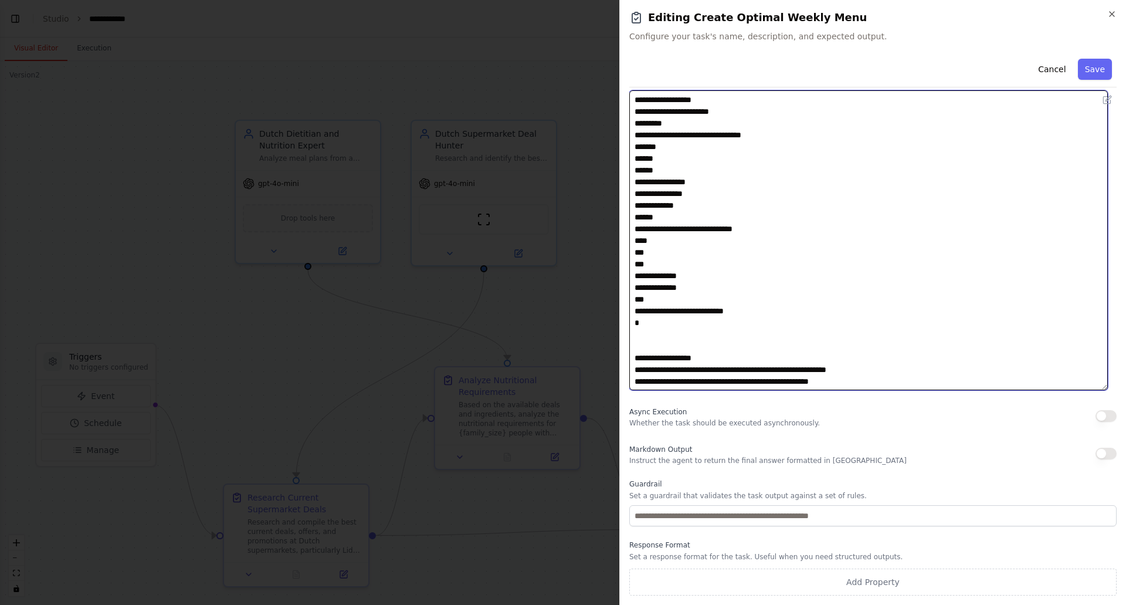
scroll to position [1207, 0]
type textarea "**********"
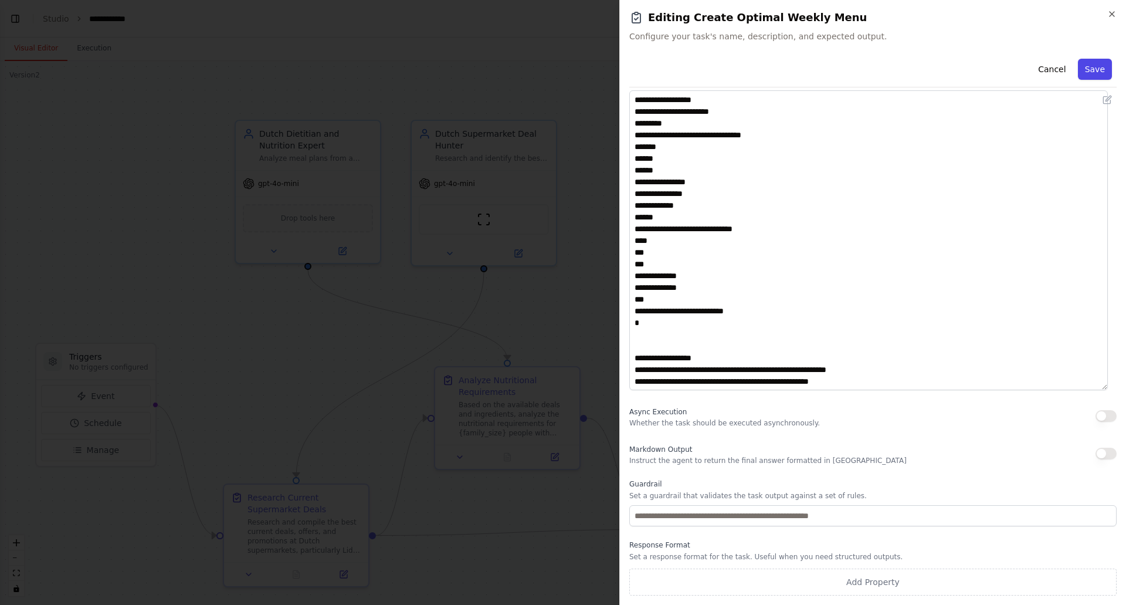
click at [1081, 69] on button "Save" at bounding box center [1095, 69] width 34 height 21
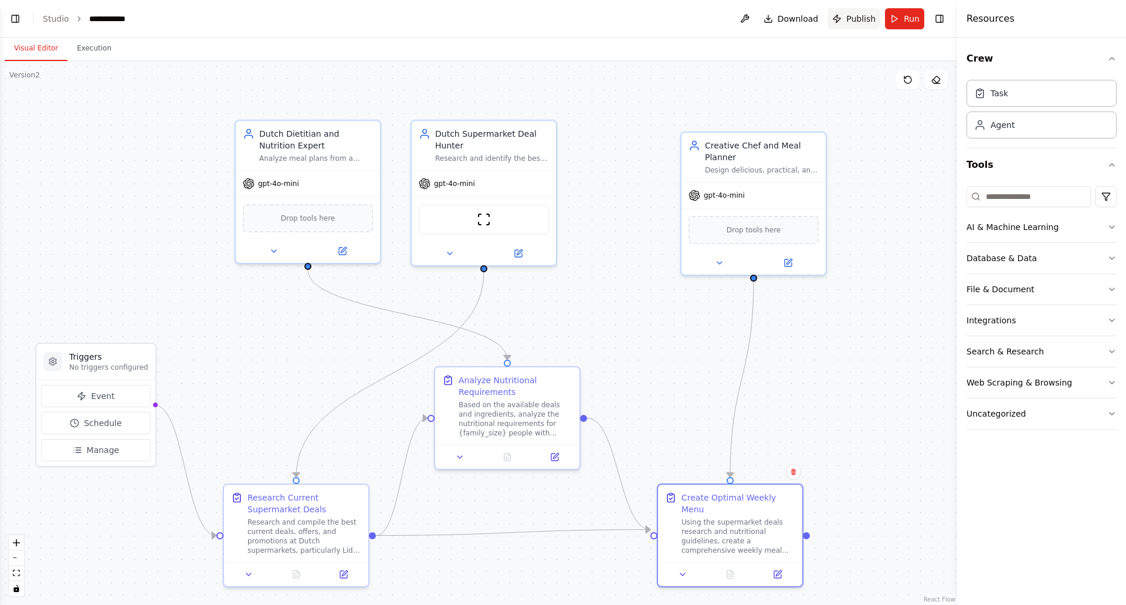
click at [852, 19] on span "Publish" at bounding box center [860, 19] width 29 height 12
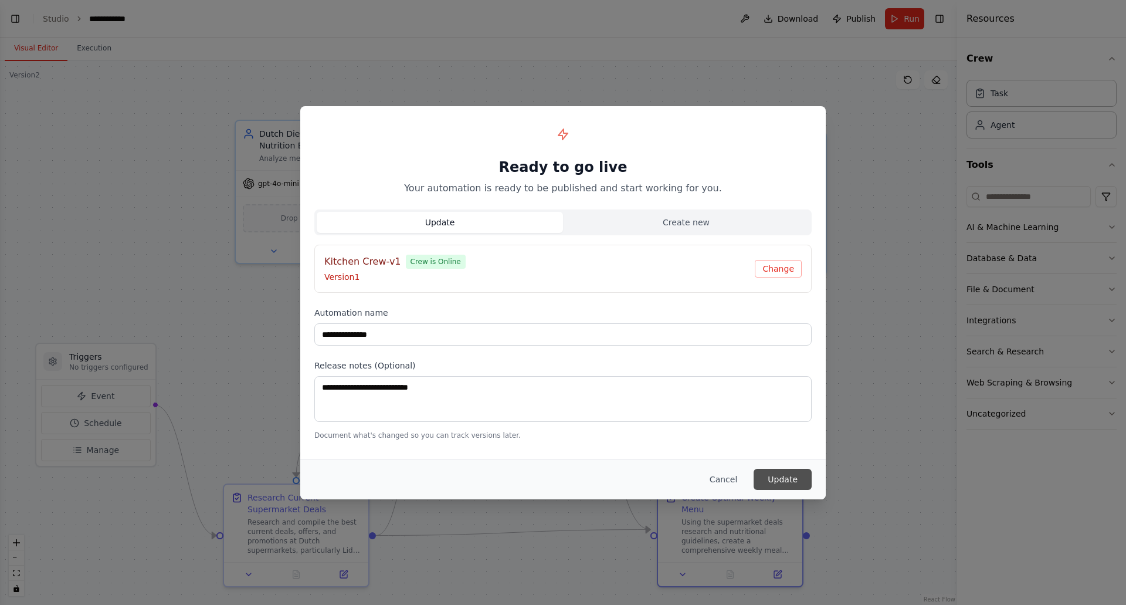
click at [785, 474] on button "Update" at bounding box center [783, 479] width 58 height 21
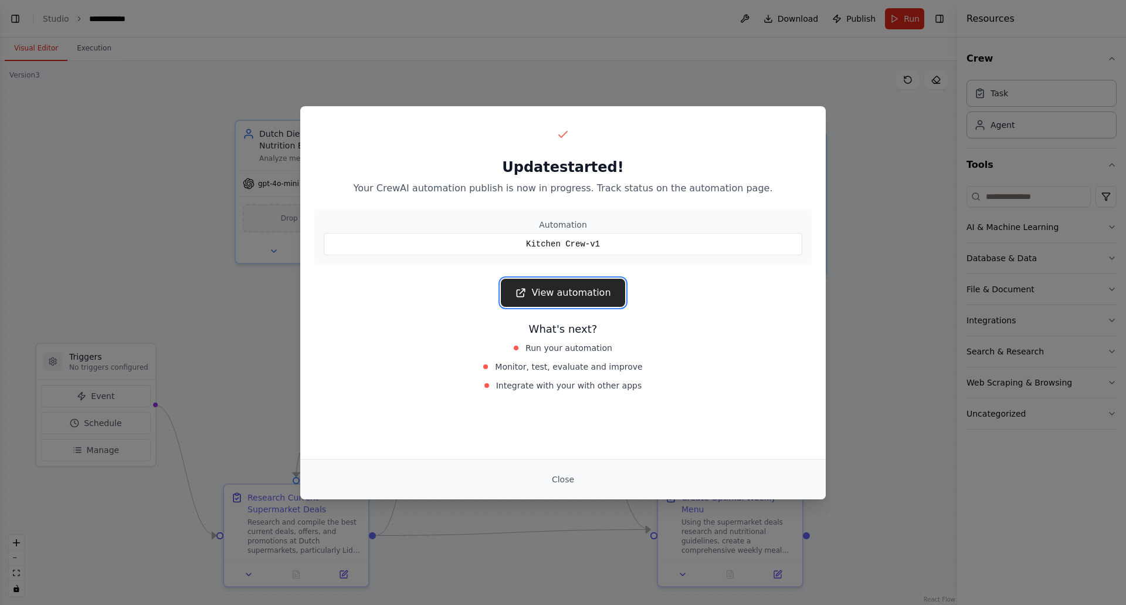
click at [581, 286] on link "View automation" at bounding box center [563, 293] width 124 height 28
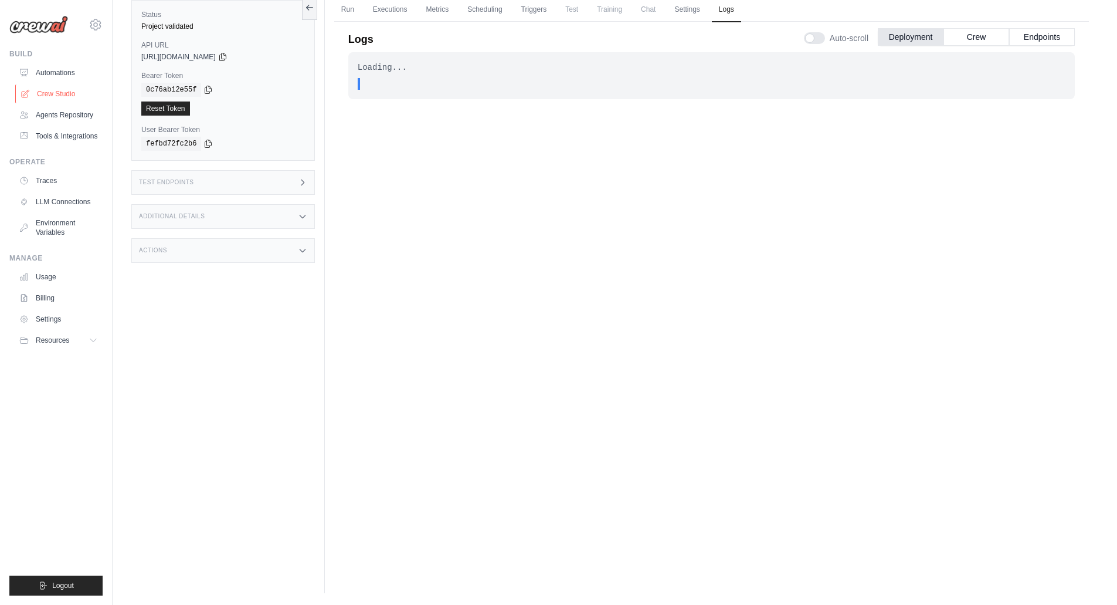
click at [60, 93] on link "Crew Studio" at bounding box center [59, 93] width 89 height 19
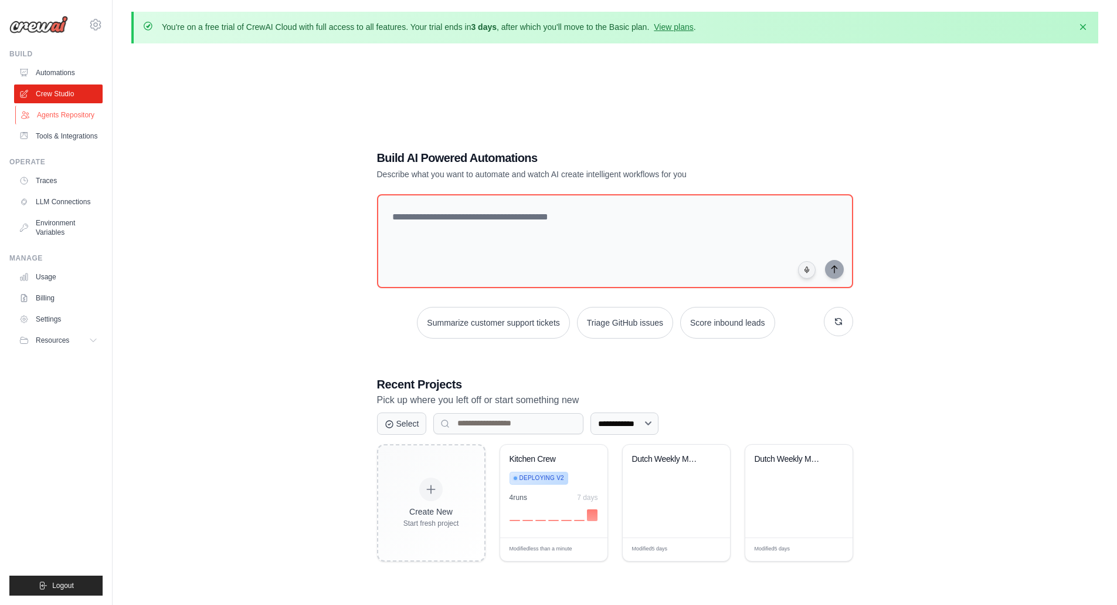
click at [60, 117] on link "Agents Repository" at bounding box center [59, 115] width 89 height 19
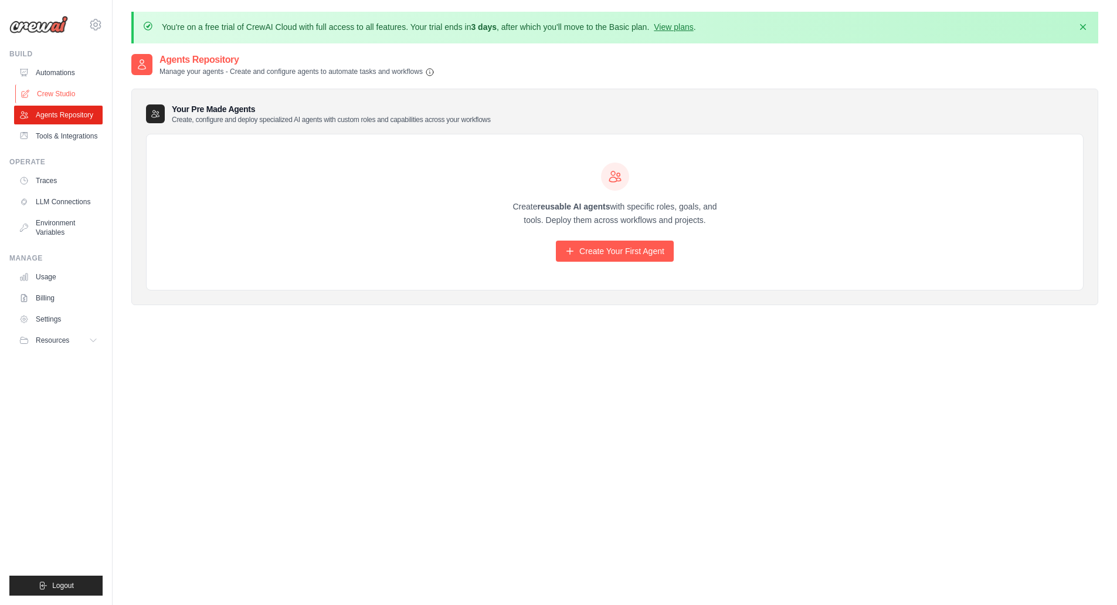
click at [53, 91] on link "Crew Studio" at bounding box center [59, 93] width 89 height 19
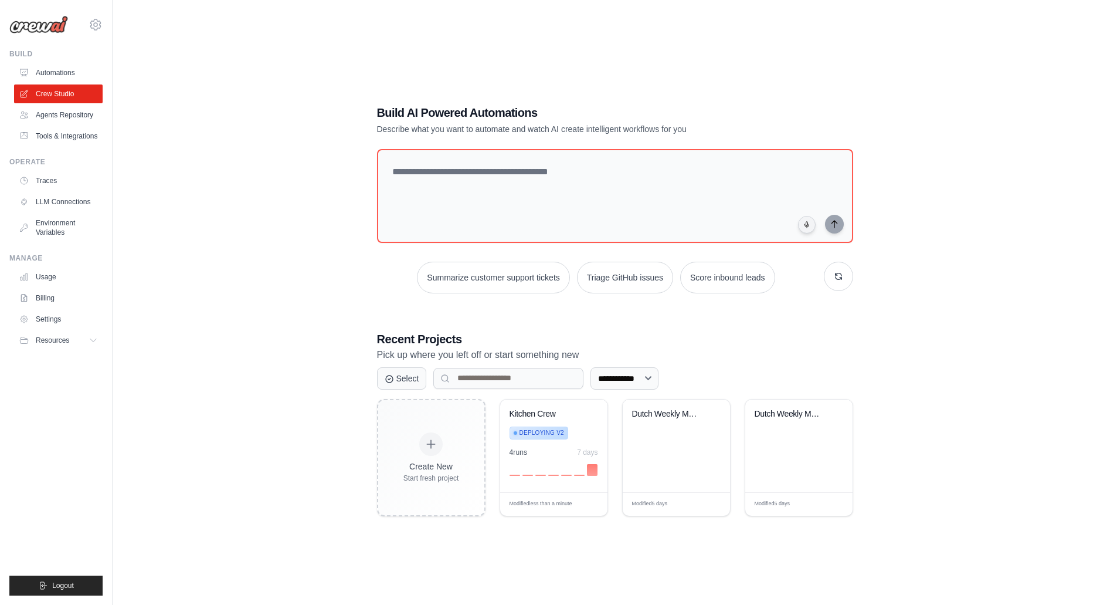
scroll to position [65, 0]
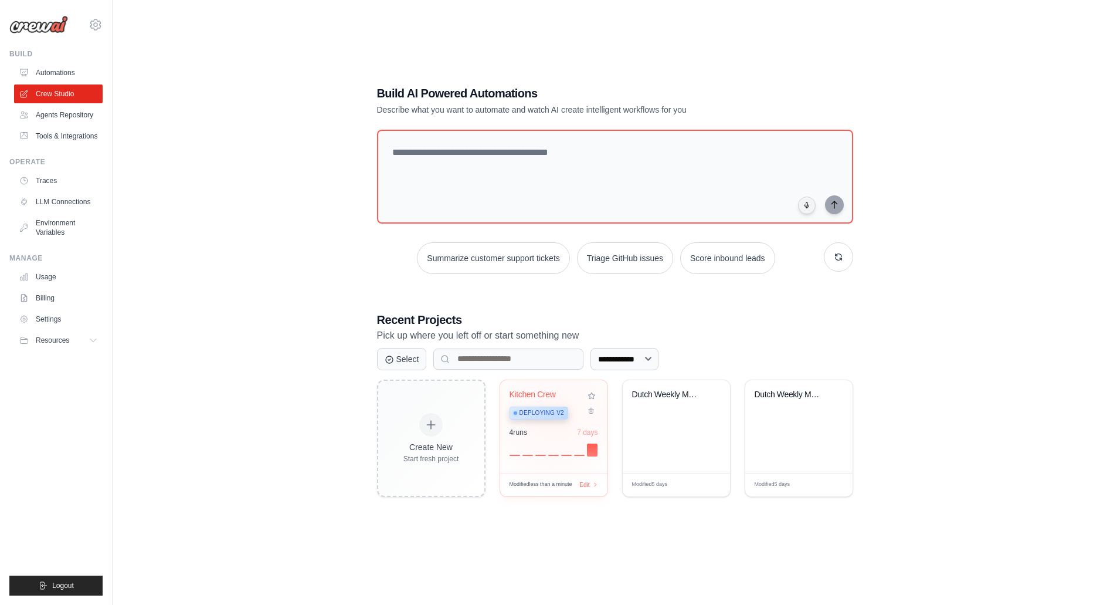
click at [554, 415] on span "Deploying v2" at bounding box center [542, 412] width 45 height 9
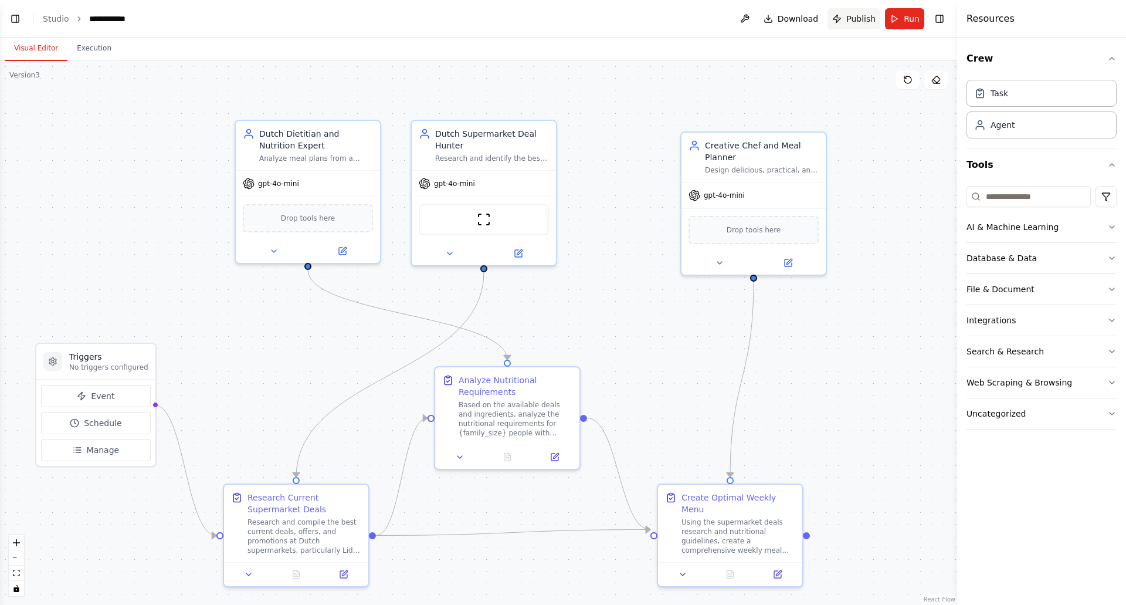
scroll to position [1973, 0]
click at [53, 15] on link "Studio" at bounding box center [56, 18] width 26 height 9
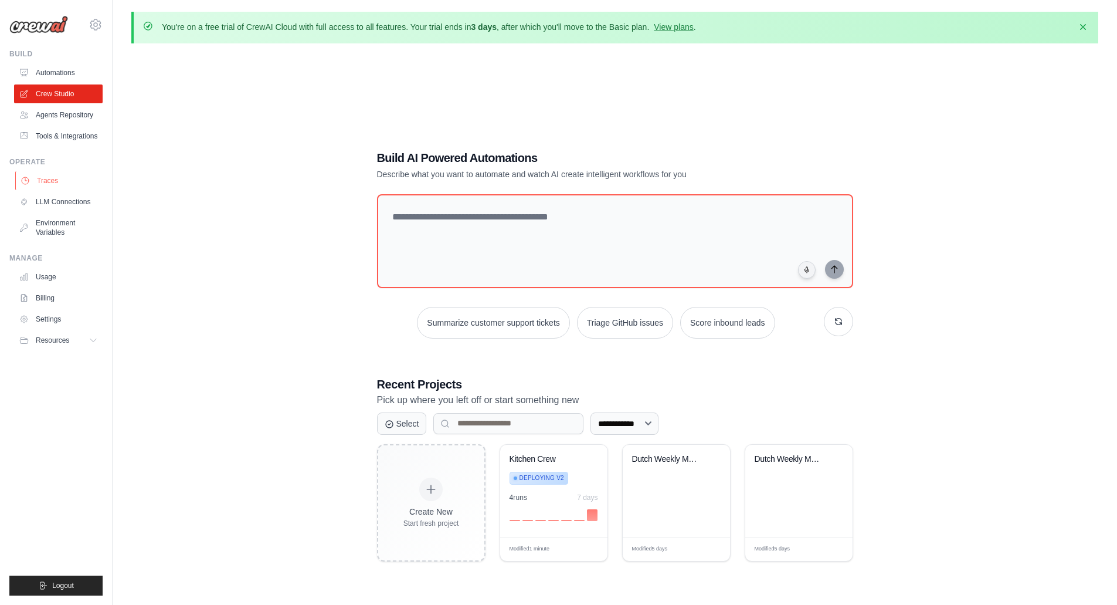
click at [55, 184] on link "Traces" at bounding box center [59, 180] width 89 height 19
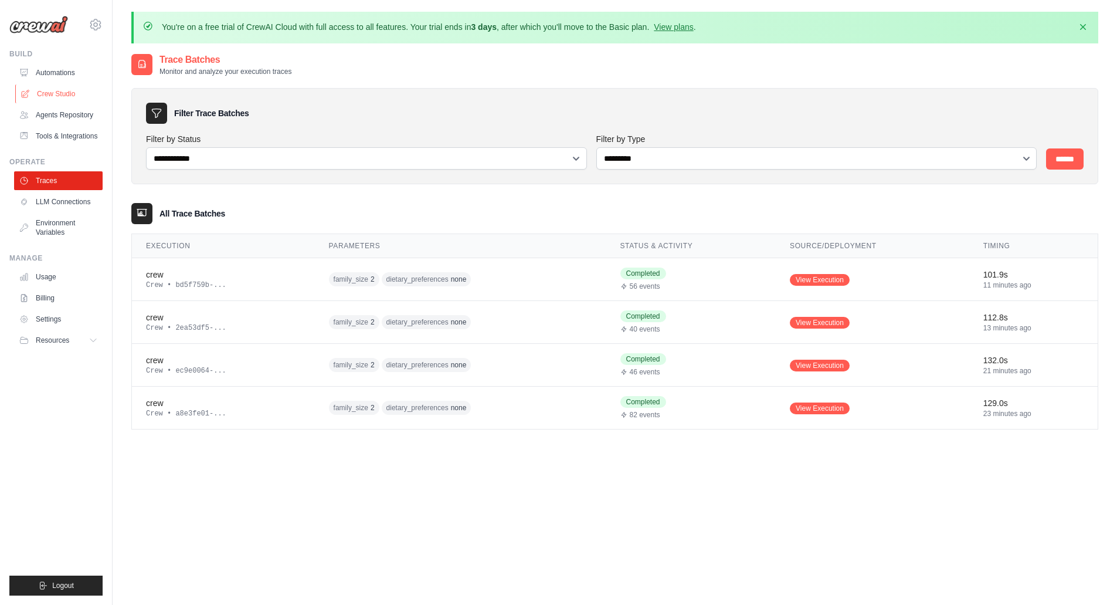
click at [59, 94] on link "Crew Studio" at bounding box center [59, 93] width 89 height 19
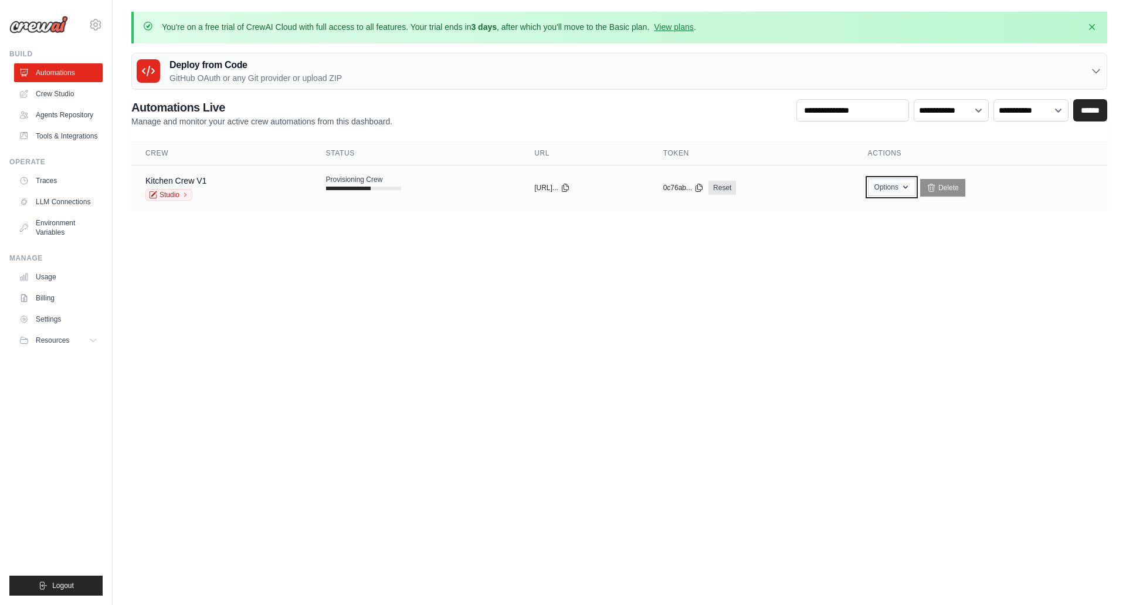
click at [910, 191] on icon "button" at bounding box center [905, 186] width 9 height 9
click at [991, 358] on body "lennartlangendoen@gmail.com Settings Build Automations Resources Blog" at bounding box center [563, 302] width 1126 height 605
click at [565, 188] on div "copied https://kitchen-crew-v1-517d36ef-7a" at bounding box center [525, 187] width 79 height 9
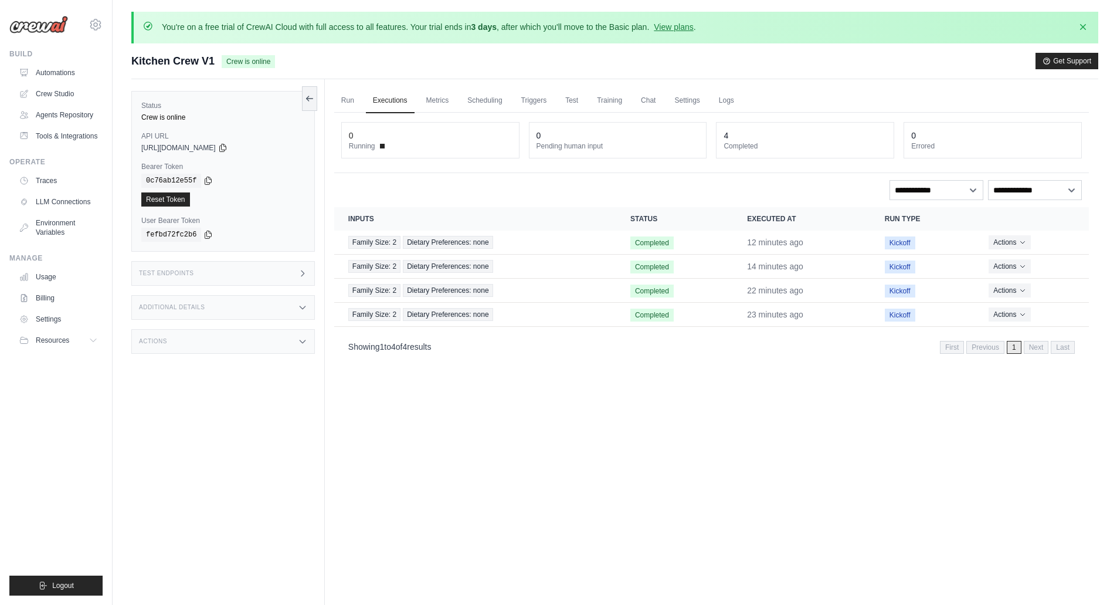
click at [306, 276] on icon at bounding box center [302, 273] width 9 height 9
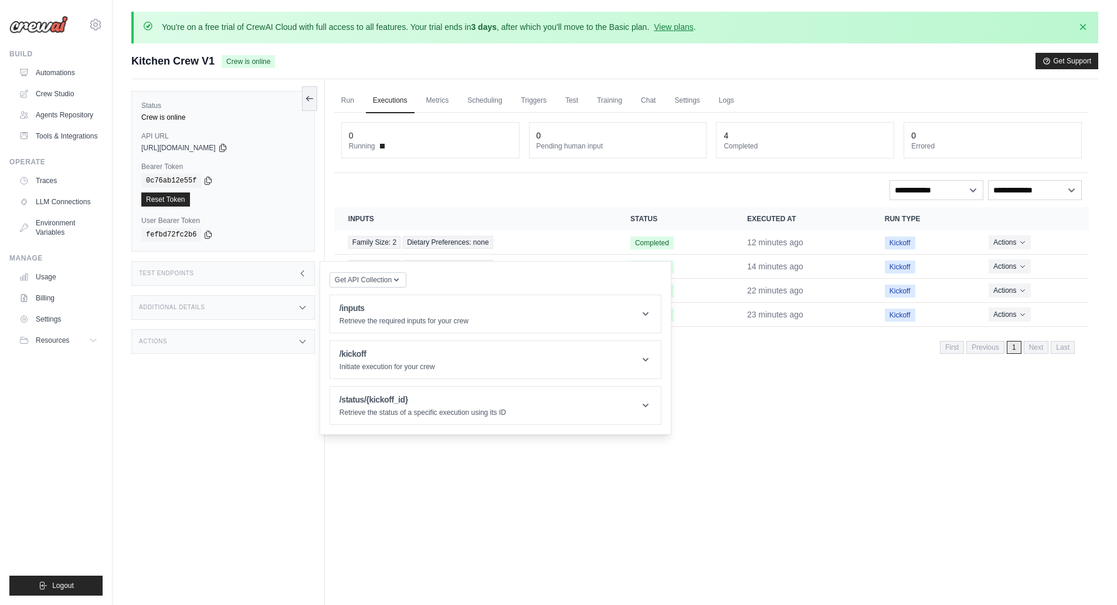
drag, startPoint x: 214, startPoint y: 147, endPoint x: 240, endPoint y: 141, distance: 27.0
click at [240, 141] on div "API URL copied [URL][DOMAIN_NAME]" at bounding box center [223, 141] width 164 height 21
click at [226, 147] on icon at bounding box center [222, 148] width 6 height 8
click at [891, 526] on div "Run Executions Metrics Scheduling Triggers Test Training Chat Settings Logs 0 R…" at bounding box center [712, 381] width 774 height 605
click at [306, 270] on icon at bounding box center [302, 273] width 9 height 9
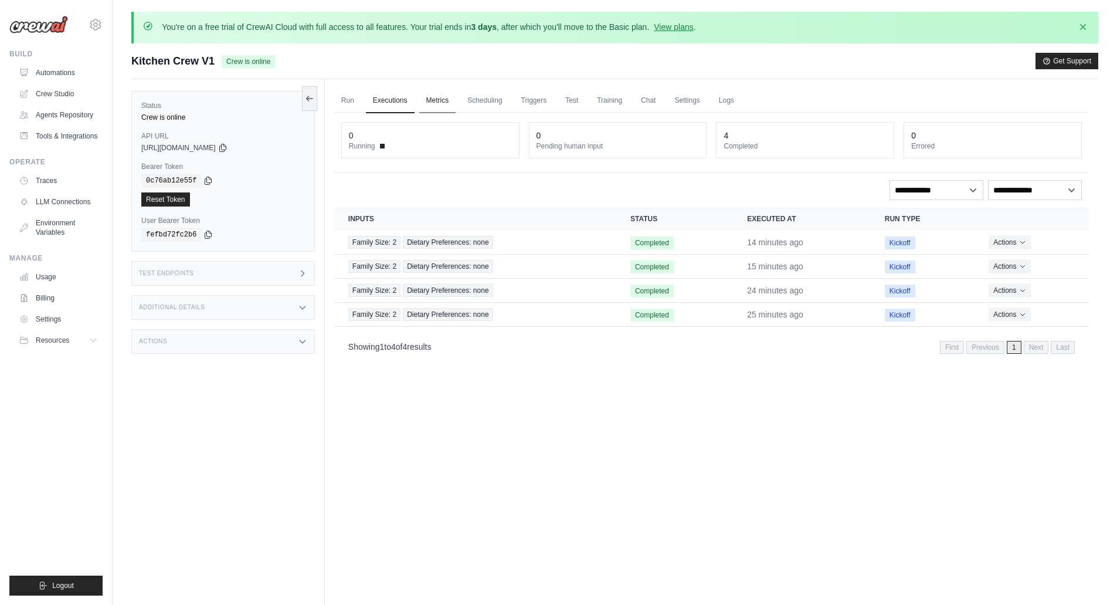
click at [431, 103] on link "Metrics" at bounding box center [437, 101] width 37 height 25
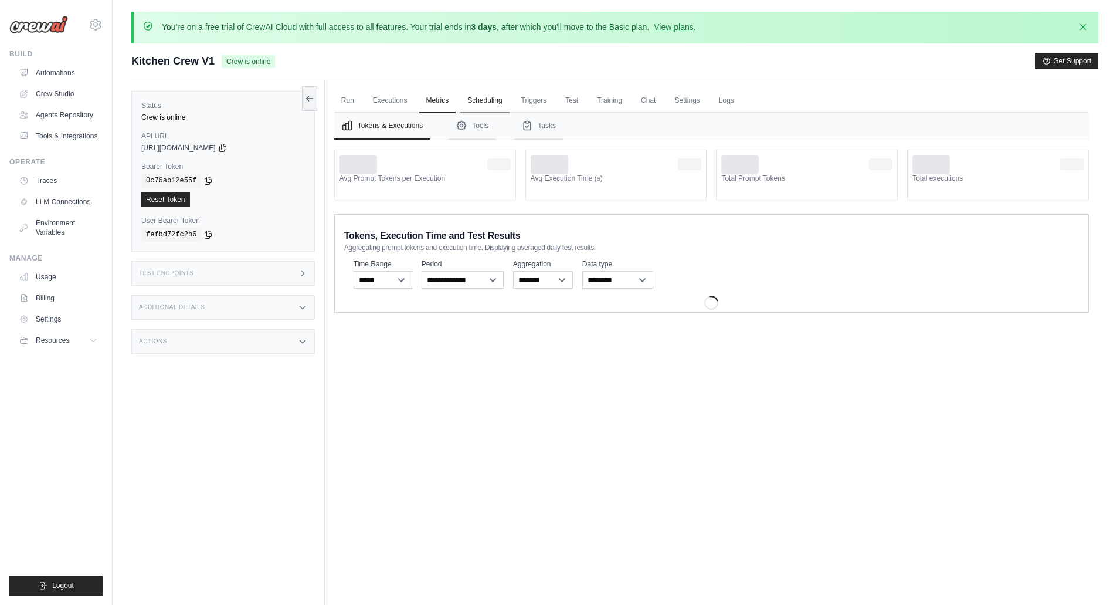
click at [488, 102] on link "Scheduling" at bounding box center [484, 101] width 49 height 25
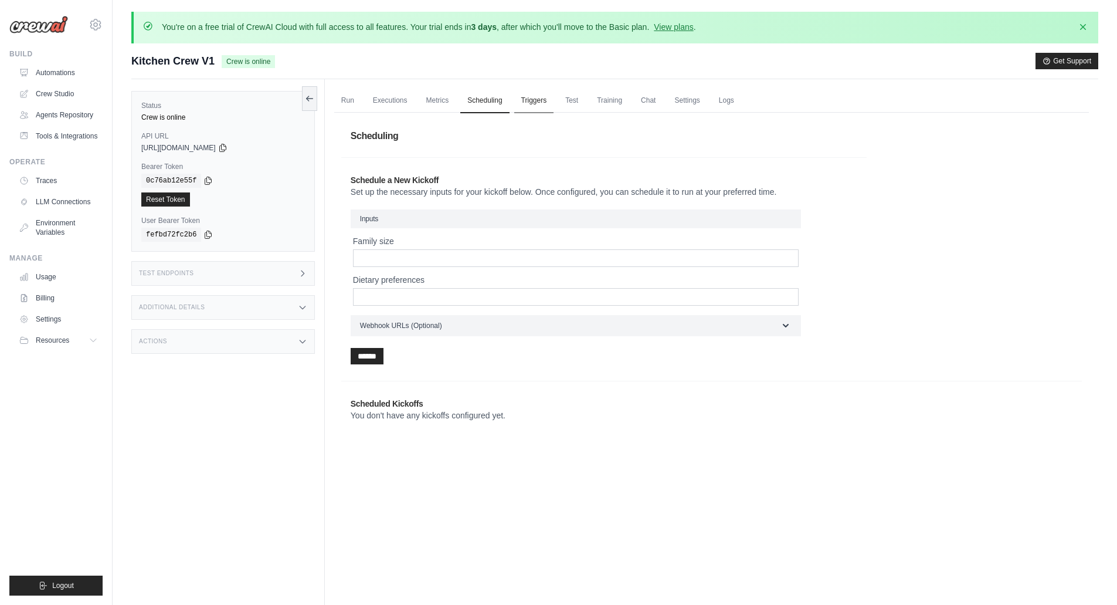
click at [538, 100] on link "Triggers" at bounding box center [534, 101] width 40 height 25
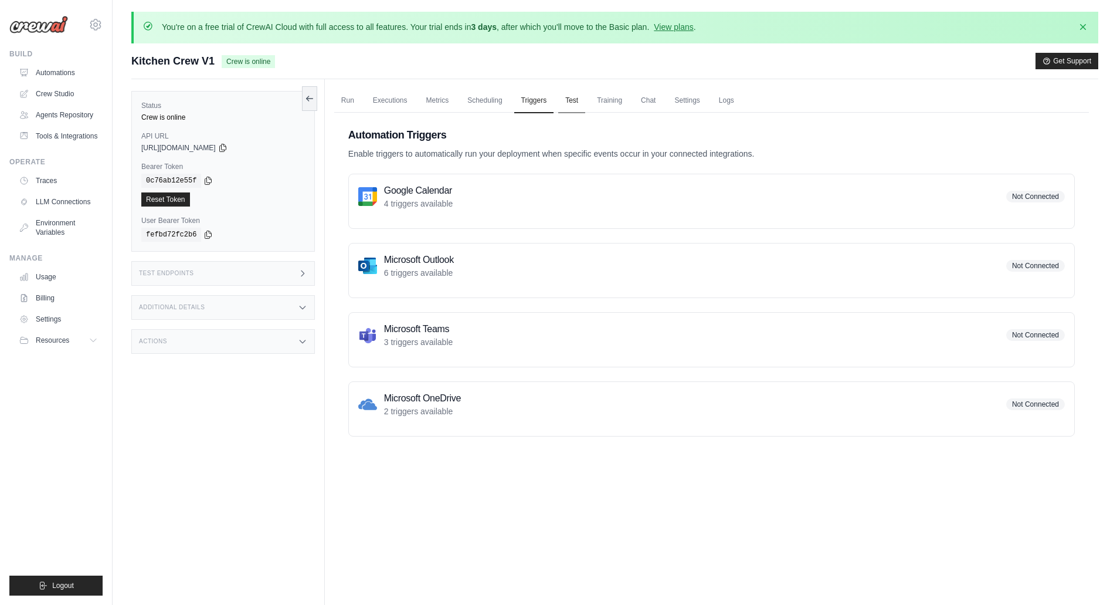
click at [563, 98] on link "Test" at bounding box center [571, 101] width 27 height 25
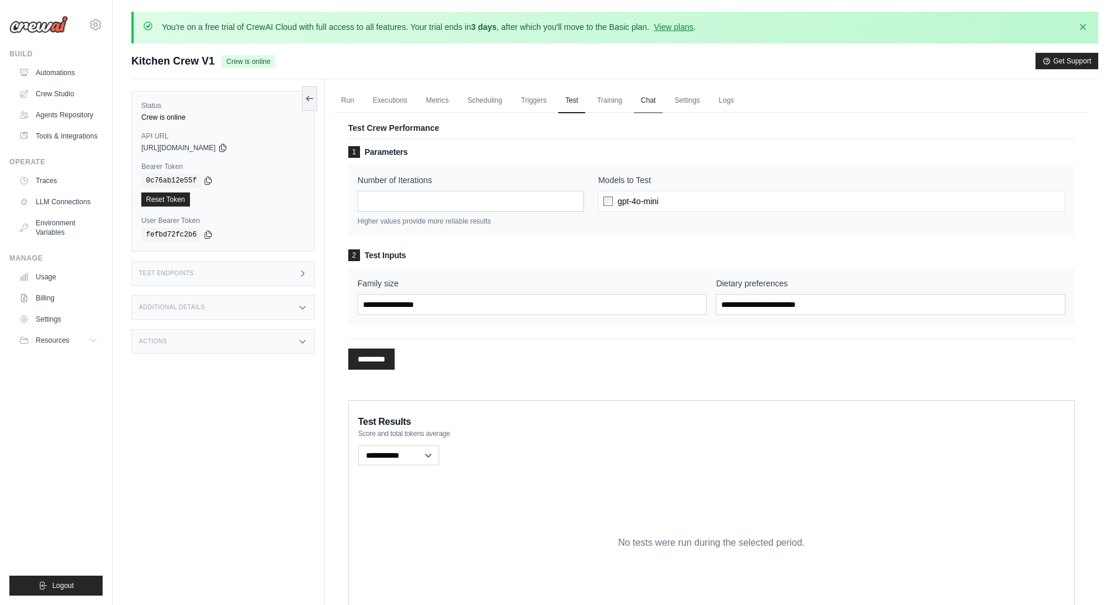
click at [648, 96] on link "Chat" at bounding box center [648, 101] width 29 height 25
click at [694, 95] on link "Settings" at bounding box center [686, 101] width 39 height 25
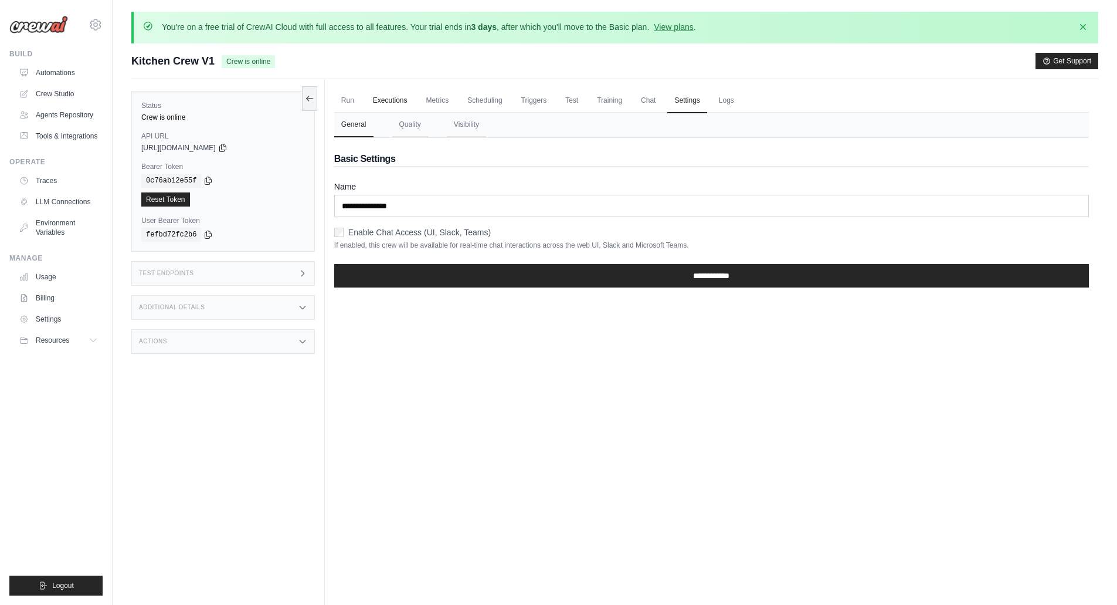
click at [400, 99] on link "Executions" at bounding box center [390, 101] width 49 height 25
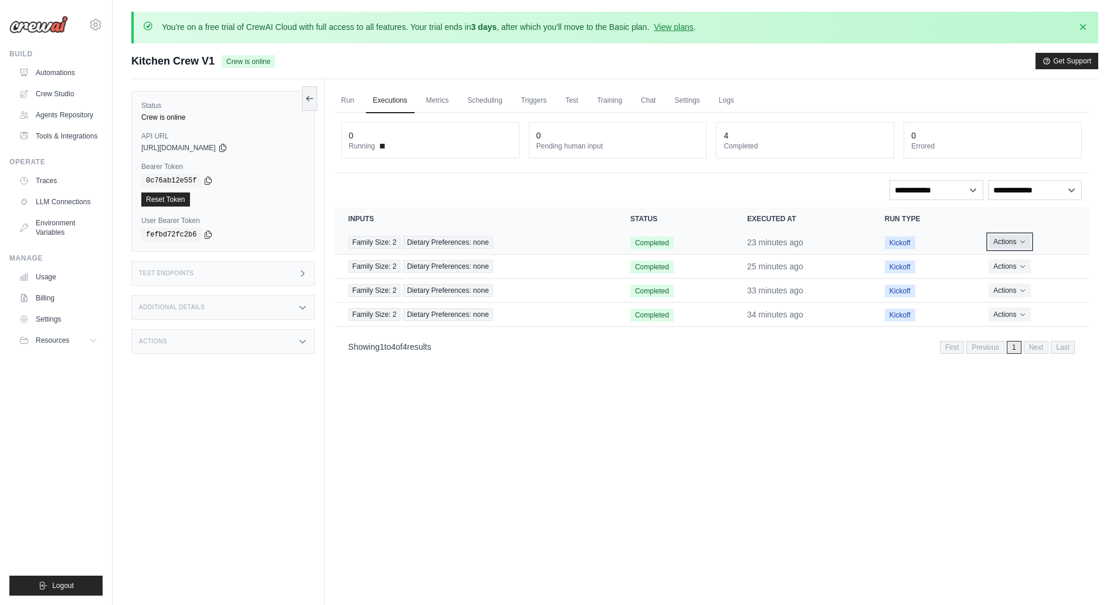
click at [1017, 243] on button "Actions" at bounding box center [1010, 242] width 42 height 14
click at [1034, 258] on link "View Details" at bounding box center [1037, 263] width 75 height 19
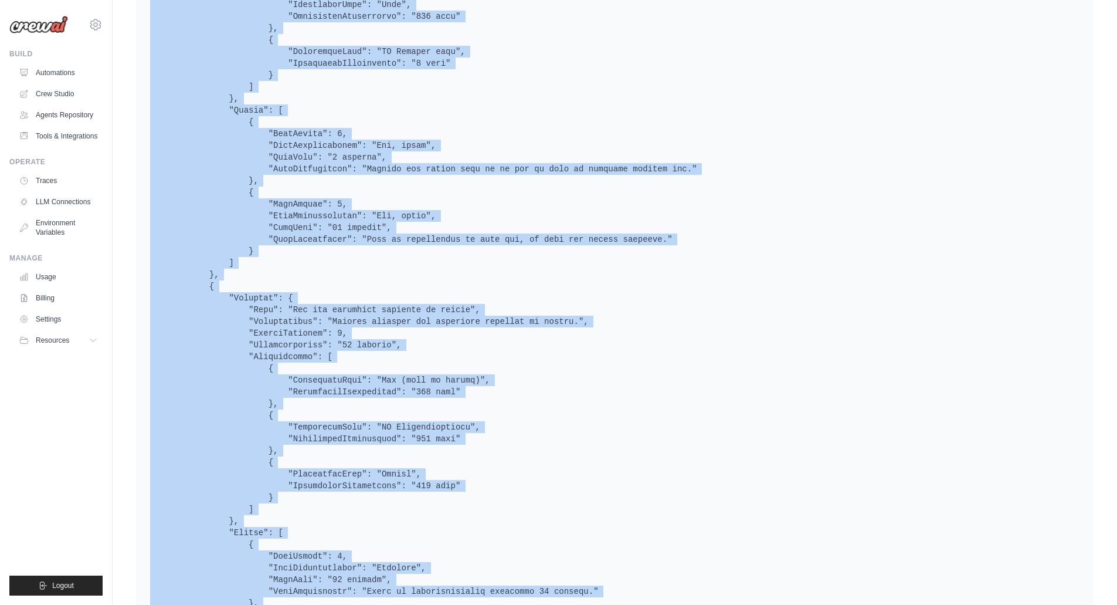
scroll to position [3539, 0]
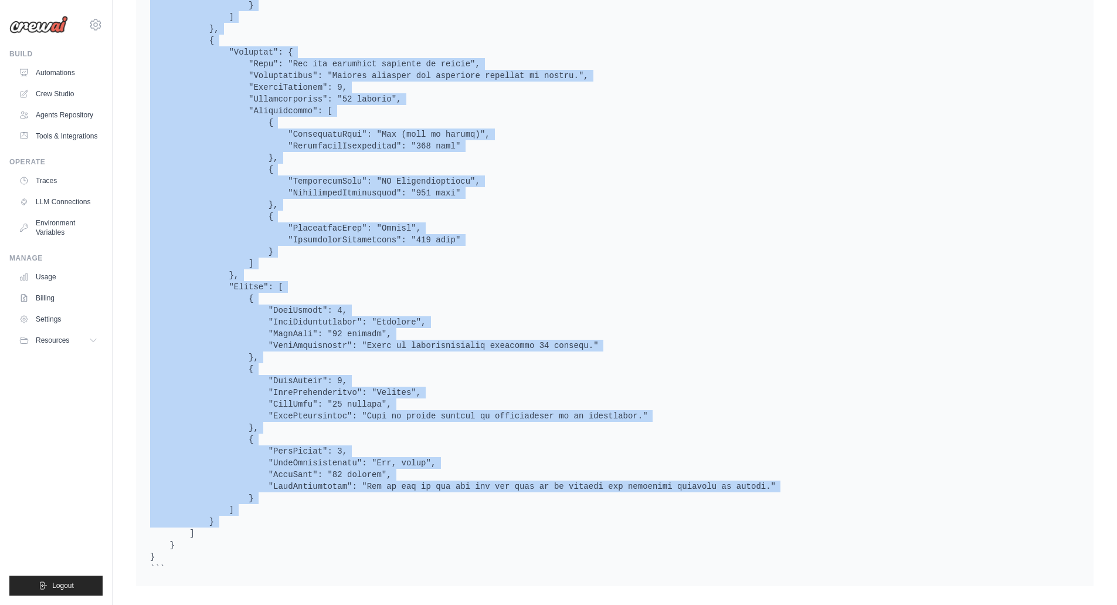
drag, startPoint x: 147, startPoint y: 128, endPoint x: 407, endPoint y: 548, distance: 494.1
copy pre "{ "Maaltijden": { "description": "Een array van afzonderlijke maaltijden.", "ty…"
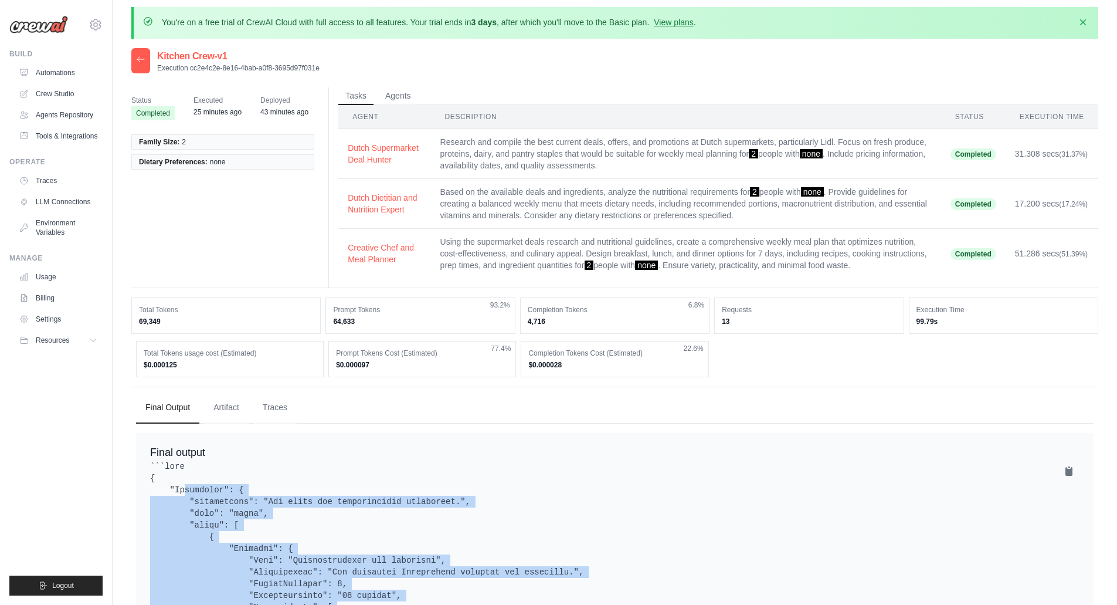
scroll to position [0, 0]
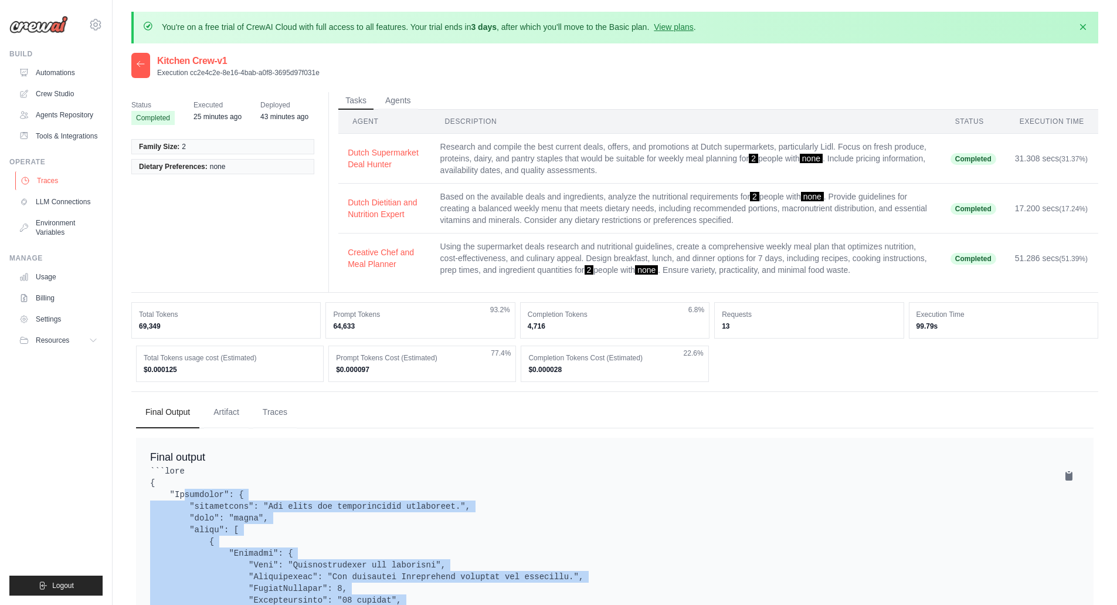
click at [50, 182] on link "Traces" at bounding box center [59, 180] width 89 height 19
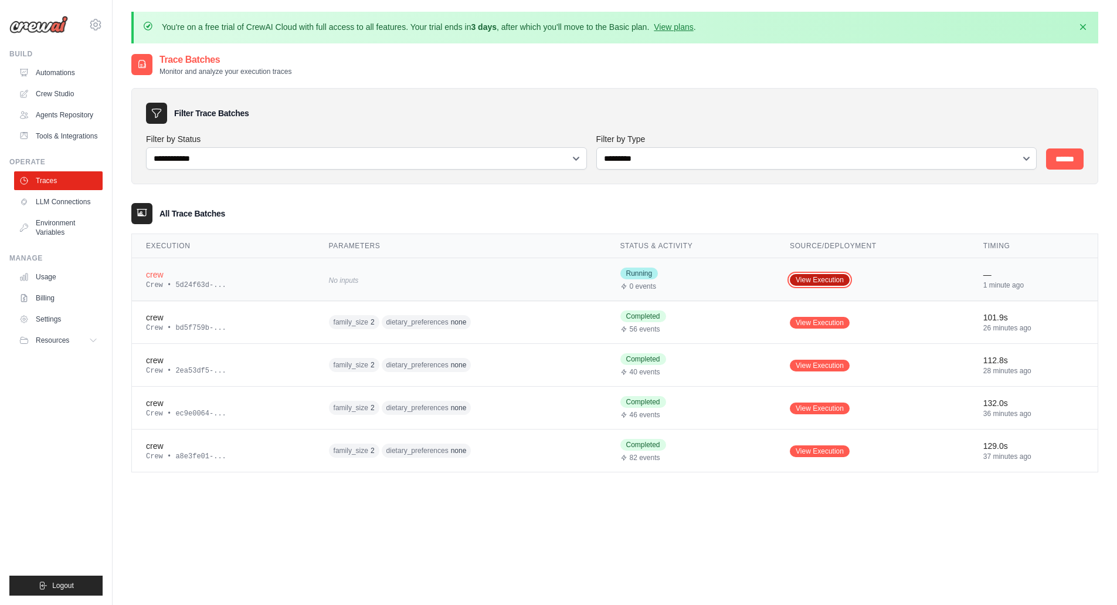
click at [806, 283] on link "View Execution" at bounding box center [820, 280] width 60 height 12
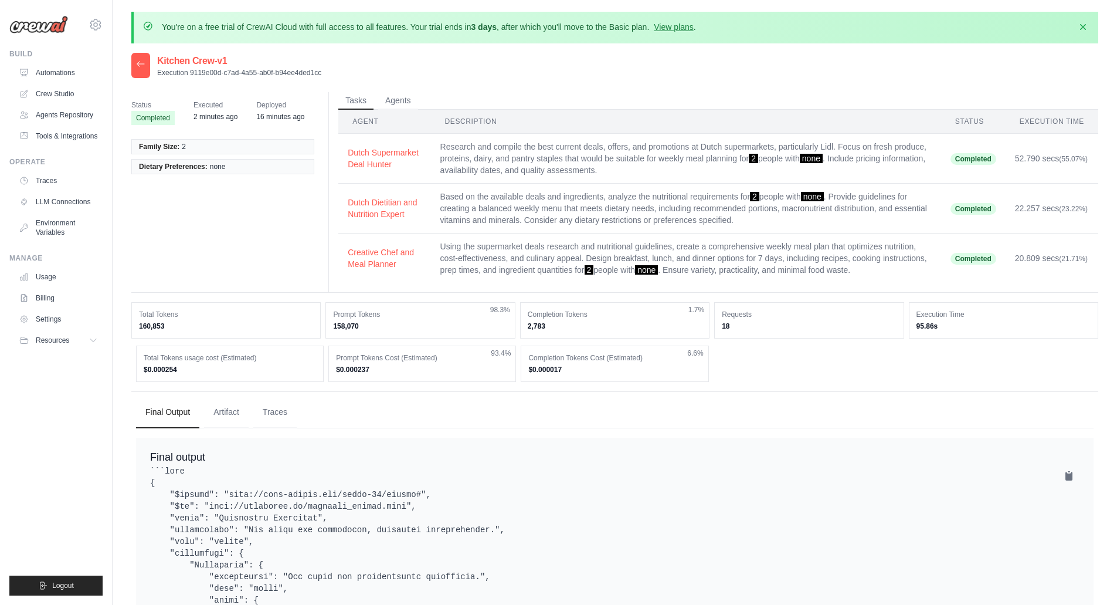
click at [49, 83] on ul "Automations Crew Studio Agents Repository Tools & Integrations" at bounding box center [58, 104] width 89 height 82
click at [49, 92] on link "Crew Studio" at bounding box center [59, 93] width 89 height 19
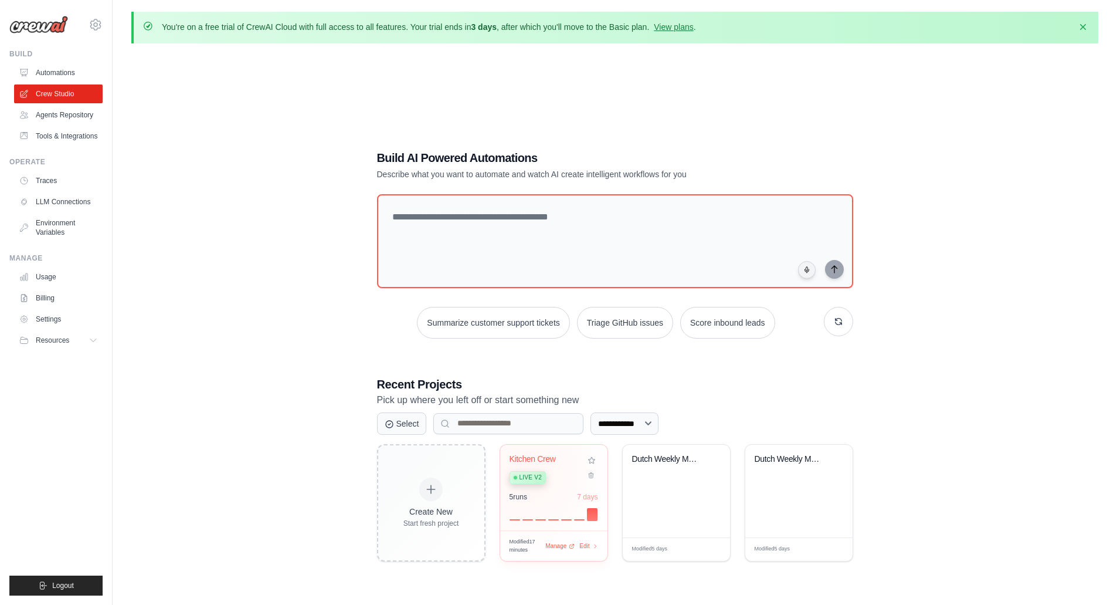
click at [528, 475] on span "Live v2" at bounding box center [531, 477] width 22 height 9
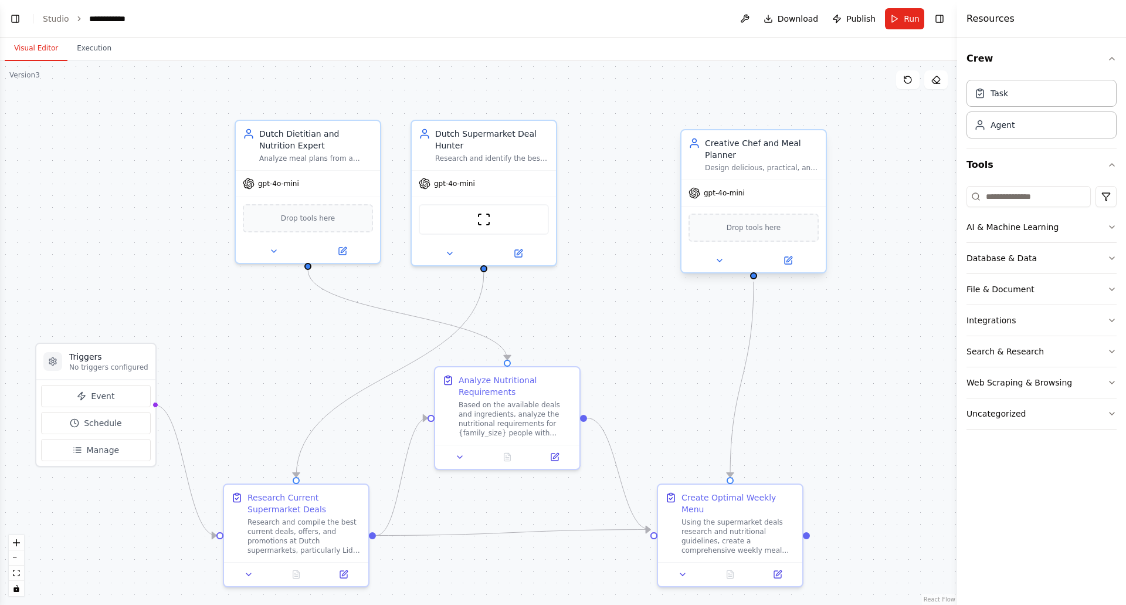
scroll to position [1973, 0]
click at [787, 260] on icon at bounding box center [788, 258] width 5 height 5
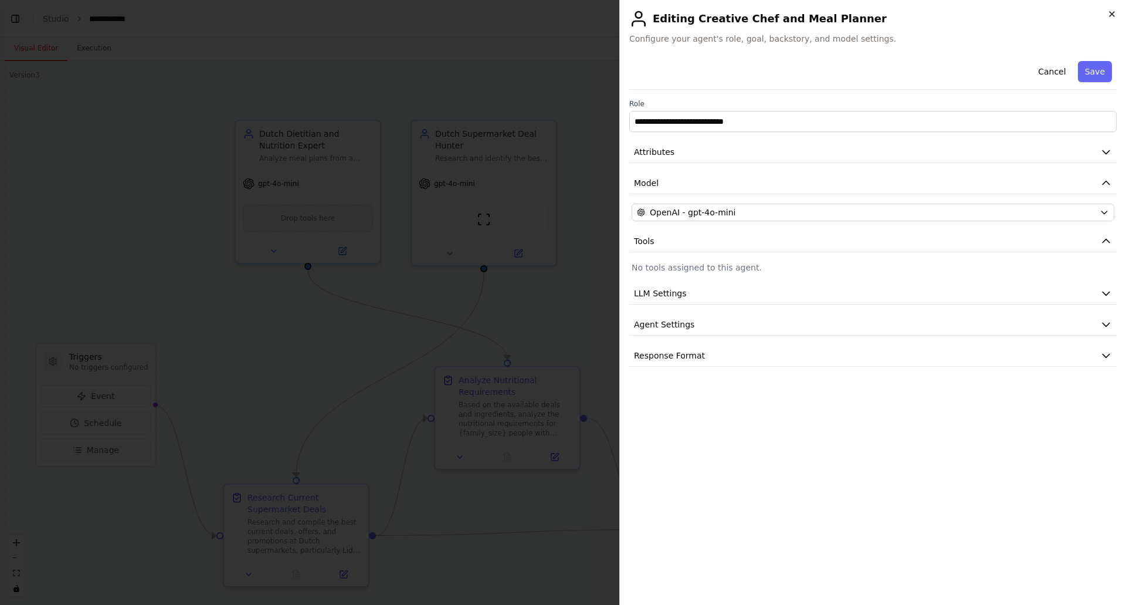
click at [1112, 15] on icon "button" at bounding box center [1111, 13] width 9 height 9
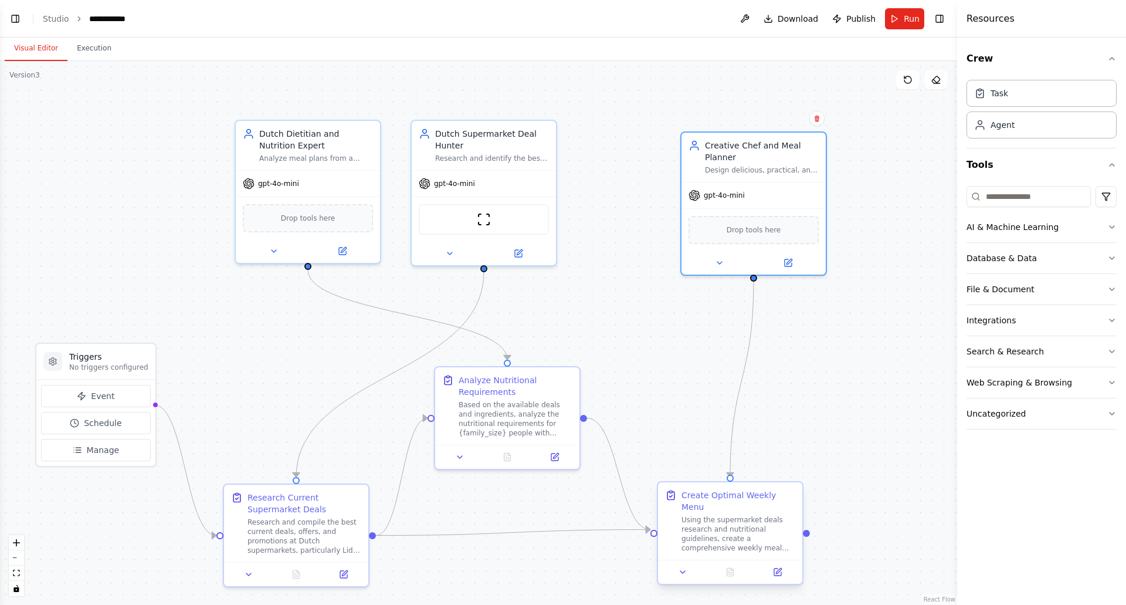
click at [728, 501] on div "Create Optimal Weekly Menu Using the supermarket deals research and nutritional…" at bounding box center [738, 520] width 114 height 63
click at [785, 565] on button at bounding box center [777, 572] width 40 height 14
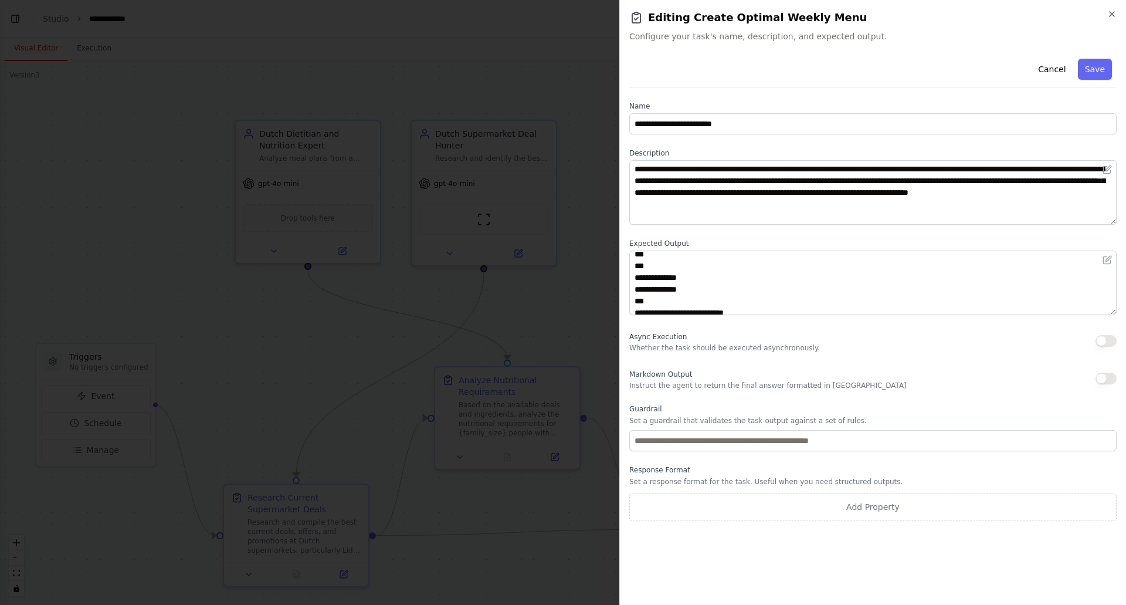
scroll to position [1443, 0]
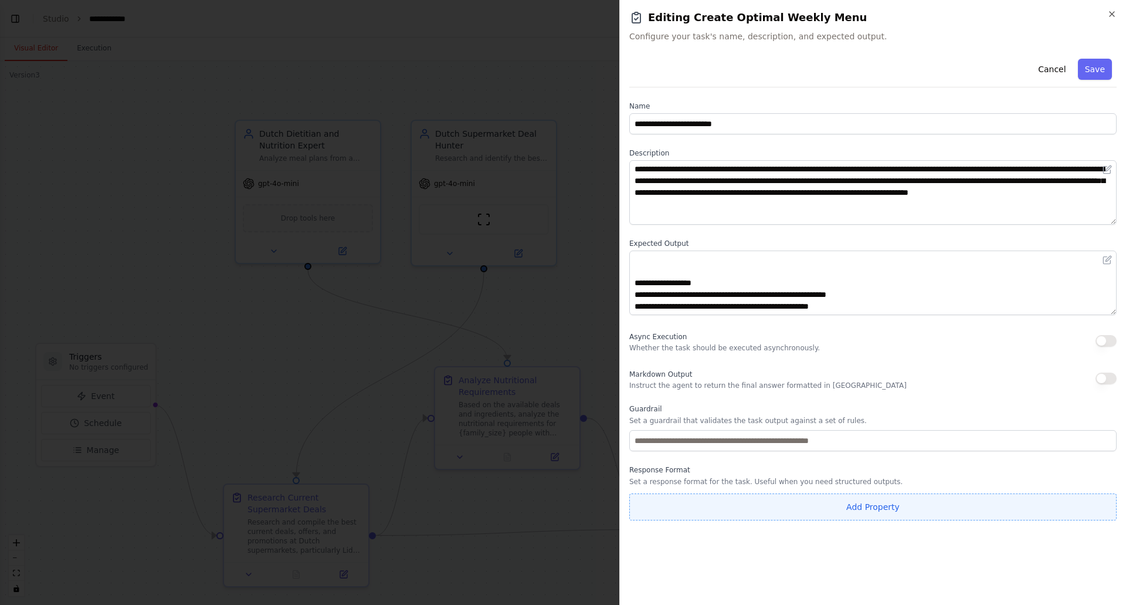
click at [824, 498] on button "Add Property" at bounding box center [872, 506] width 487 height 27
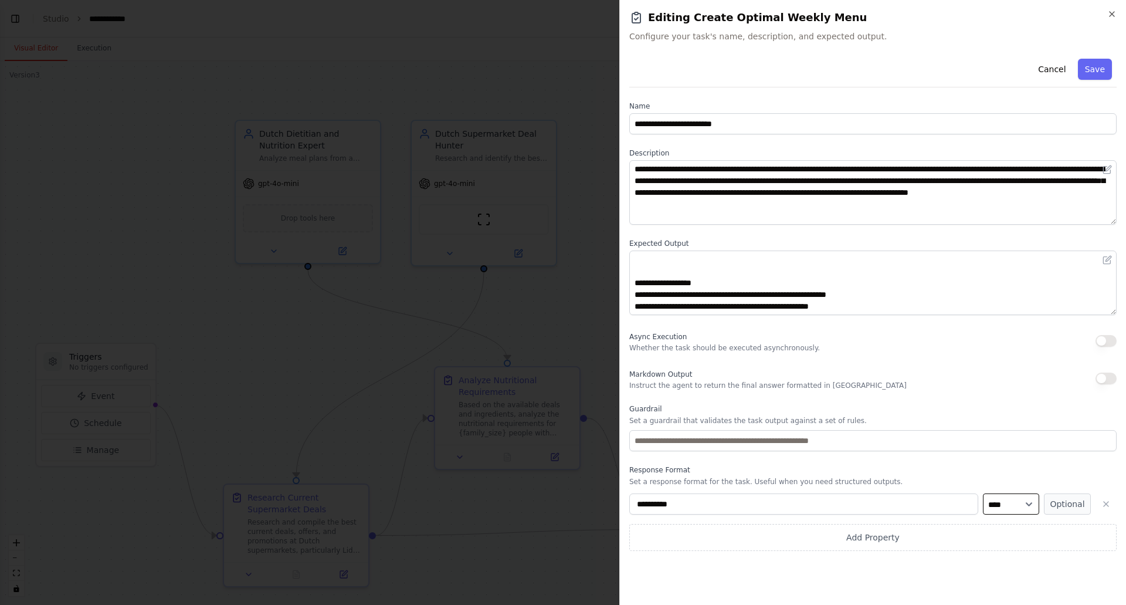
click at [1022, 505] on select "**** ******* ******* **** ******" at bounding box center [1011, 503] width 56 height 21
click at [1029, 504] on select "**** ******* ******* **** ******" at bounding box center [1011, 503] width 56 height 21
click at [1106, 501] on icon "button" at bounding box center [1105, 503] width 9 height 9
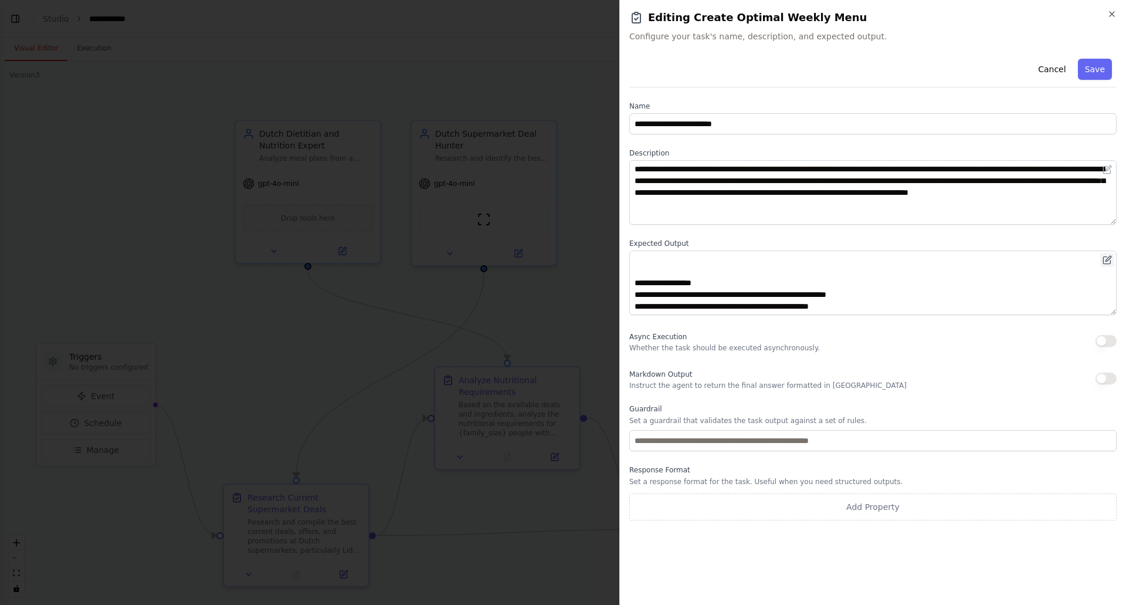
click at [1109, 258] on icon at bounding box center [1107, 259] width 9 height 9
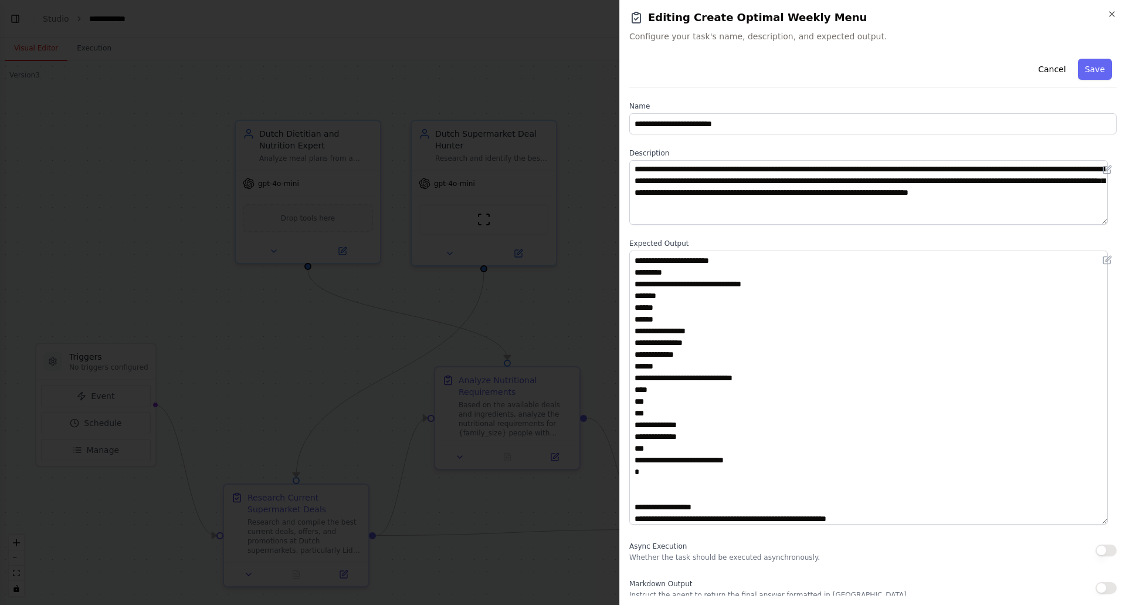
drag, startPoint x: 1114, startPoint y: 313, endPoint x: 1035, endPoint y: 548, distance: 248.7
click at [1035, 524] on textarea at bounding box center [868, 387] width 479 height 274
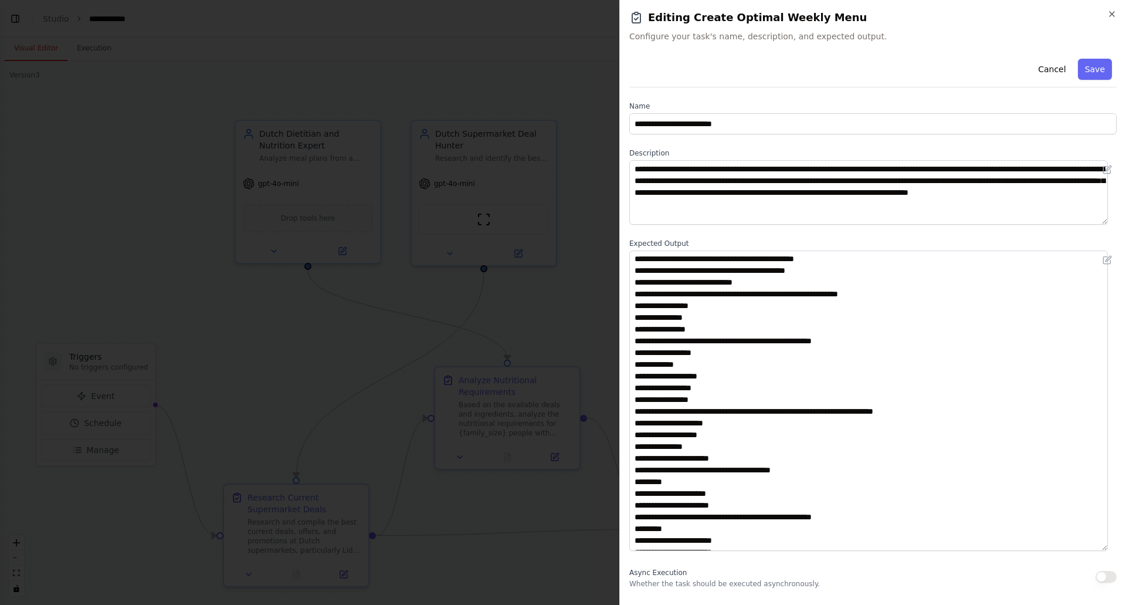
scroll to position [0, 0]
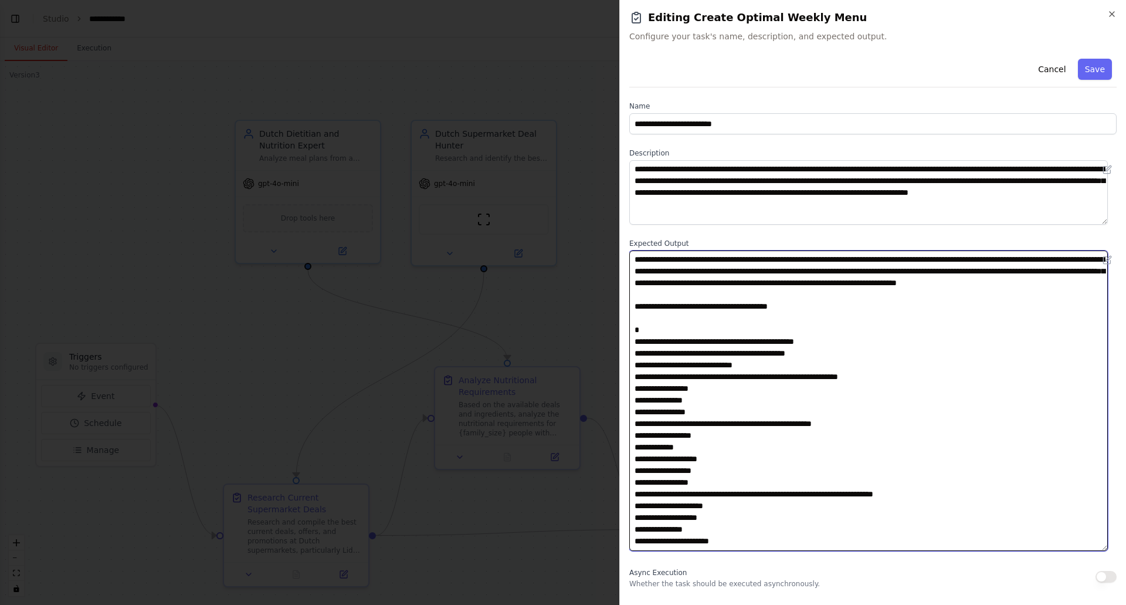
click at [635, 341] on textarea at bounding box center [868, 400] width 479 height 300
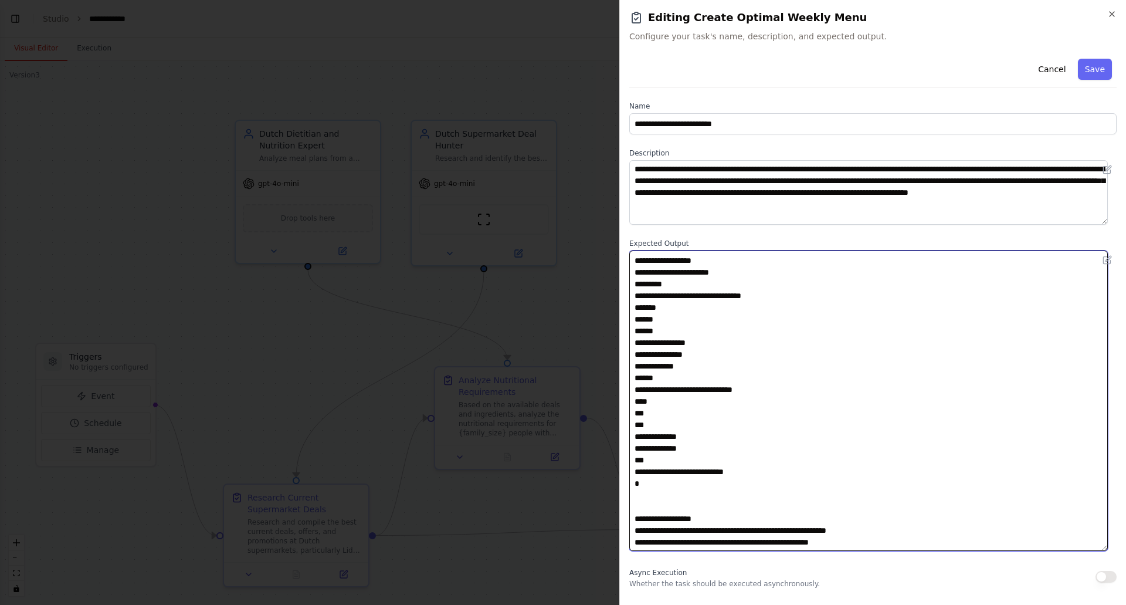
scroll to position [161, 0]
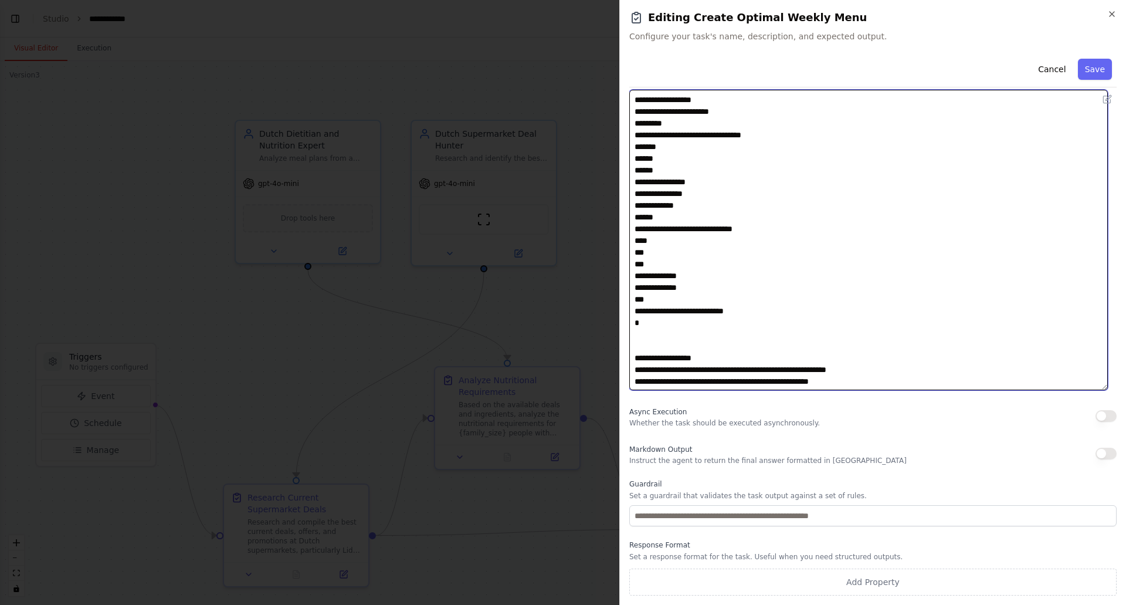
drag, startPoint x: 640, startPoint y: 333, endPoint x: 700, endPoint y: 332, distance: 60.4
click at [700, 332] on textarea at bounding box center [868, 240] width 479 height 300
paste textarea "**********"
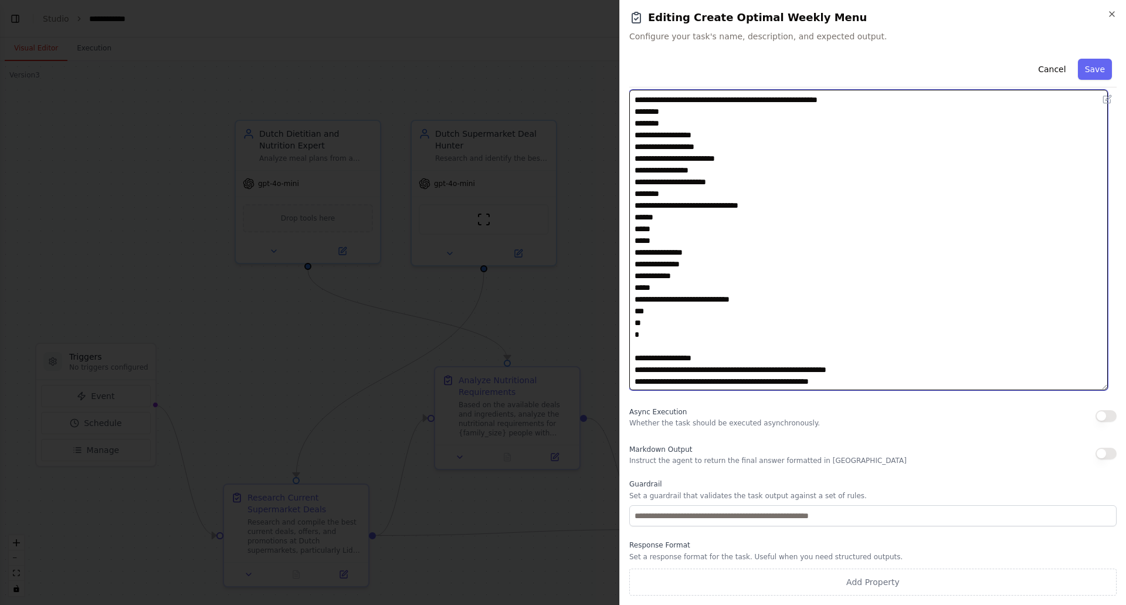
scroll to position [946, 0]
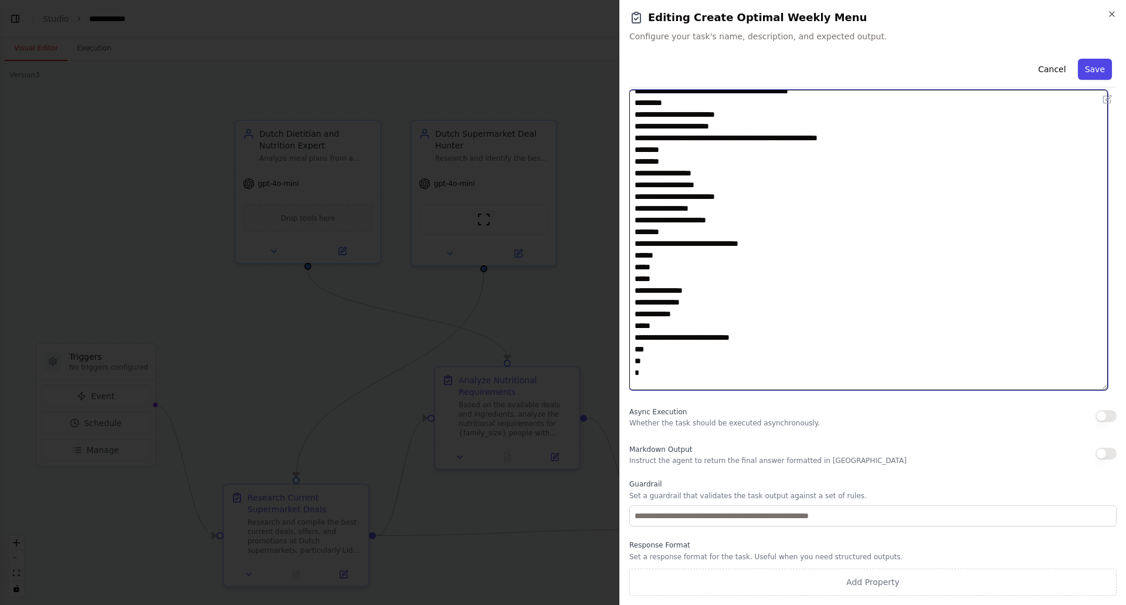
type textarea "**********"
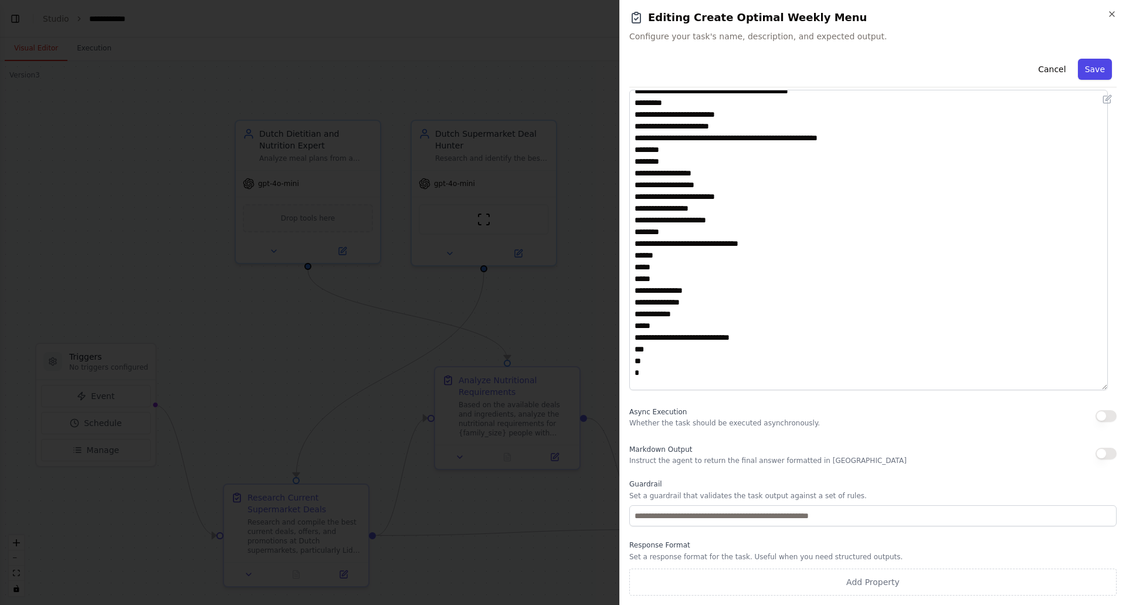
click at [1083, 64] on button "Save" at bounding box center [1095, 69] width 34 height 21
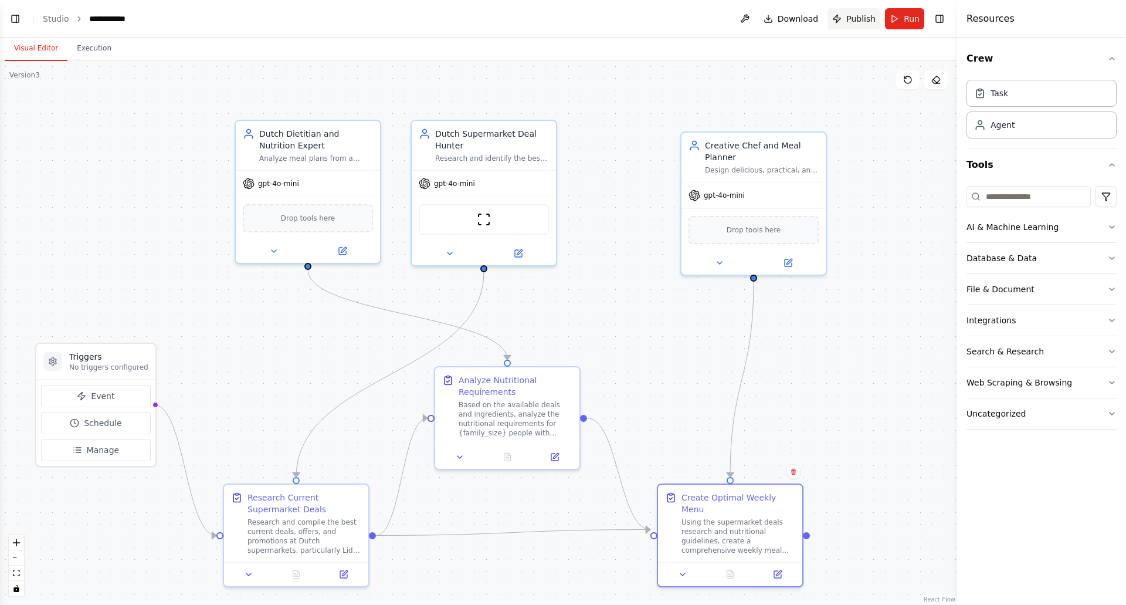
click at [863, 18] on span "Publish" at bounding box center [860, 19] width 29 height 12
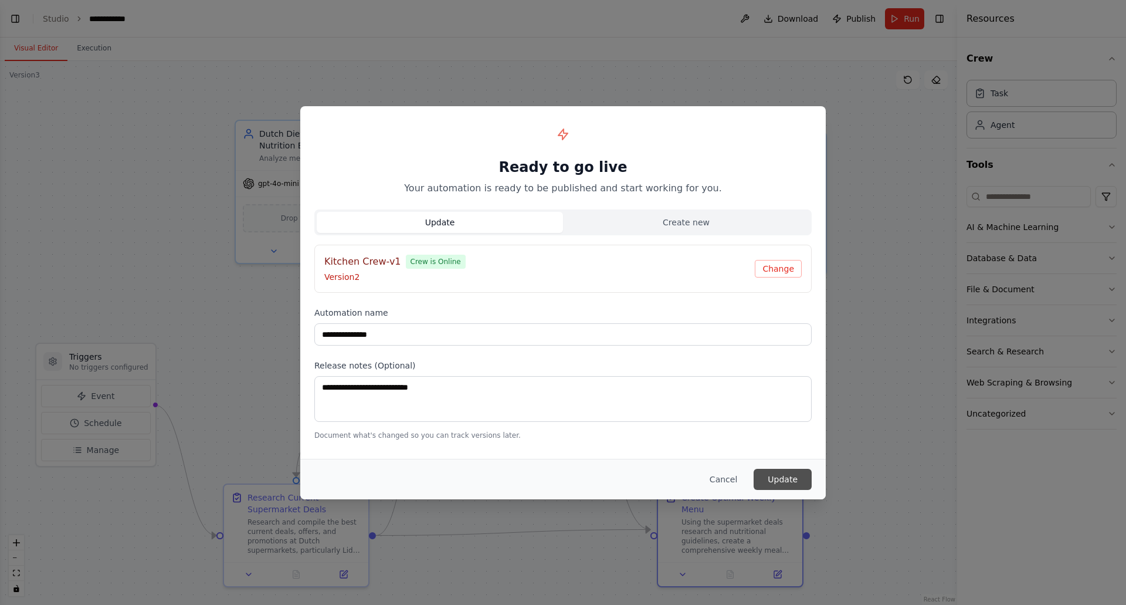
click at [789, 481] on button "Update" at bounding box center [783, 479] width 58 height 21
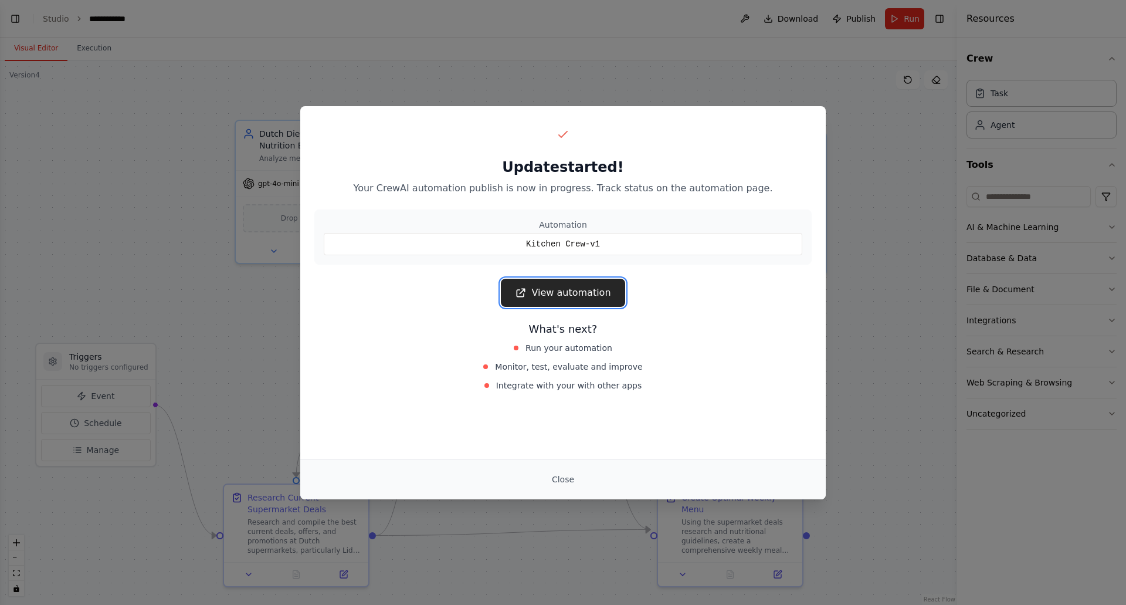
click at [578, 294] on link "View automation" at bounding box center [563, 293] width 124 height 28
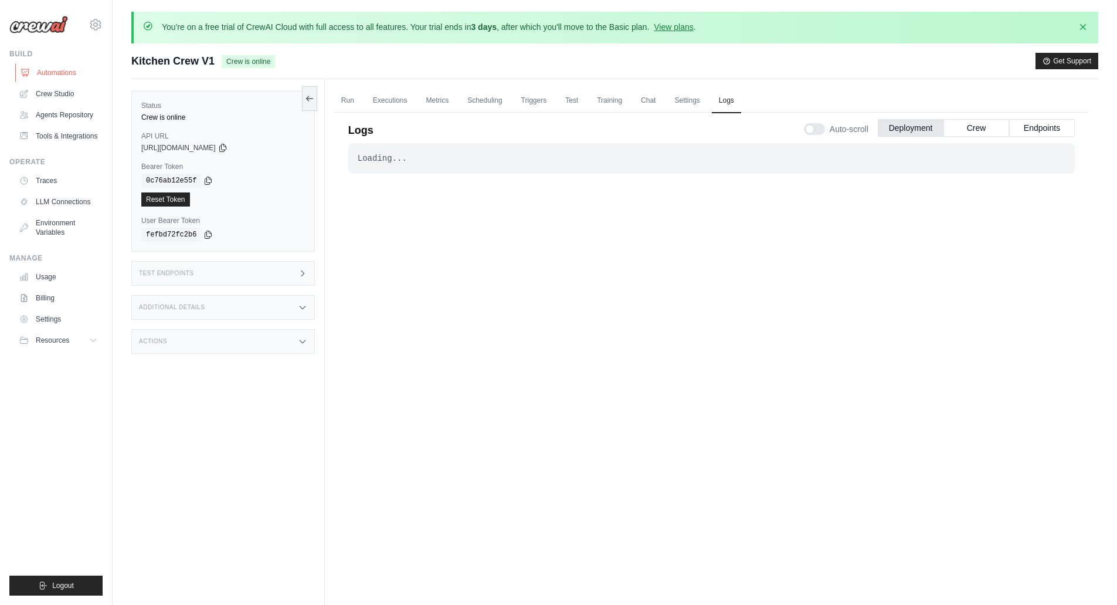
click at [48, 72] on link "Automations" at bounding box center [59, 72] width 89 height 19
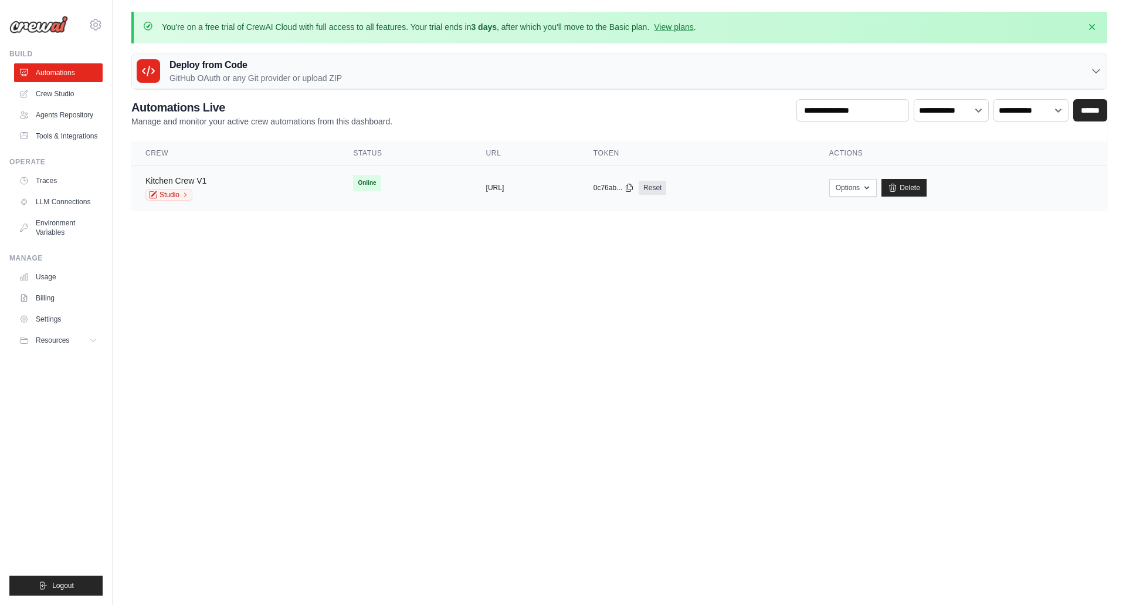
click at [195, 176] on link "Kitchen Crew V1" at bounding box center [175, 180] width 61 height 9
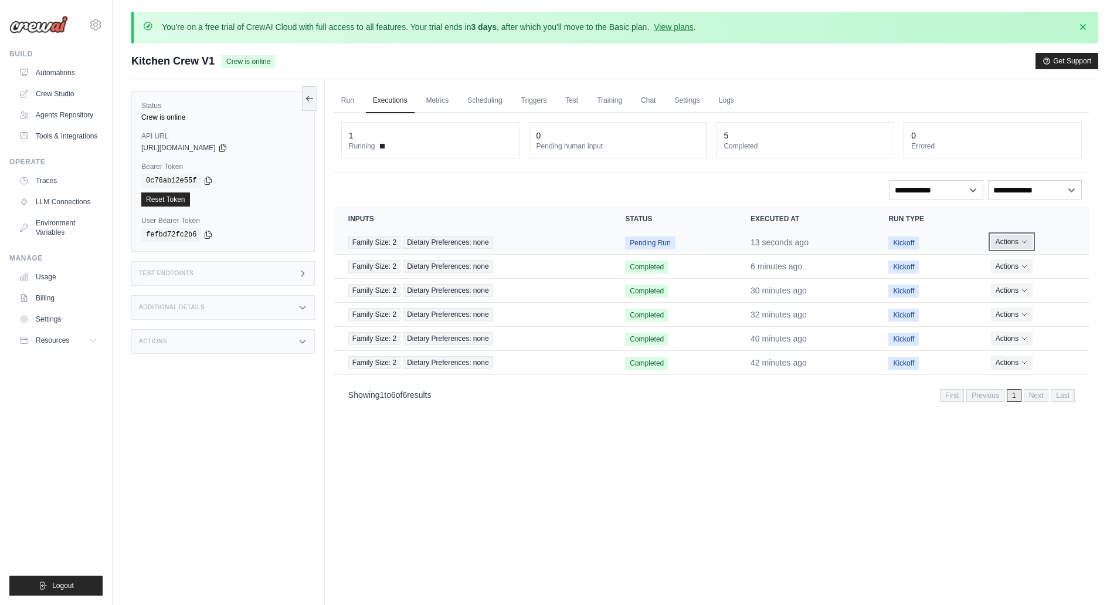
click at [1024, 245] on icon "Actions for execution" at bounding box center [1024, 241] width 7 height 7
click at [1028, 272] on link "View Details" at bounding box center [1037, 263] width 75 height 19
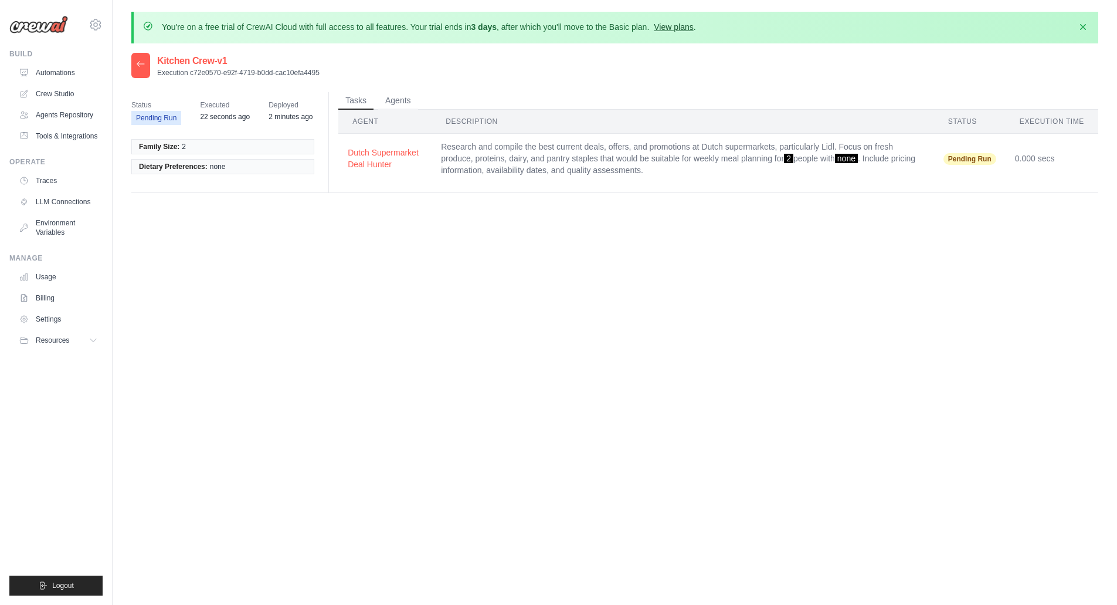
click at [682, 25] on link "View plans" at bounding box center [673, 26] width 39 height 9
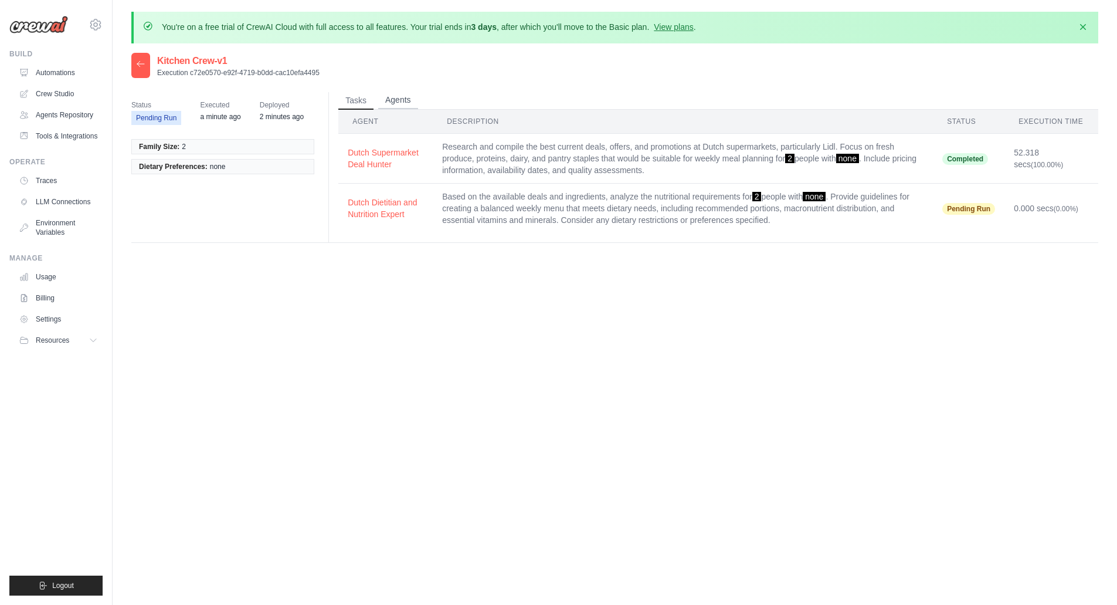
click at [401, 103] on button "Agents" at bounding box center [398, 100] width 40 height 18
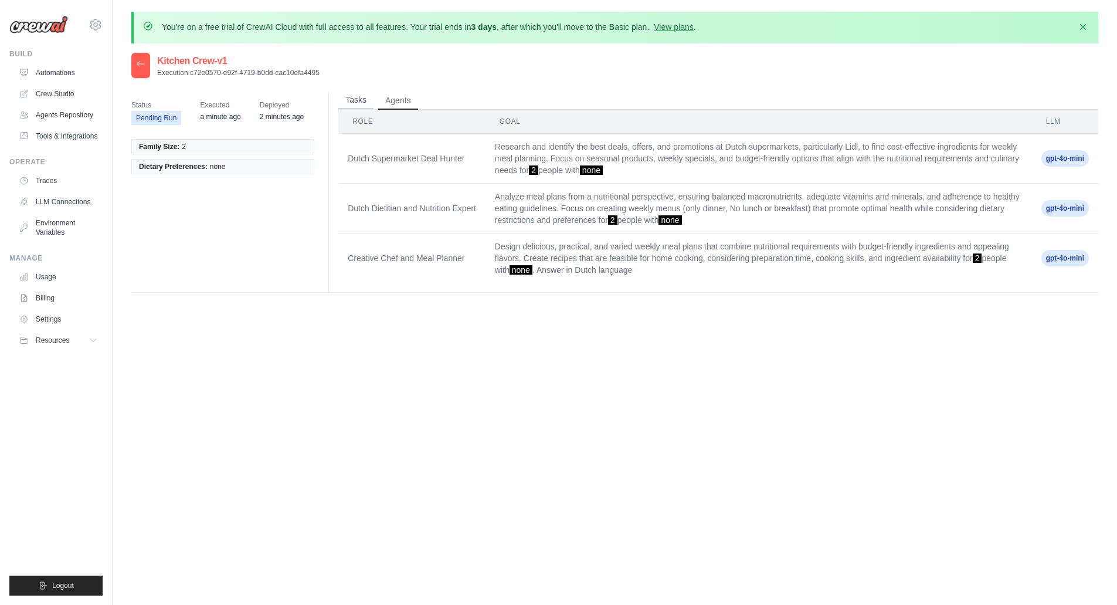
click at [350, 99] on button "Tasks" at bounding box center [355, 100] width 35 height 18
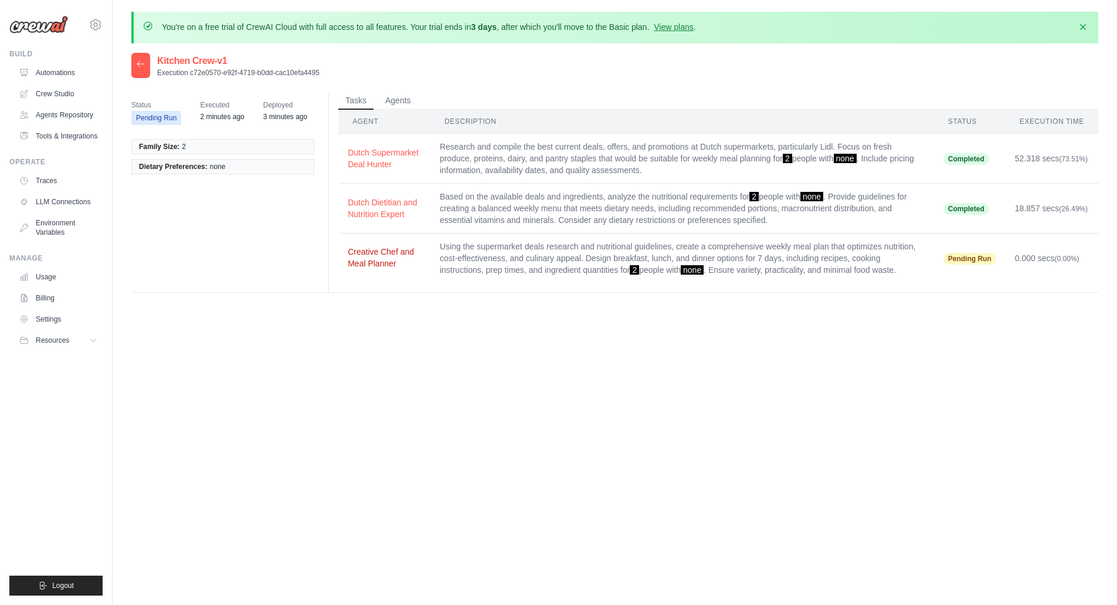
click at [378, 251] on button "Creative Chef and Meal Planner" at bounding box center [384, 257] width 73 height 23
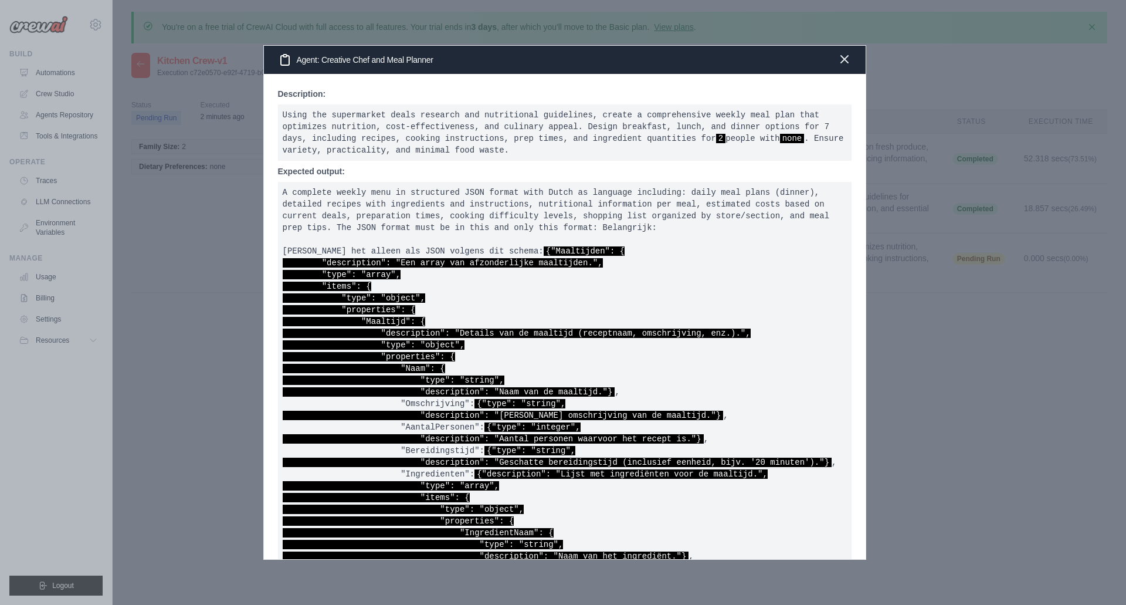
click at [842, 61] on icon "button" at bounding box center [844, 59] width 7 height 7
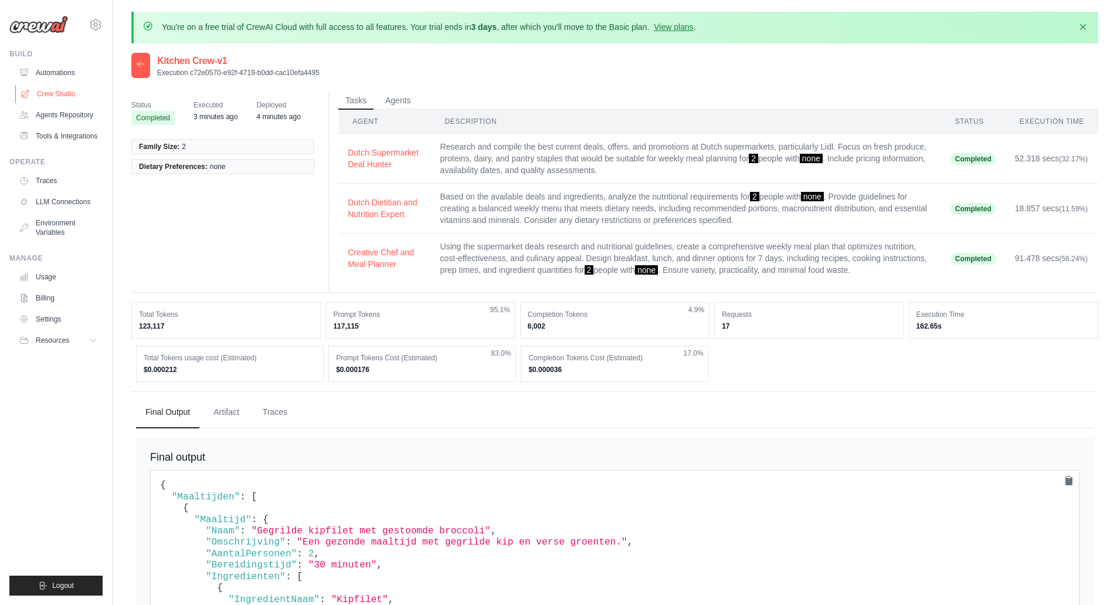
click at [53, 99] on link "Crew Studio" at bounding box center [59, 93] width 89 height 19
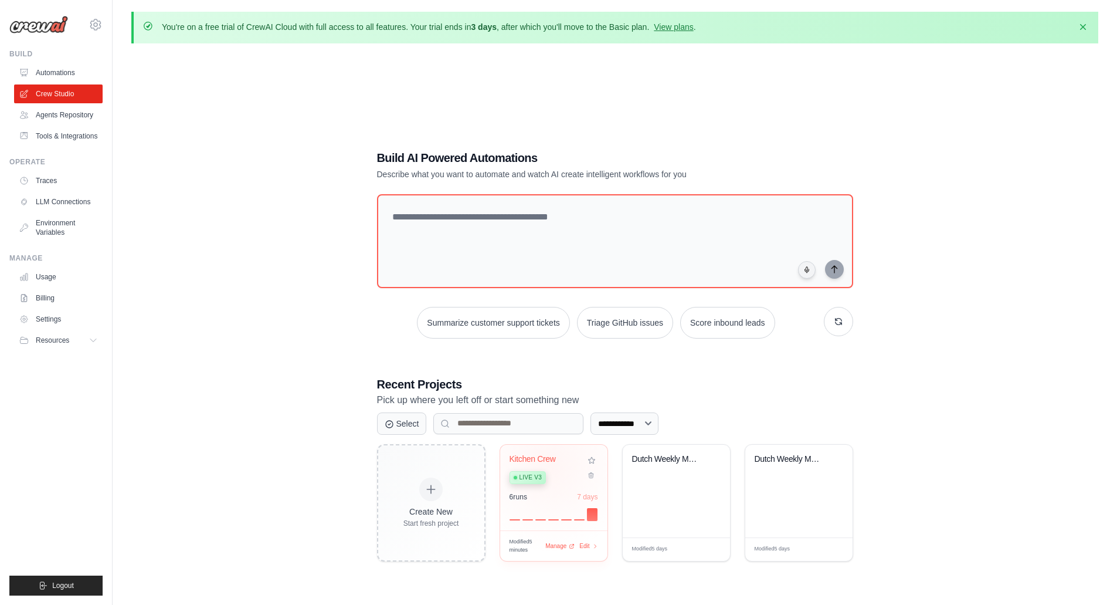
click at [550, 465] on div "Kitchen Crew Live v3" at bounding box center [545, 472] width 71 height 36
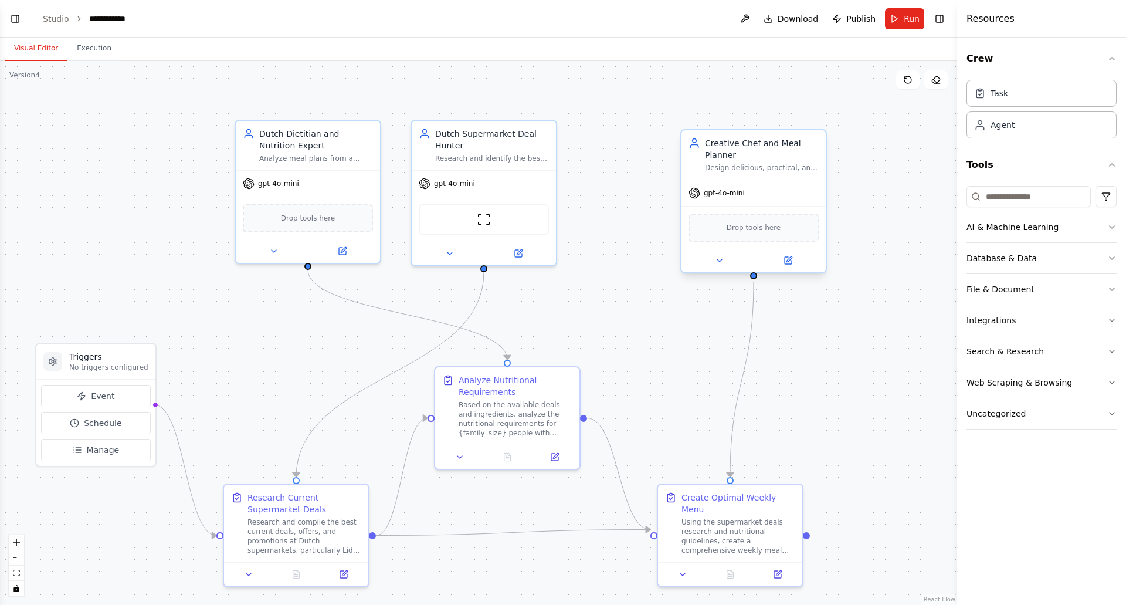
click at [745, 143] on div "Creative Chef and Meal Planner" at bounding box center [762, 148] width 114 height 23
click at [779, 567] on icon at bounding box center [777, 571] width 9 height 9
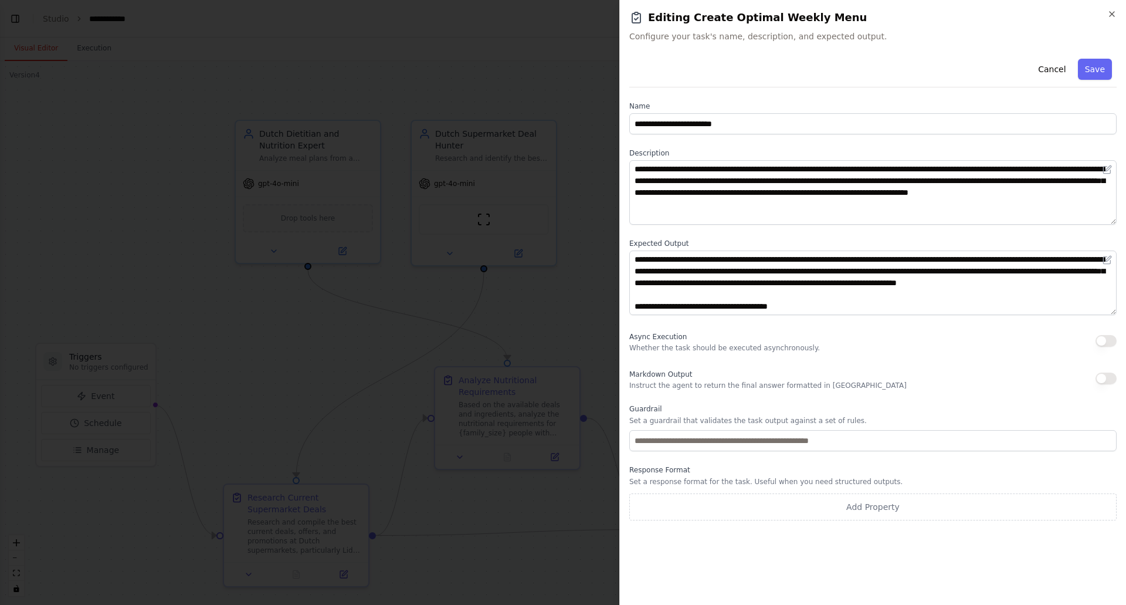
click at [1114, 313] on textarea at bounding box center [872, 282] width 487 height 65
click at [1107, 260] on icon at bounding box center [1107, 259] width 9 height 9
click at [1105, 259] on icon at bounding box center [1107, 259] width 9 height 9
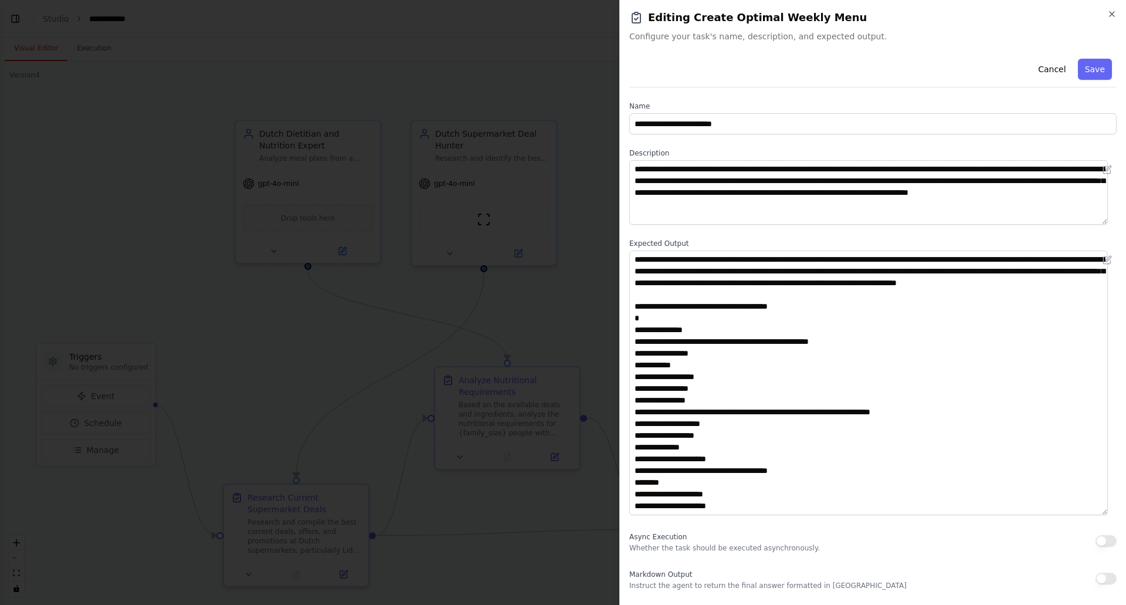
drag, startPoint x: 1115, startPoint y: 310, endPoint x: 988, endPoint y: 518, distance: 244.0
click at [988, 515] on textarea at bounding box center [868, 382] width 479 height 264
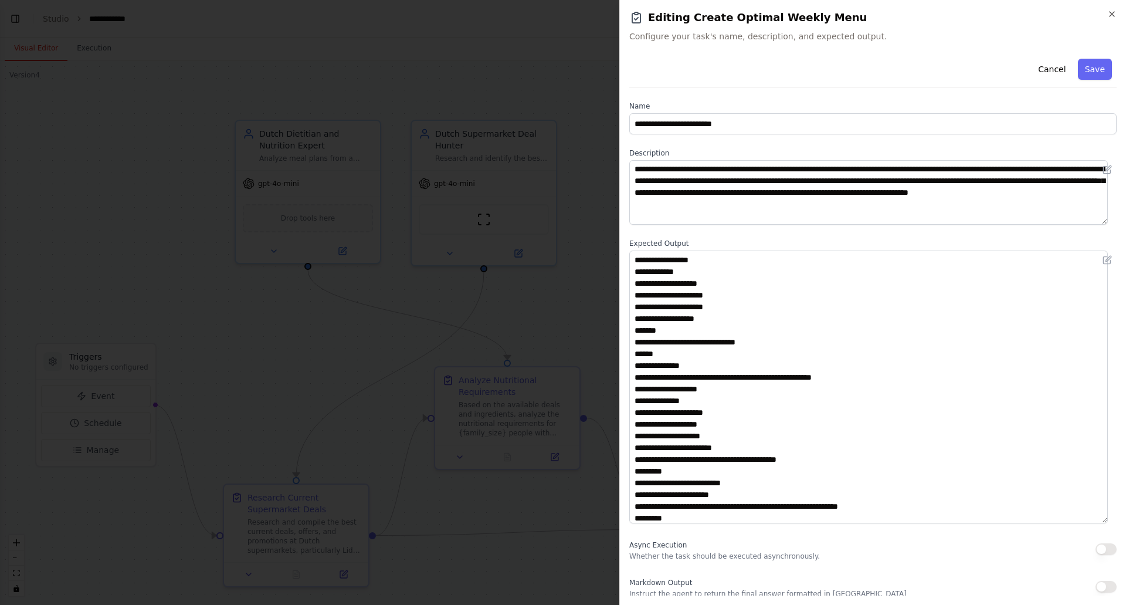
scroll to position [645, 0]
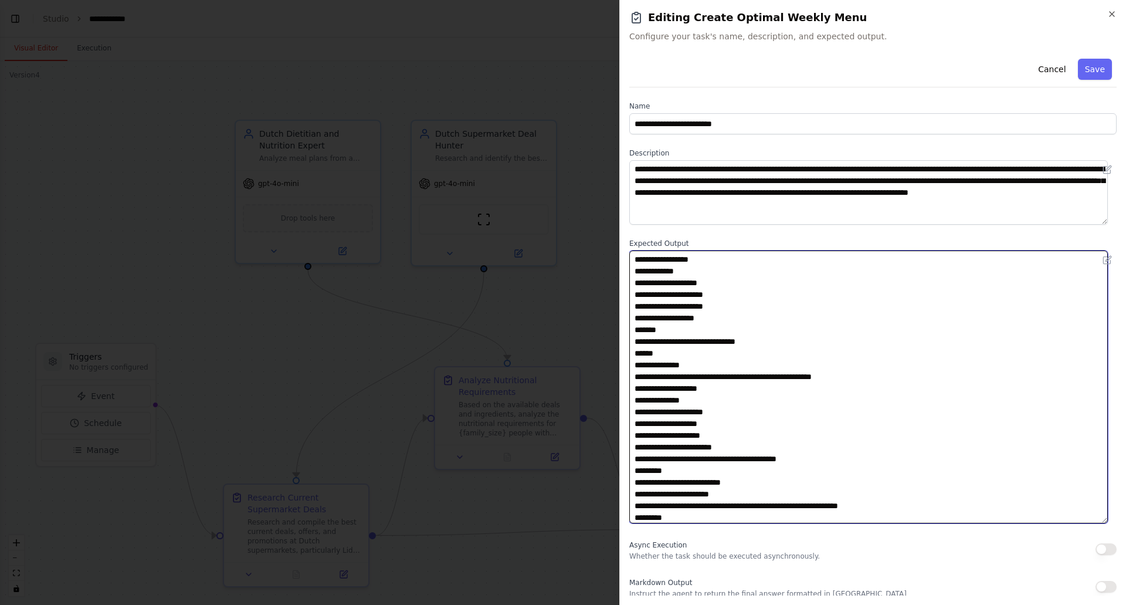
click at [881, 394] on textarea at bounding box center [868, 386] width 479 height 273
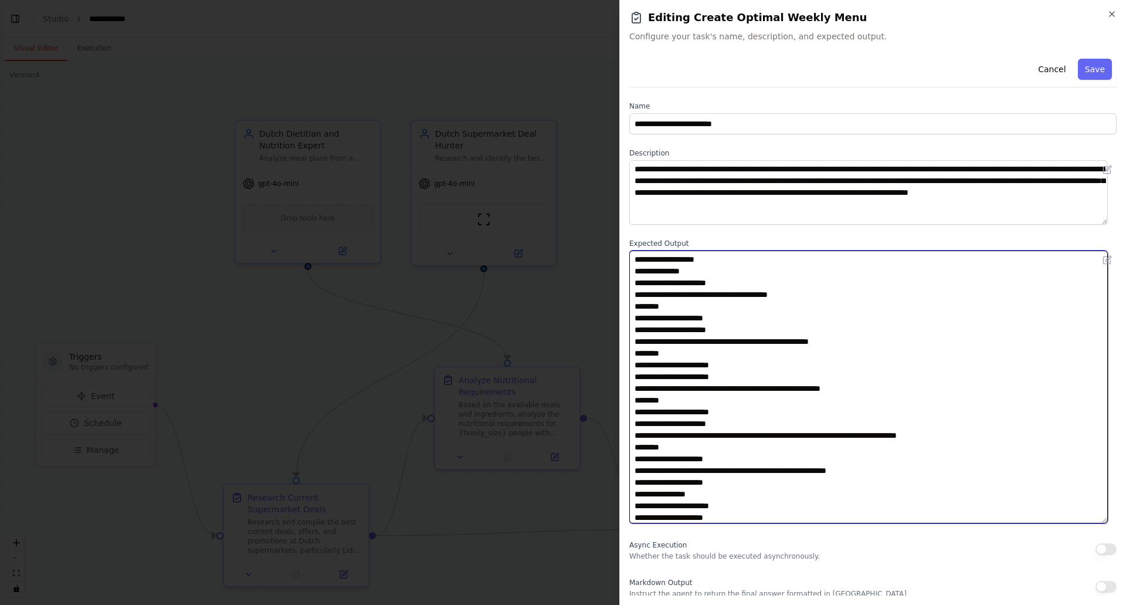
scroll to position [0, 0]
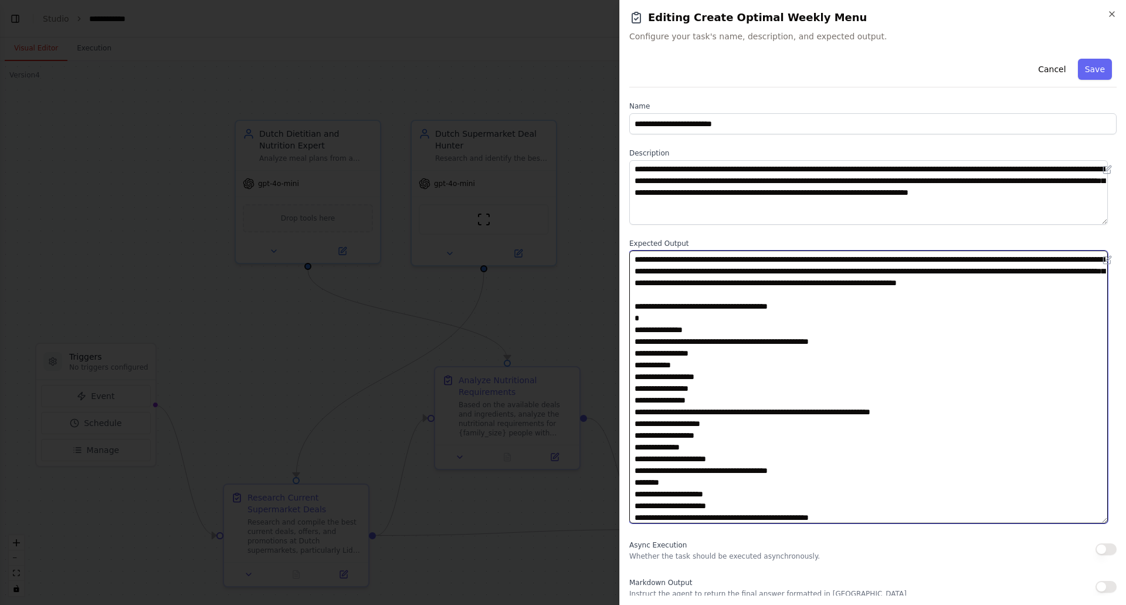
click at [897, 311] on textarea at bounding box center [868, 386] width 479 height 273
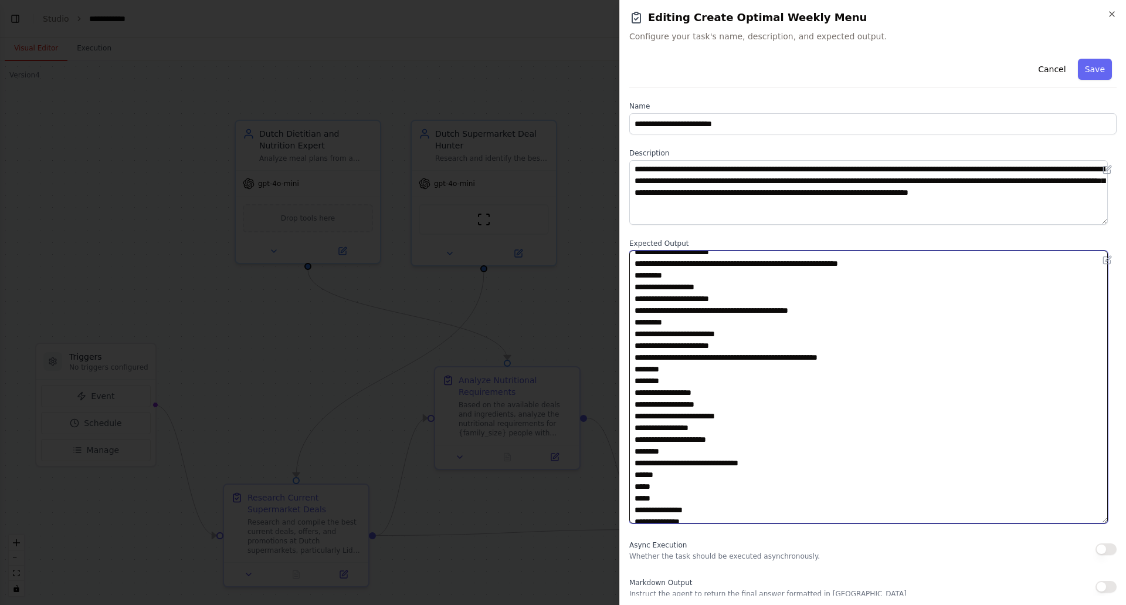
scroll to position [133, 0]
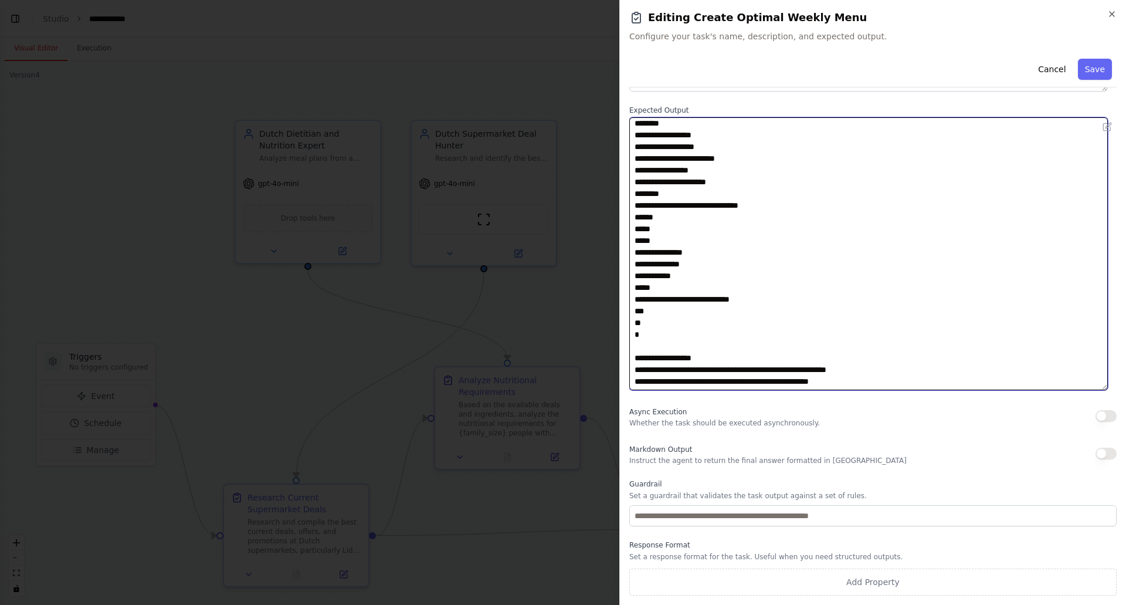
drag, startPoint x: 634, startPoint y: 328, endPoint x: 747, endPoint y: 331, distance: 113.2
click at [747, 331] on textarea at bounding box center [868, 253] width 479 height 273
paste textarea "**********"
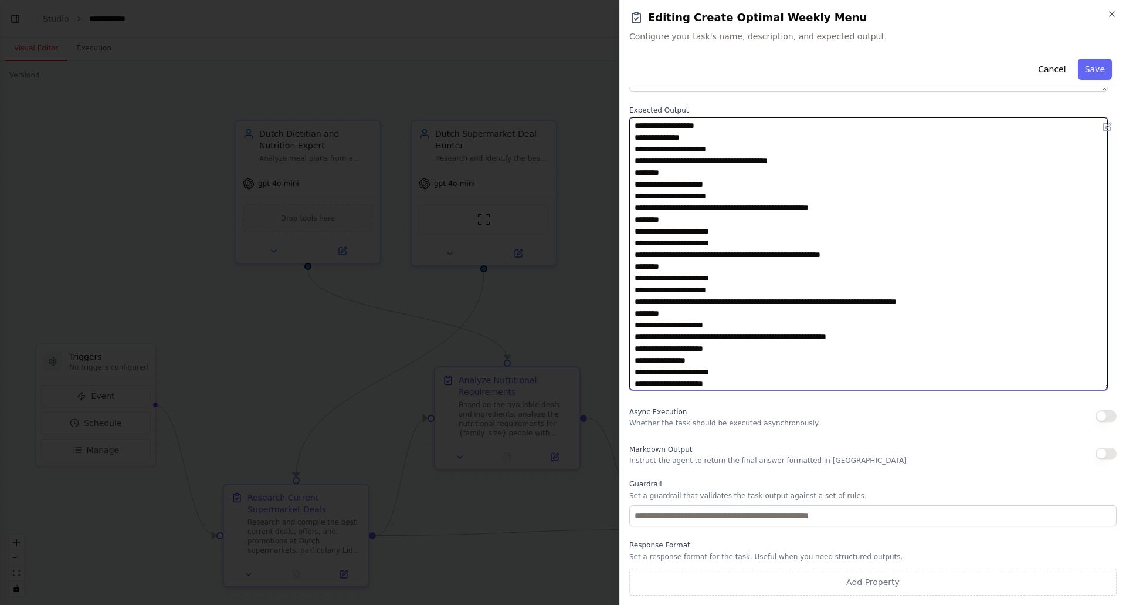
scroll to position [235, 0]
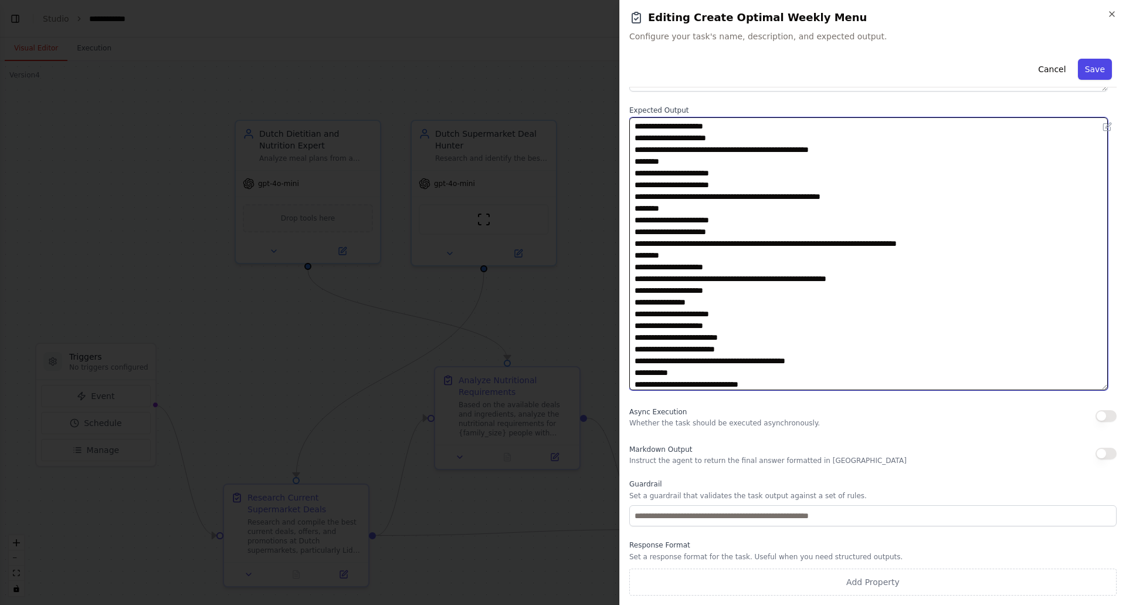
type textarea "**********"
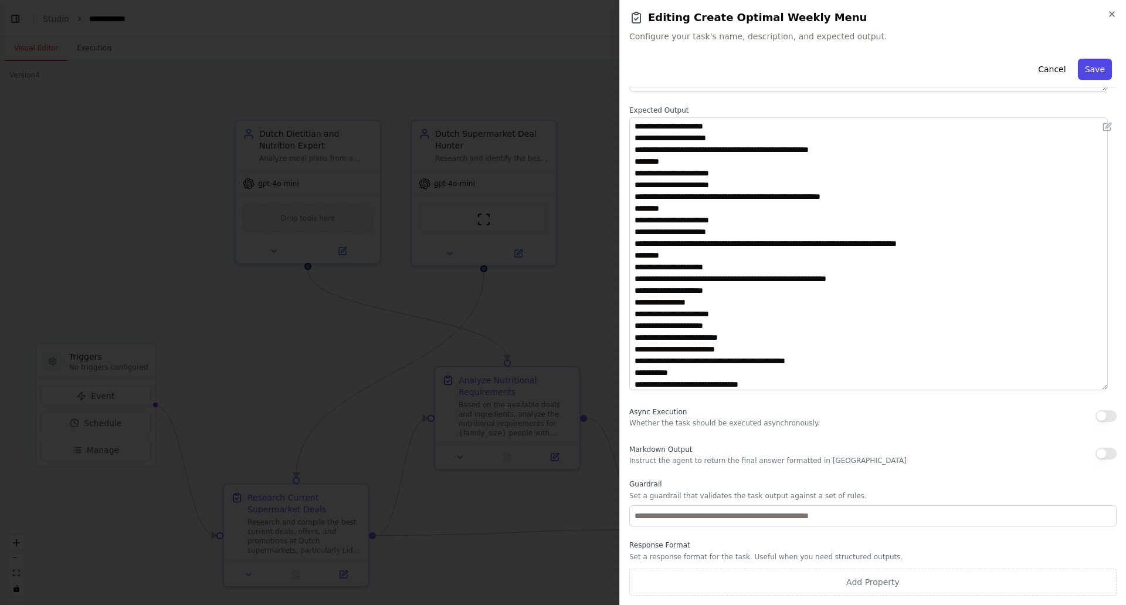
click at [1083, 71] on button "Save" at bounding box center [1095, 69] width 34 height 21
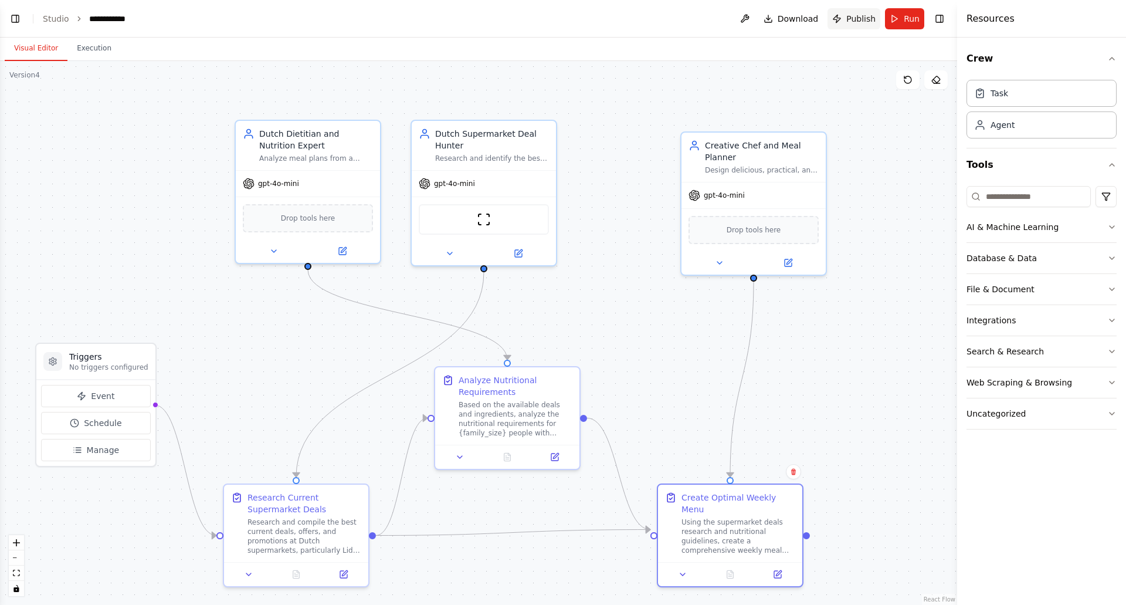
click at [856, 14] on span "Publish" at bounding box center [860, 19] width 29 height 12
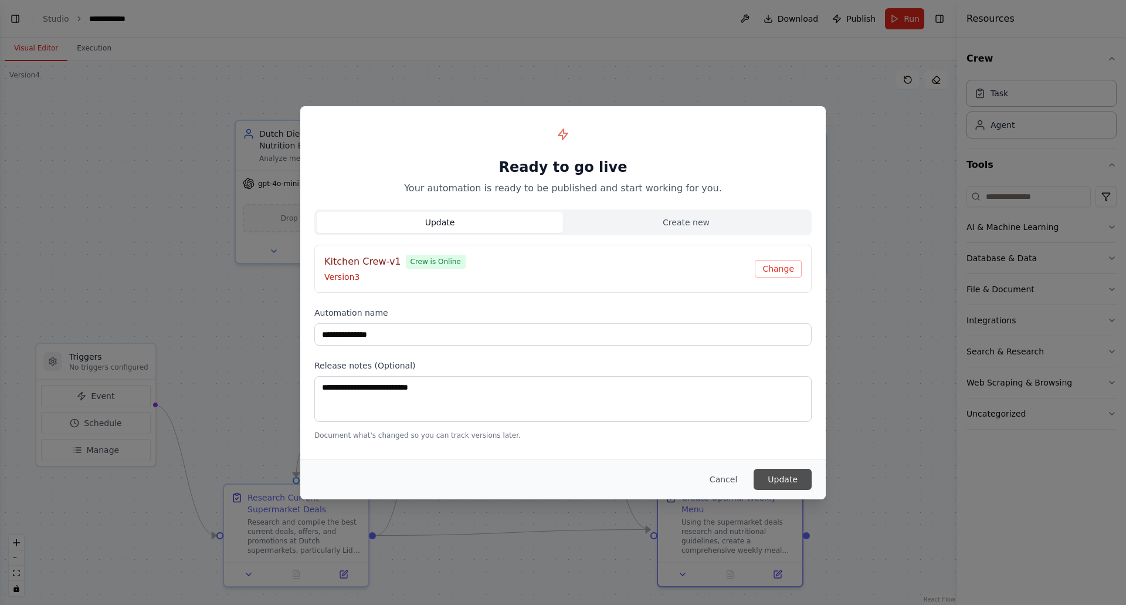
click at [783, 478] on button "Update" at bounding box center [783, 479] width 58 height 21
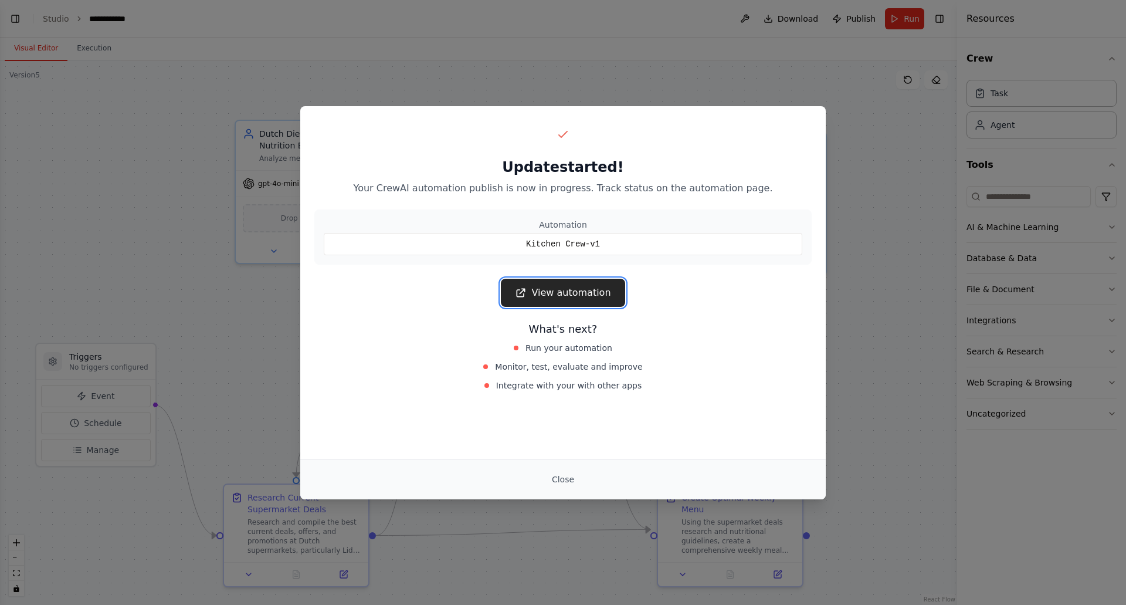
click at [563, 290] on link "View automation" at bounding box center [563, 293] width 124 height 28
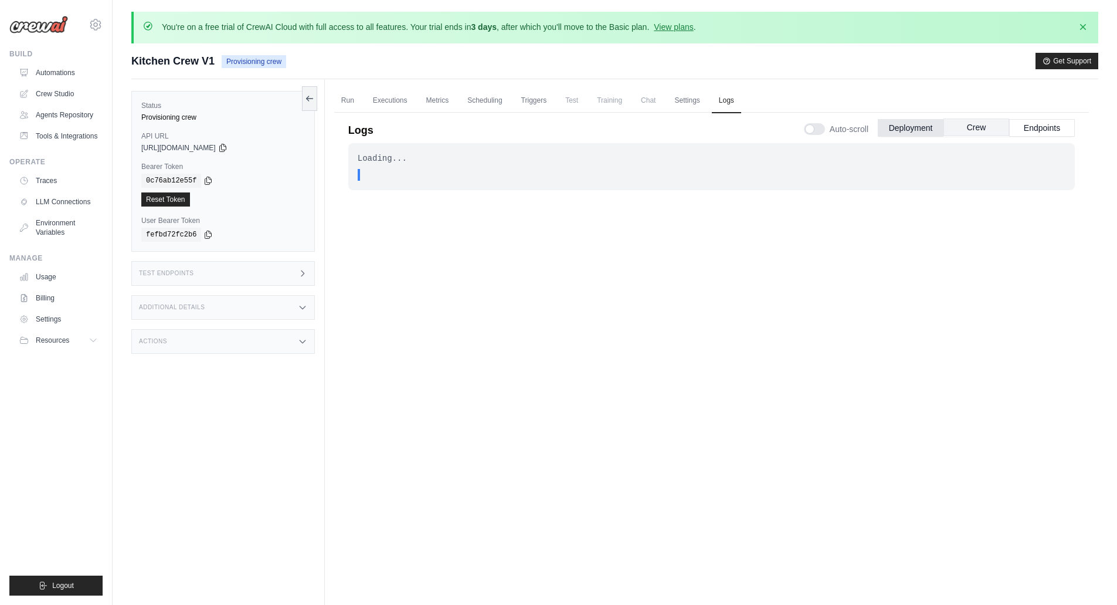
click at [983, 130] on button "Crew" at bounding box center [977, 127] width 66 height 18
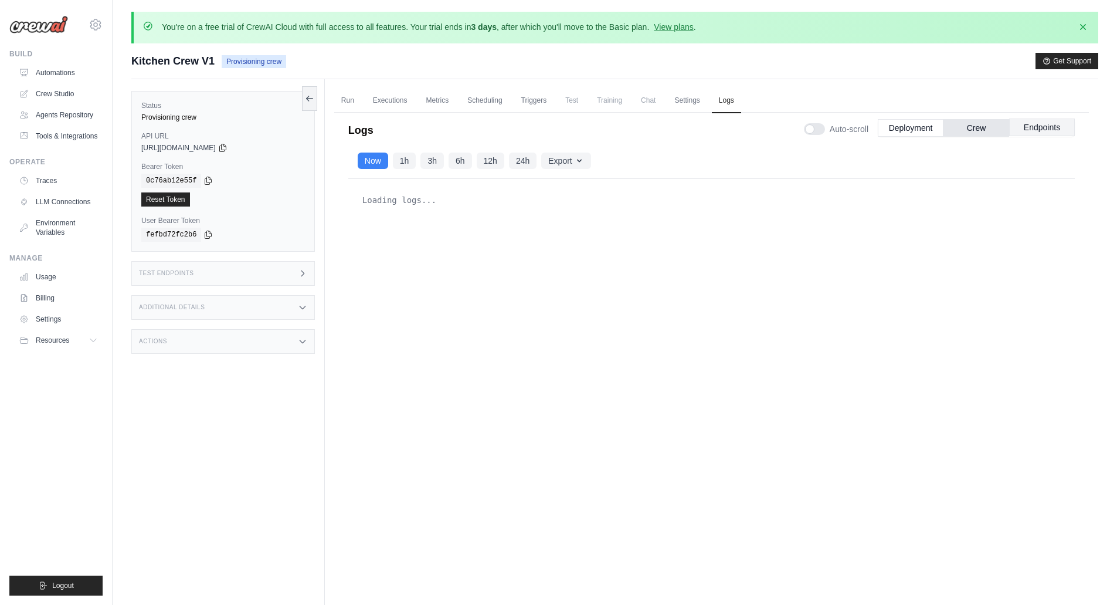
click at [1044, 124] on button "Endpoints" at bounding box center [1042, 127] width 66 height 18
click at [895, 127] on button "Deployment" at bounding box center [911, 127] width 66 height 18
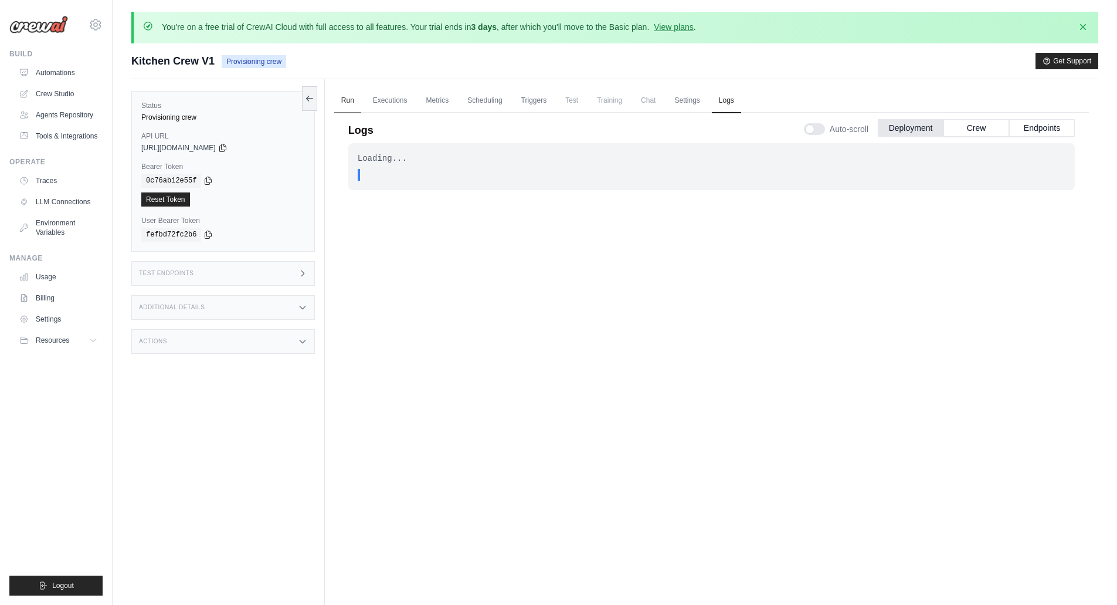
click at [345, 101] on link "Run" at bounding box center [347, 101] width 27 height 25
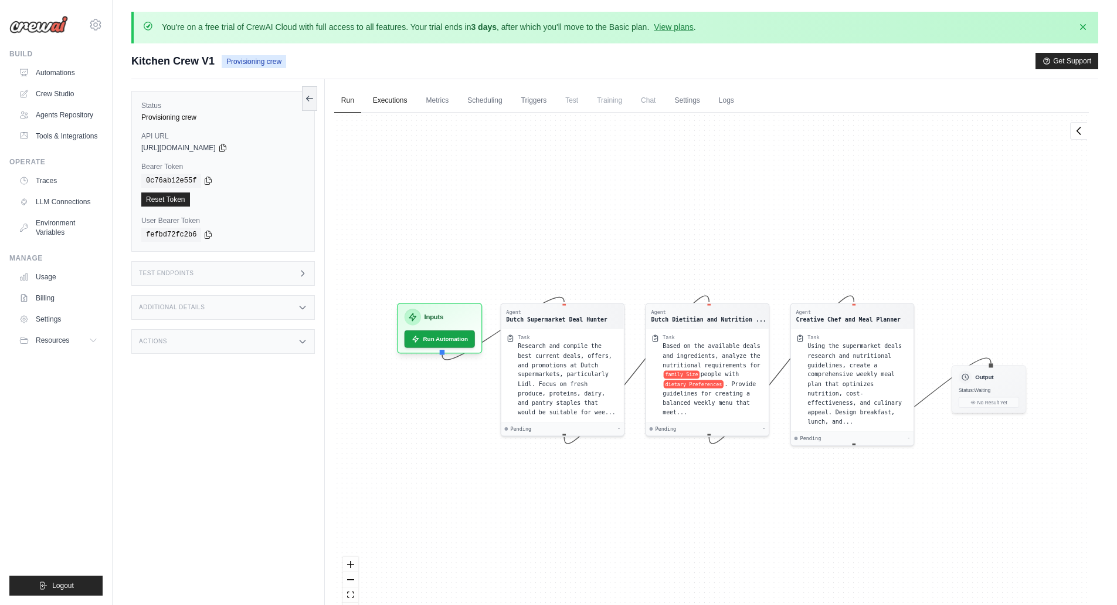
click at [385, 98] on link "Executions" at bounding box center [390, 101] width 49 height 25
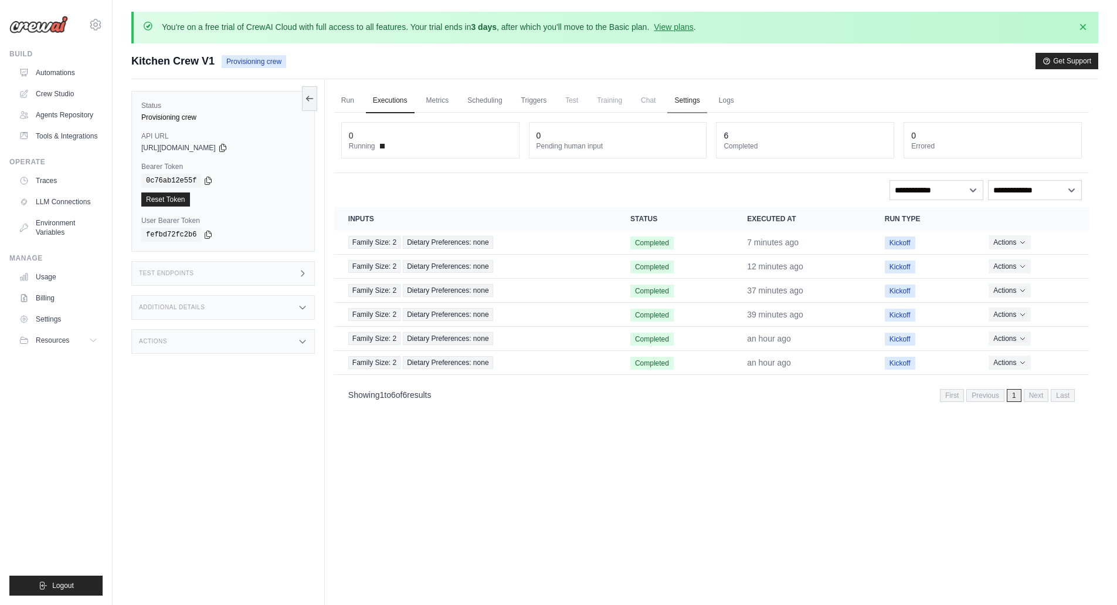
click at [690, 99] on link "Settings" at bounding box center [686, 101] width 39 height 25
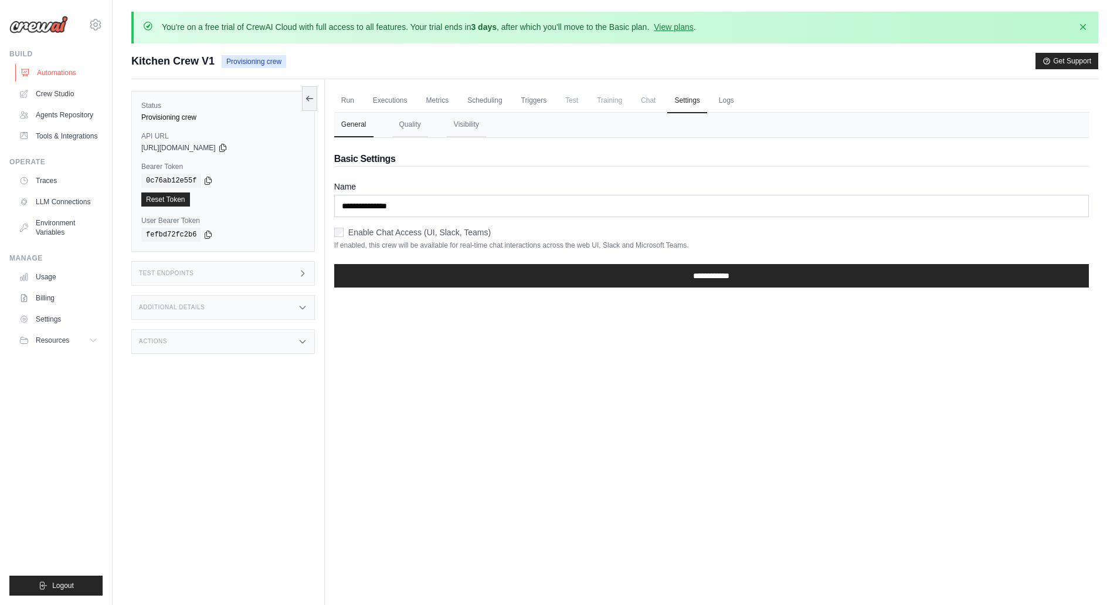
click at [73, 73] on link "Automations" at bounding box center [59, 72] width 89 height 19
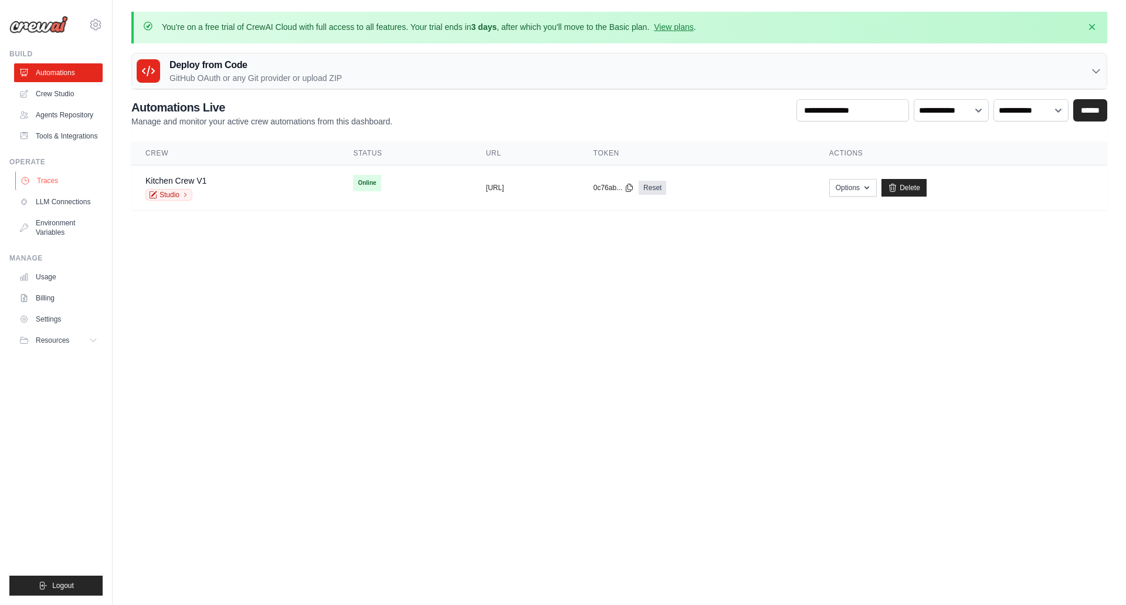
click at [52, 182] on link "Traces" at bounding box center [59, 180] width 89 height 19
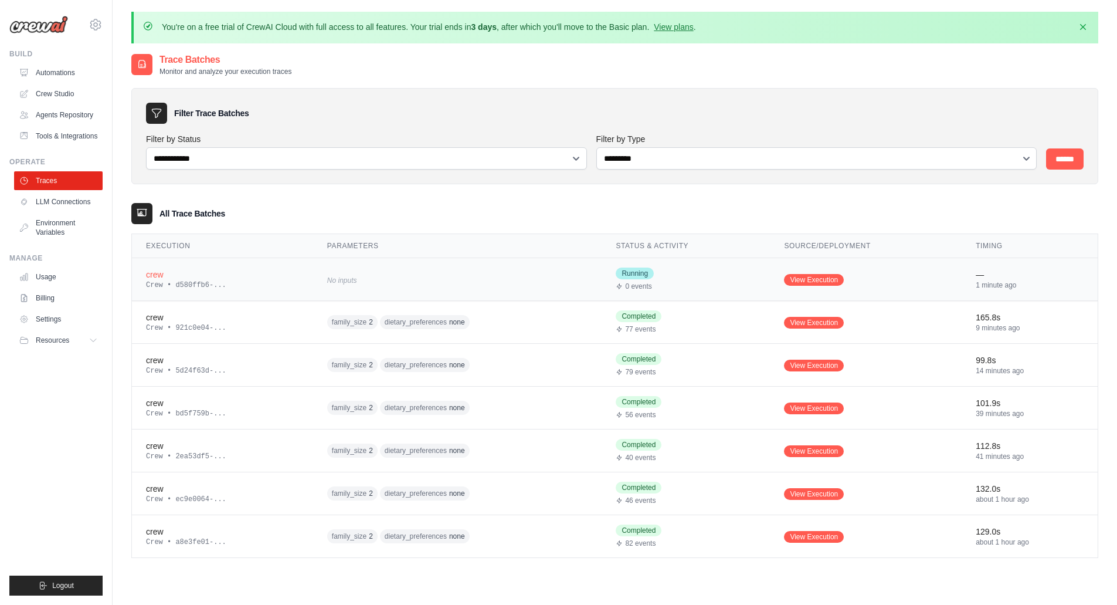
click at [990, 271] on div "—" at bounding box center [1030, 275] width 108 height 12
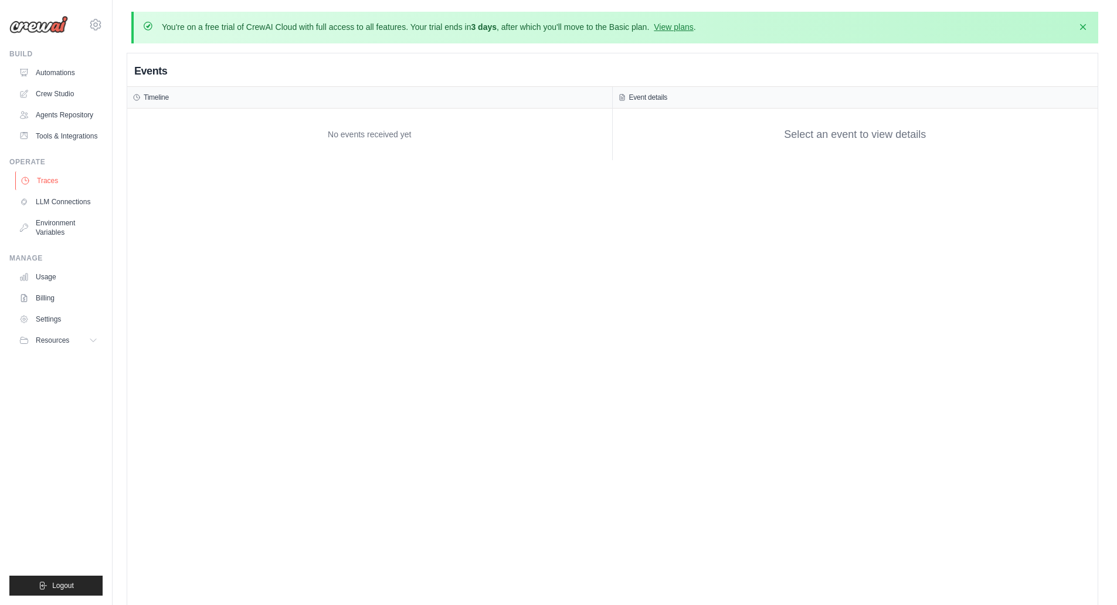
click at [59, 184] on link "Traces" at bounding box center [59, 180] width 89 height 19
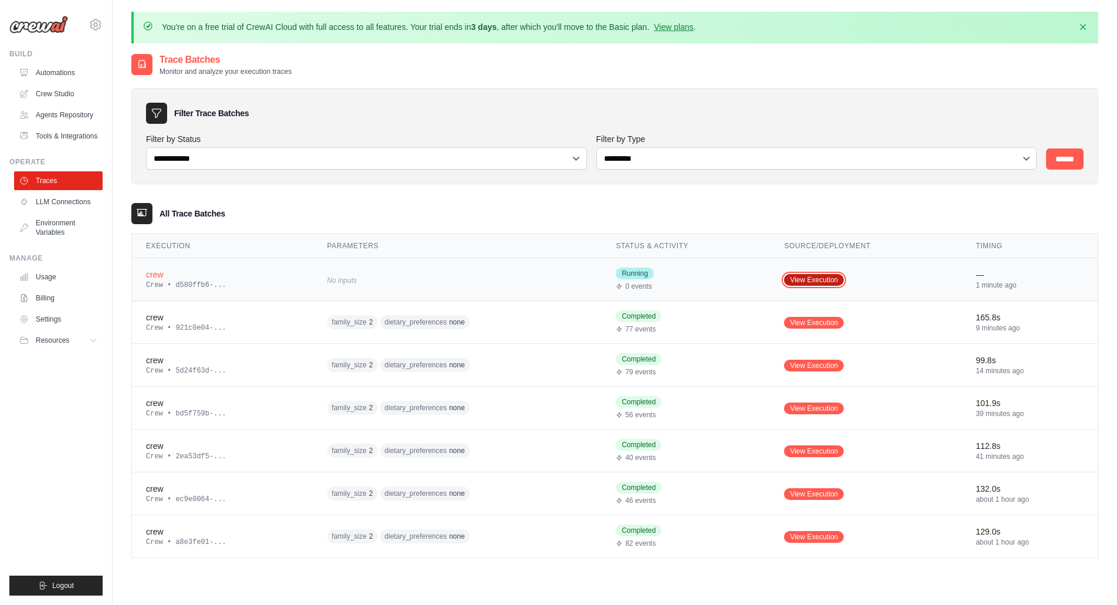
click at [813, 277] on link "View Execution" at bounding box center [814, 280] width 60 height 12
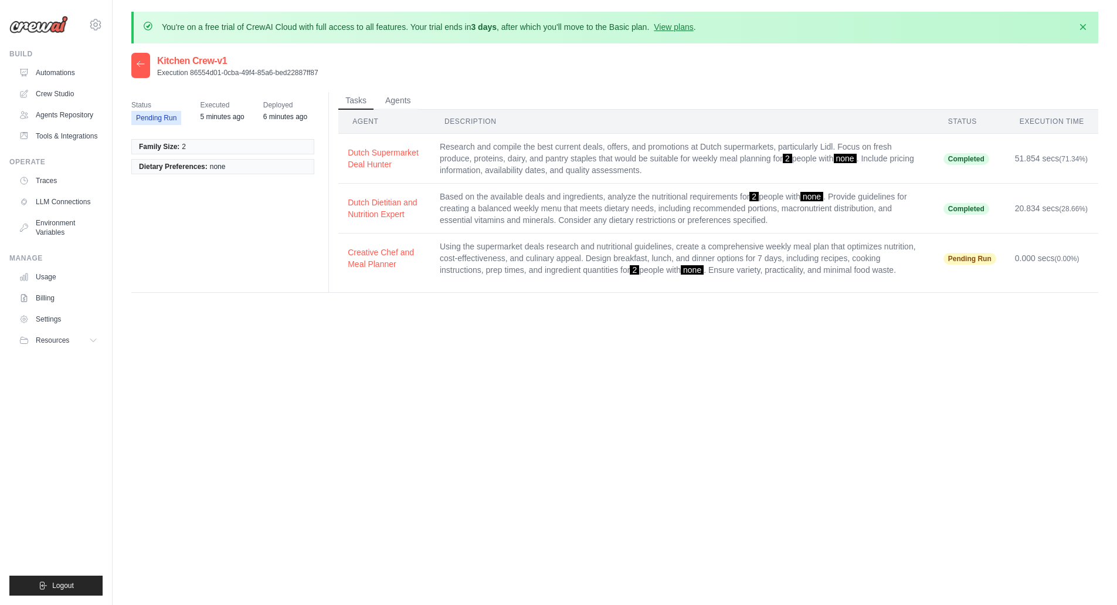
click at [45, 26] on img at bounding box center [38, 25] width 59 height 18
click at [53, 73] on link "Automations" at bounding box center [59, 72] width 89 height 19
